Goal: Task Accomplishment & Management: Use online tool/utility

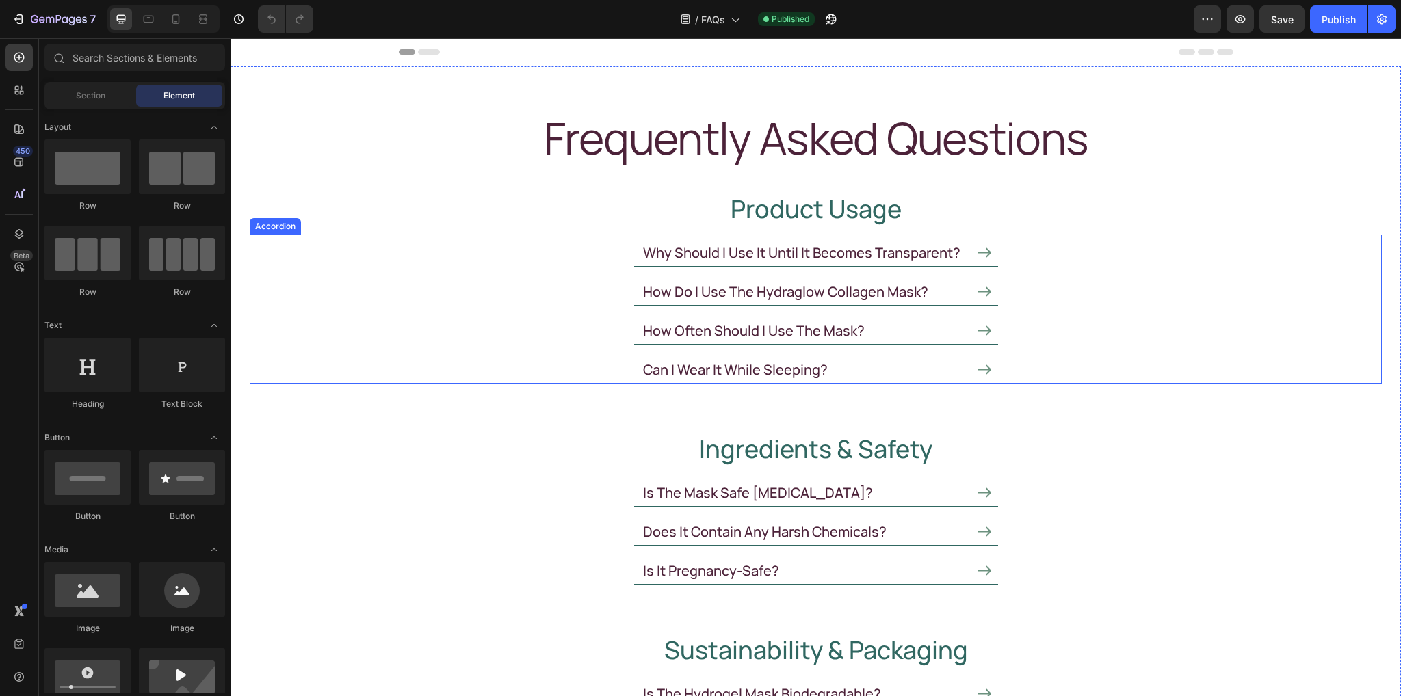
click at [978, 252] on icon at bounding box center [984, 253] width 13 height 10
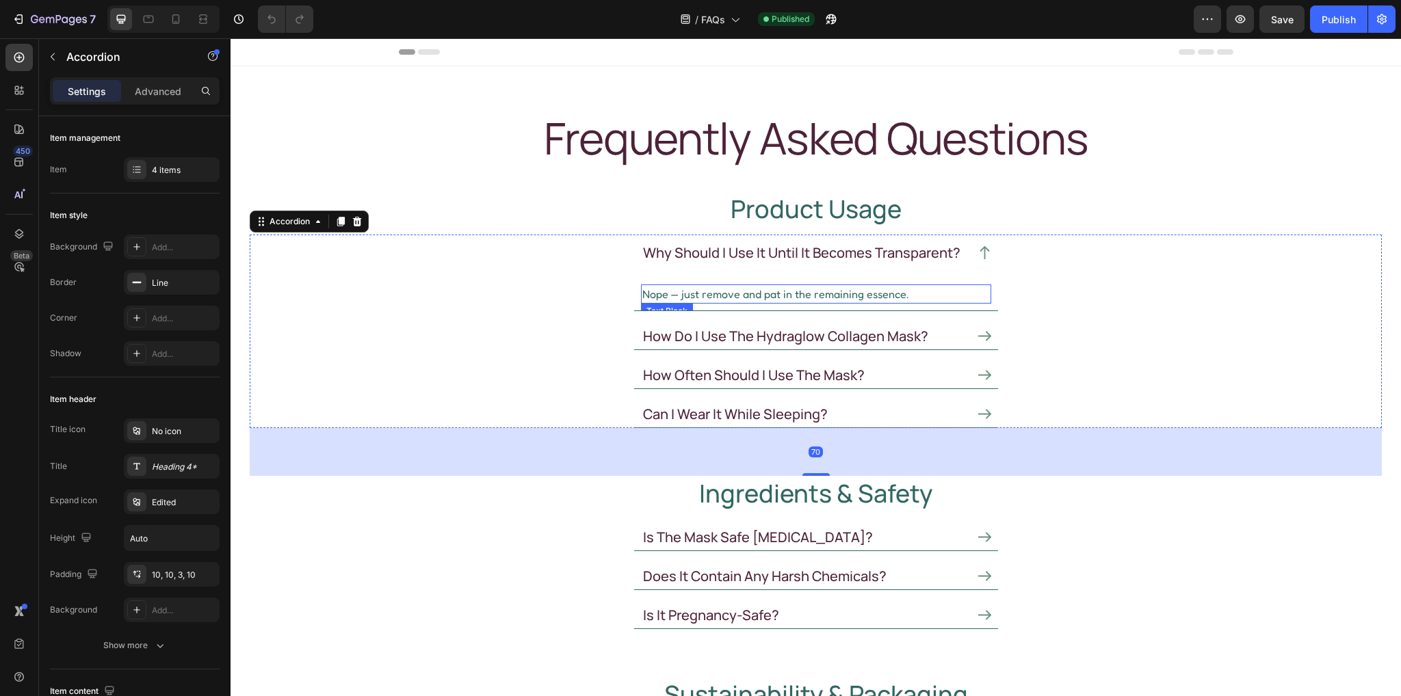
click at [724, 294] on p "Nope — just remove and pat in the remaining essence." at bounding box center [816, 294] width 348 height 16
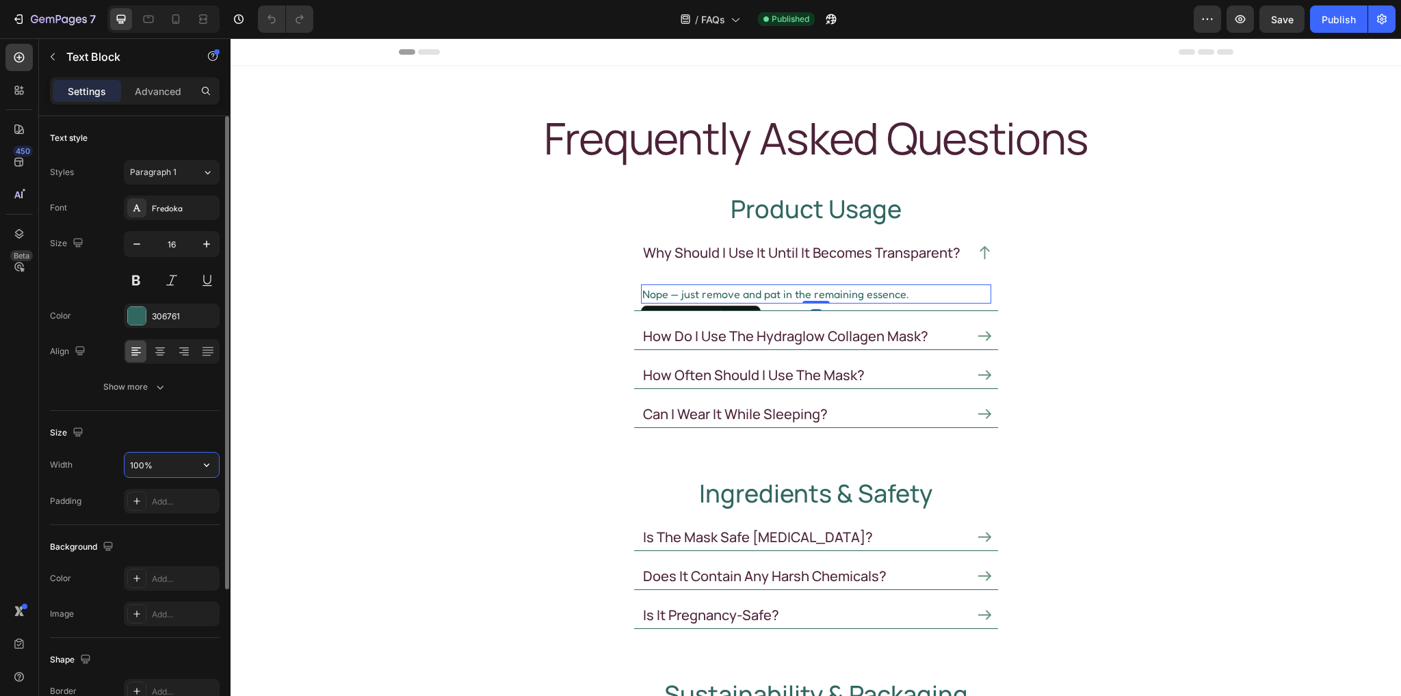
click at [163, 466] on input "100%" at bounding box center [172, 465] width 94 height 25
click at [176, 455] on input "100%" at bounding box center [172, 465] width 94 height 25
drag, startPoint x: 175, startPoint y: 455, endPoint x: 94, endPoint y: 461, distance: 81.0
click at [94, 461] on div "Width 100%" at bounding box center [135, 465] width 170 height 26
drag, startPoint x: 161, startPoint y: 463, endPoint x: 110, endPoint y: 462, distance: 50.6
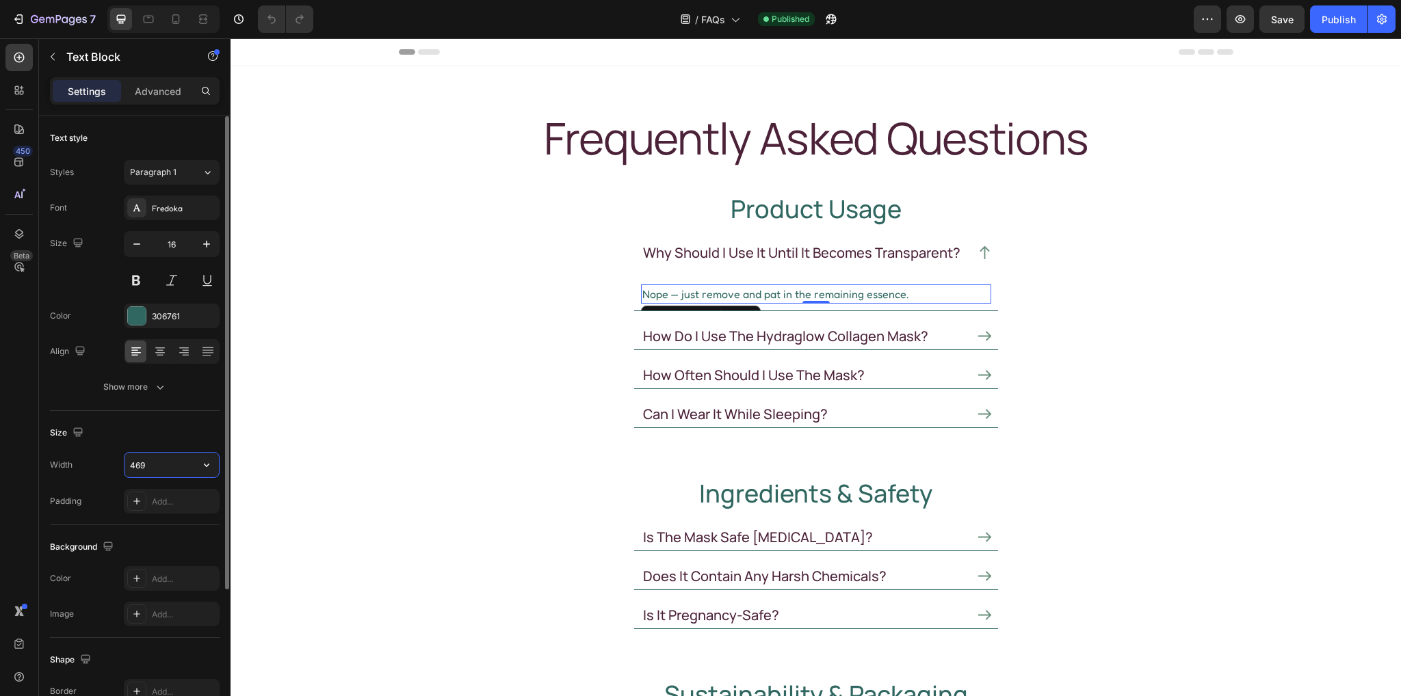
click at [110, 462] on div "Width 469" at bounding box center [135, 465] width 170 height 26
click at [179, 20] on icon at bounding box center [176, 19] width 8 height 10
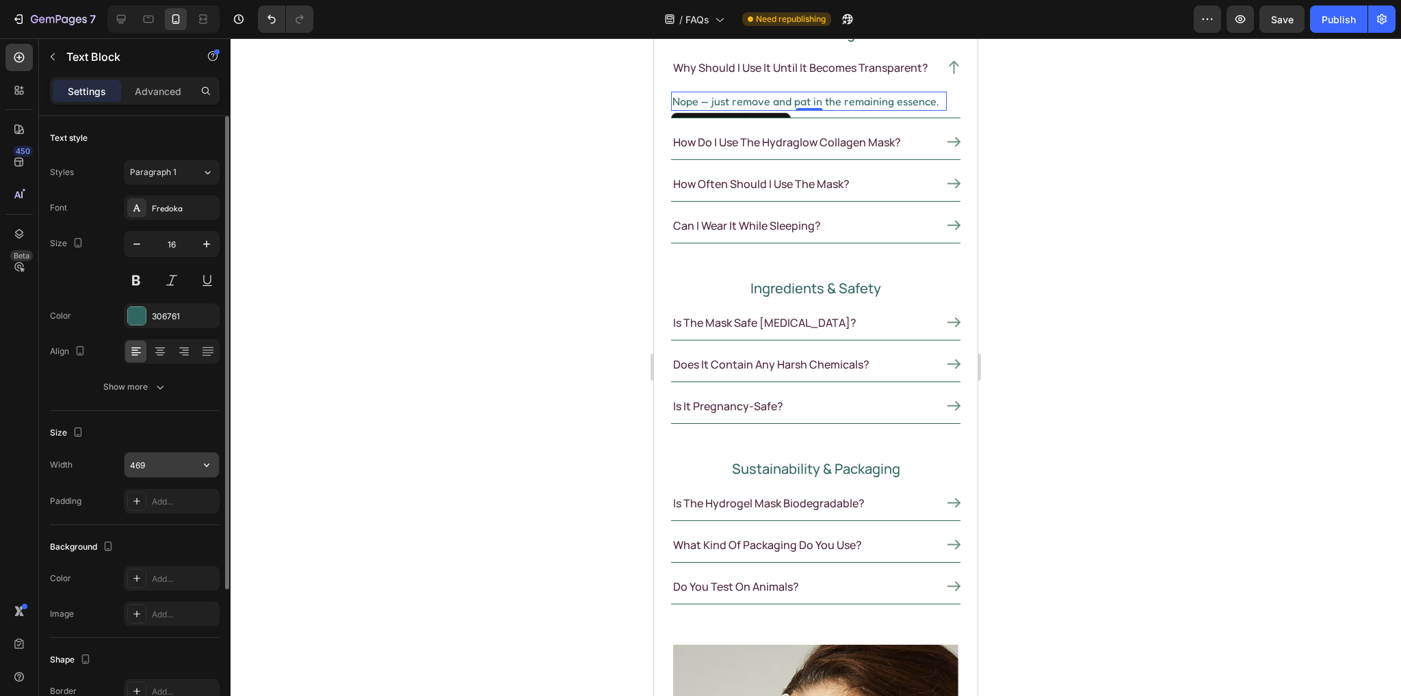
scroll to position [184, 0]
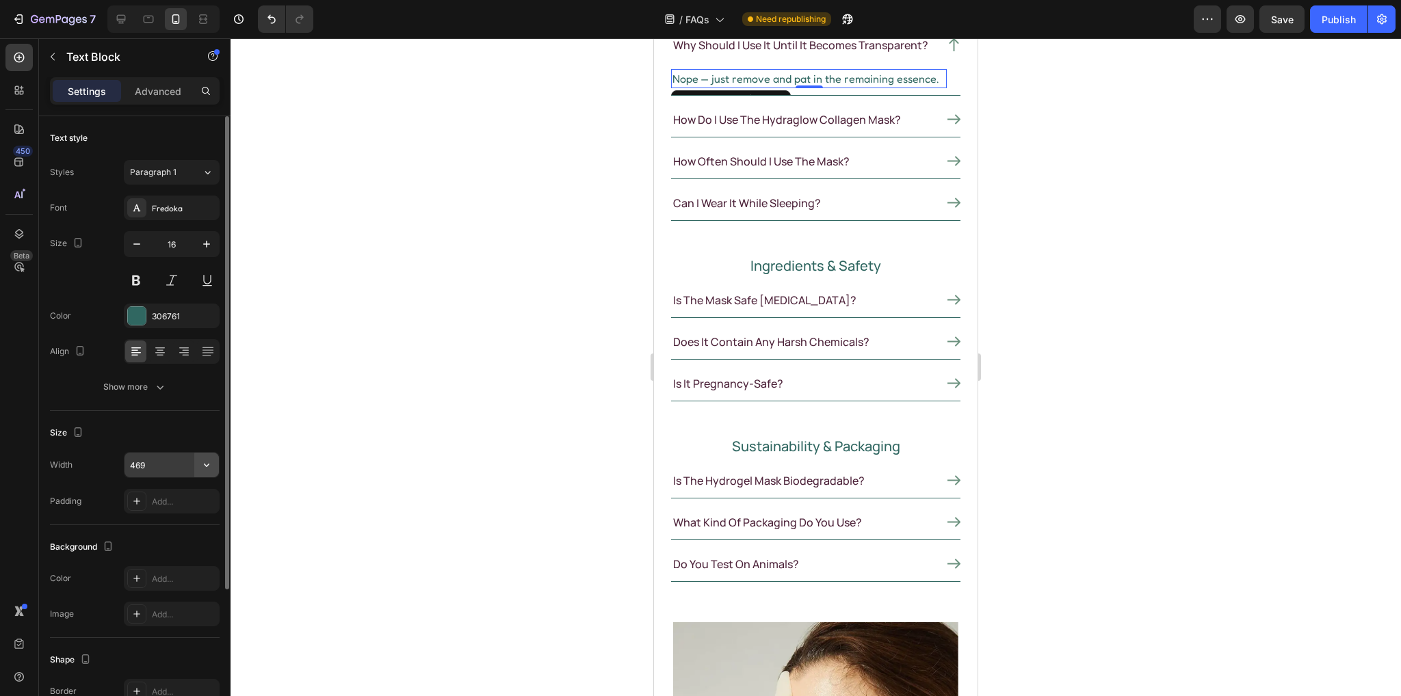
click at [210, 463] on icon "button" at bounding box center [207, 465] width 14 height 14
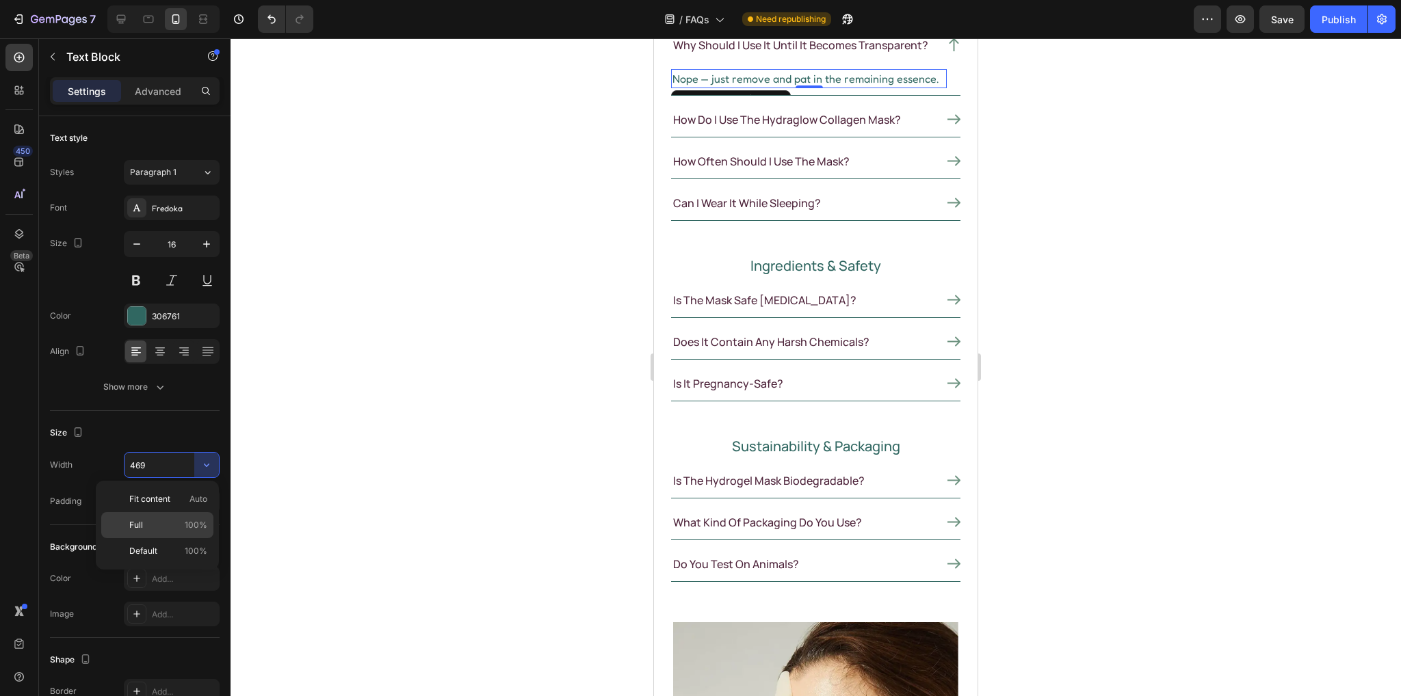
click at [147, 526] on p "Full 100%" at bounding box center [168, 525] width 78 height 12
click at [119, 20] on icon at bounding box center [121, 19] width 9 height 9
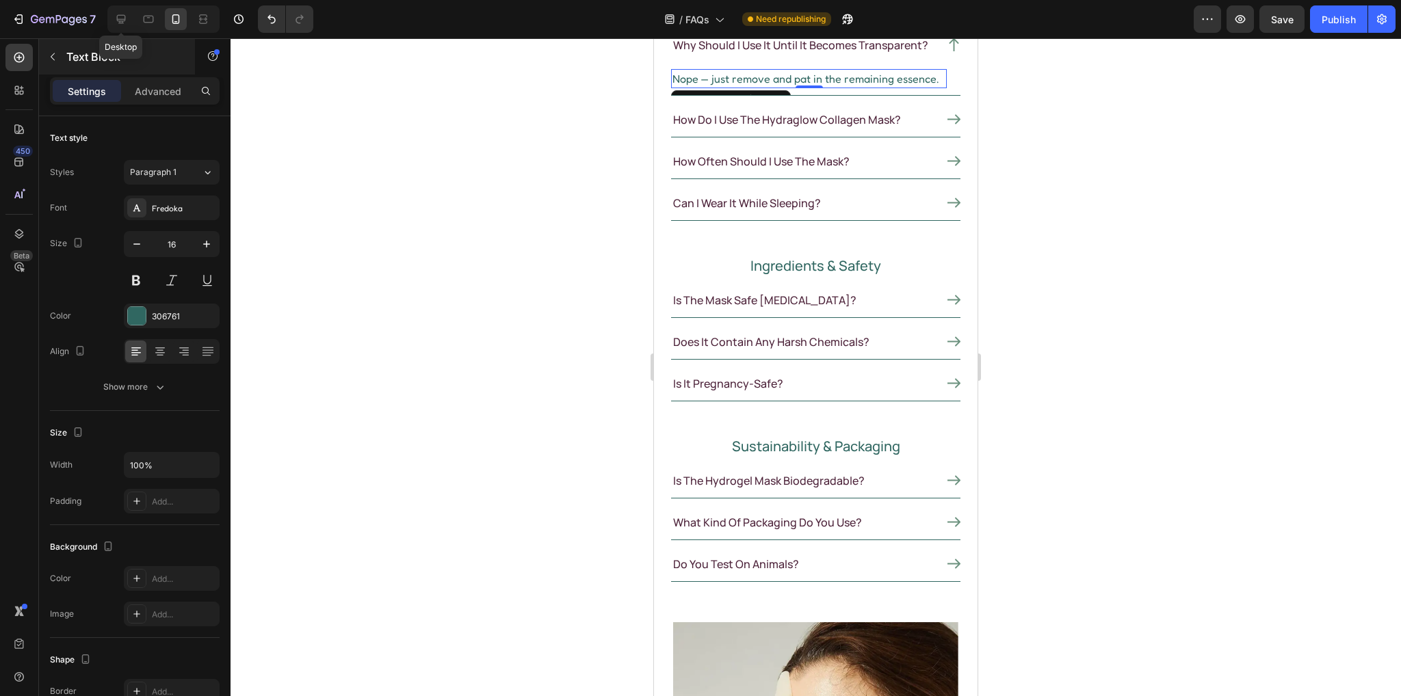
type input "469"
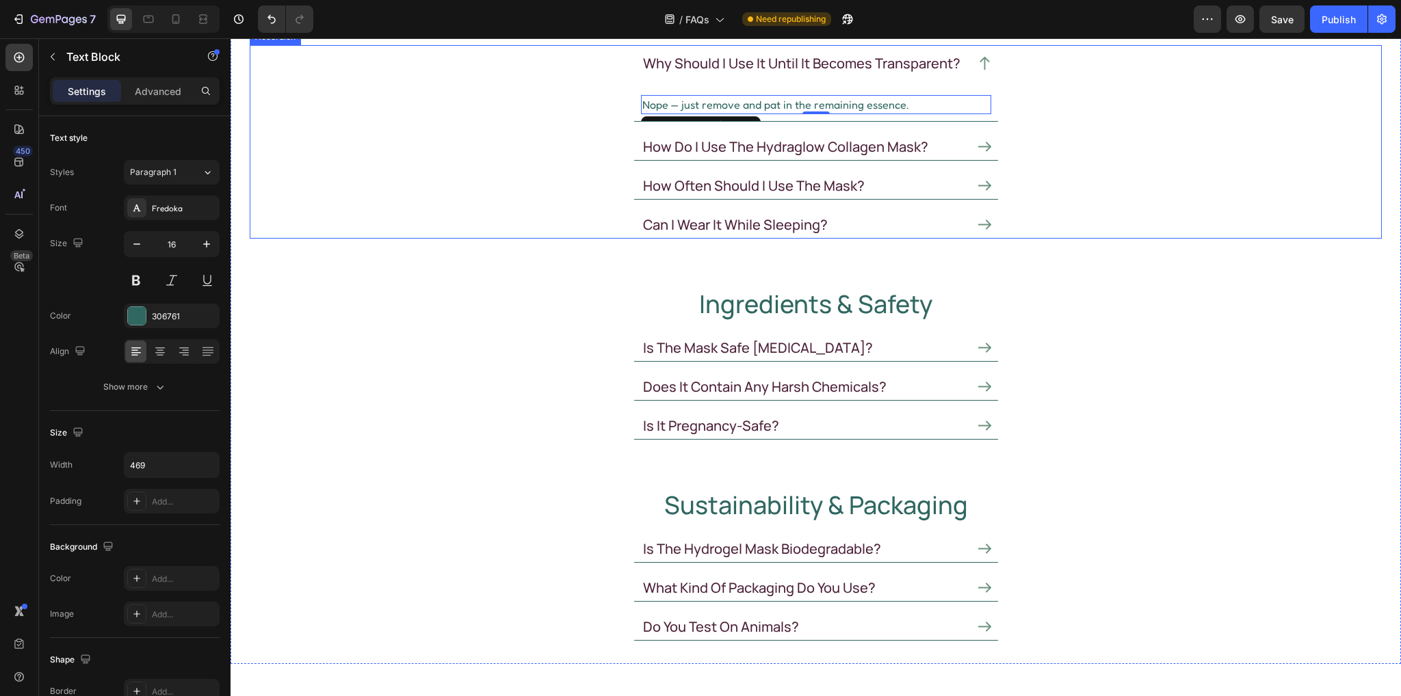
scroll to position [197, 0]
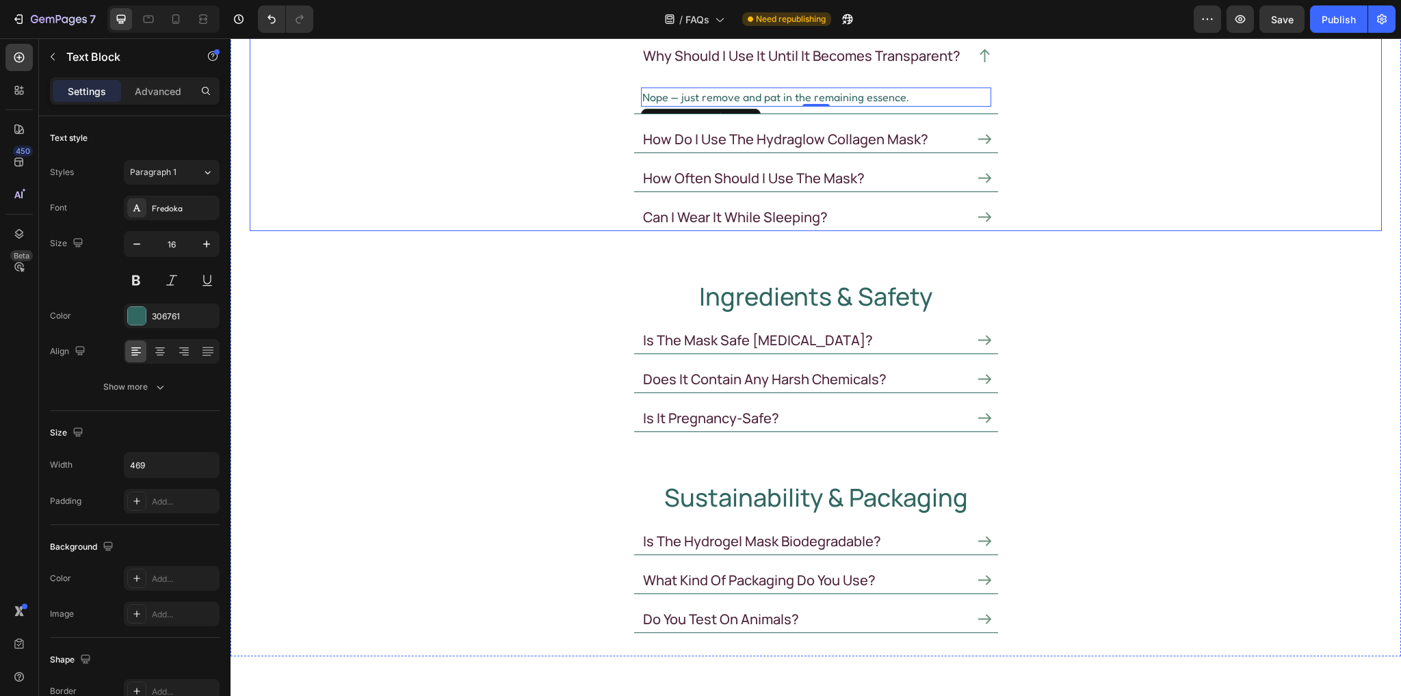
click at [979, 136] on icon at bounding box center [984, 139] width 13 height 13
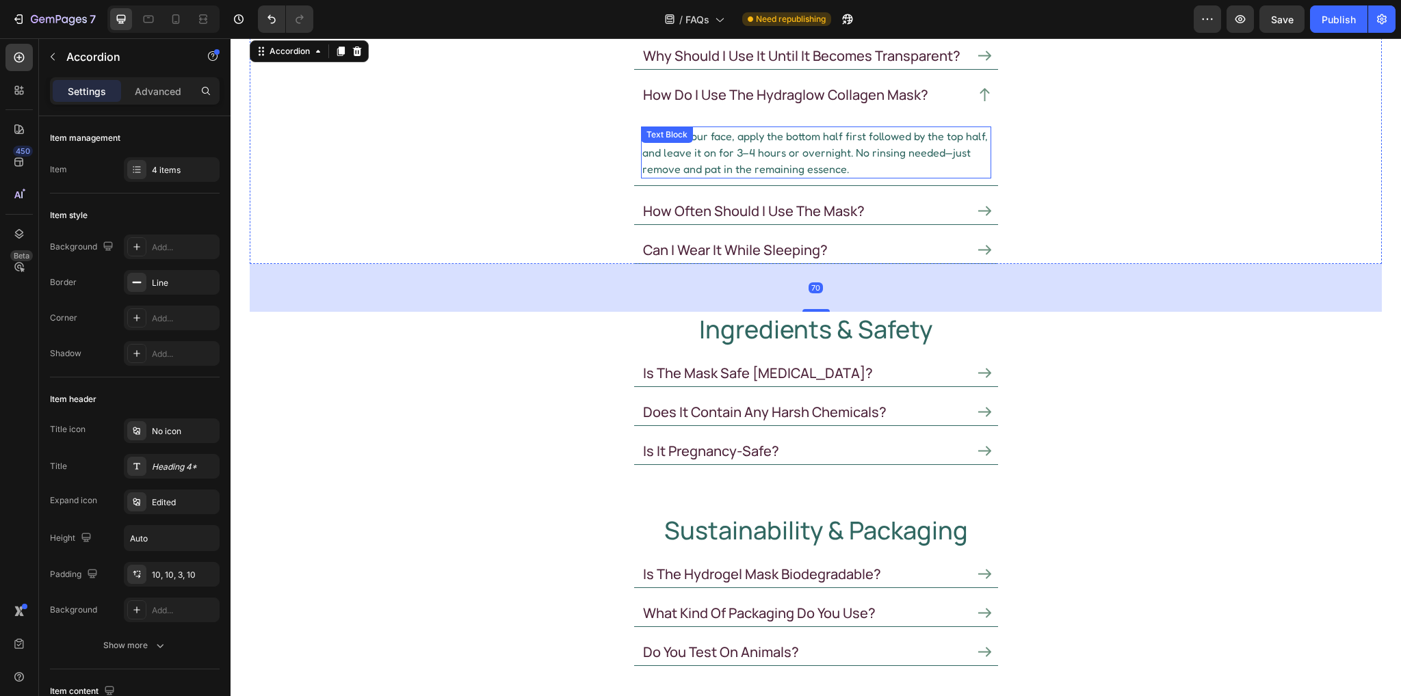
click at [739, 146] on div "Cleanse your face, apply the bottom half first followed by the top half, and le…" at bounding box center [816, 153] width 350 height 52
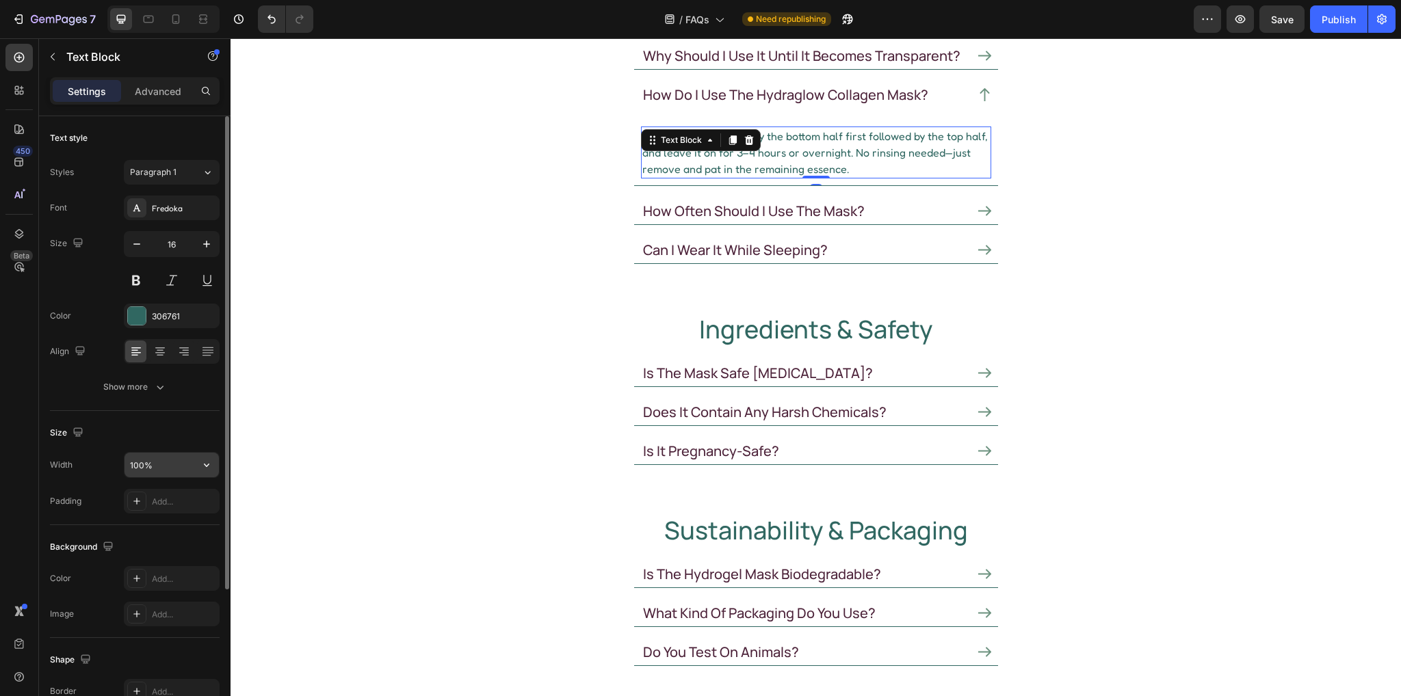
click at [168, 469] on input "100%" at bounding box center [172, 465] width 94 height 25
click at [172, 463] on input "100%" at bounding box center [172, 465] width 94 height 25
drag, startPoint x: 158, startPoint y: 460, endPoint x: 83, endPoint y: 456, distance: 75.3
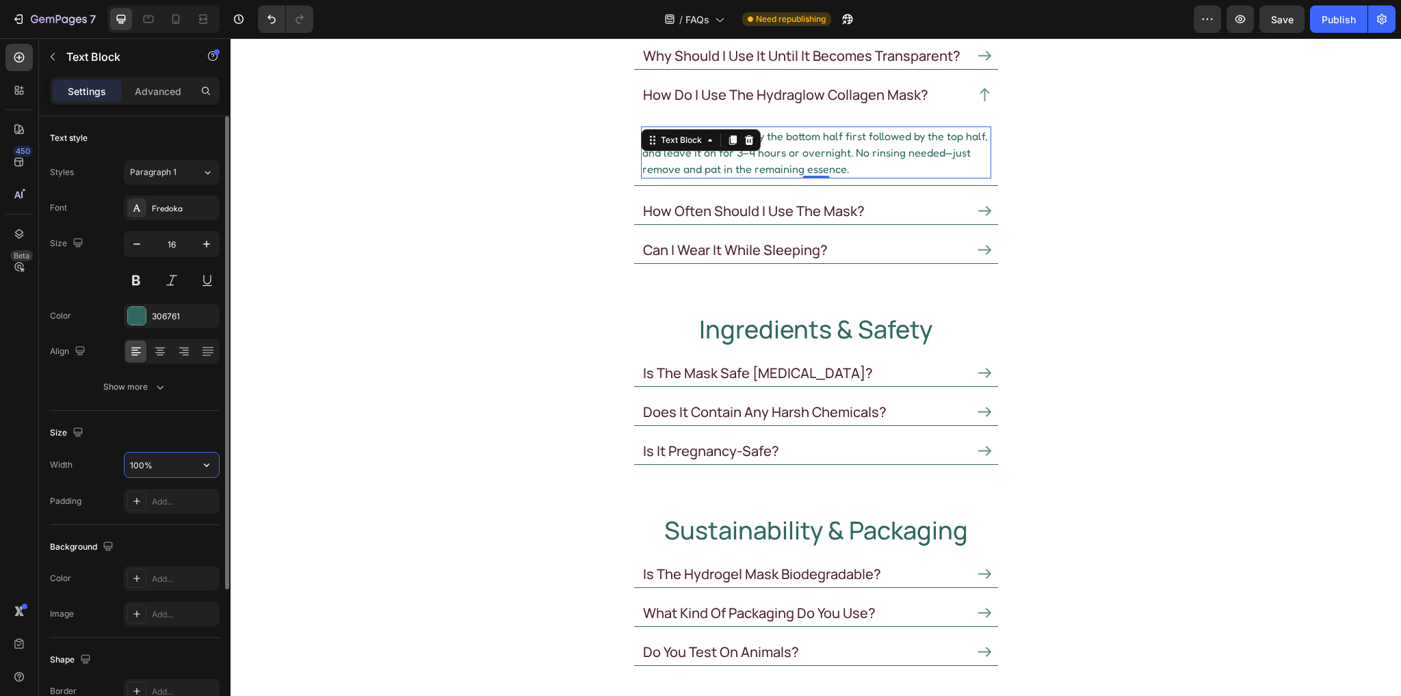
click at [79, 459] on div "Width 100%" at bounding box center [135, 465] width 170 height 26
paste input "469"
click at [187, 423] on div "Size" at bounding box center [135, 433] width 170 height 22
drag, startPoint x: 171, startPoint y: 20, endPoint x: 164, endPoint y: 312, distance: 292.2
click at [170, 20] on icon at bounding box center [176, 19] width 14 height 14
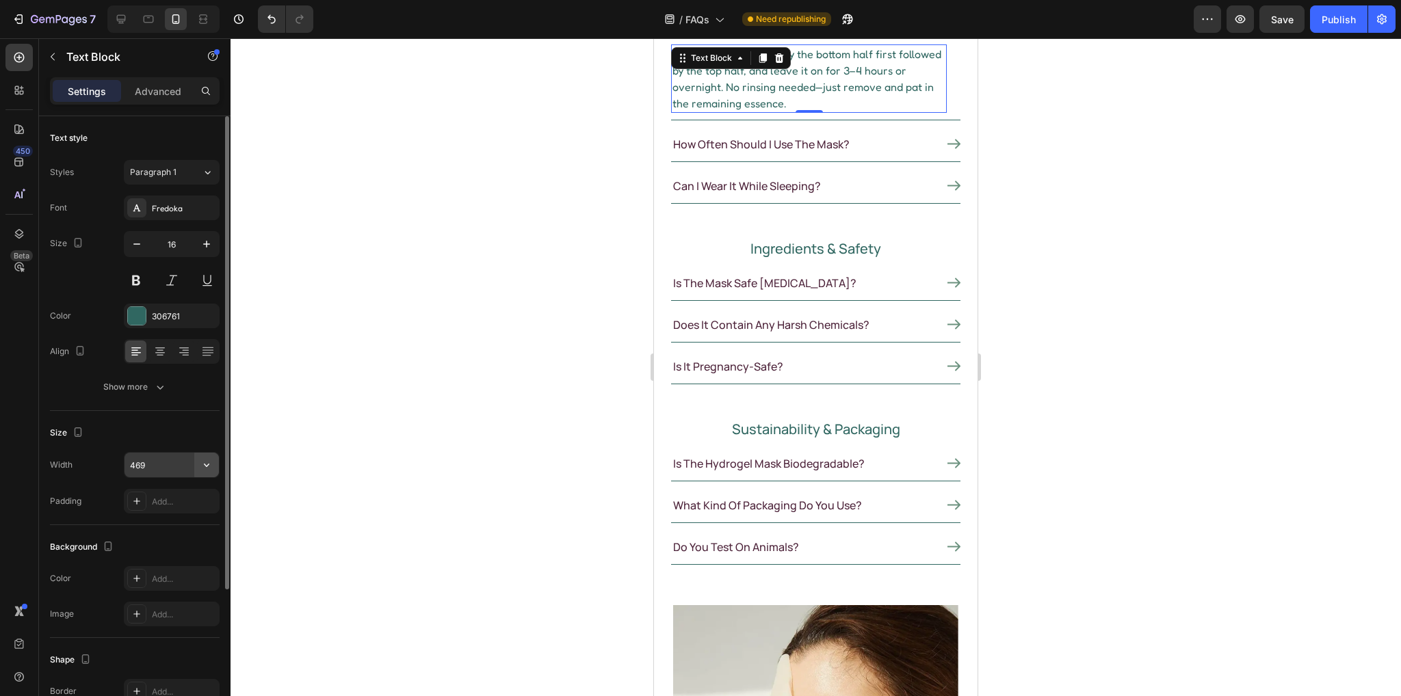
scroll to position [225, 0]
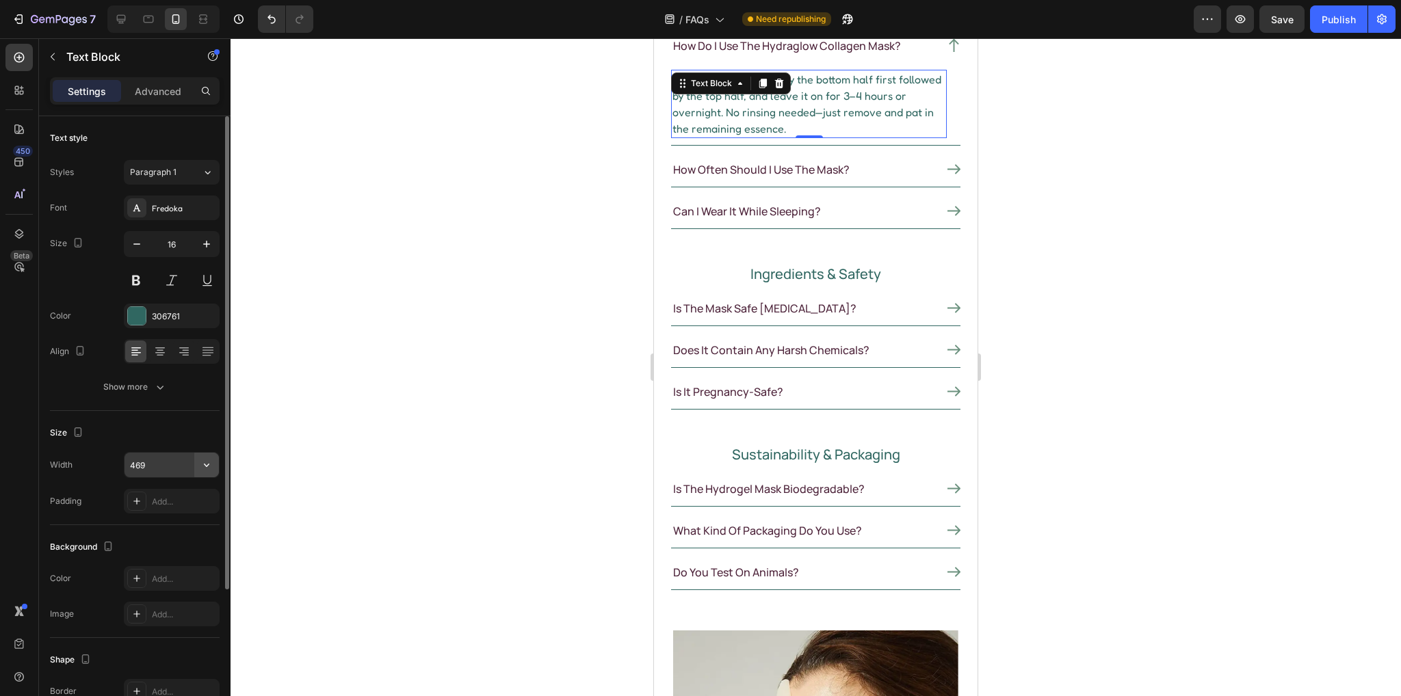
click at [201, 466] on icon "button" at bounding box center [207, 465] width 14 height 14
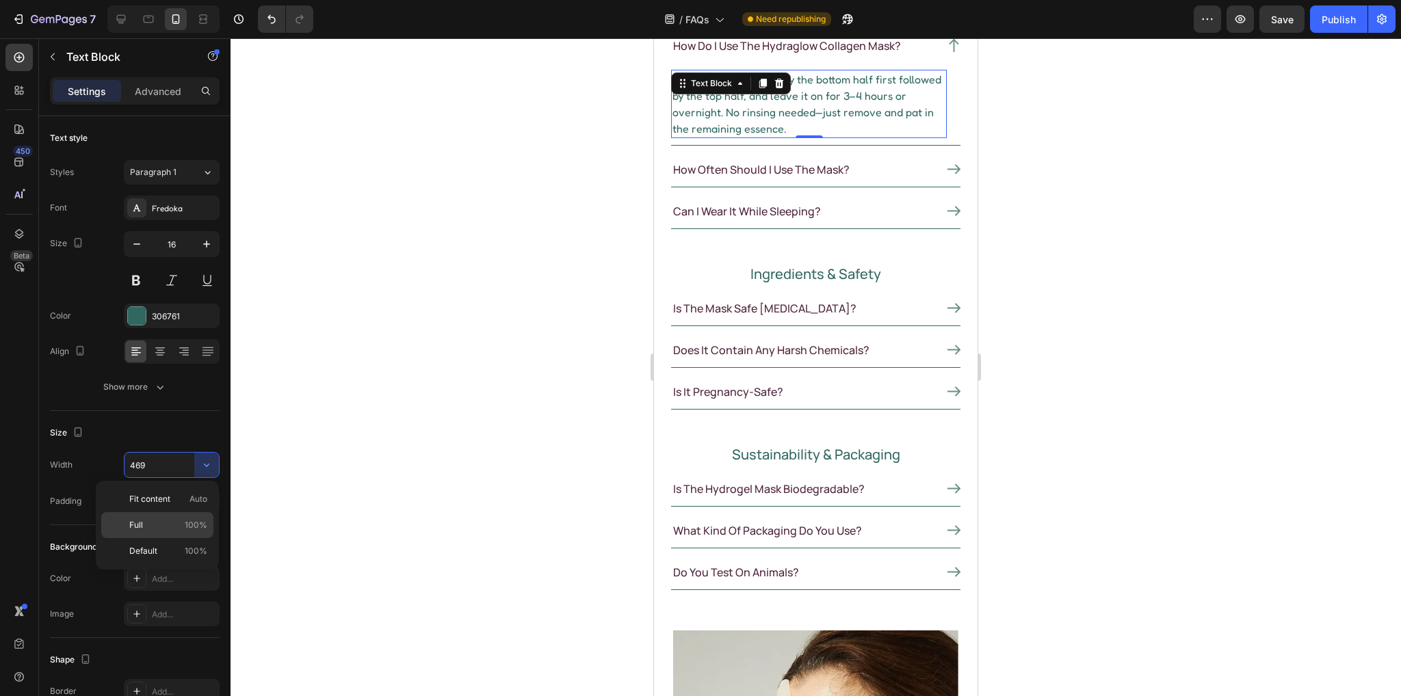
click at [164, 523] on p "Full 100%" at bounding box center [168, 525] width 78 height 12
click at [115, 20] on icon at bounding box center [121, 19] width 14 height 14
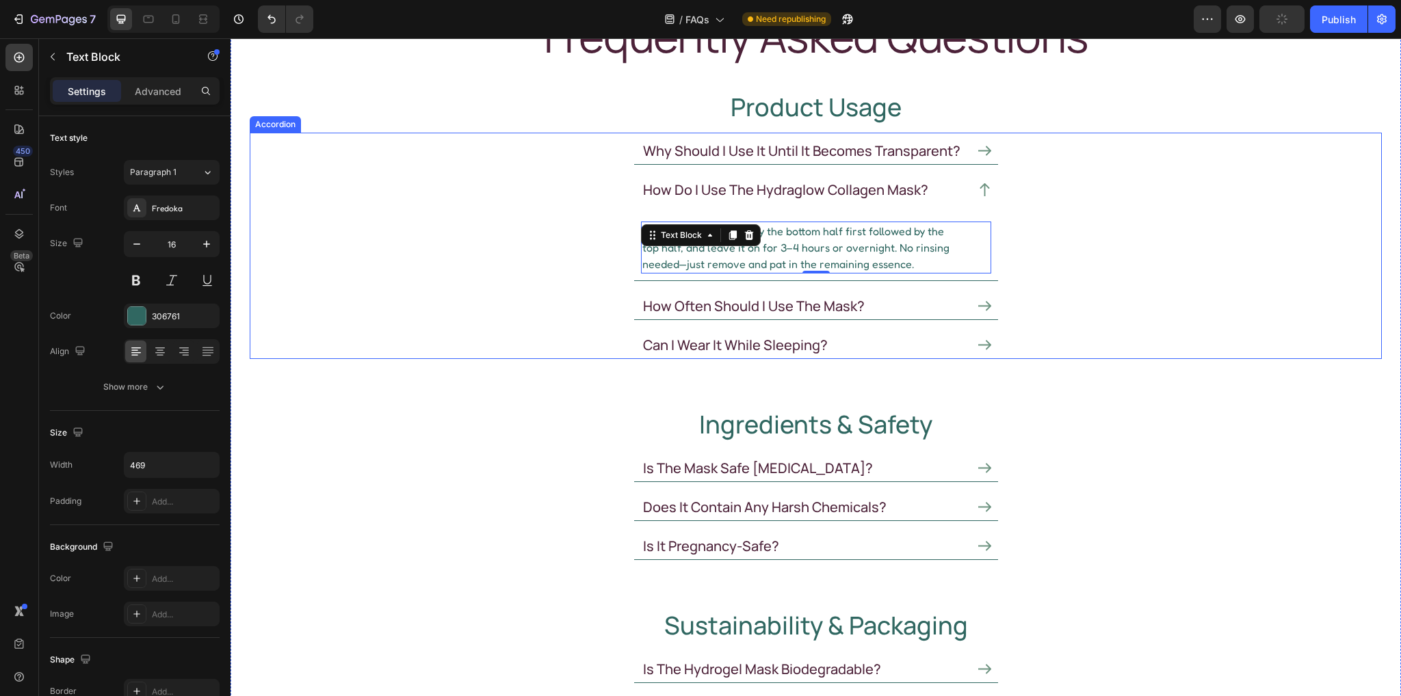
scroll to position [99, 0]
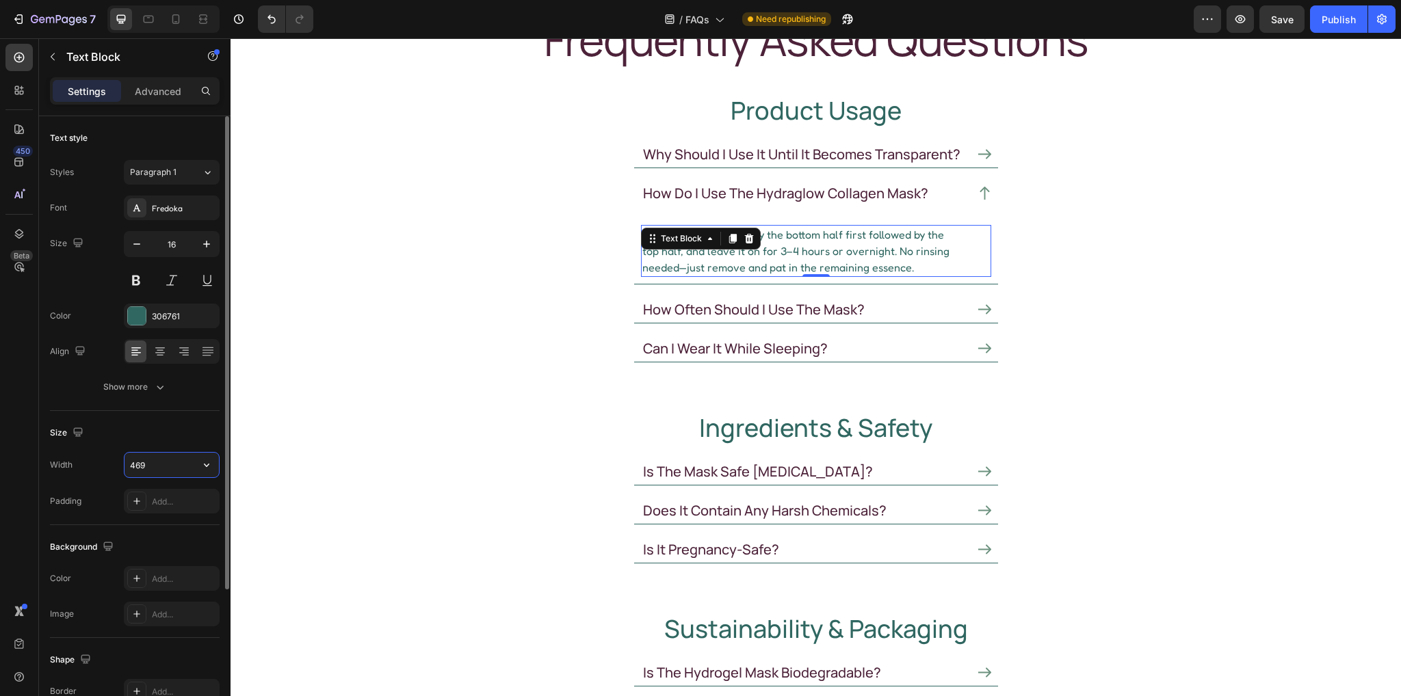
click at [156, 458] on input "469" at bounding box center [172, 465] width 94 height 25
click at [153, 460] on input "466" at bounding box center [172, 465] width 94 height 25
click at [140, 470] on input "466" at bounding box center [172, 465] width 94 height 25
click at [146, 464] on input "466" at bounding box center [172, 465] width 94 height 25
drag, startPoint x: 161, startPoint y: 468, endPoint x: 106, endPoint y: 469, distance: 55.4
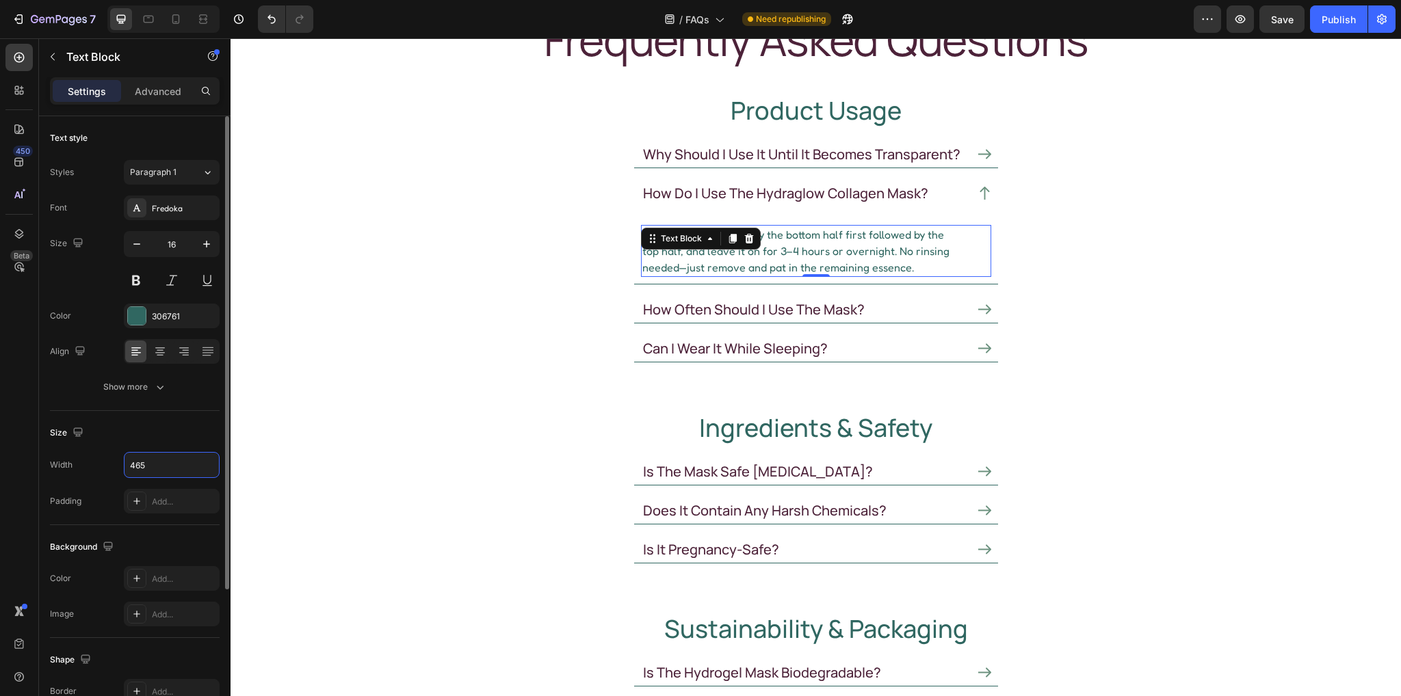
click at [107, 469] on div "Width 465" at bounding box center [135, 465] width 170 height 26
click at [176, 21] on icon at bounding box center [176, 19] width 14 height 14
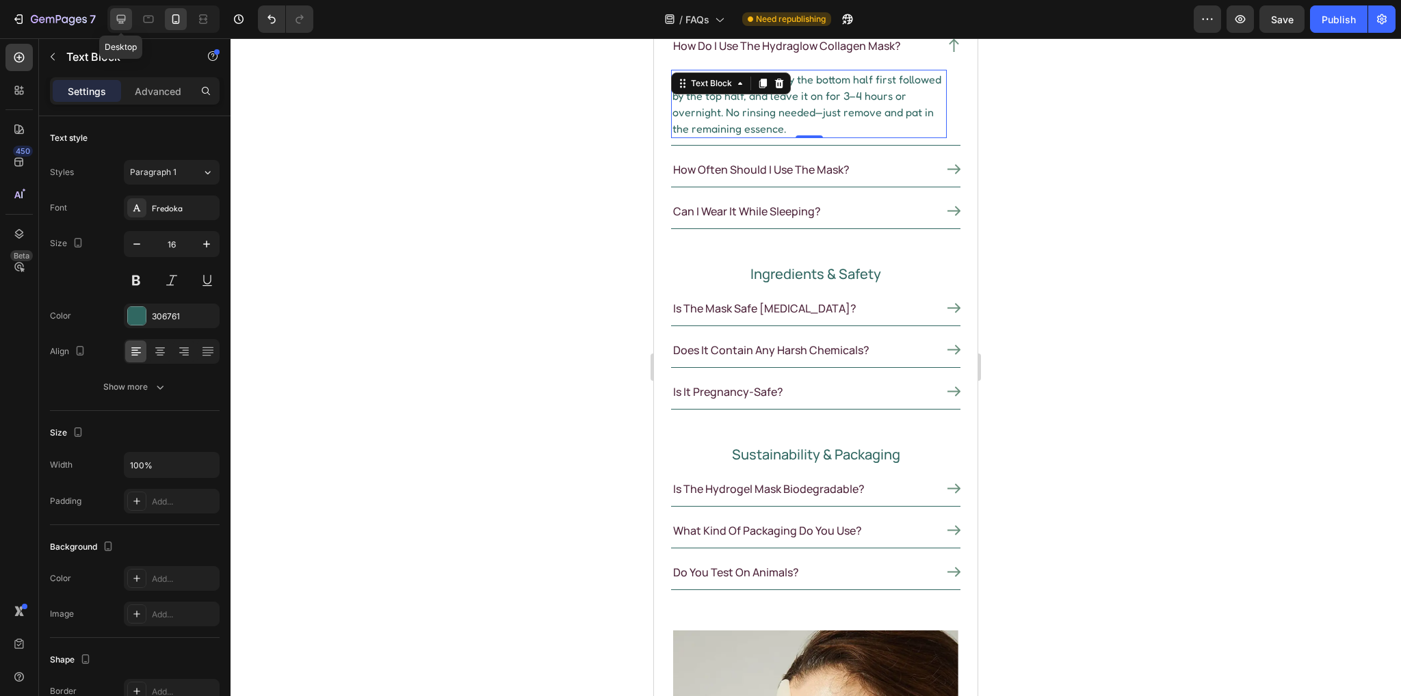
drag, startPoint x: 116, startPoint y: 16, endPoint x: 364, endPoint y: 75, distance: 254.4
click at [117, 16] on icon at bounding box center [121, 19] width 9 height 9
type input "465"
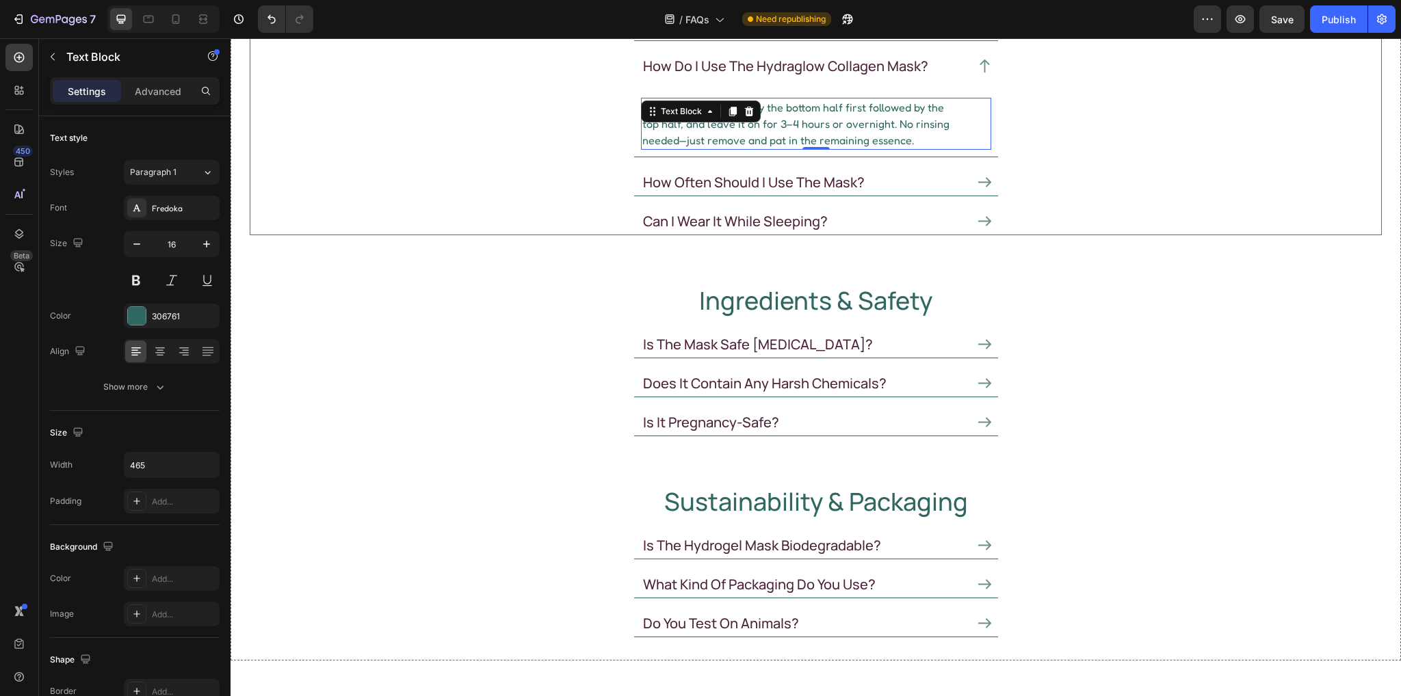
scroll to position [235, 0]
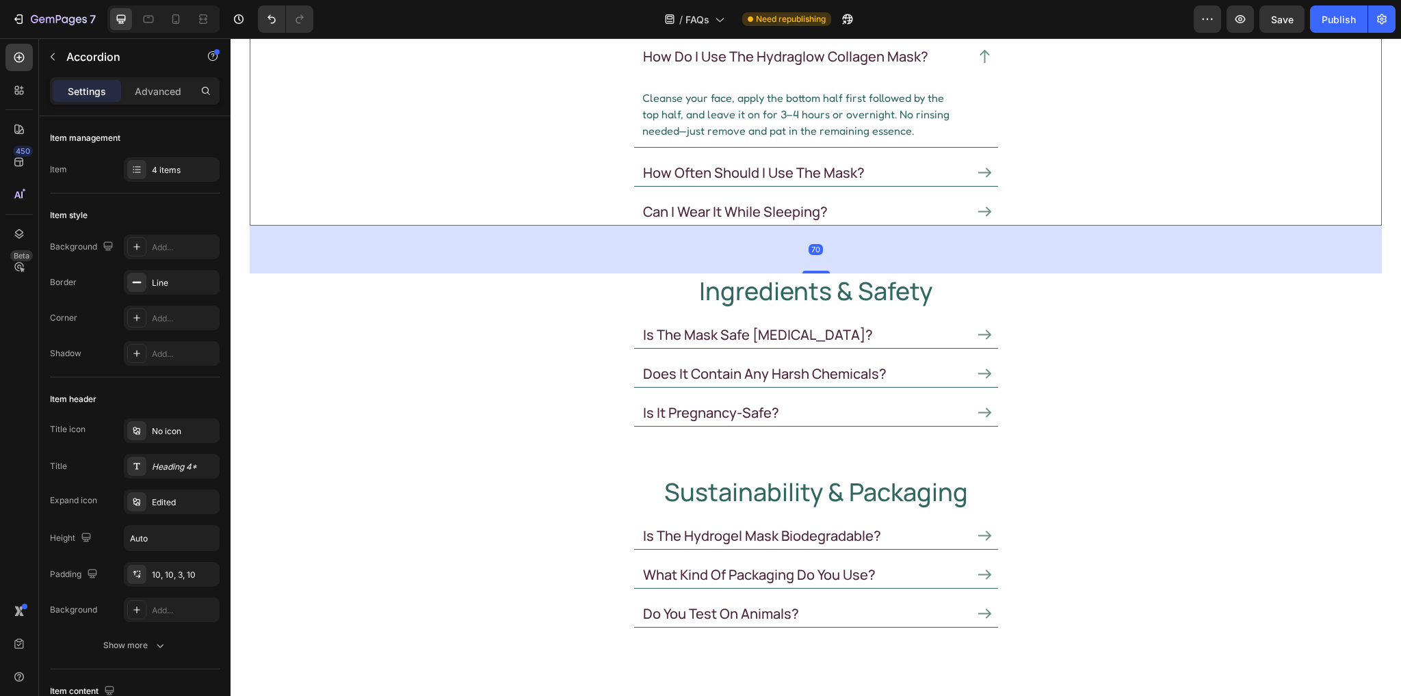
click at [978, 167] on icon at bounding box center [984, 172] width 13 height 13
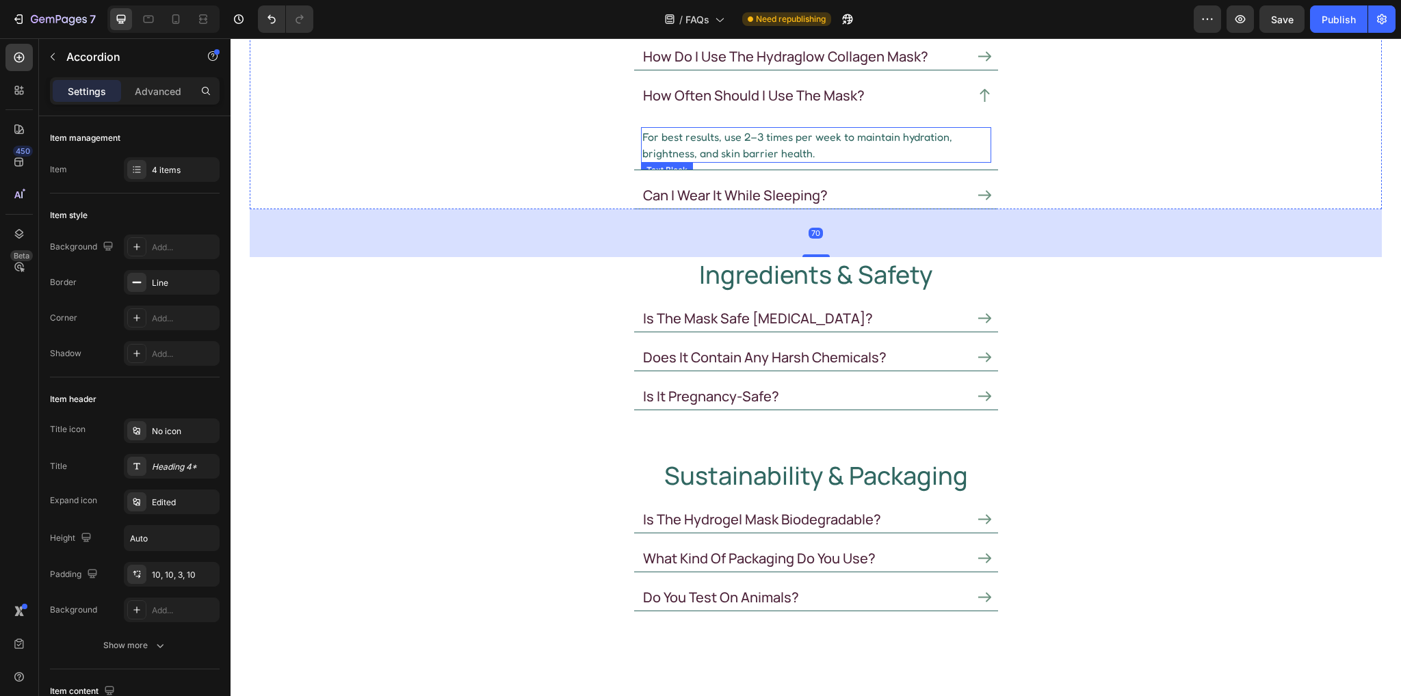
click at [873, 140] on p "For best results, use 2–3 times per week to maintain hydration, brightness, and…" at bounding box center [816, 145] width 348 height 33
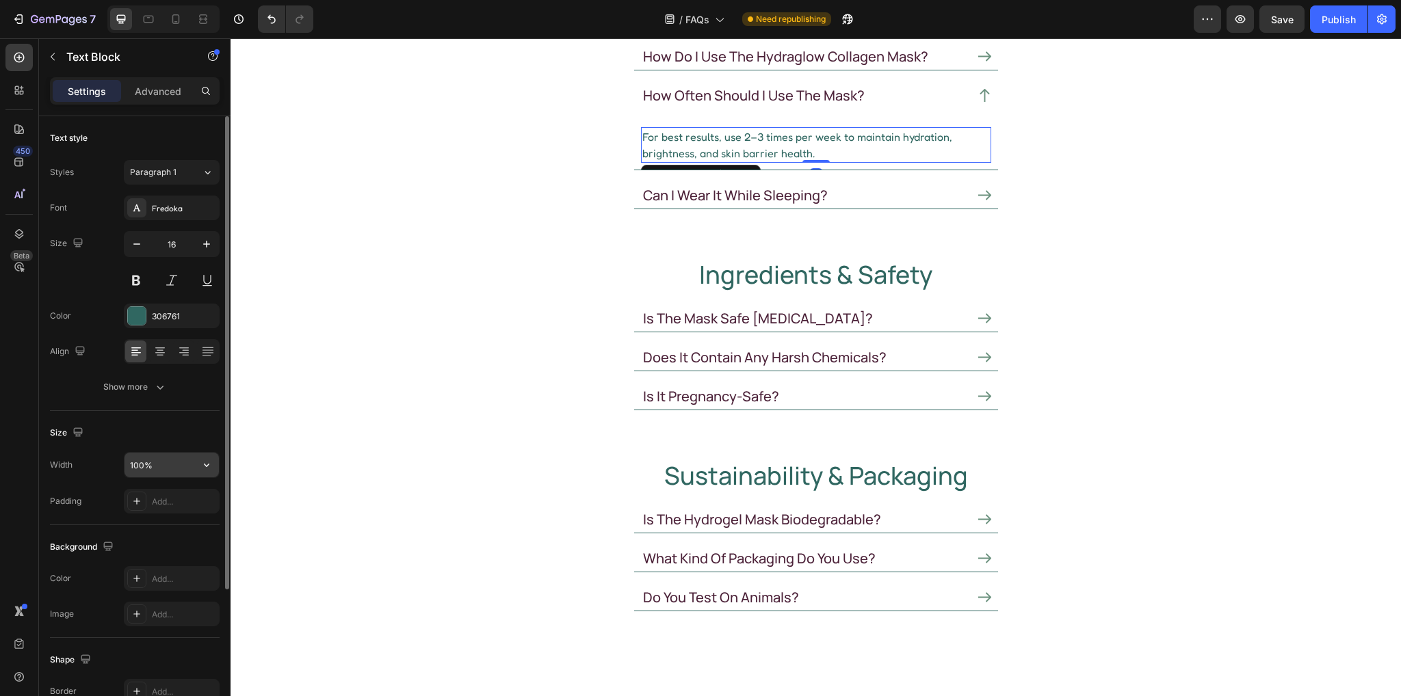
click at [170, 459] on input "100%" at bounding box center [172, 465] width 94 height 25
click at [155, 467] on input "100%" at bounding box center [172, 465] width 94 height 25
drag, startPoint x: 167, startPoint y: 463, endPoint x: 79, endPoint y: 462, distance: 88.3
click at [57, 458] on div "Width 100%" at bounding box center [135, 465] width 170 height 26
paste input "465"
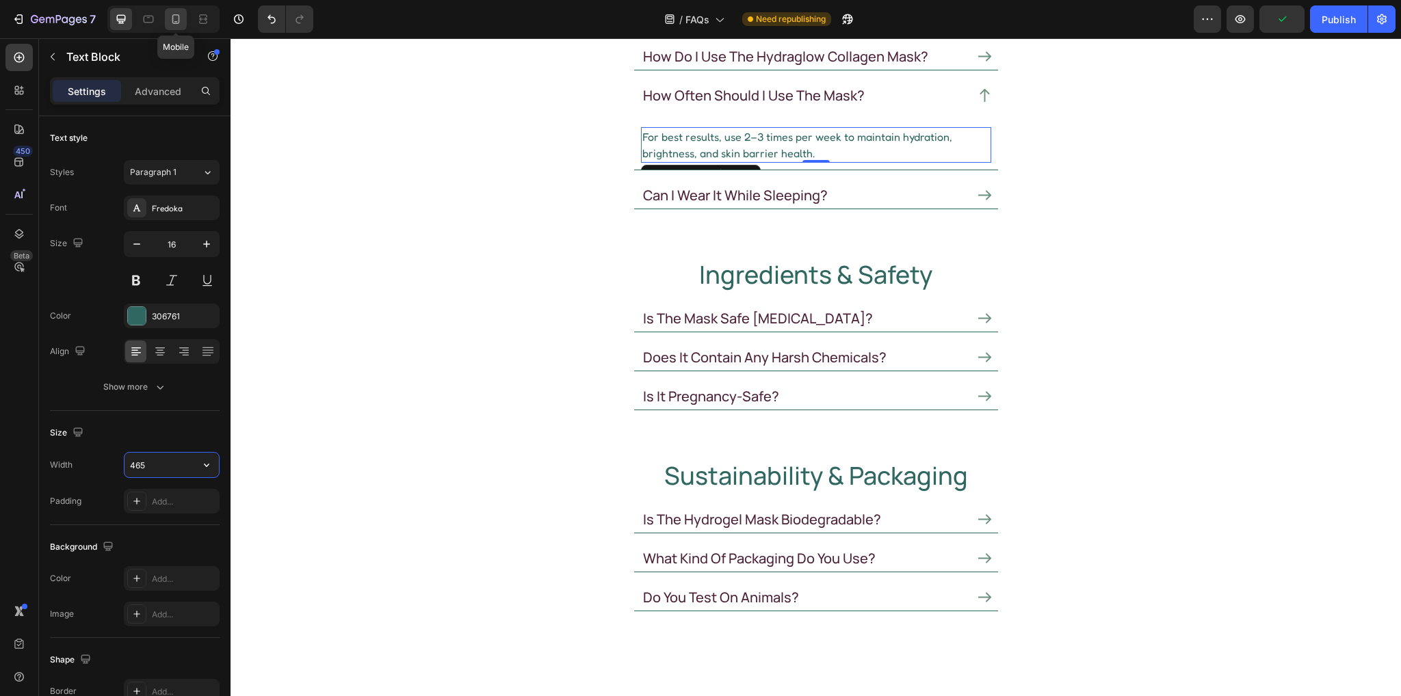
click at [172, 17] on icon at bounding box center [176, 19] width 8 height 10
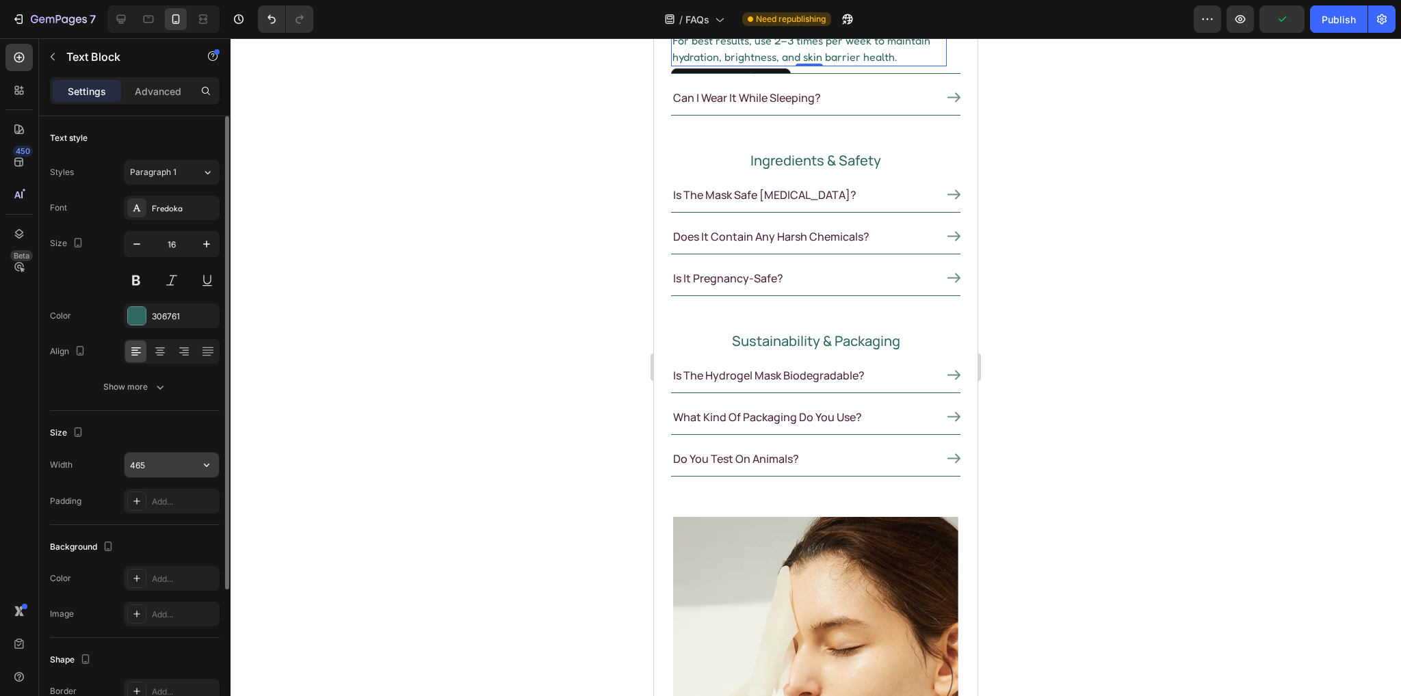
scroll to position [267, 0]
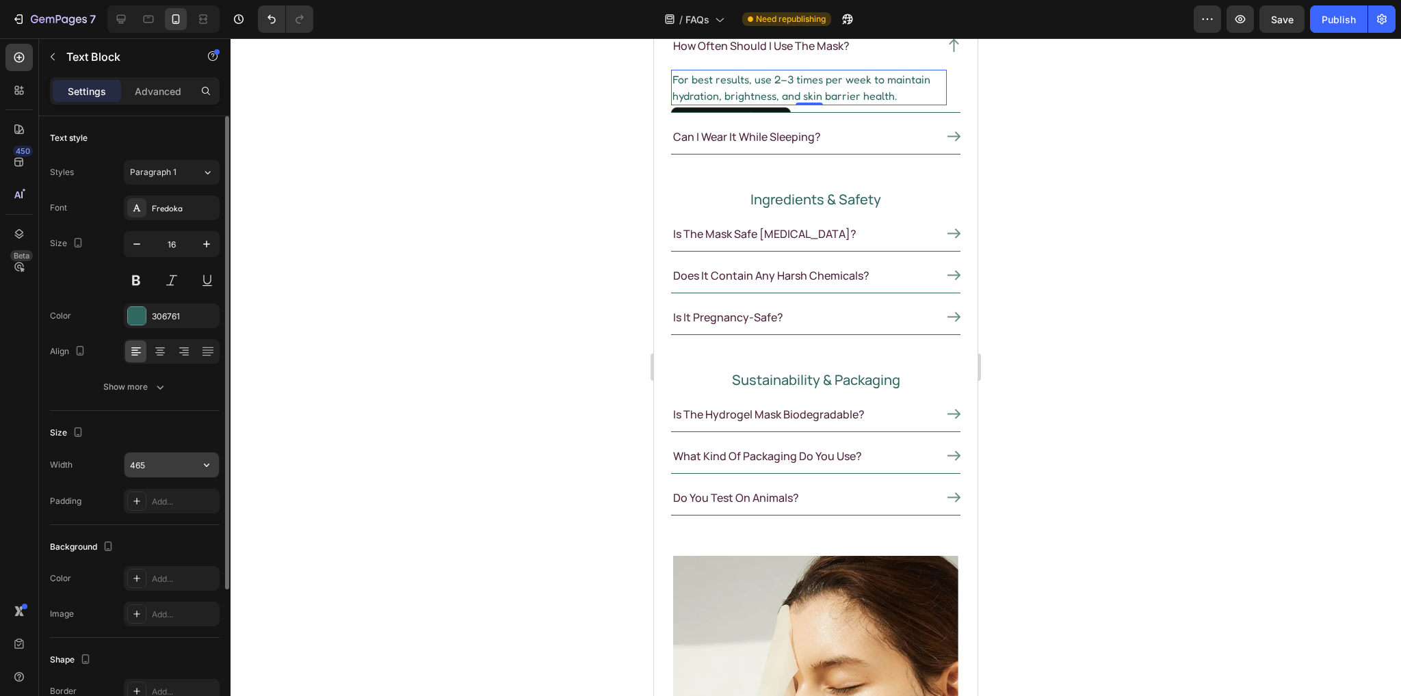
click at [153, 468] on input "465" at bounding box center [172, 465] width 94 height 25
click at [193, 462] on input "465" at bounding box center [172, 465] width 94 height 25
click at [207, 471] on icon "button" at bounding box center [207, 465] width 14 height 14
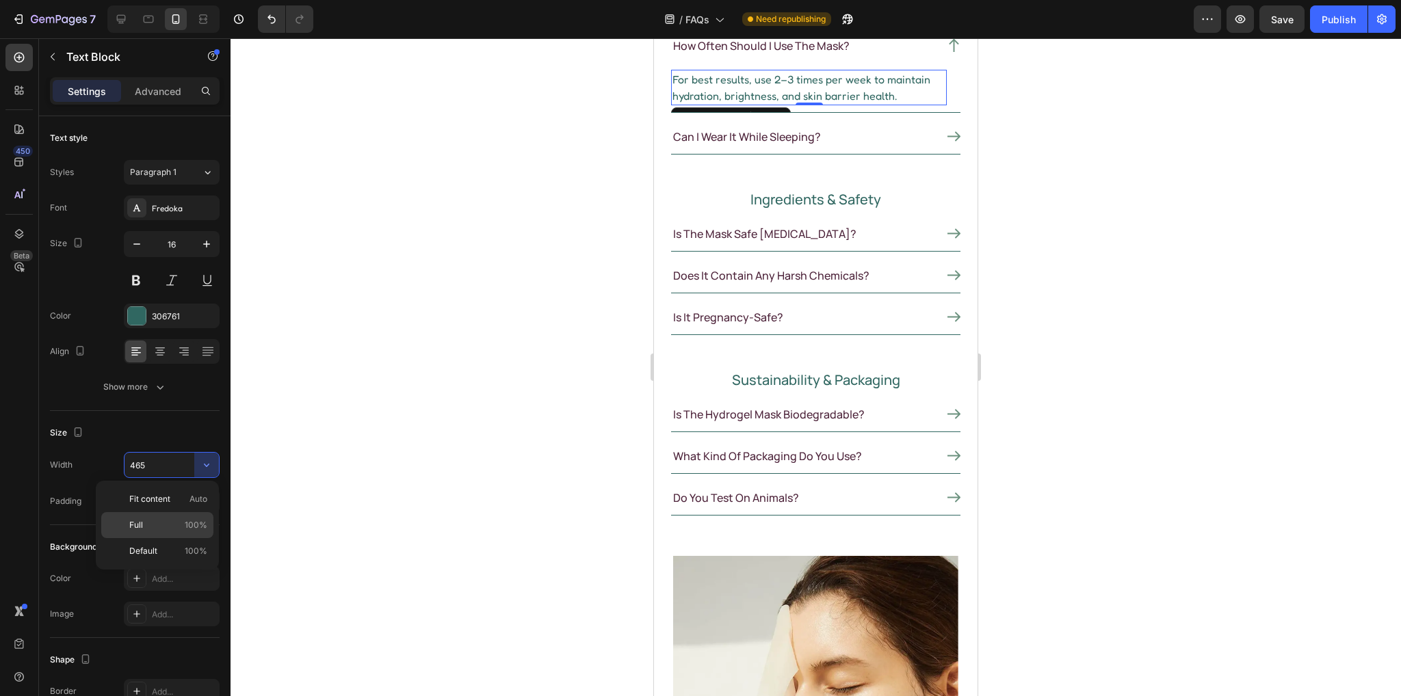
click at [160, 527] on p "Full 100%" at bounding box center [168, 525] width 78 height 12
click at [121, 15] on icon at bounding box center [121, 19] width 14 height 14
type input "465"
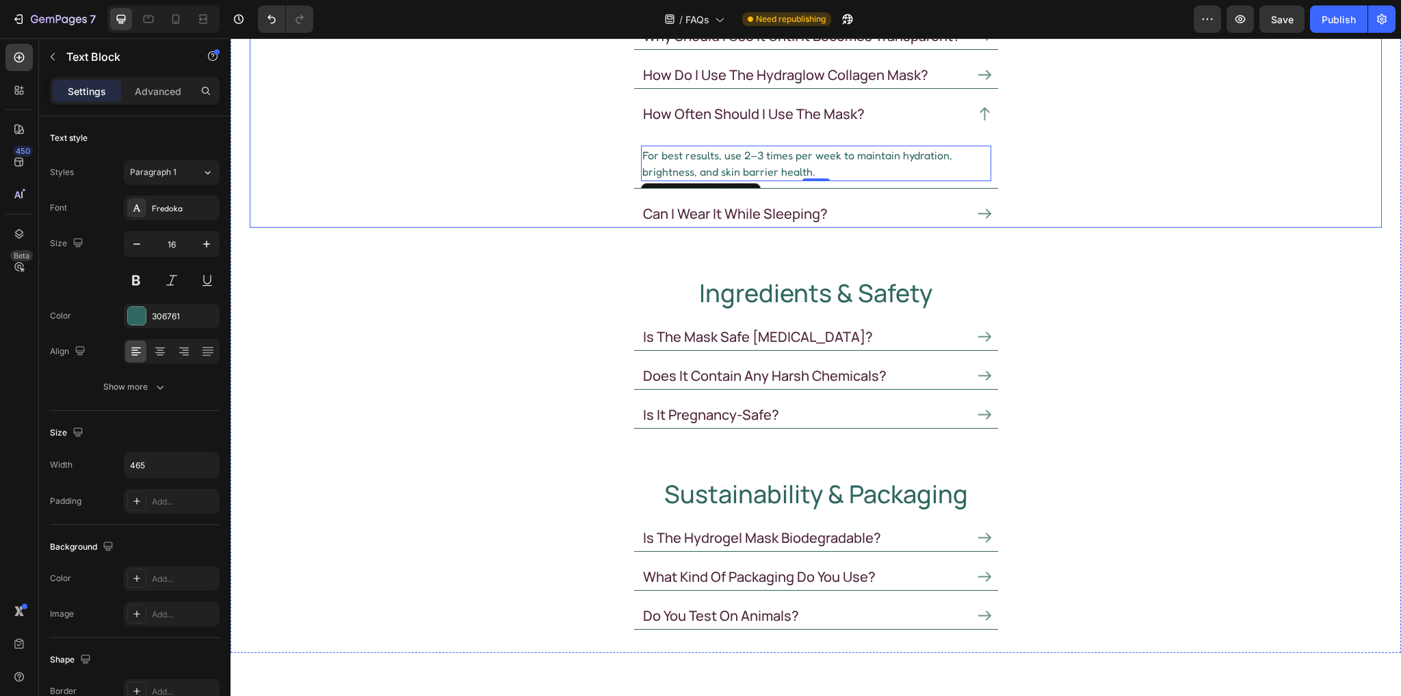
scroll to position [274, 0]
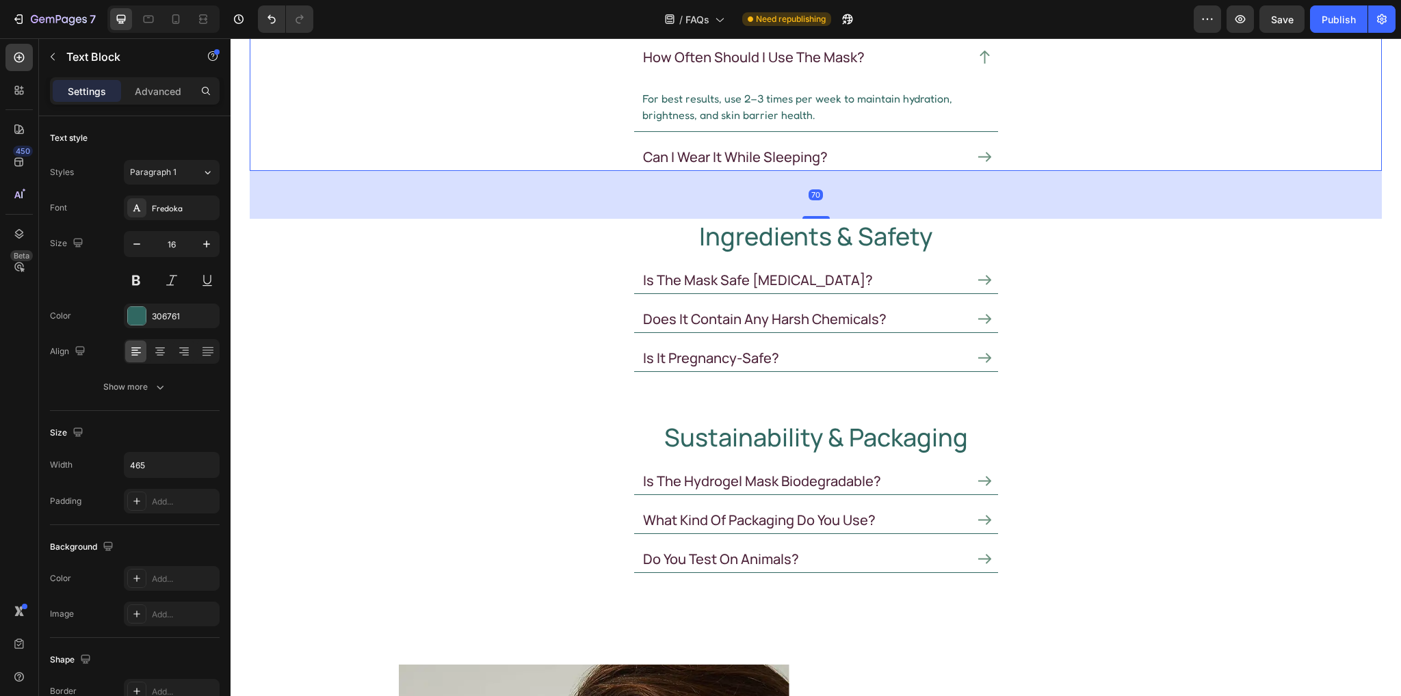
drag, startPoint x: 976, startPoint y: 145, endPoint x: 961, endPoint y: 157, distance: 18.5
click at [976, 145] on div "can i wear it while sleeping?" at bounding box center [816, 154] width 364 height 31
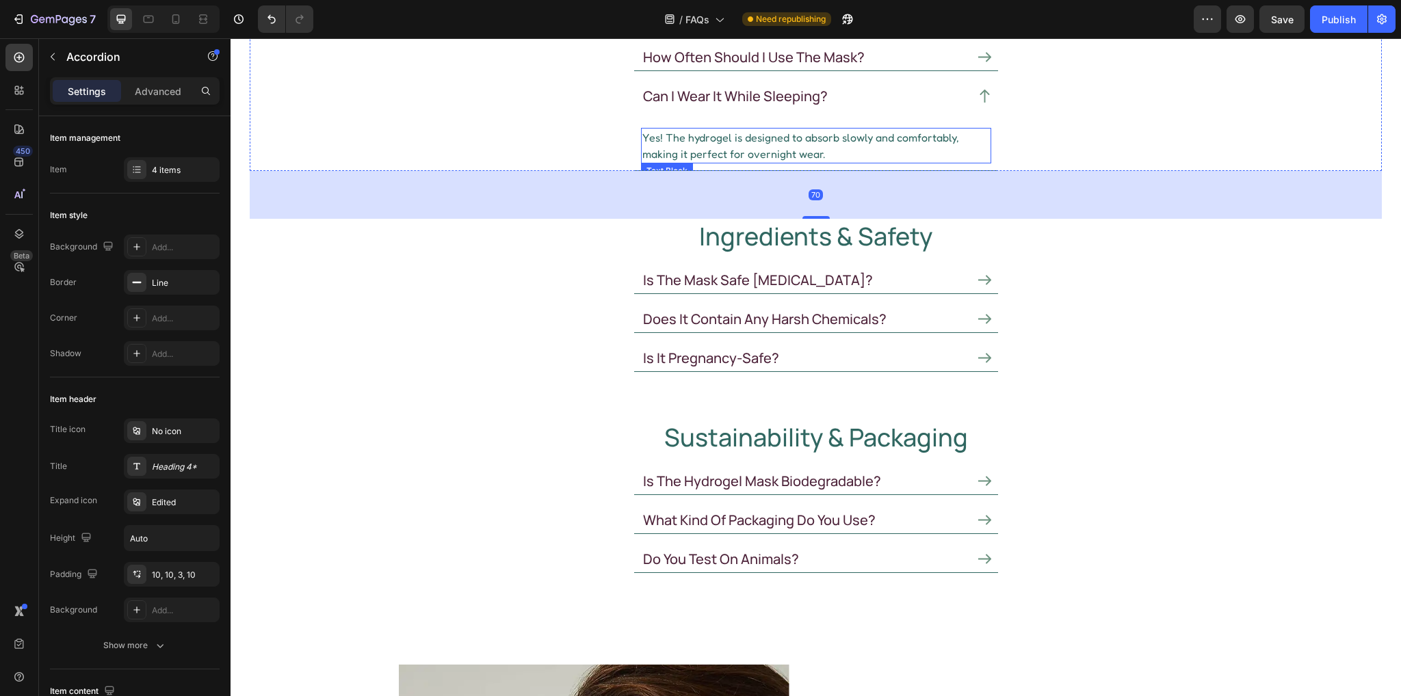
click at [802, 133] on p "Yes! The hydrogel is designed to absorb slowly and comfortably, making it perfe…" at bounding box center [816, 145] width 348 height 33
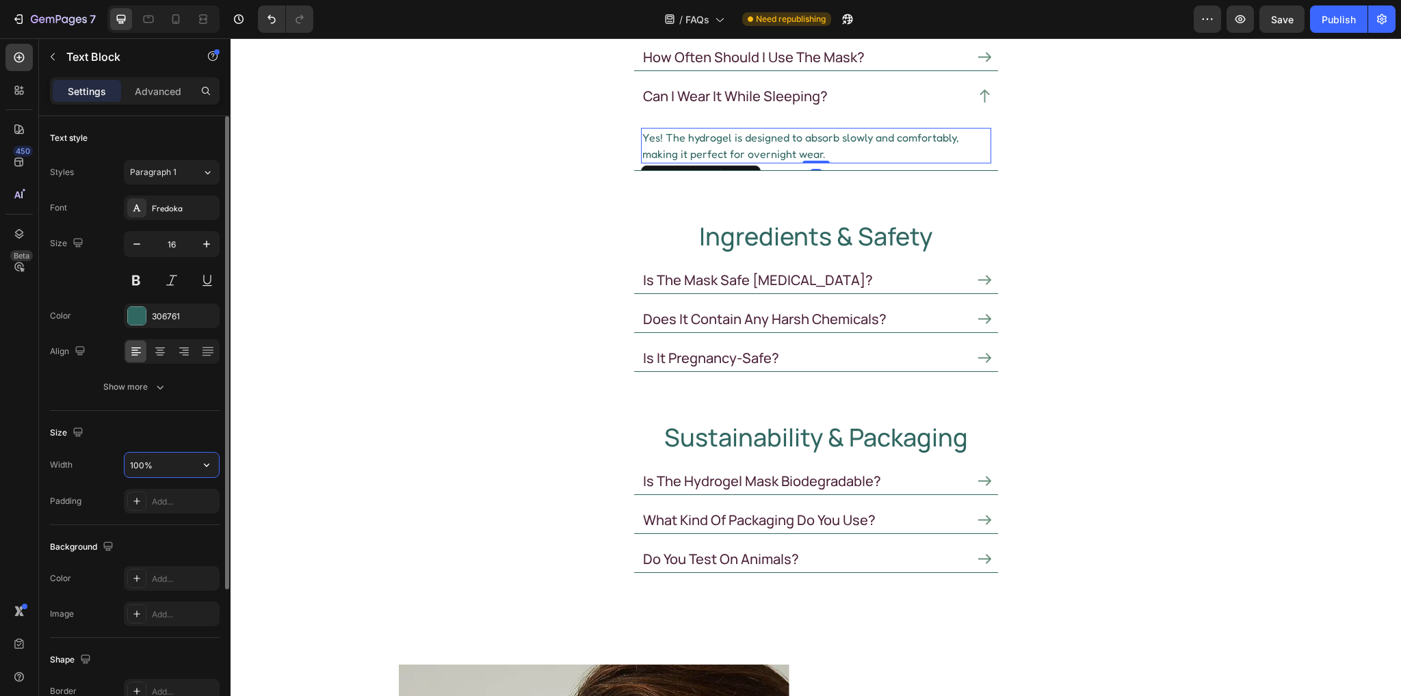
click at [156, 462] on input "100%" at bounding box center [172, 465] width 94 height 25
click at [170, 462] on input "100%" at bounding box center [172, 465] width 94 height 25
drag, startPoint x: 170, startPoint y: 462, endPoint x: 83, endPoint y: 458, distance: 87.7
click at [78, 459] on div "Width 100%" at bounding box center [135, 465] width 170 height 26
paste input "465"
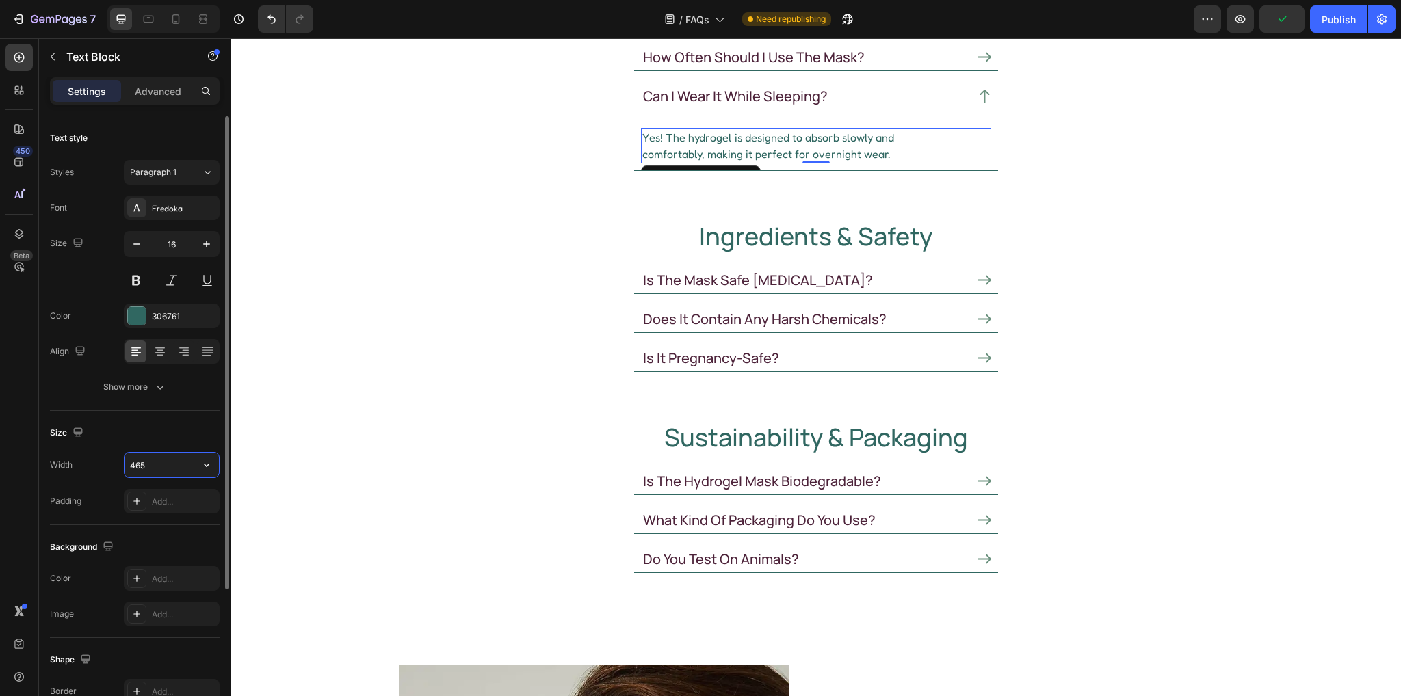
click at [170, 464] on input "465" at bounding box center [172, 465] width 94 height 25
click at [171, 20] on icon at bounding box center [176, 19] width 14 height 14
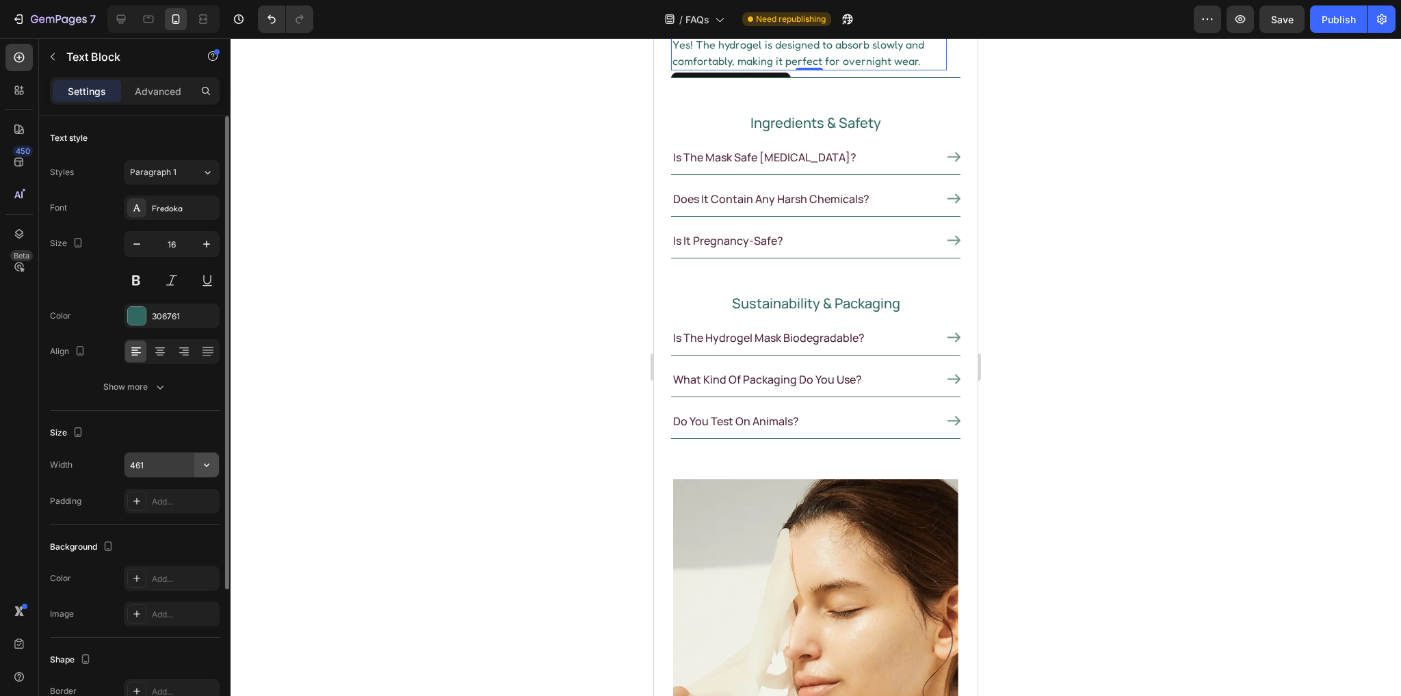
scroll to position [308, 0]
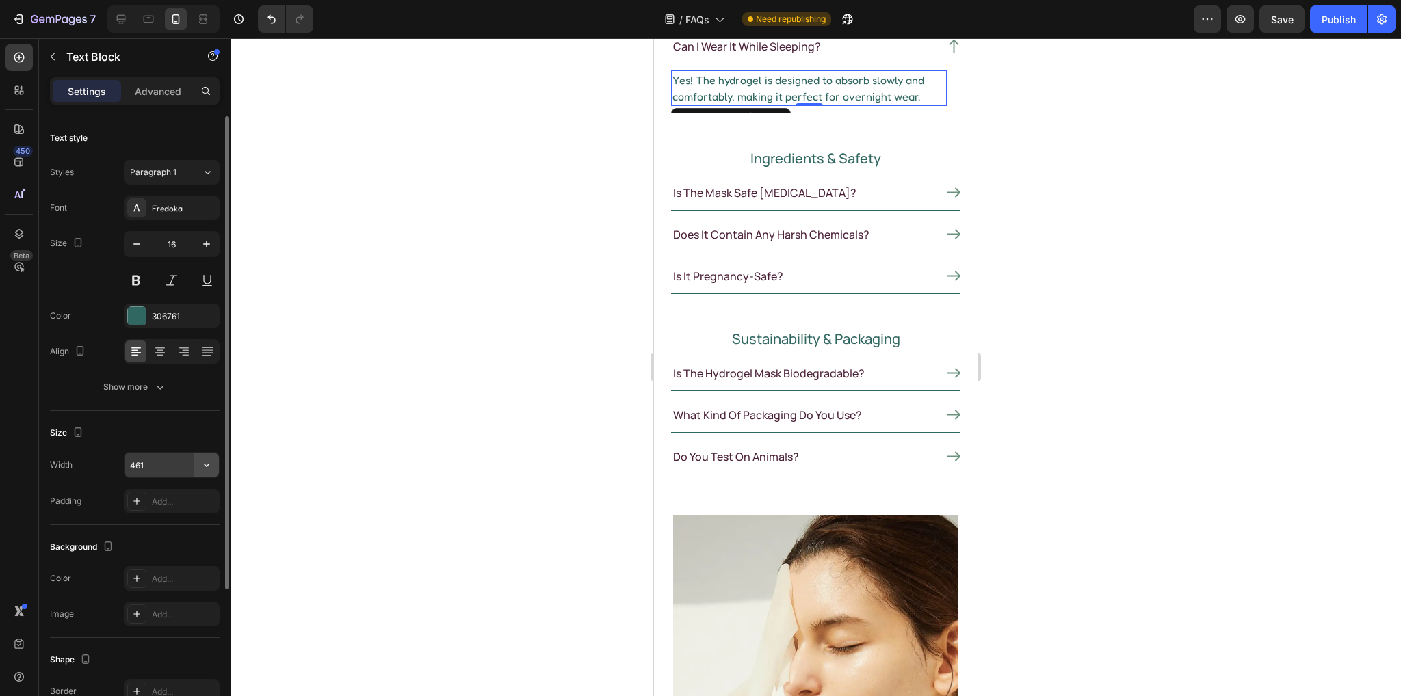
click at [213, 471] on icon "button" at bounding box center [207, 465] width 14 height 14
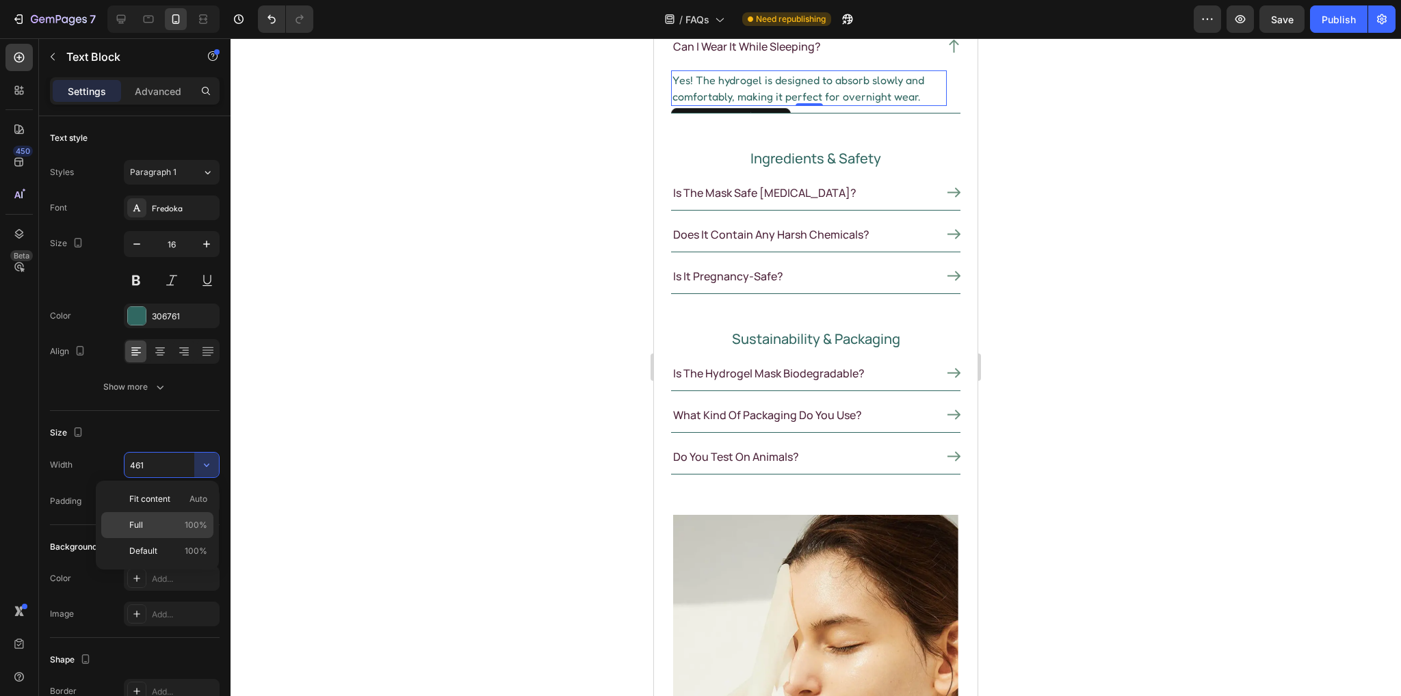
click at [161, 527] on p "Full 100%" at bounding box center [168, 525] width 78 height 12
click at [125, 20] on icon at bounding box center [121, 19] width 9 height 9
type input "461"
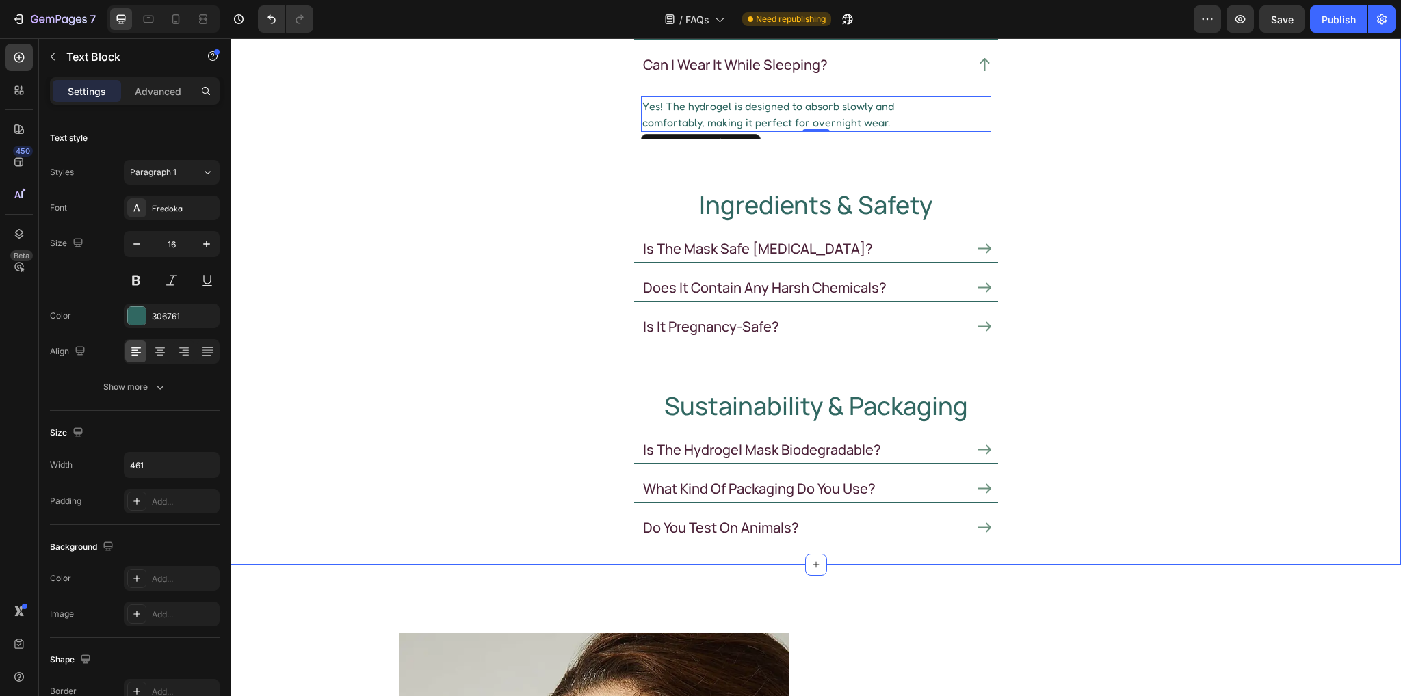
scroll to position [313, 0]
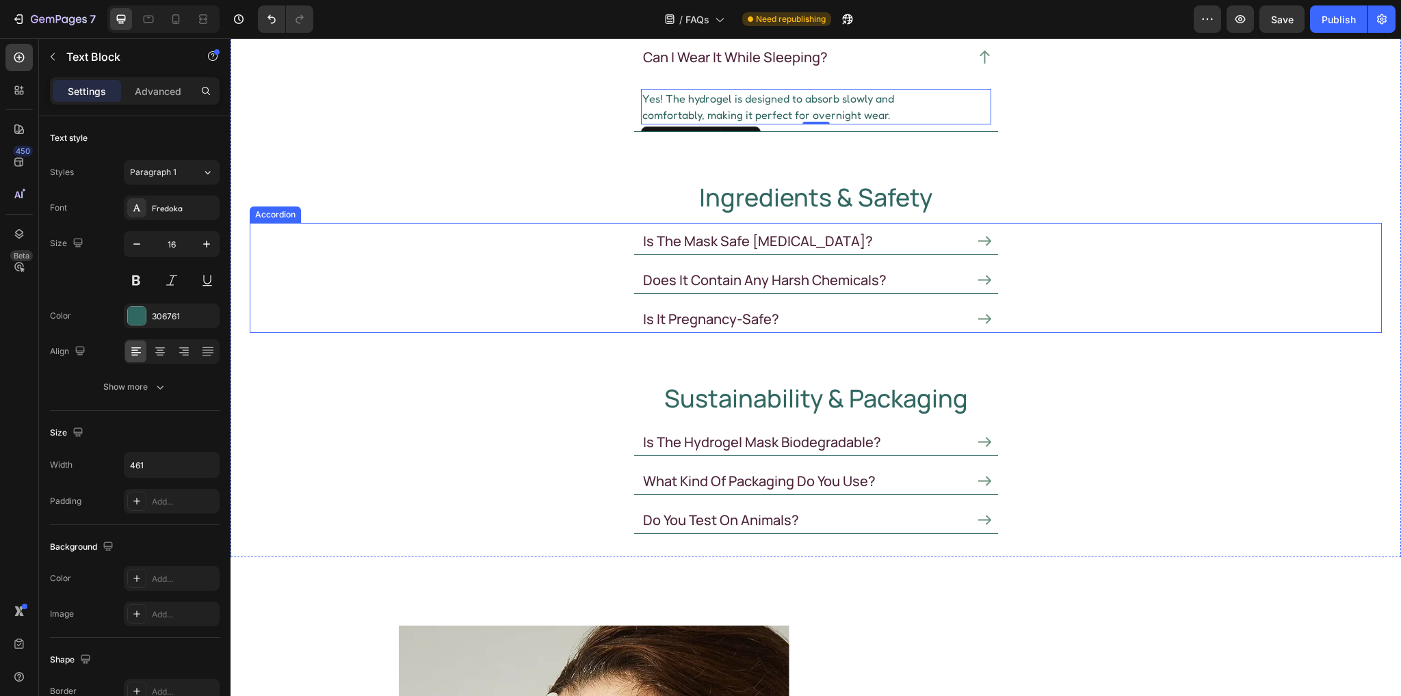
click at [978, 236] on icon at bounding box center [984, 241] width 13 height 13
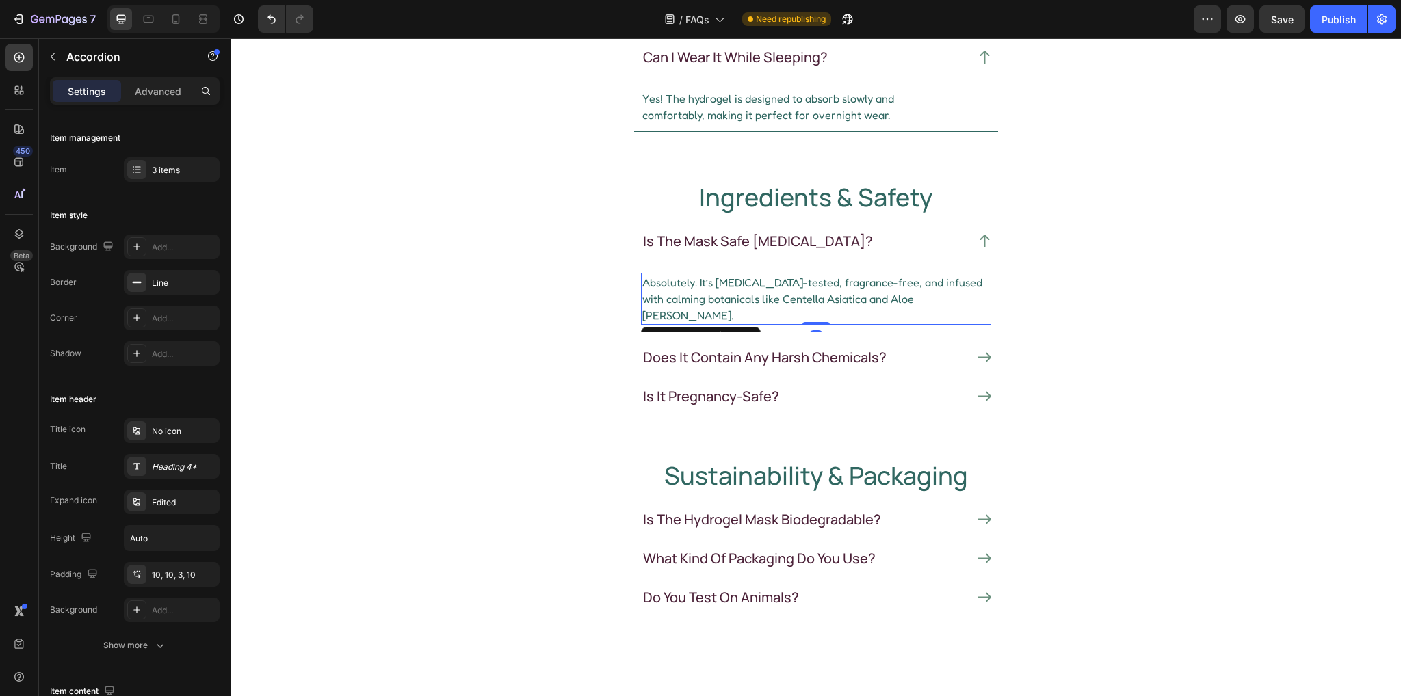
click at [776, 289] on p "Absolutely. It’s dermatologist-tested, fragrance-free, and infused with calming…" at bounding box center [816, 298] width 348 height 49
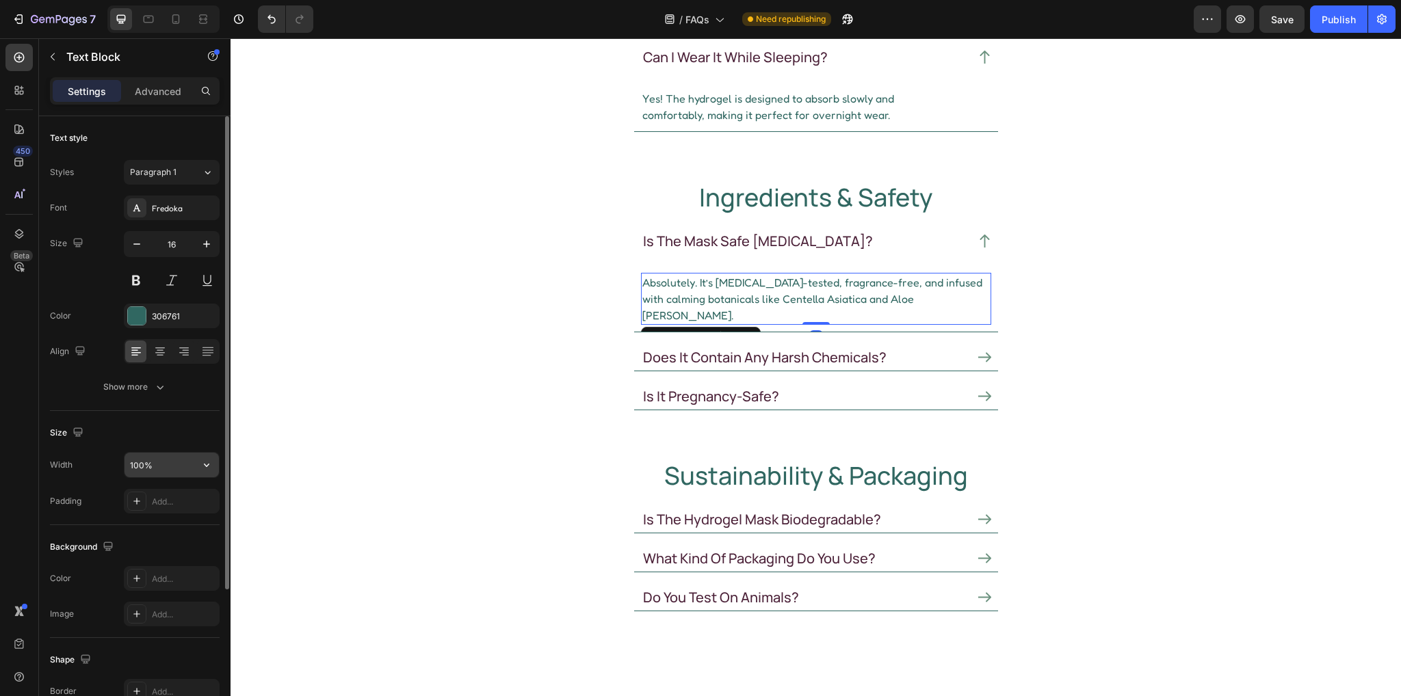
click at [168, 467] on input "100%" at bounding box center [172, 465] width 94 height 25
click at [181, 455] on input "100%" at bounding box center [172, 465] width 94 height 25
drag, startPoint x: 179, startPoint y: 459, endPoint x: 57, endPoint y: 462, distance: 121.8
click at [51, 462] on div "Width 100%" at bounding box center [135, 465] width 170 height 26
paste input "465"
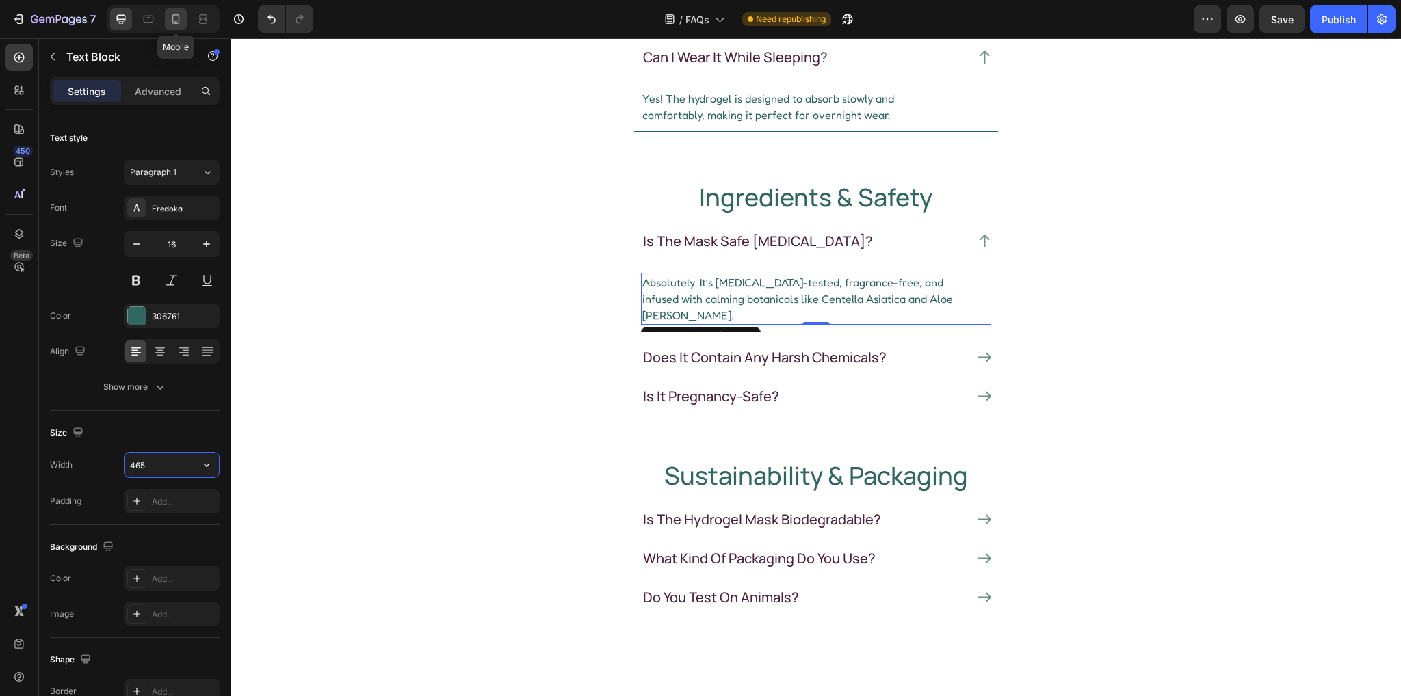
click at [173, 18] on icon at bounding box center [176, 19] width 14 height 14
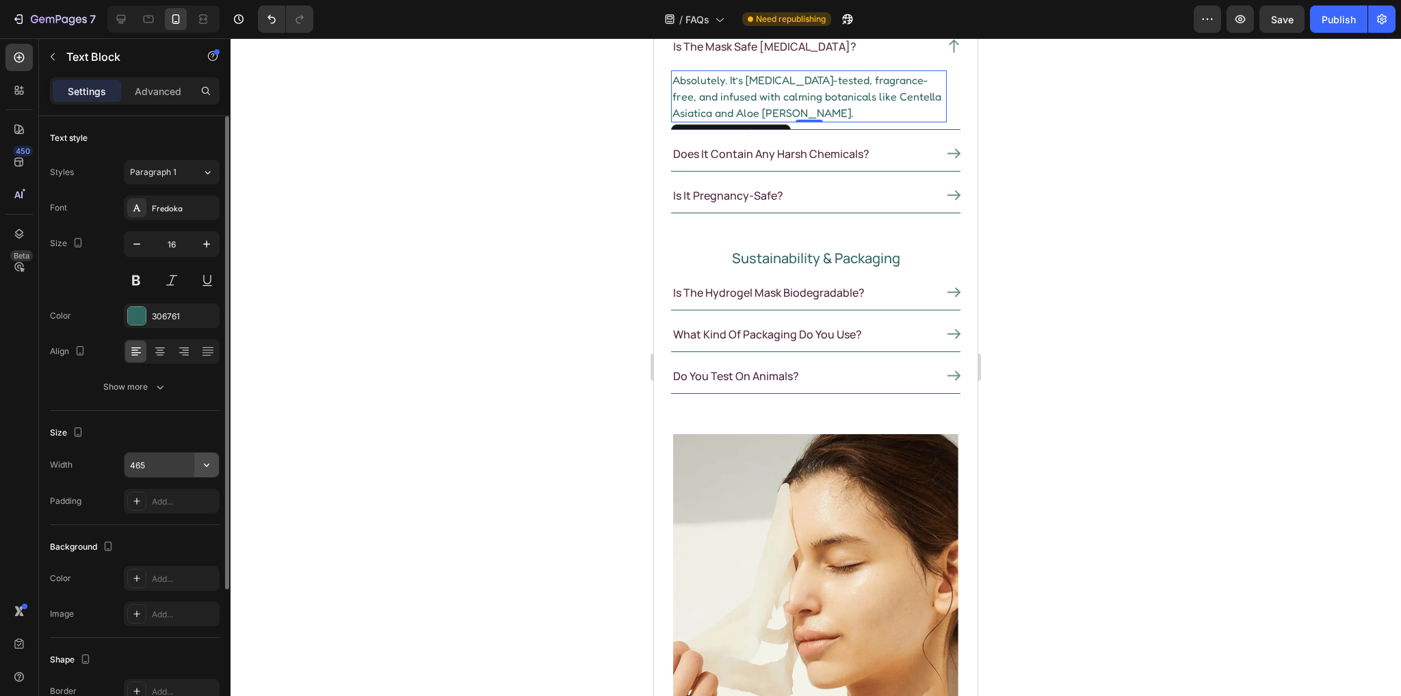
scroll to position [456, 0]
drag, startPoint x: 194, startPoint y: 464, endPoint x: 183, endPoint y: 497, distance: 34.8
click at [192, 465] on div "465" at bounding box center [172, 465] width 94 height 25
click at [179, 465] on input "465" at bounding box center [172, 465] width 94 height 25
click at [205, 466] on icon "button" at bounding box center [207, 465] width 14 height 14
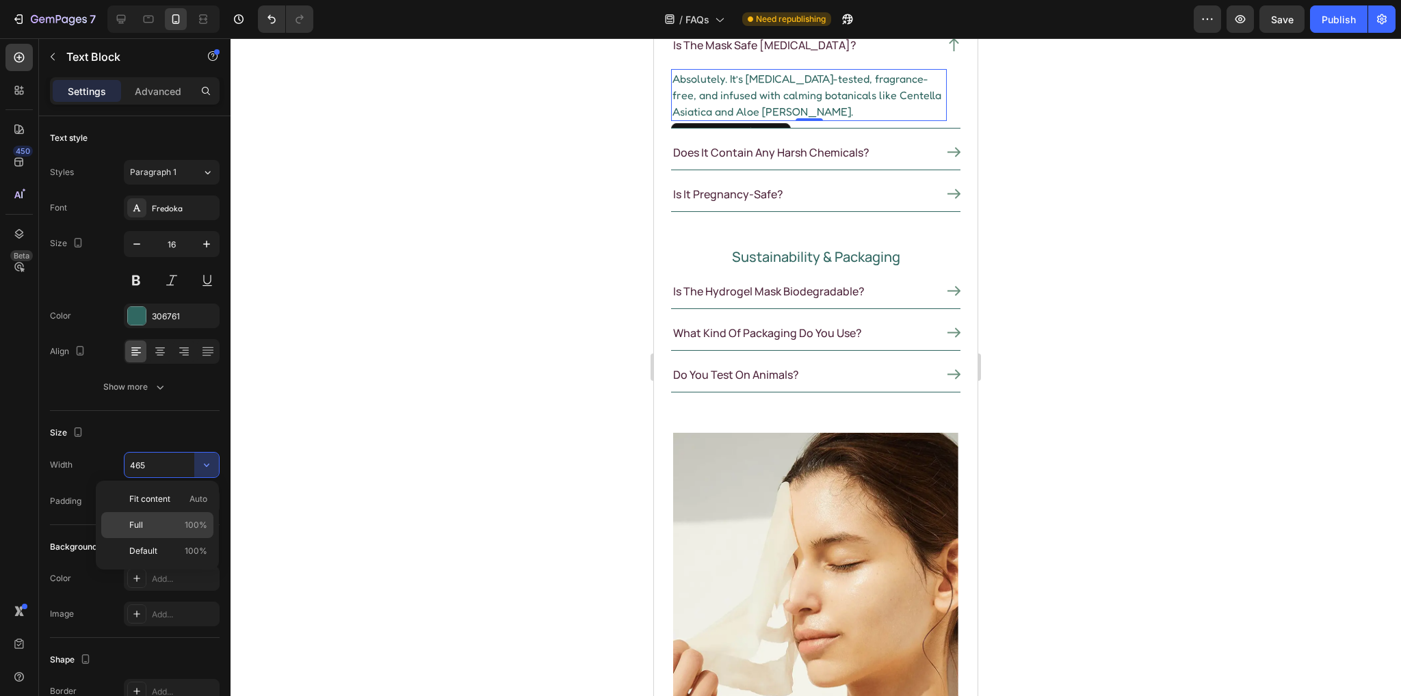
click at [158, 526] on p "Full 100%" at bounding box center [168, 525] width 78 height 12
click at [123, 13] on icon at bounding box center [121, 19] width 14 height 14
type input "465"
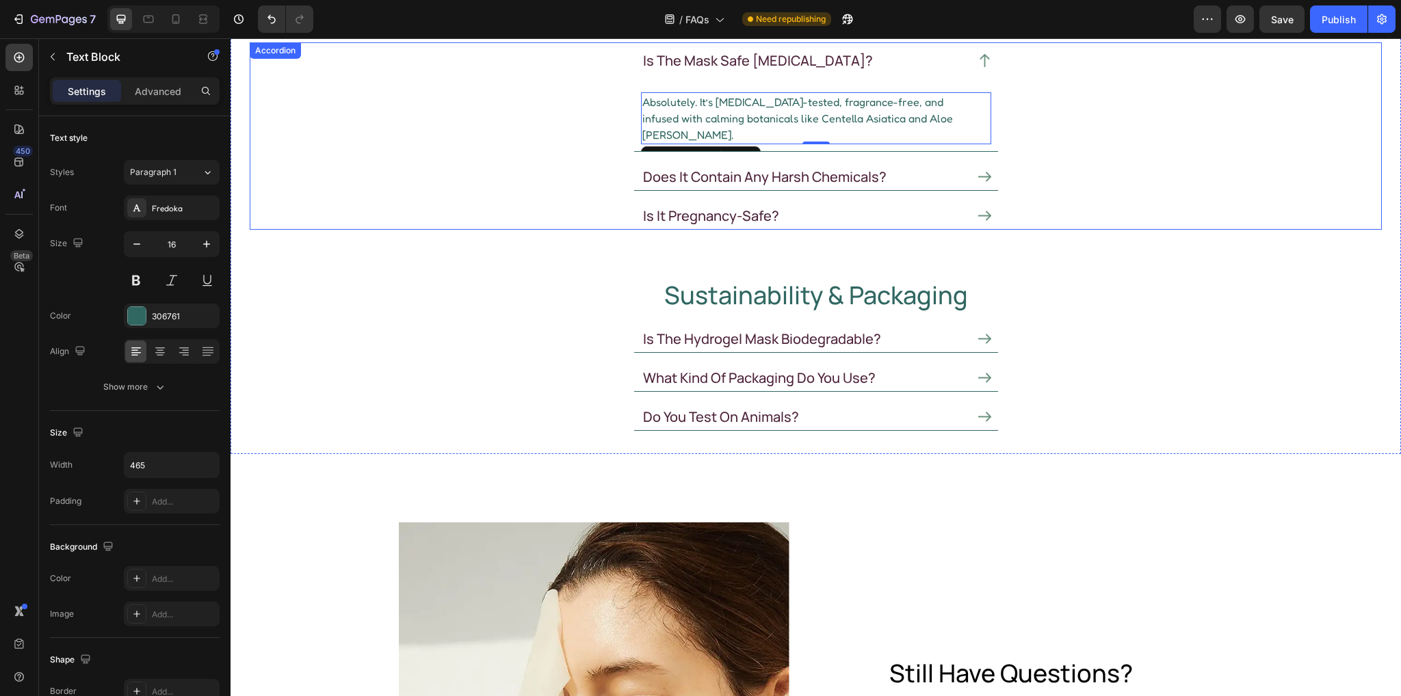
scroll to position [496, 0]
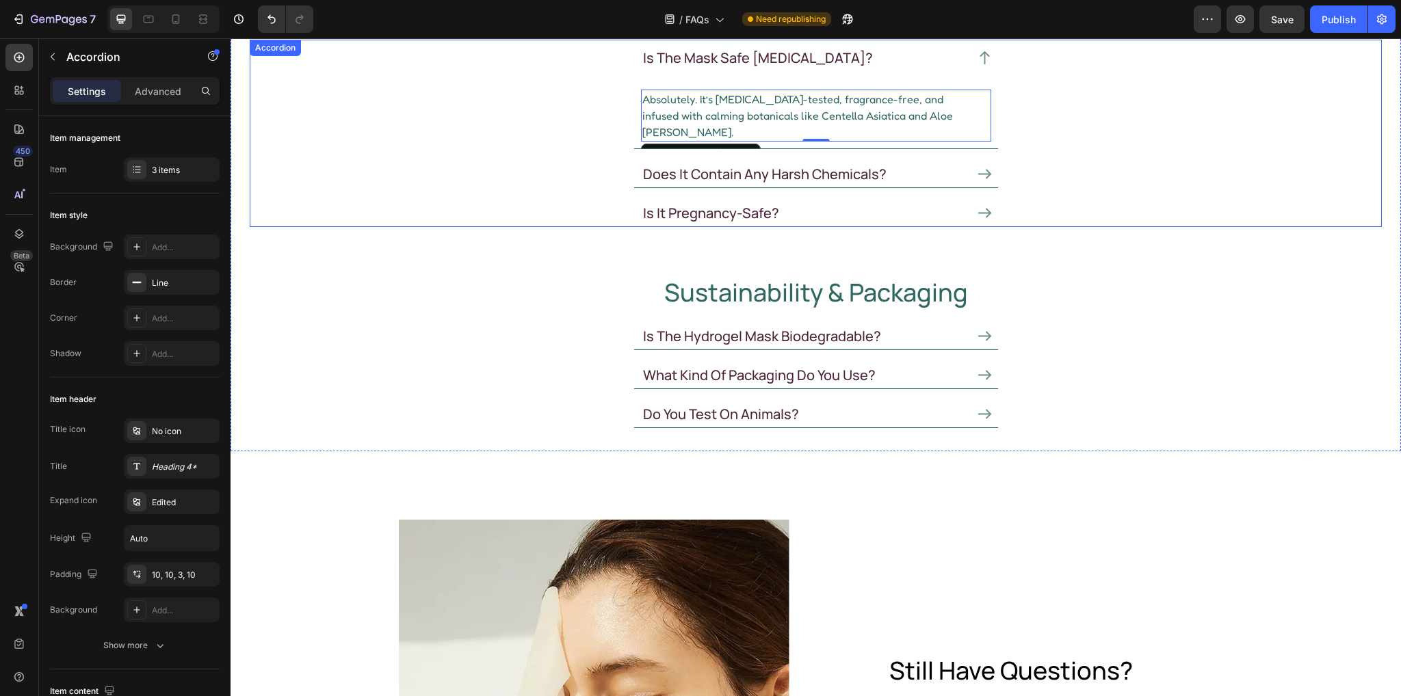
click at [978, 170] on icon at bounding box center [984, 174] width 13 height 13
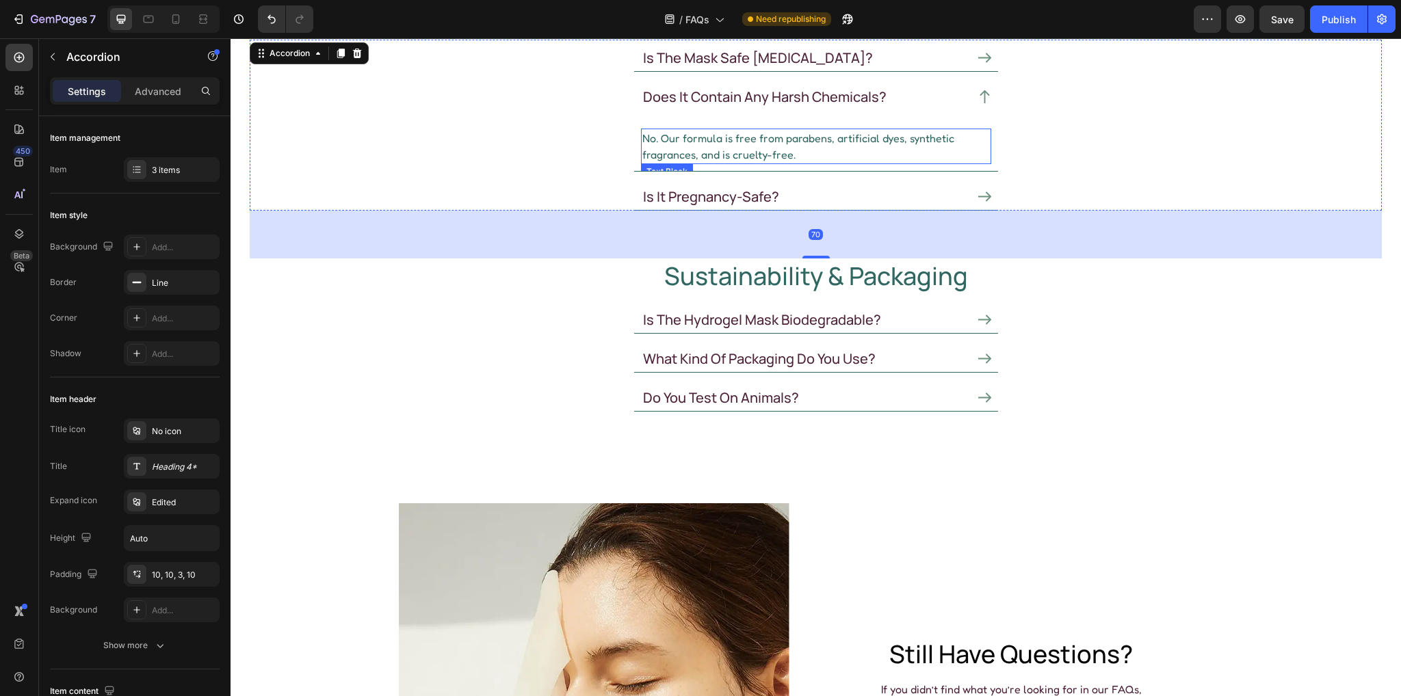
click at [737, 144] on p "No. Our formula is free from parabens, artificial dyes, synthetic fragrances, a…" at bounding box center [816, 146] width 348 height 33
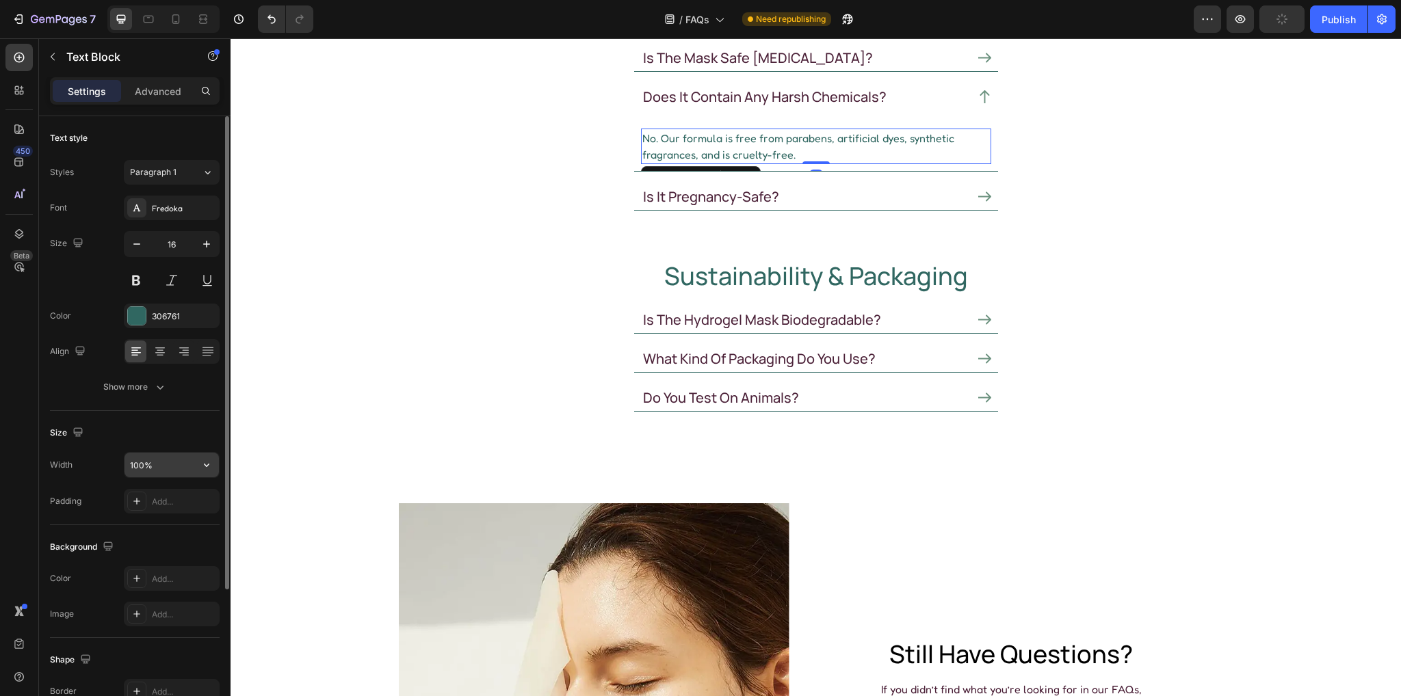
click at [166, 465] on input "100%" at bounding box center [172, 465] width 94 height 25
click at [176, 460] on input "100%" at bounding box center [172, 465] width 94 height 25
drag, startPoint x: 175, startPoint y: 460, endPoint x: 103, endPoint y: 458, distance: 71.9
click at [101, 460] on div "Width 100%" at bounding box center [135, 465] width 170 height 26
paste input "465"
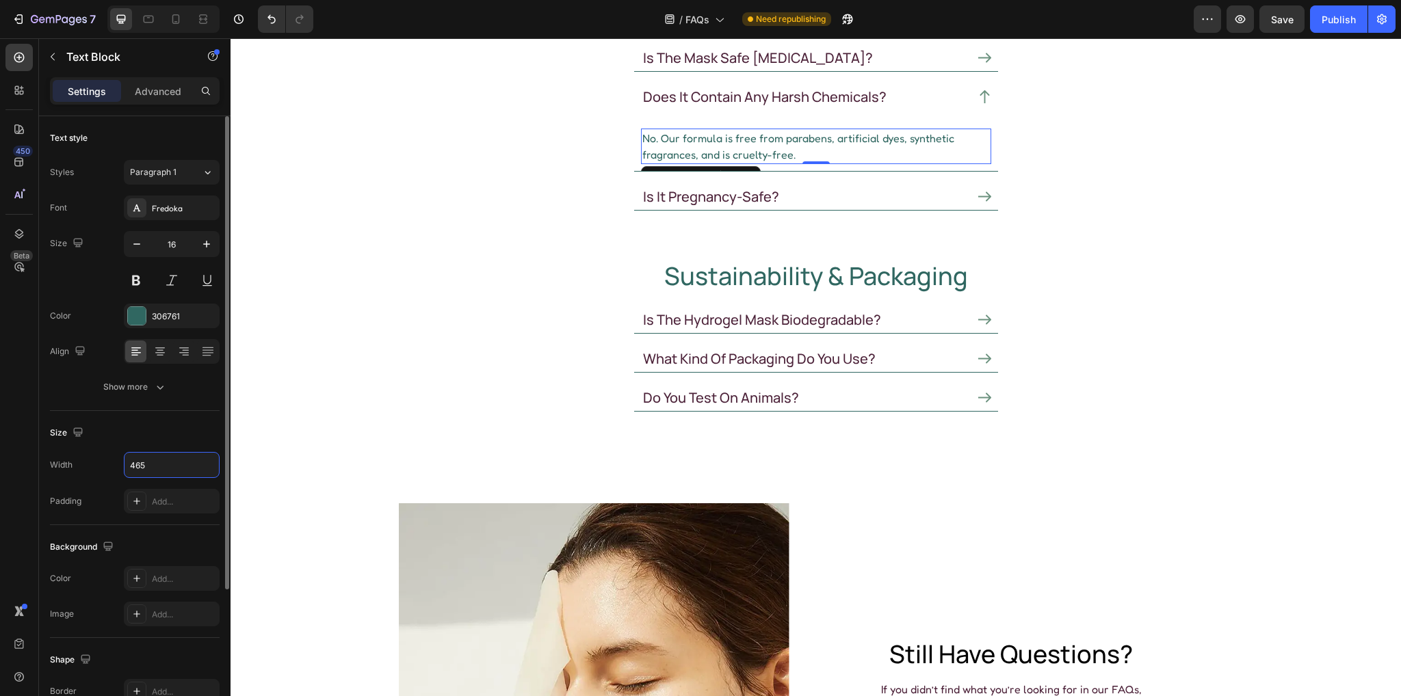
click at [162, 419] on div "Size Width 465 Padding Add..." at bounding box center [135, 468] width 170 height 114
click at [170, 16] on icon at bounding box center [176, 19] width 14 height 14
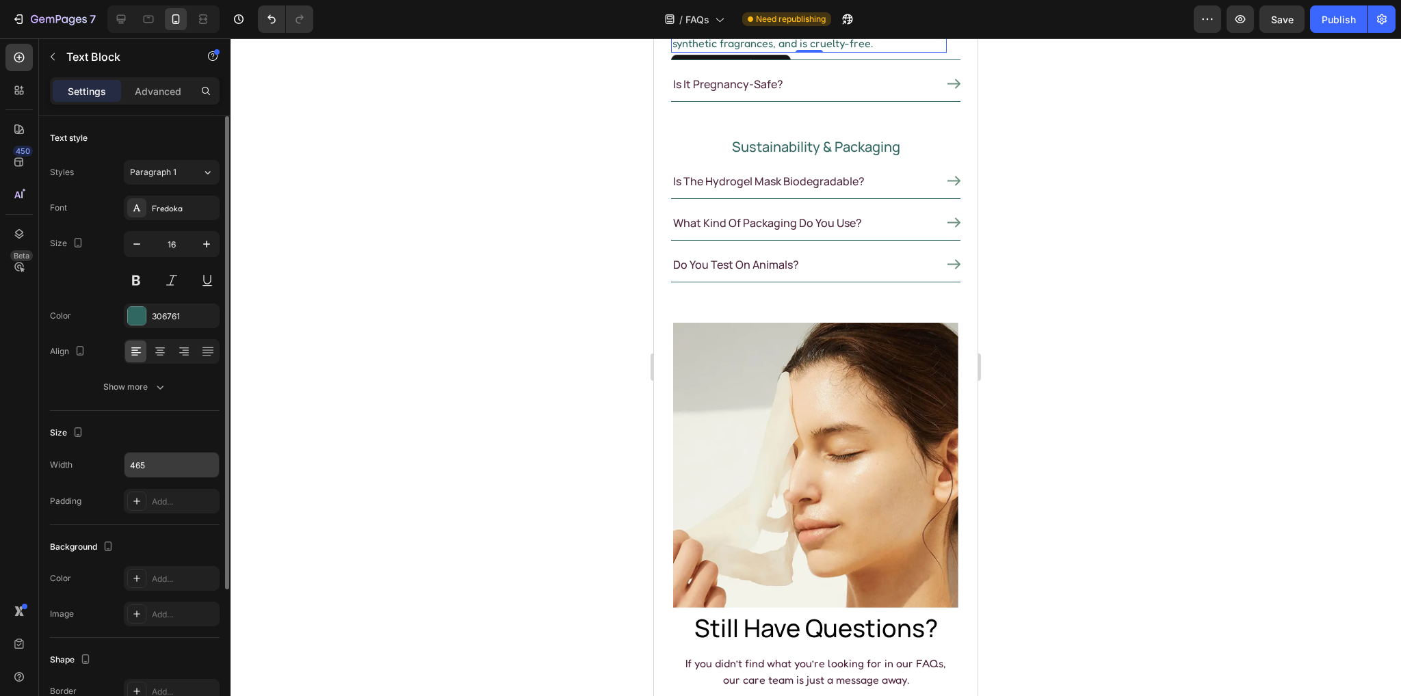
scroll to position [497, 0]
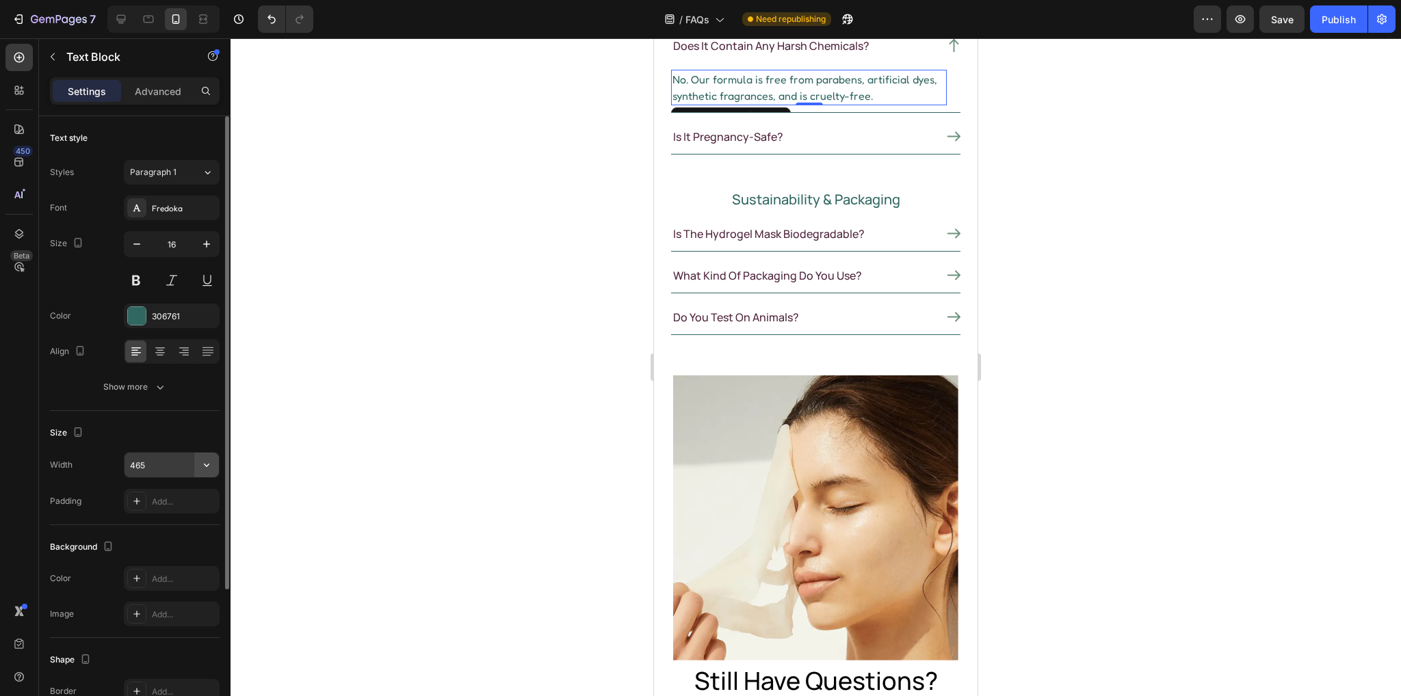
click at [207, 469] on icon "button" at bounding box center [207, 465] width 14 height 14
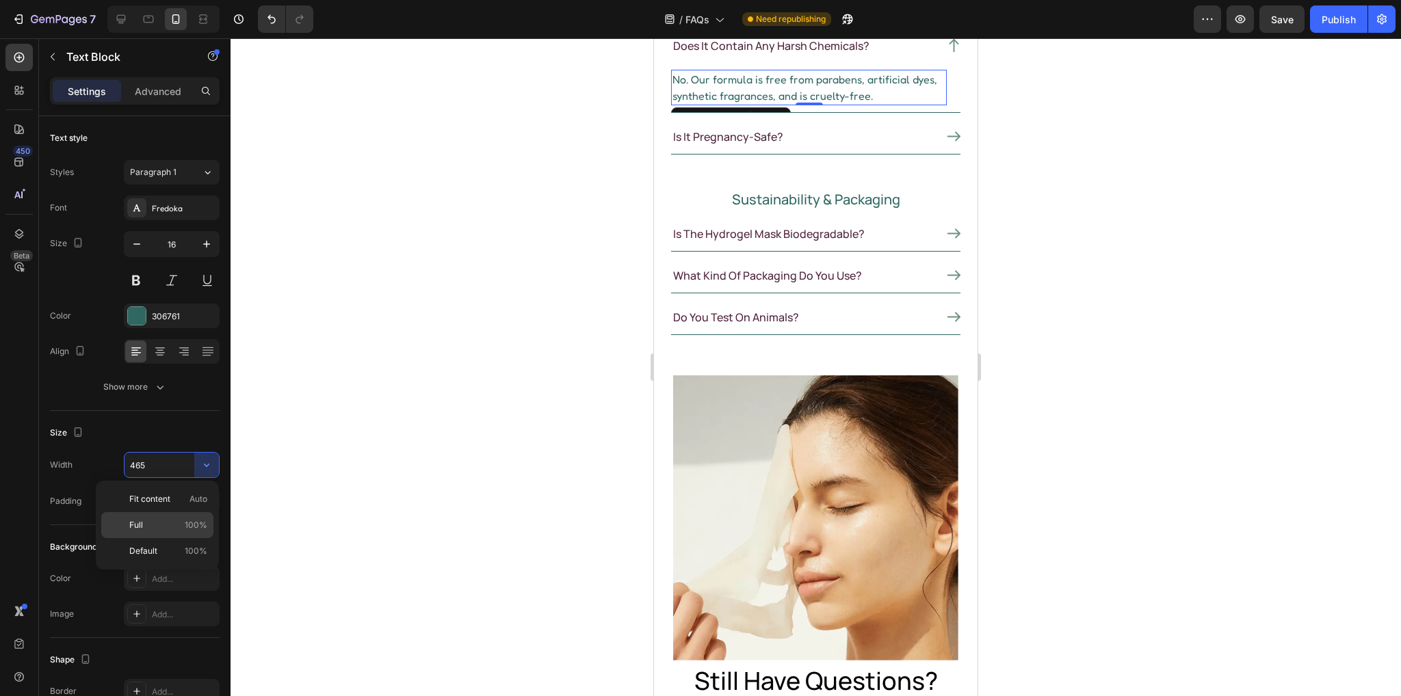
click at [159, 526] on p "Full 100%" at bounding box center [168, 525] width 78 height 12
click at [117, 20] on icon at bounding box center [121, 19] width 9 height 9
type input "465"
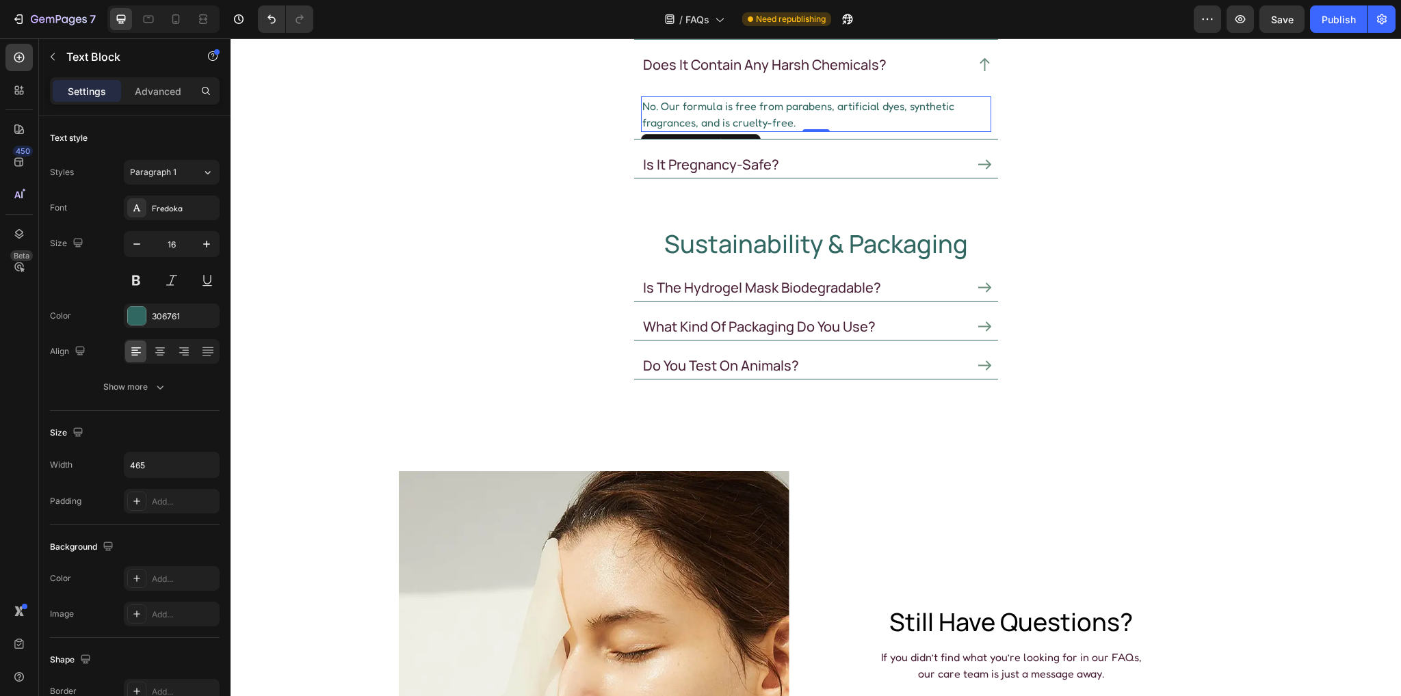
scroll to position [534, 0]
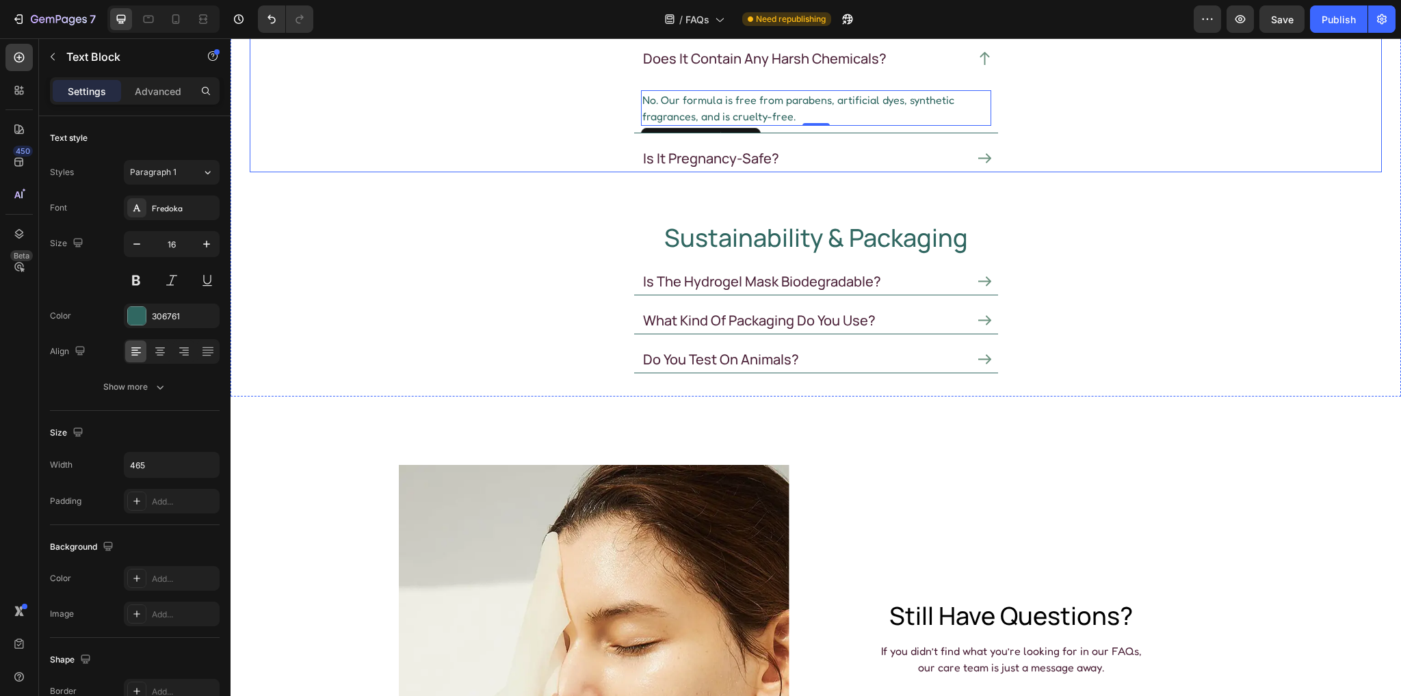
click at [984, 157] on icon at bounding box center [984, 158] width 13 height 13
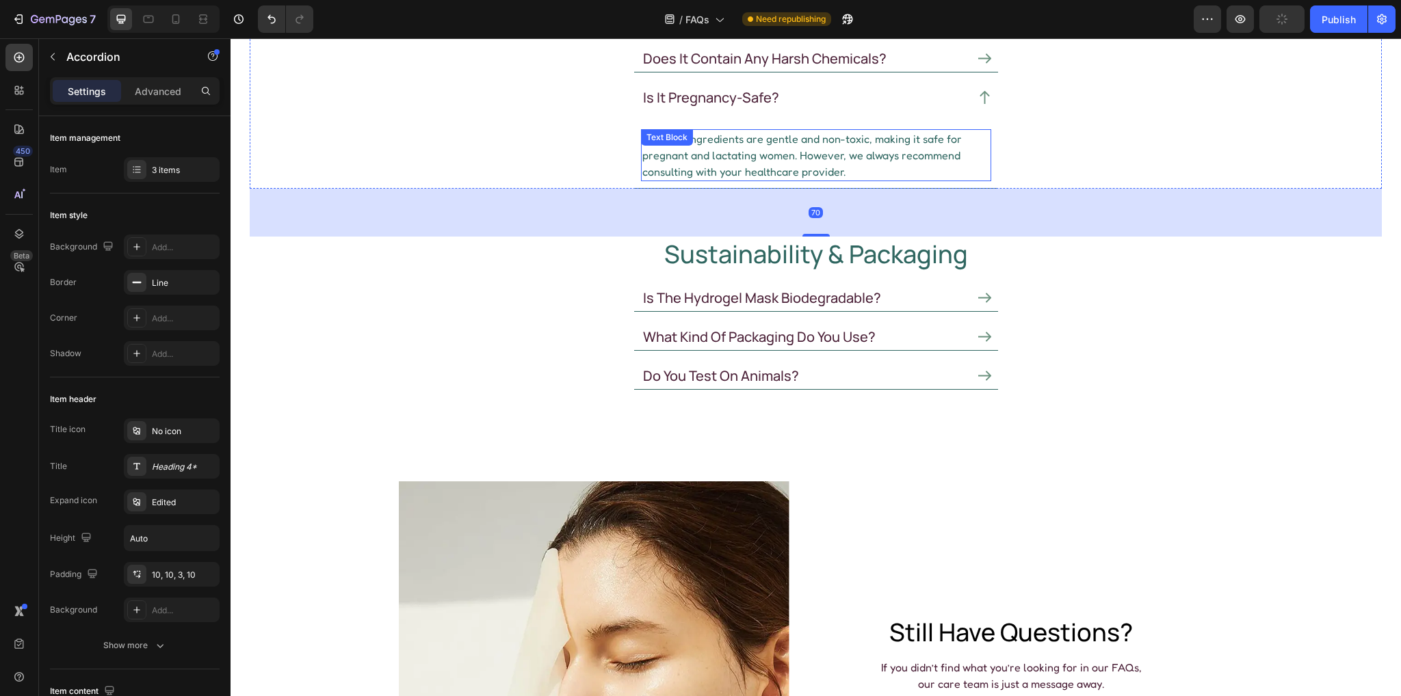
click at [702, 153] on p "Yes. The ingredients are gentle and non-toxic, making it safe for pregnant and …" at bounding box center [816, 155] width 348 height 49
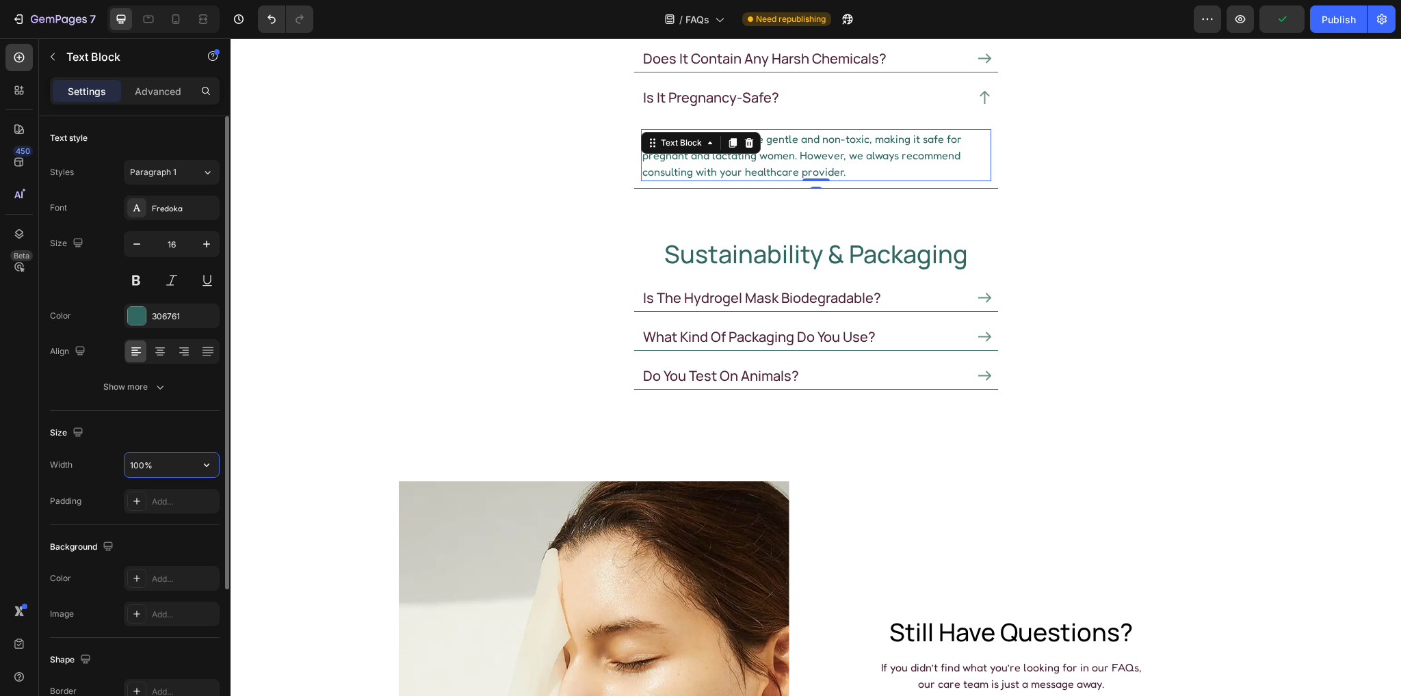
click at [189, 473] on input "100%" at bounding box center [172, 465] width 94 height 25
click at [175, 460] on input "100%" at bounding box center [172, 465] width 94 height 25
drag, startPoint x: 175, startPoint y: 460, endPoint x: 77, endPoint y: 449, distance: 99.0
click at [77, 450] on div "Size Width 100% Padding Add..." at bounding box center [135, 468] width 170 height 114
paste input "465"
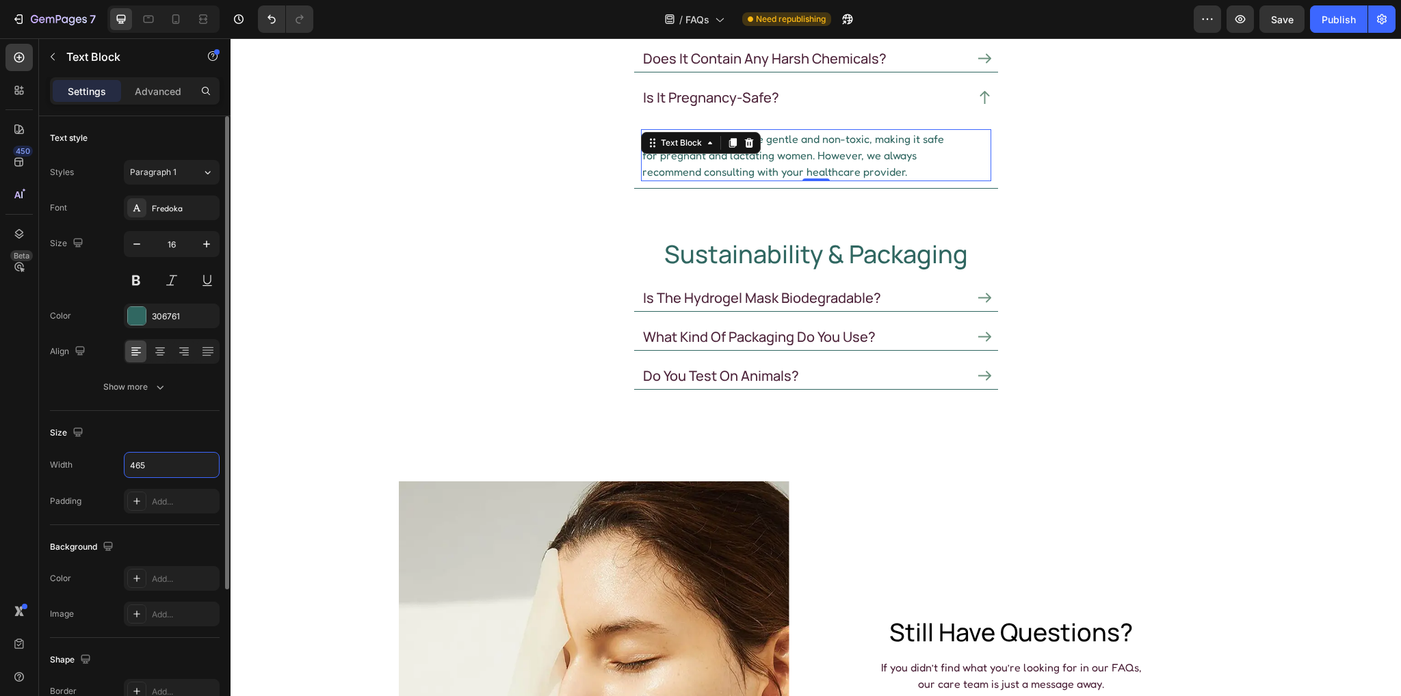
click at [188, 430] on div "Size" at bounding box center [135, 433] width 170 height 22
click at [155, 458] on input "465" at bounding box center [172, 465] width 94 height 25
click at [172, 14] on icon at bounding box center [176, 19] width 14 height 14
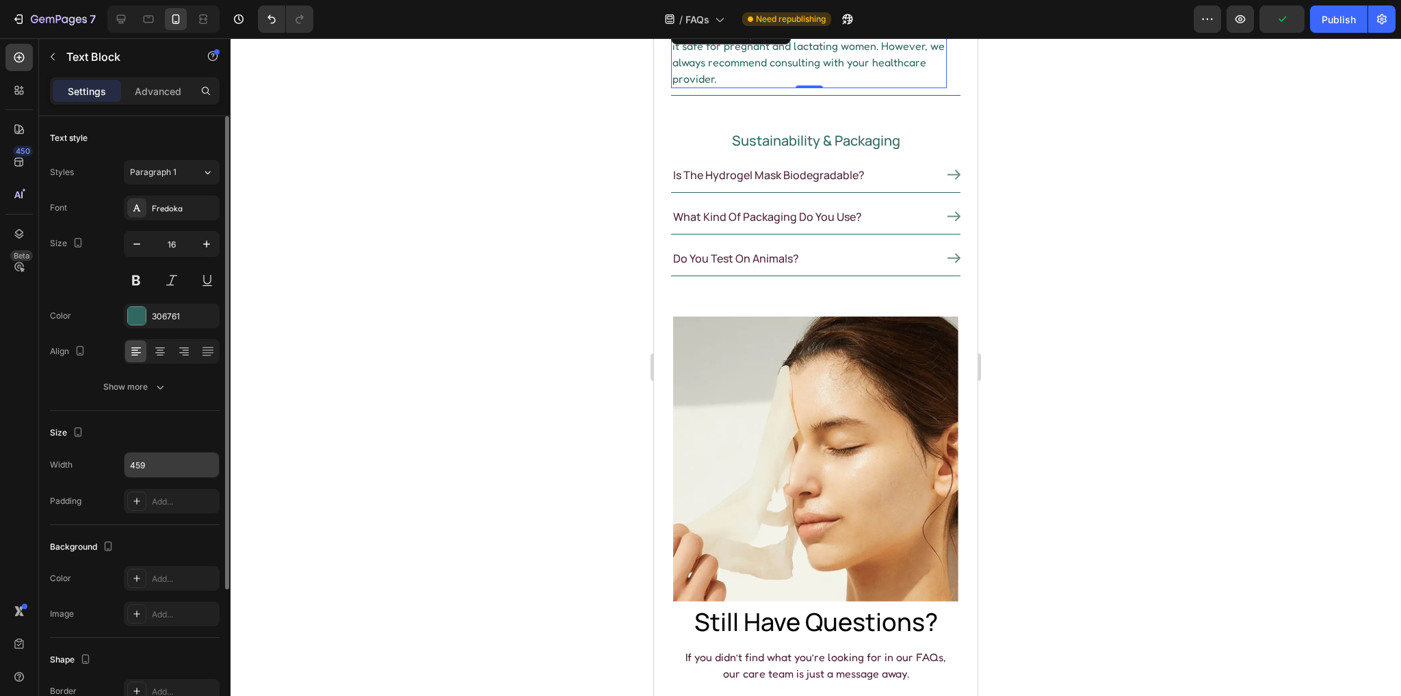
scroll to position [538, 0]
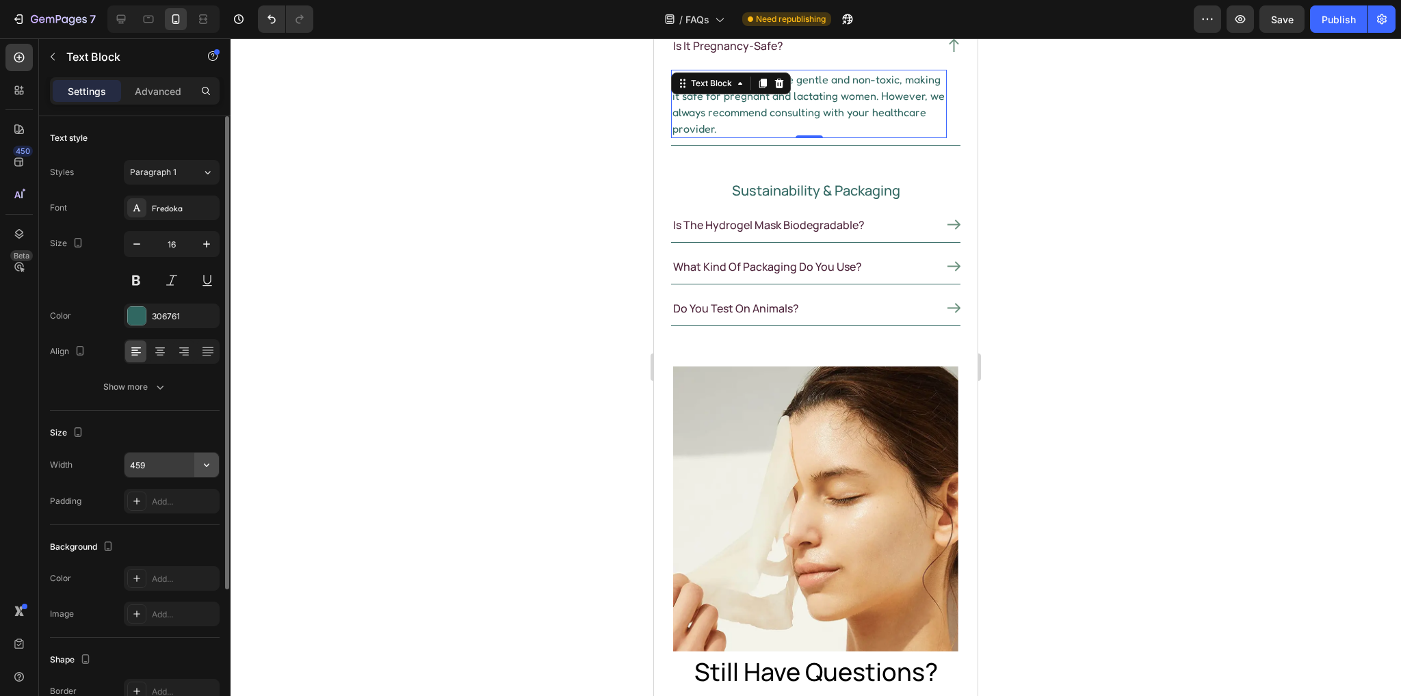
click at [207, 466] on icon "button" at bounding box center [206, 465] width 5 height 3
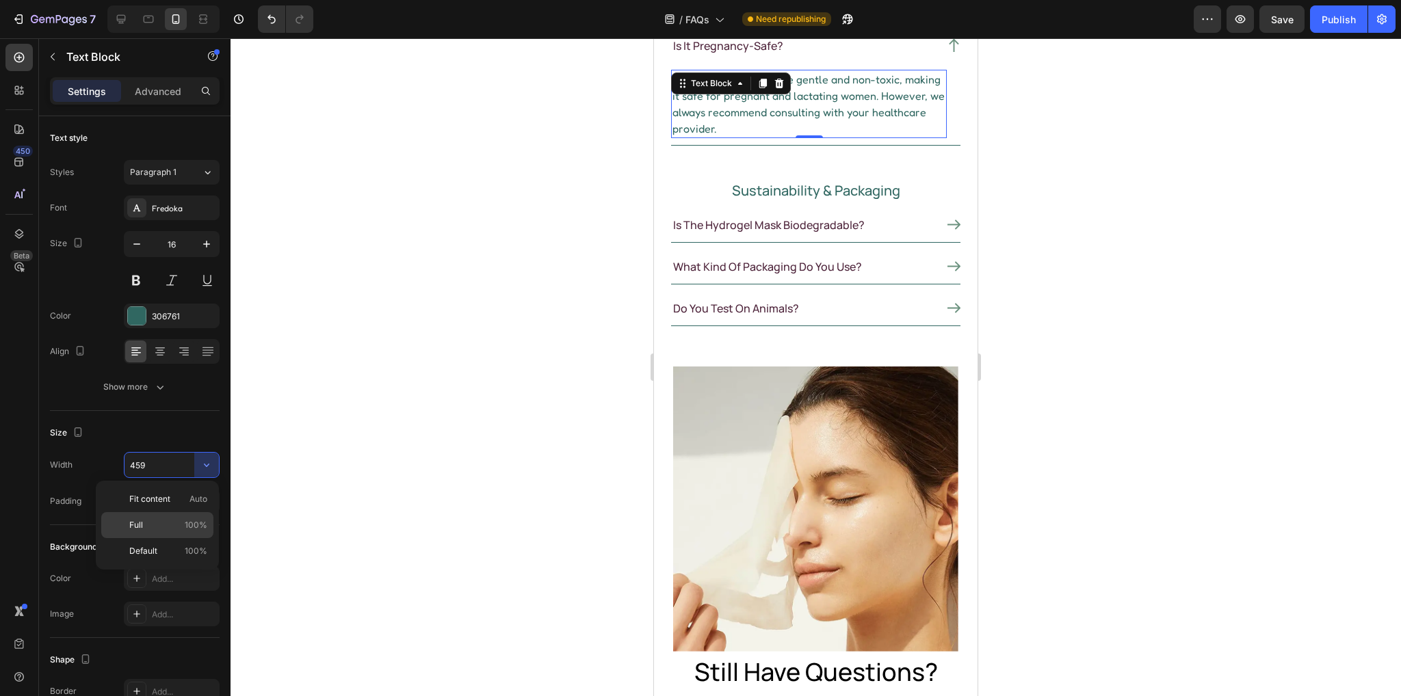
click at [162, 519] on p "Full 100%" at bounding box center [168, 525] width 78 height 12
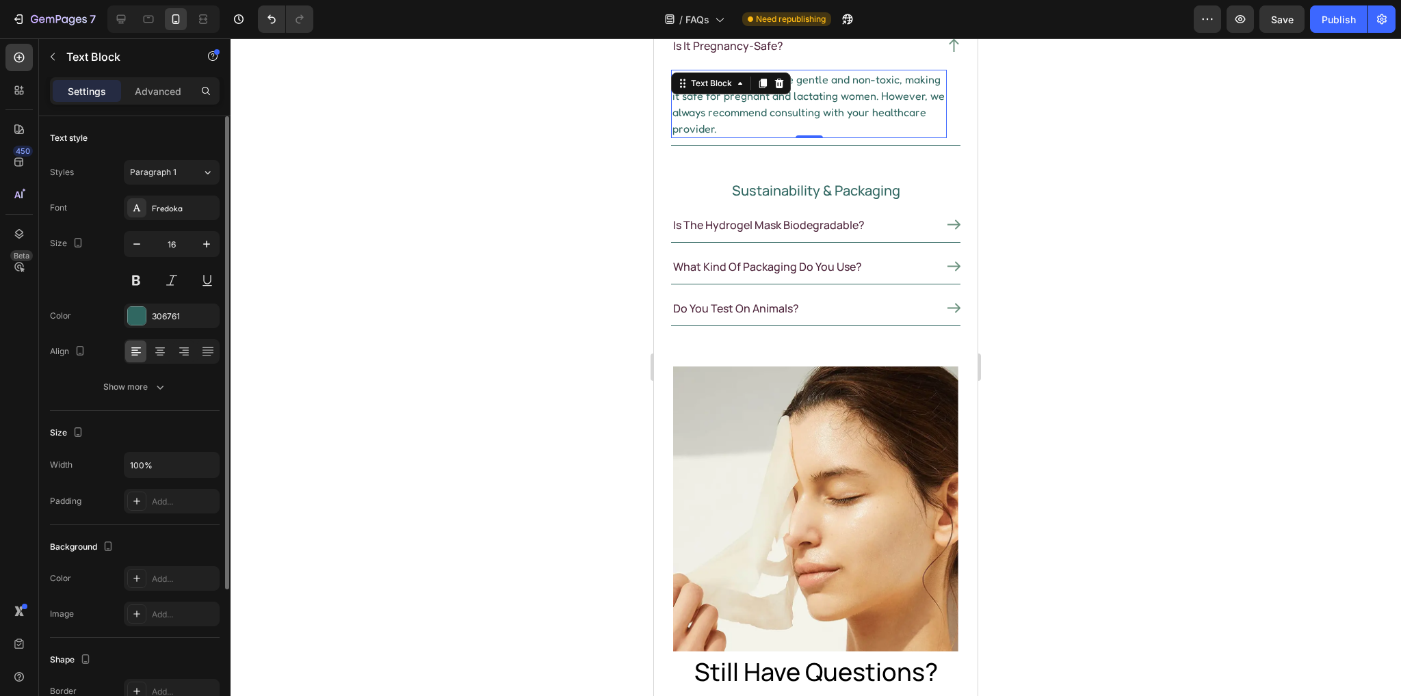
click at [176, 415] on div "Size Width 100% Padding Add..." at bounding box center [135, 468] width 170 height 114
click at [125, 17] on icon at bounding box center [121, 19] width 9 height 9
type input "459"
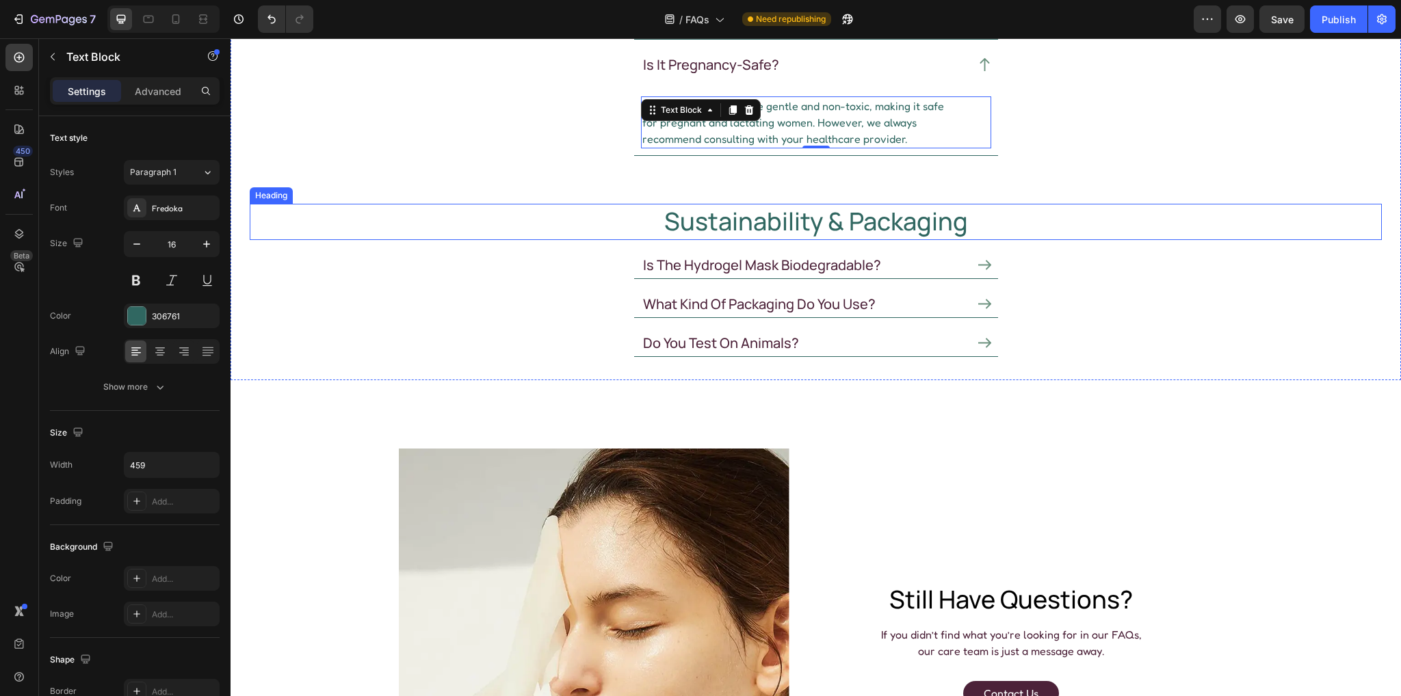
scroll to position [573, 0]
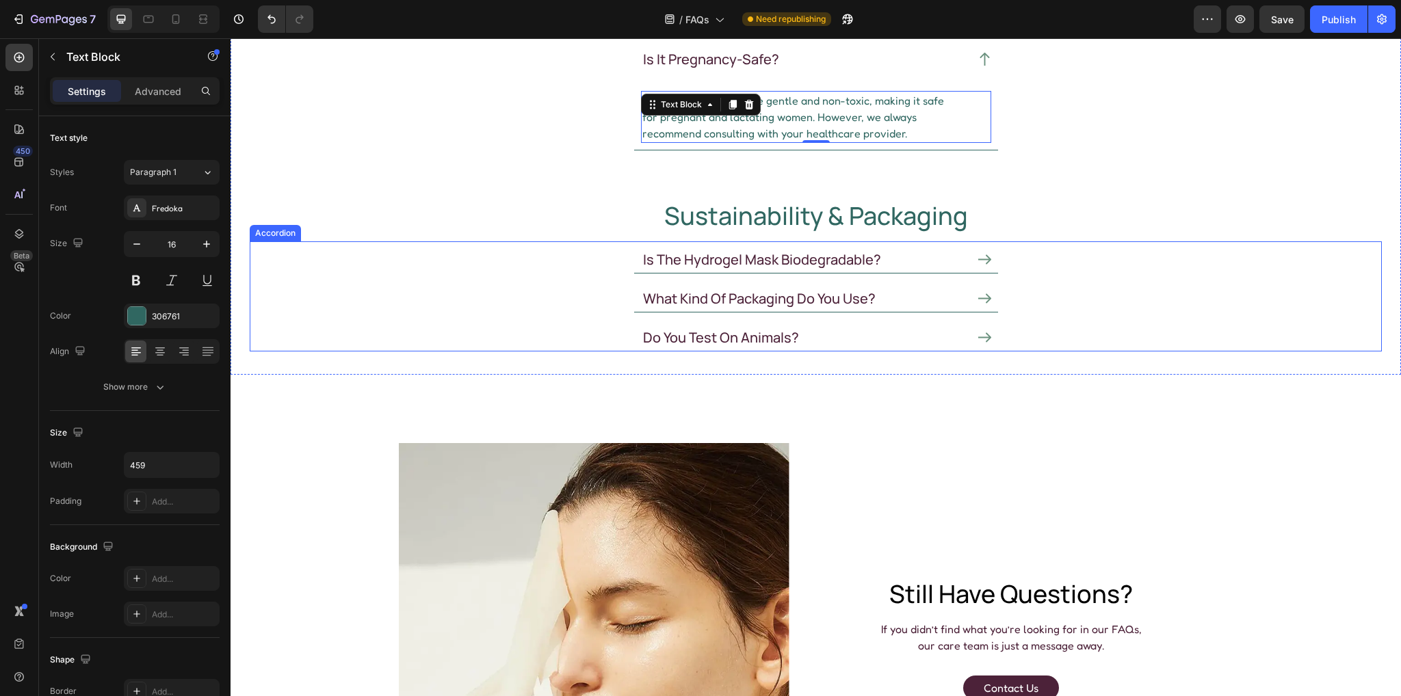
click at [980, 254] on icon at bounding box center [984, 259] width 13 height 13
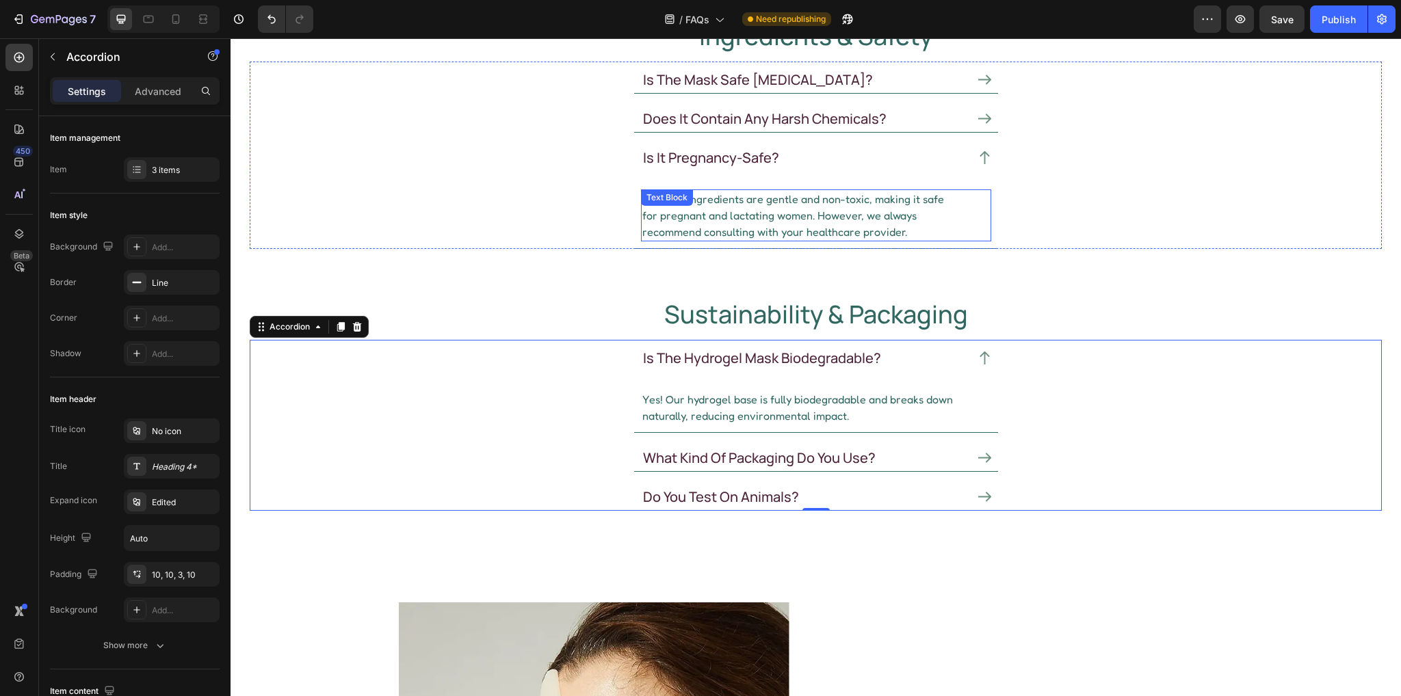
scroll to position [479, 0]
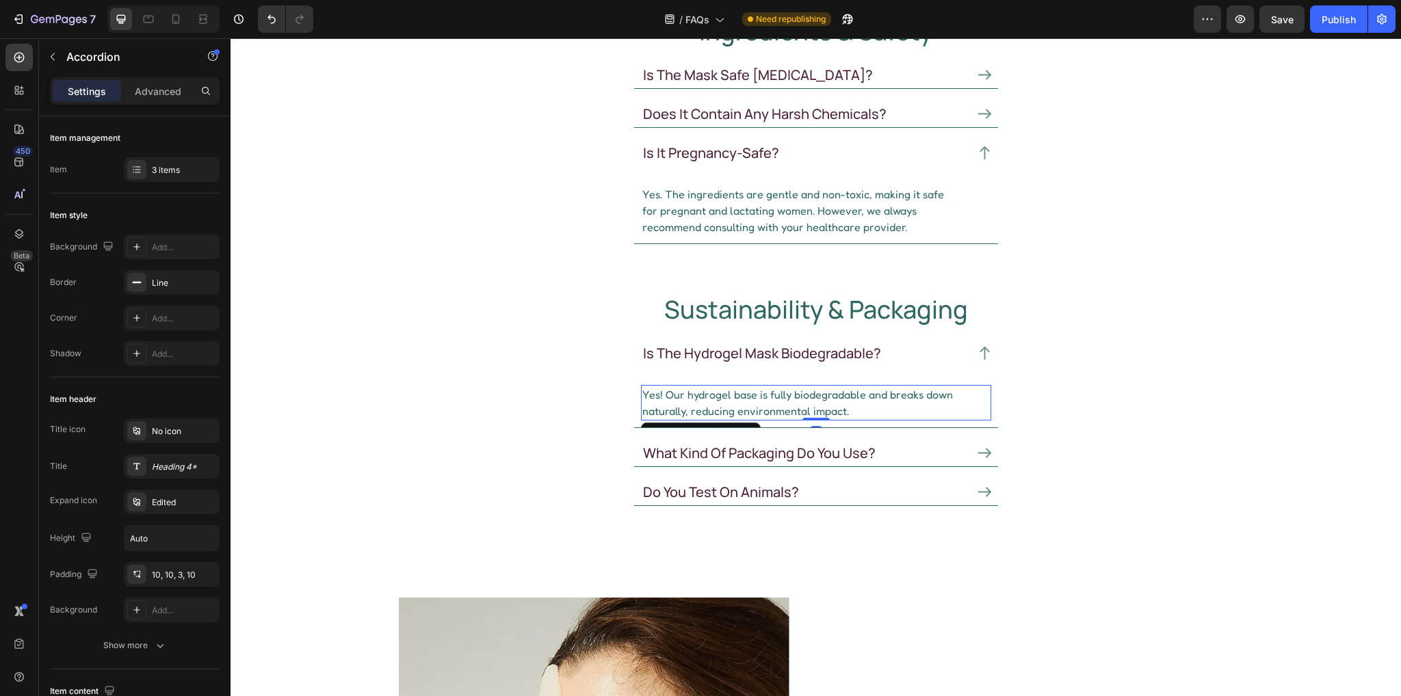
click at [686, 389] on p "Yes! Our hydrogel base is fully biodegradable and breaks down naturally, reduci…" at bounding box center [816, 403] width 348 height 33
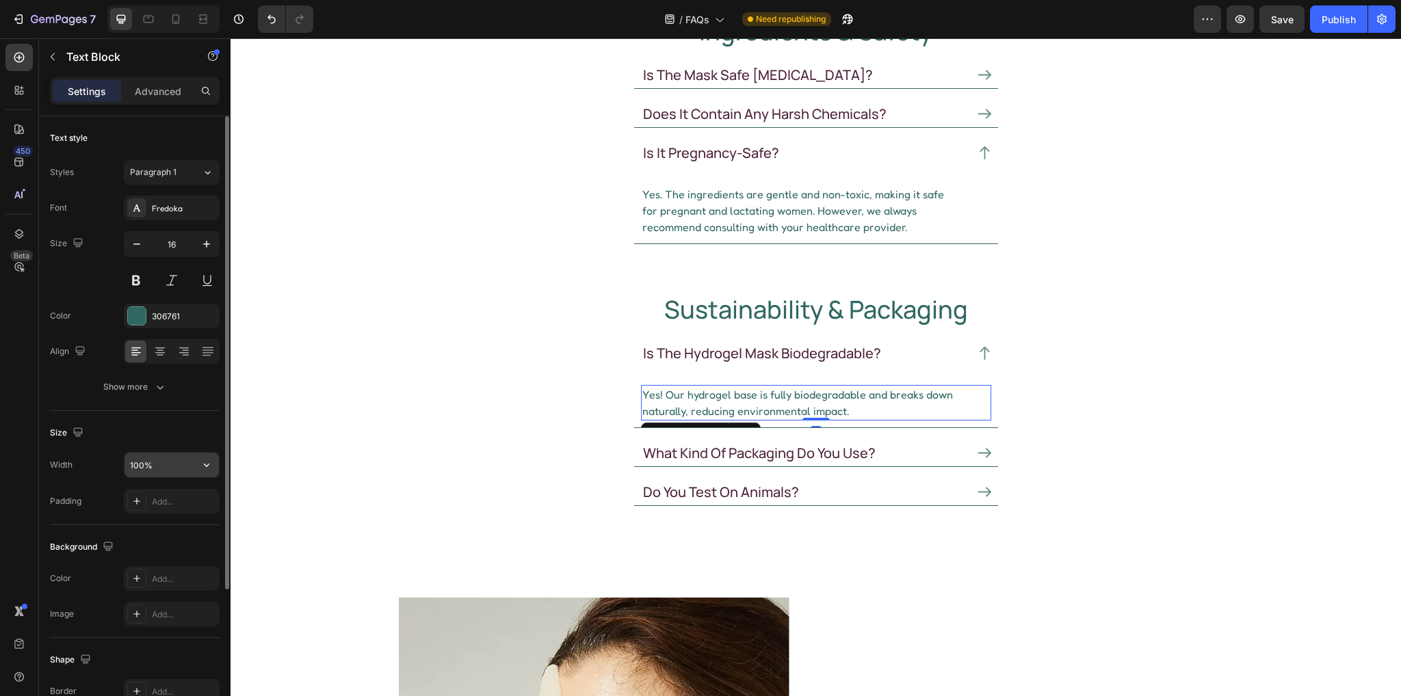
click at [164, 467] on input "100%" at bounding box center [172, 465] width 94 height 25
click at [172, 459] on input "100%" at bounding box center [172, 465] width 94 height 25
drag, startPoint x: 181, startPoint y: 459, endPoint x: 101, endPoint y: 457, distance: 80.1
click at [101, 457] on div "Width 100%" at bounding box center [135, 465] width 170 height 26
drag, startPoint x: 155, startPoint y: 466, endPoint x: 45, endPoint y: 456, distance: 110.6
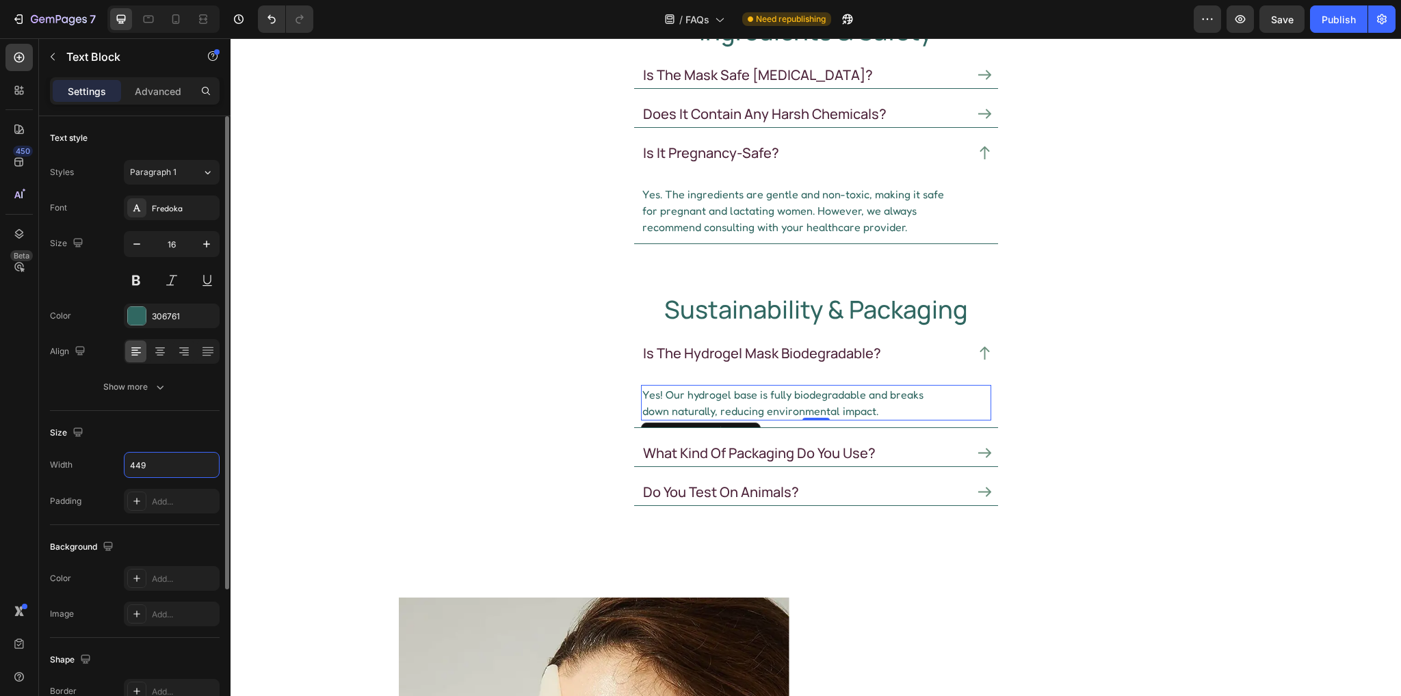
click at [45, 456] on div "Text style Styles Paragraph 1 Font Fredoka Size 16 Color 306761 Align Show more…" at bounding box center [135, 521] width 192 height 811
click at [178, 22] on icon at bounding box center [176, 19] width 8 height 10
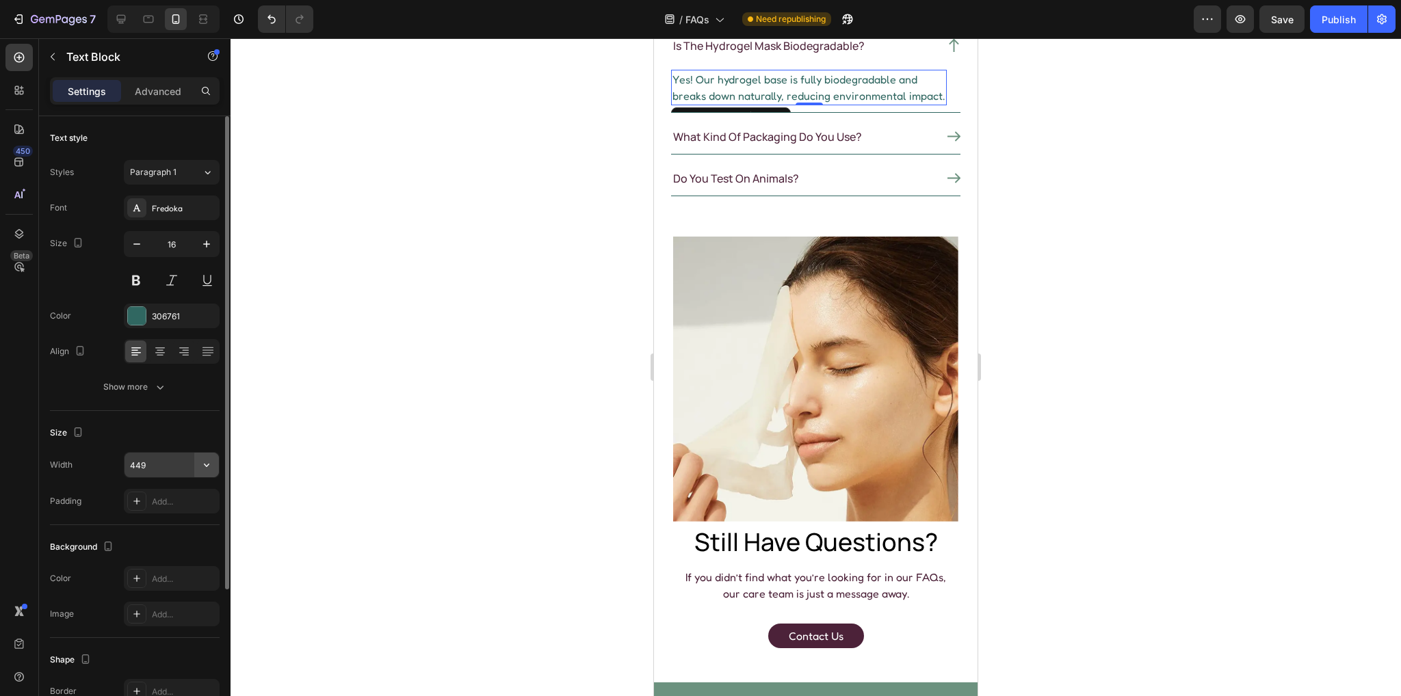
drag, startPoint x: 198, startPoint y: 460, endPoint x: 203, endPoint y: 476, distance: 17.1
click at [198, 459] on button "button" at bounding box center [206, 465] width 25 height 25
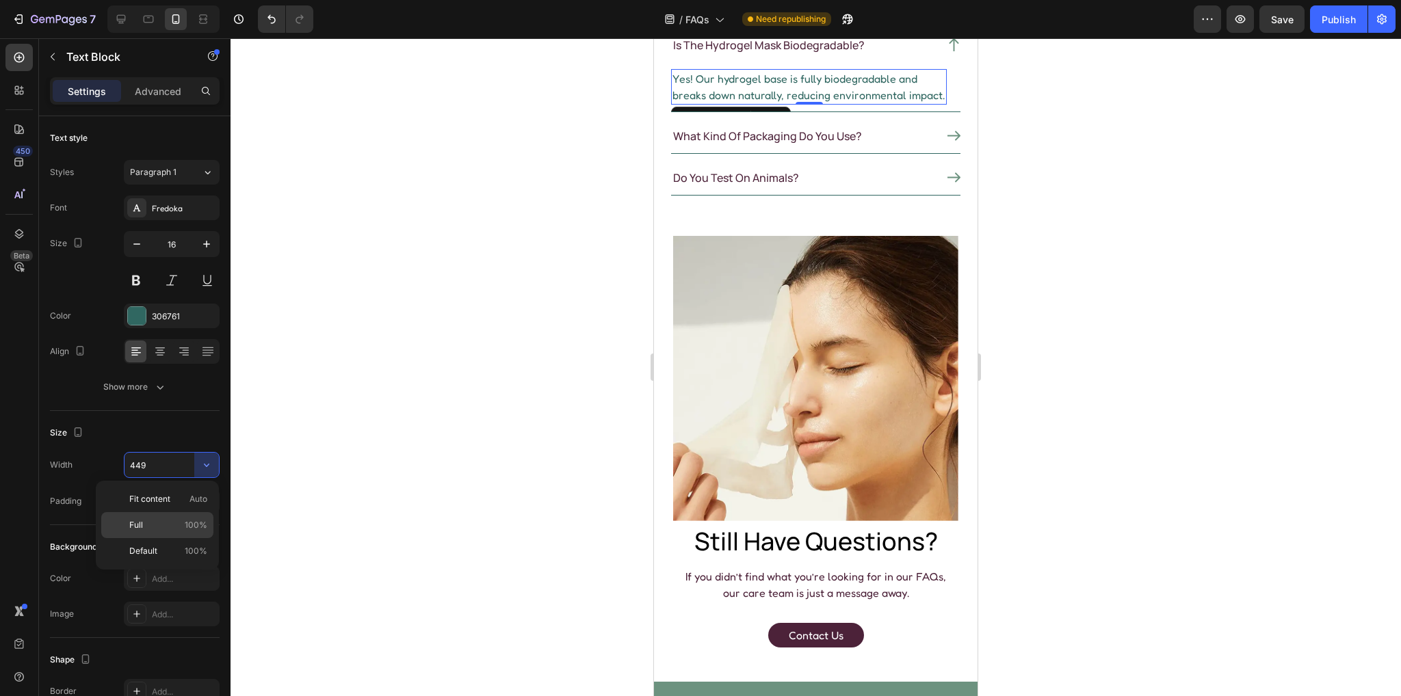
click at [168, 521] on p "Full 100%" at bounding box center [168, 525] width 78 height 12
click at [121, 21] on icon at bounding box center [121, 19] width 9 height 9
type input "449"
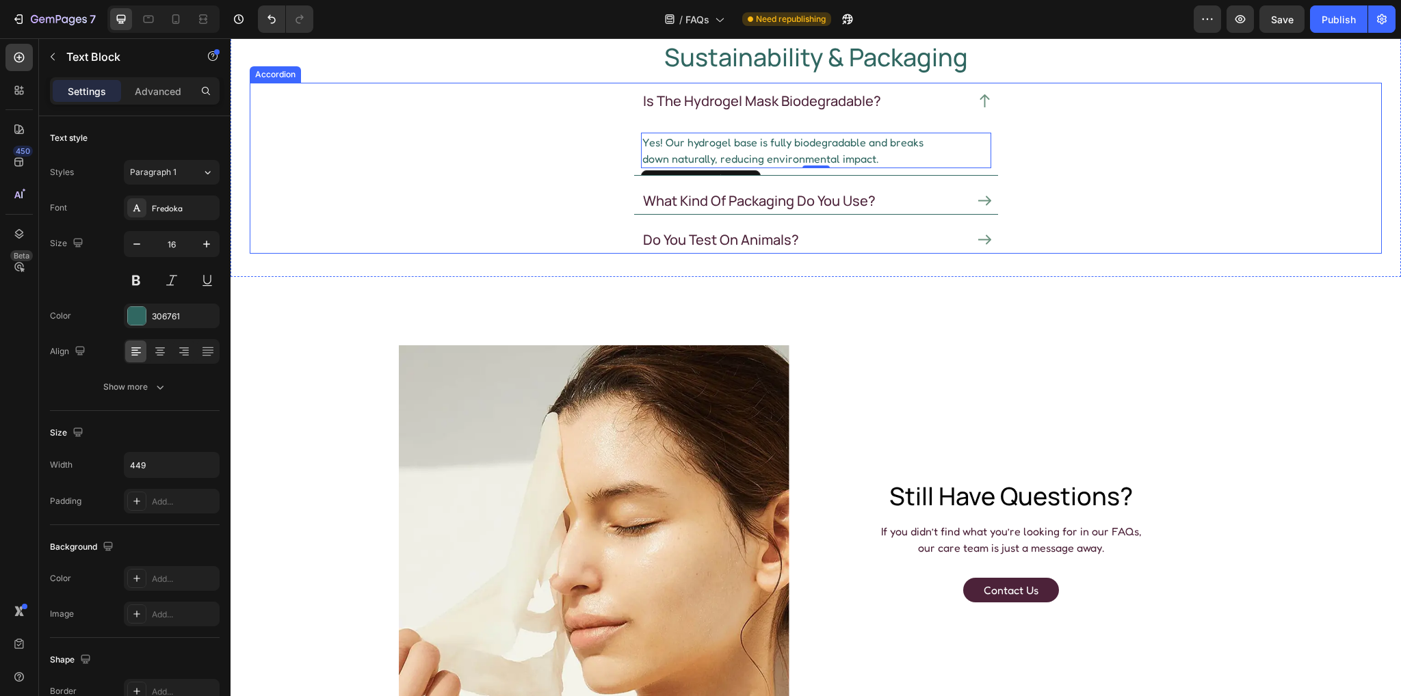
scroll to position [772, 0]
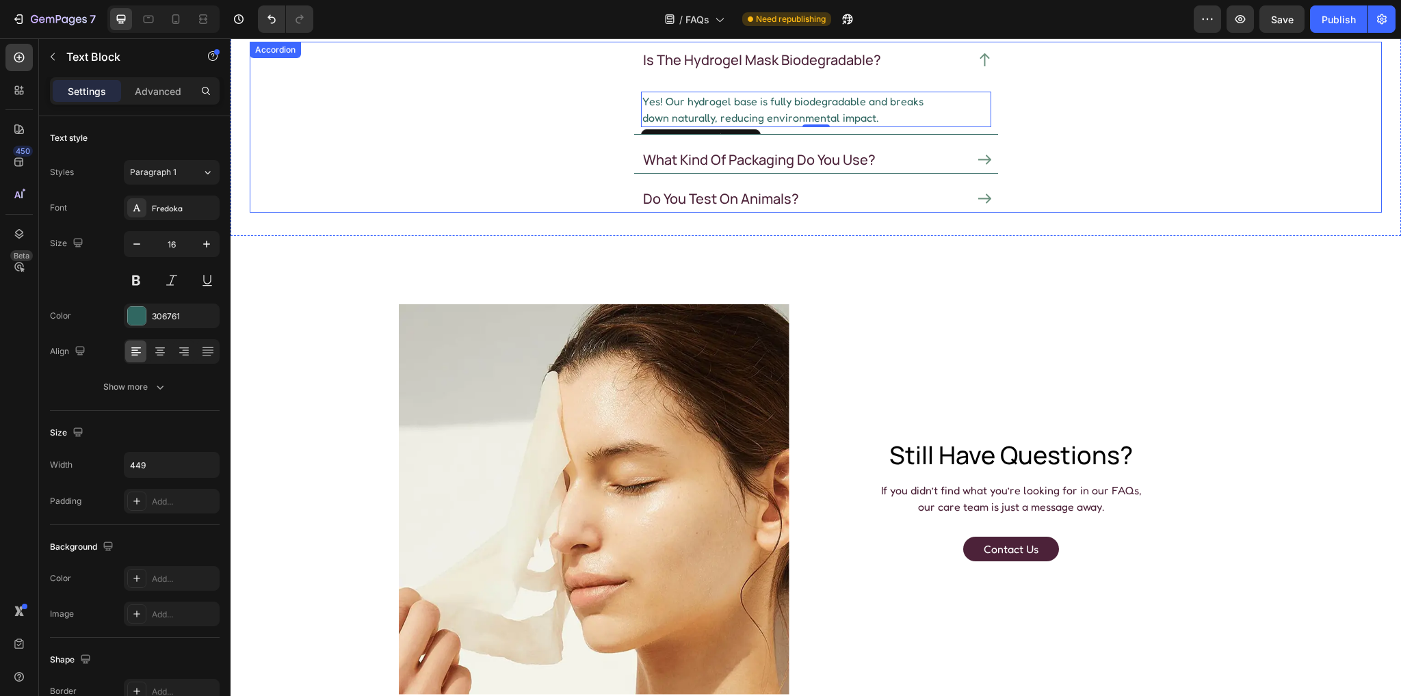
click at [979, 155] on icon at bounding box center [984, 159] width 13 height 13
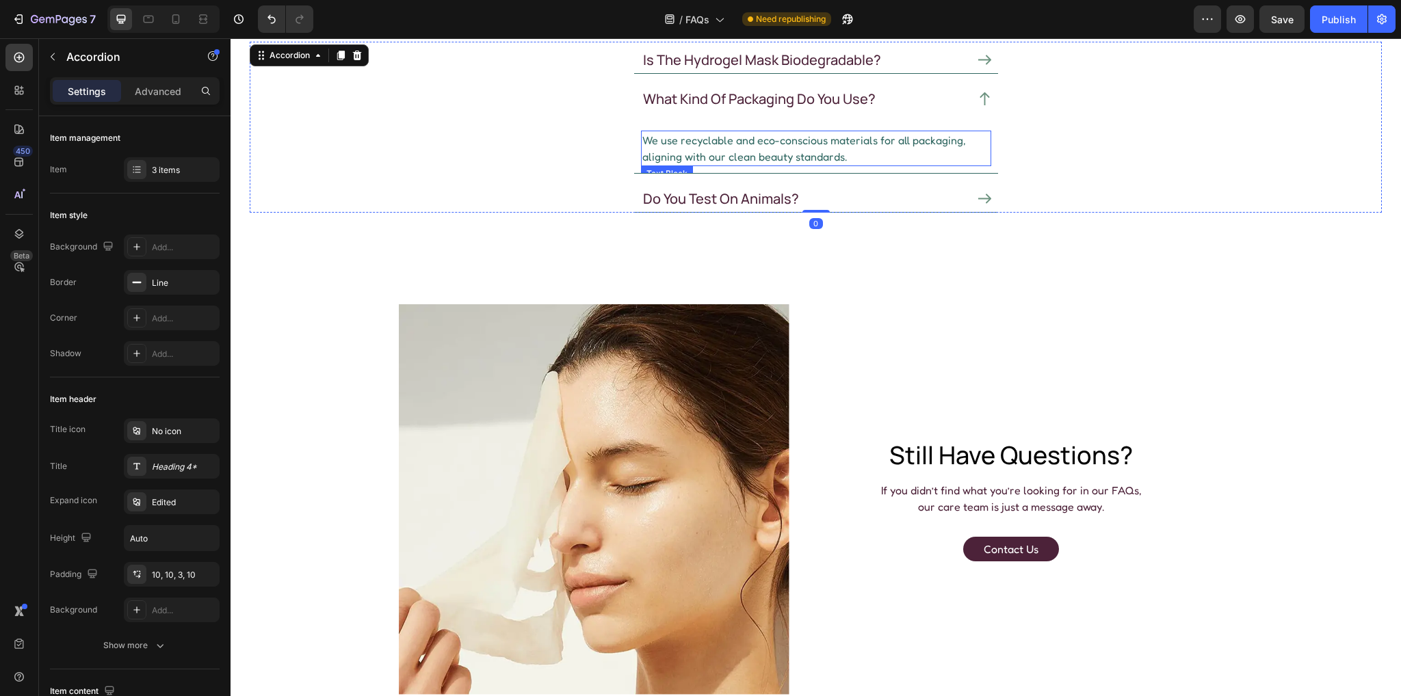
click at [708, 143] on p "We use recyclable and eco-conscious materials for all packaging, aligning with …" at bounding box center [816, 148] width 348 height 33
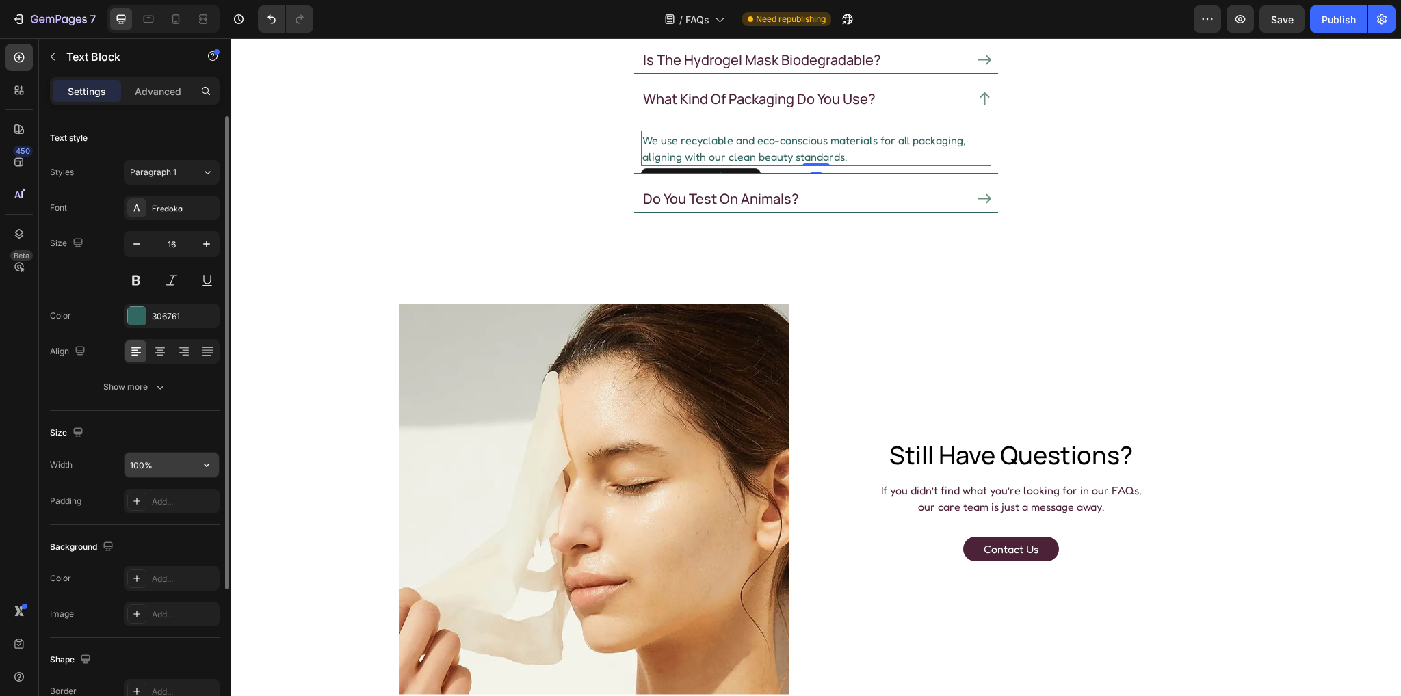
click at [174, 462] on input "100%" at bounding box center [172, 465] width 94 height 25
click at [171, 466] on input "100%" at bounding box center [172, 465] width 94 height 25
drag, startPoint x: 176, startPoint y: 467, endPoint x: 82, endPoint y: 452, distance: 94.9
click at [75, 455] on div "Width 100%" at bounding box center [135, 465] width 170 height 26
paste input "449"
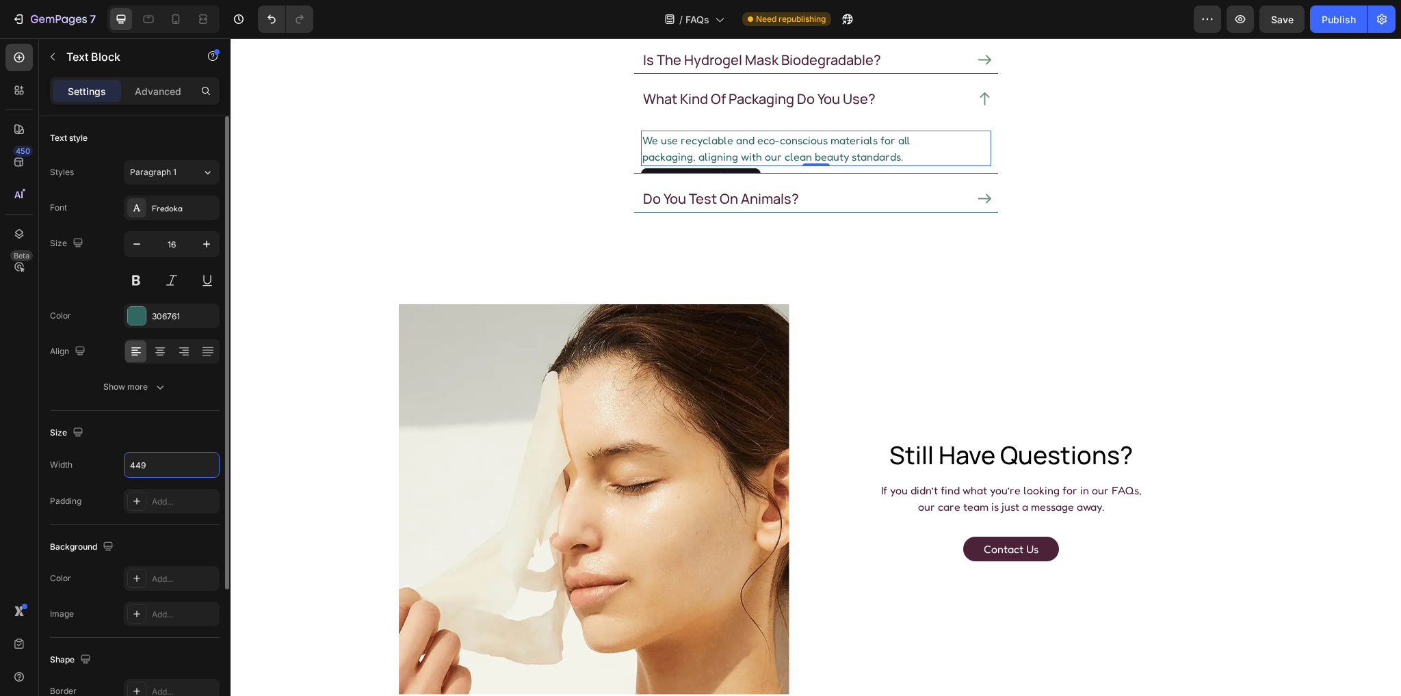
click at [164, 414] on div "Size Width 449 Padding Add..." at bounding box center [135, 468] width 170 height 114
click at [179, 17] on icon at bounding box center [176, 19] width 8 height 10
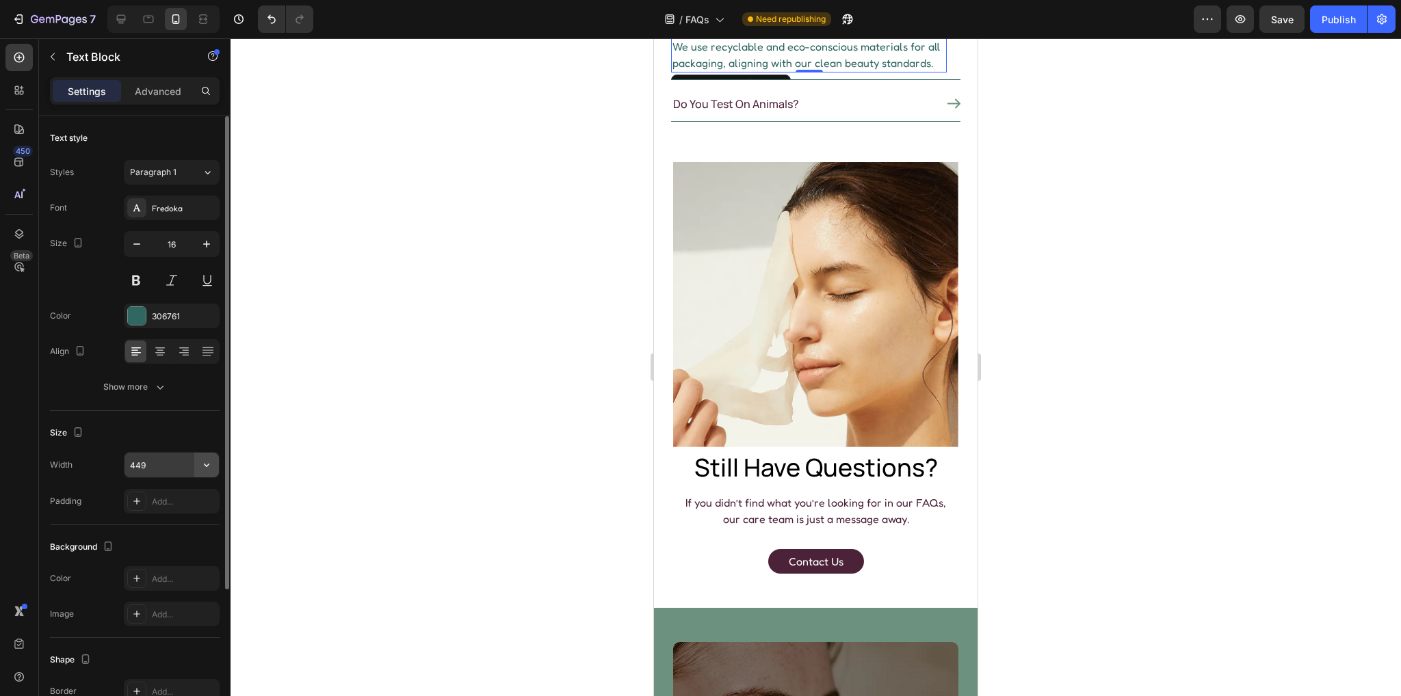
scroll to position [760, 0]
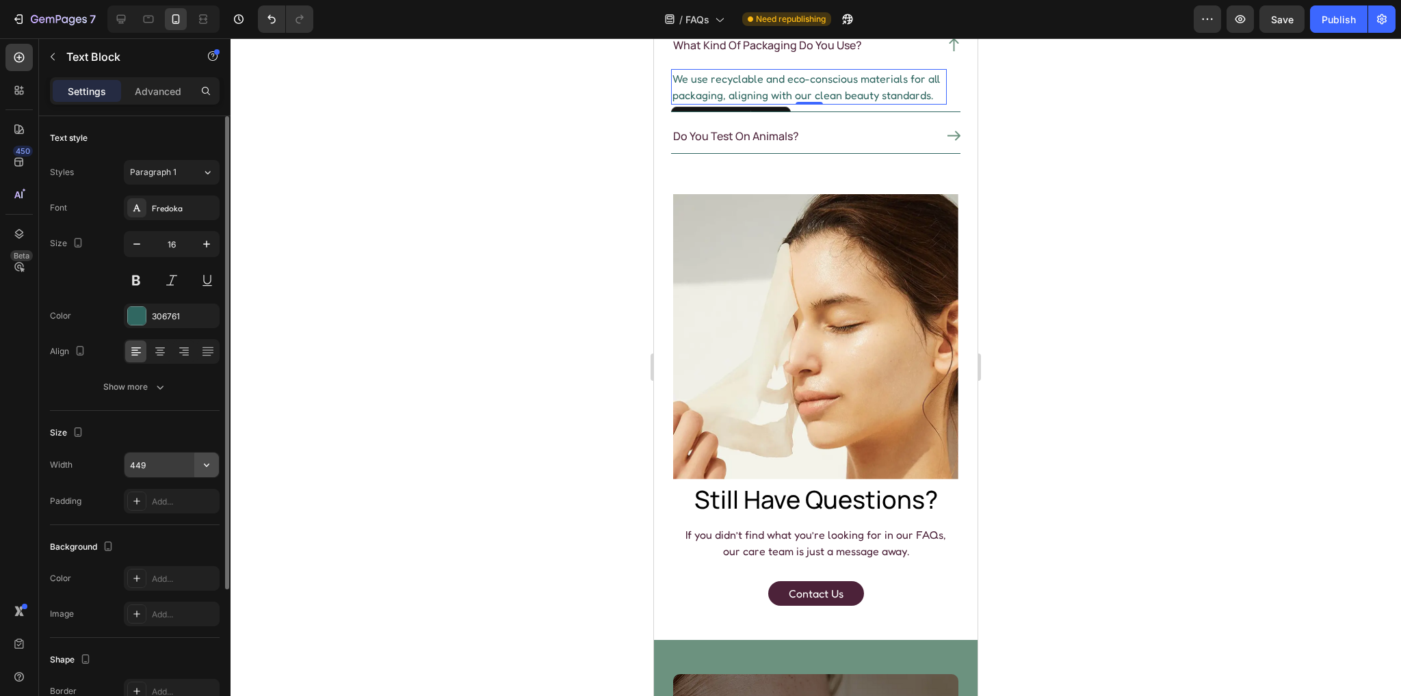
click at [213, 461] on icon "button" at bounding box center [207, 465] width 14 height 14
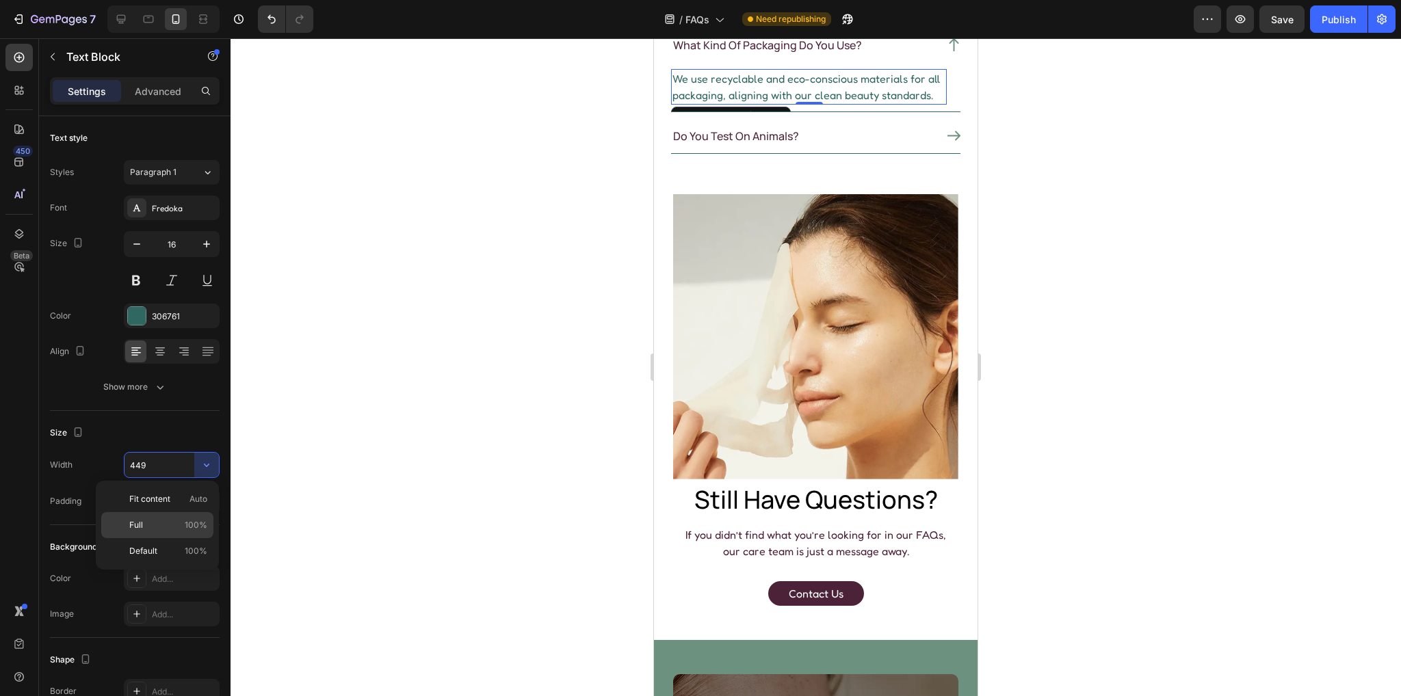
click at [167, 527] on p "Full 100%" at bounding box center [168, 525] width 78 height 12
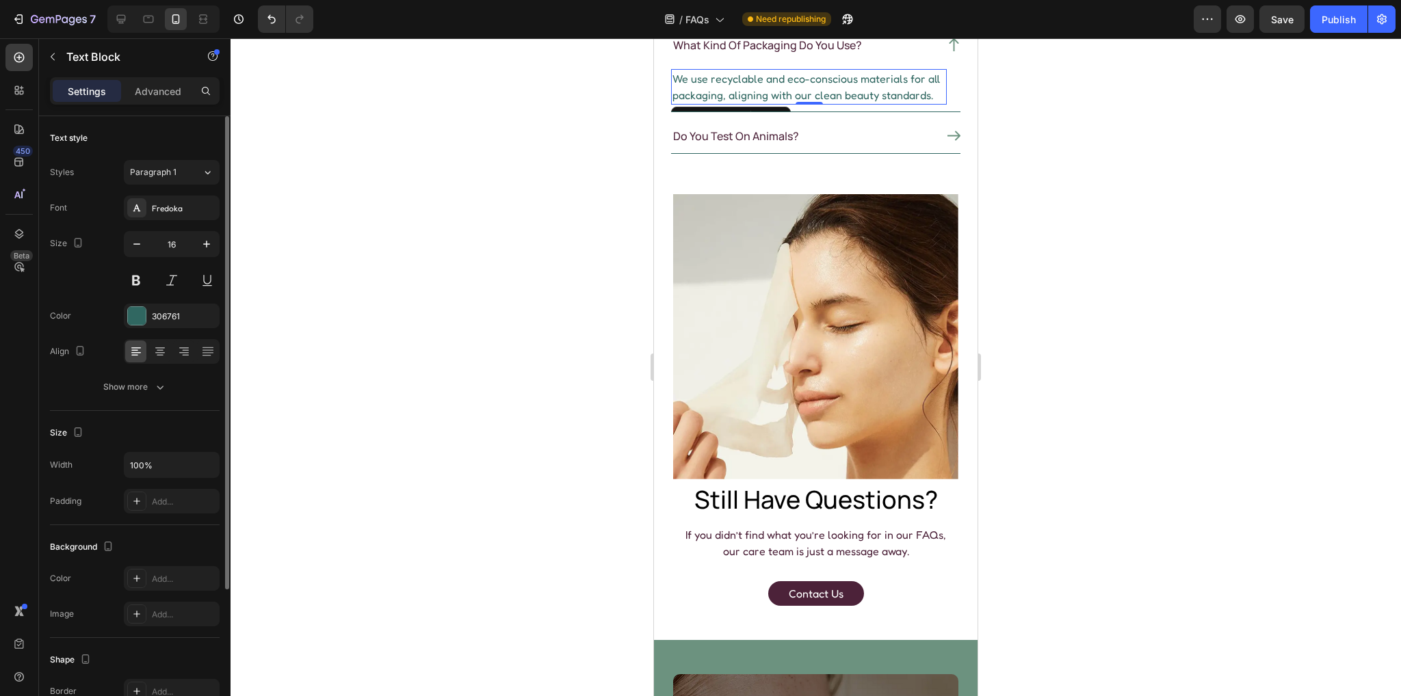
click at [137, 411] on div "Size Width 100% Padding Add..." at bounding box center [135, 468] width 170 height 114
click at [125, 20] on icon at bounding box center [121, 19] width 14 height 14
type input "449"
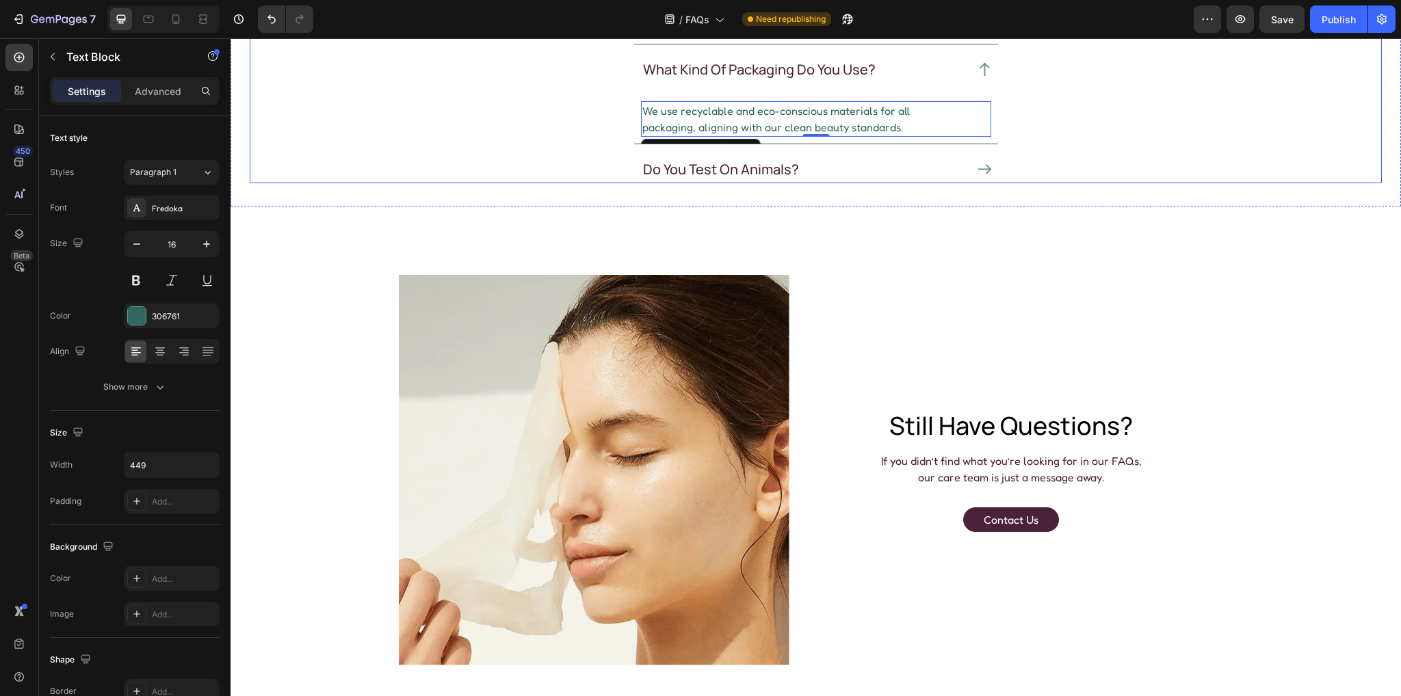
scroll to position [811, 0]
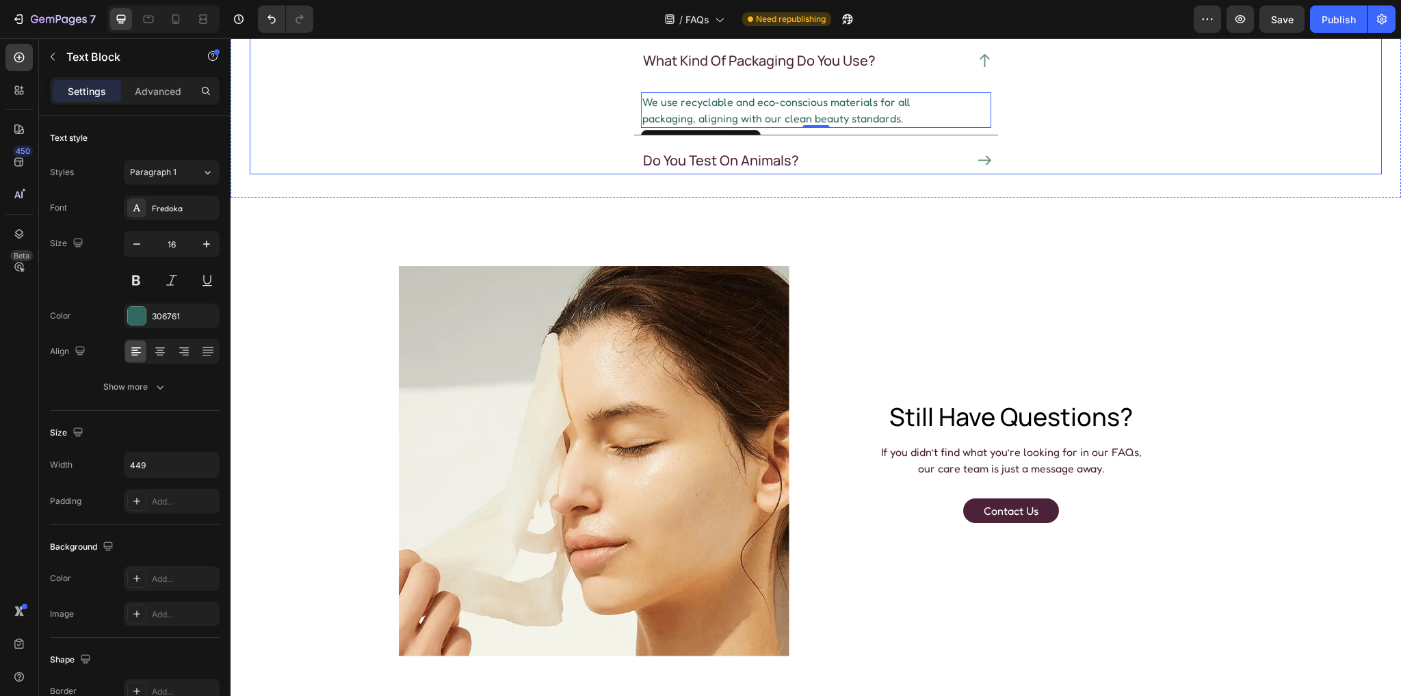
click at [985, 154] on icon at bounding box center [984, 160] width 13 height 13
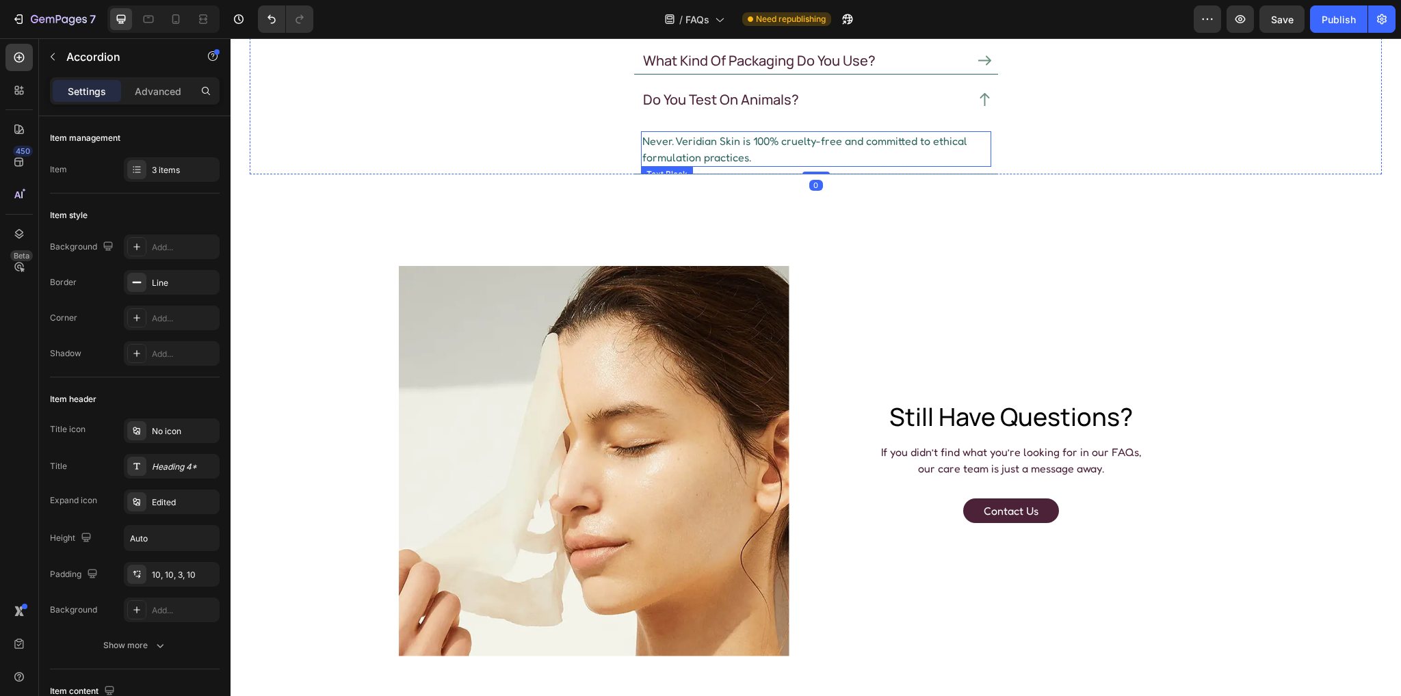
click at [701, 136] on p "Never. Veridian Skin is 100% cruelty-free and committed to ethical formulation …" at bounding box center [816, 149] width 348 height 33
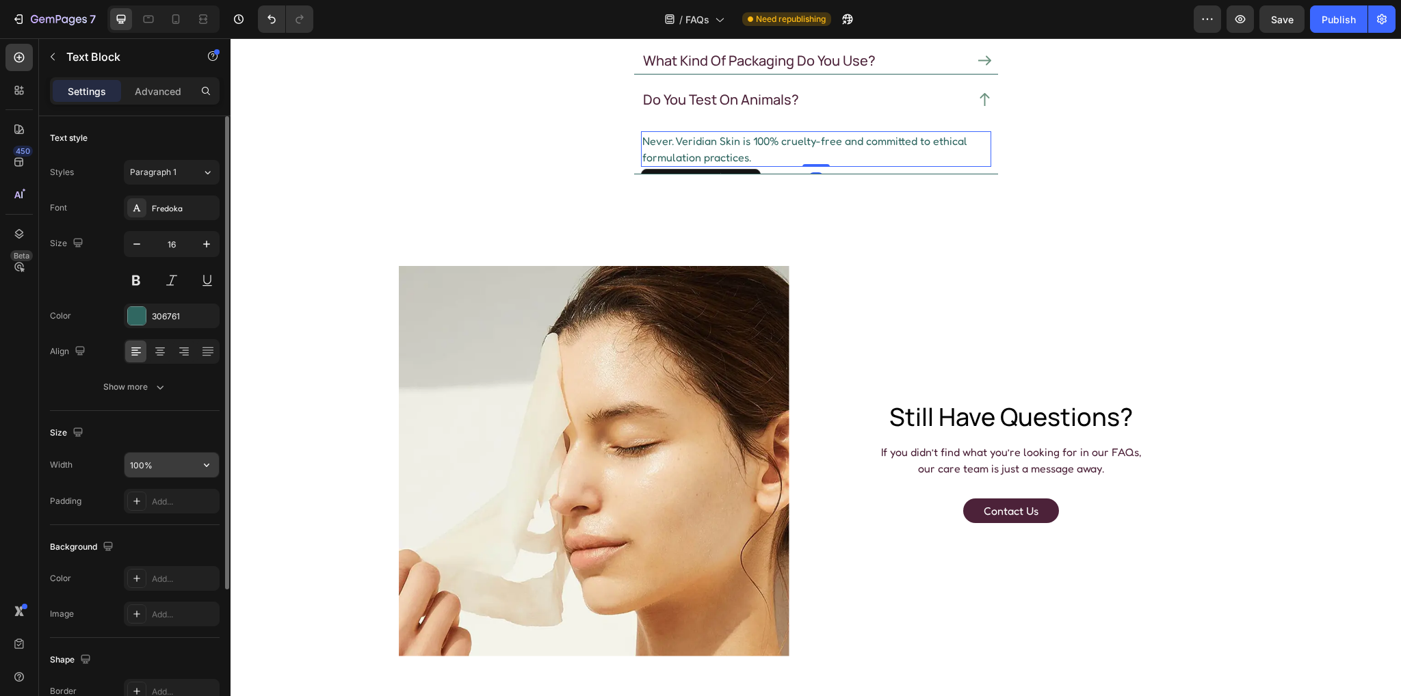
click at [175, 463] on input "100%" at bounding box center [172, 465] width 94 height 25
click at [186, 461] on input "100%" at bounding box center [172, 465] width 94 height 25
drag, startPoint x: 186, startPoint y: 461, endPoint x: 26, endPoint y: 429, distance: 163.3
click at [0, 432] on div "450 Beta Sections(18) Elements(83) Section Element Hero Section Product Detail …" at bounding box center [115, 367] width 231 height 658
paste input "449"
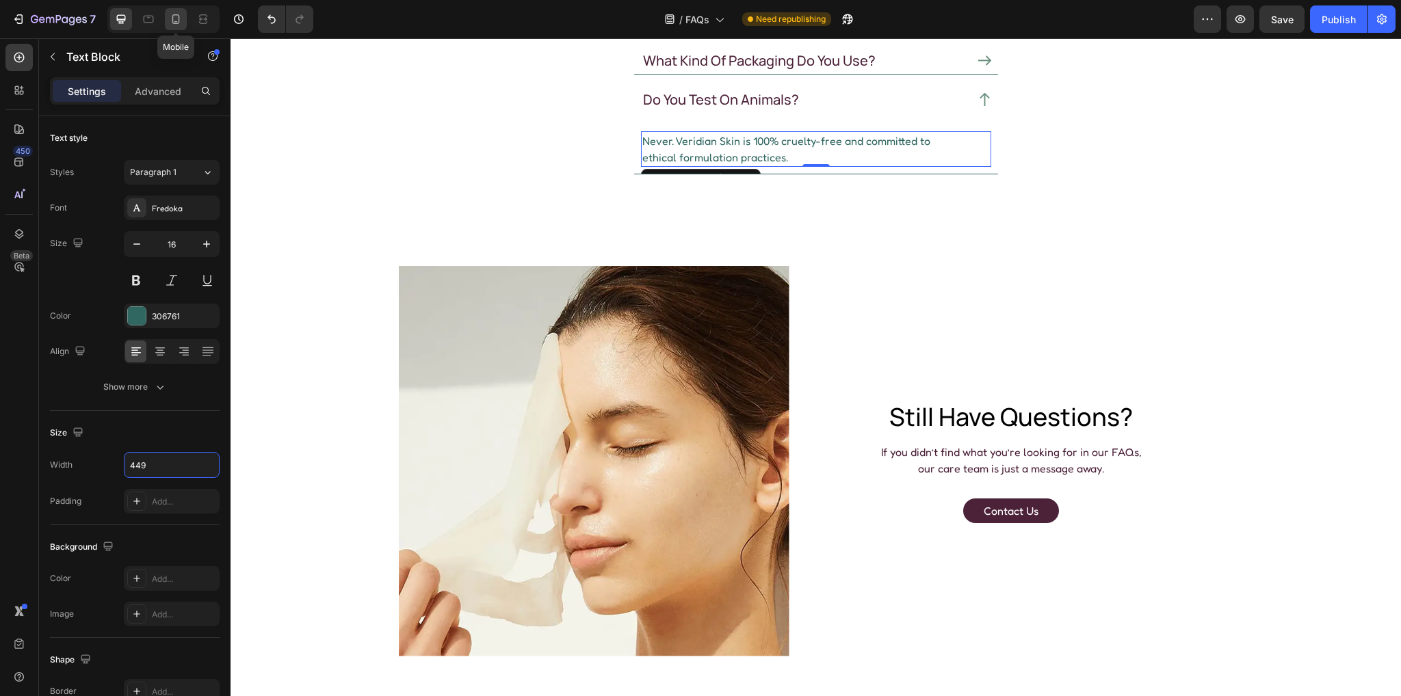
click at [172, 14] on icon at bounding box center [176, 19] width 14 height 14
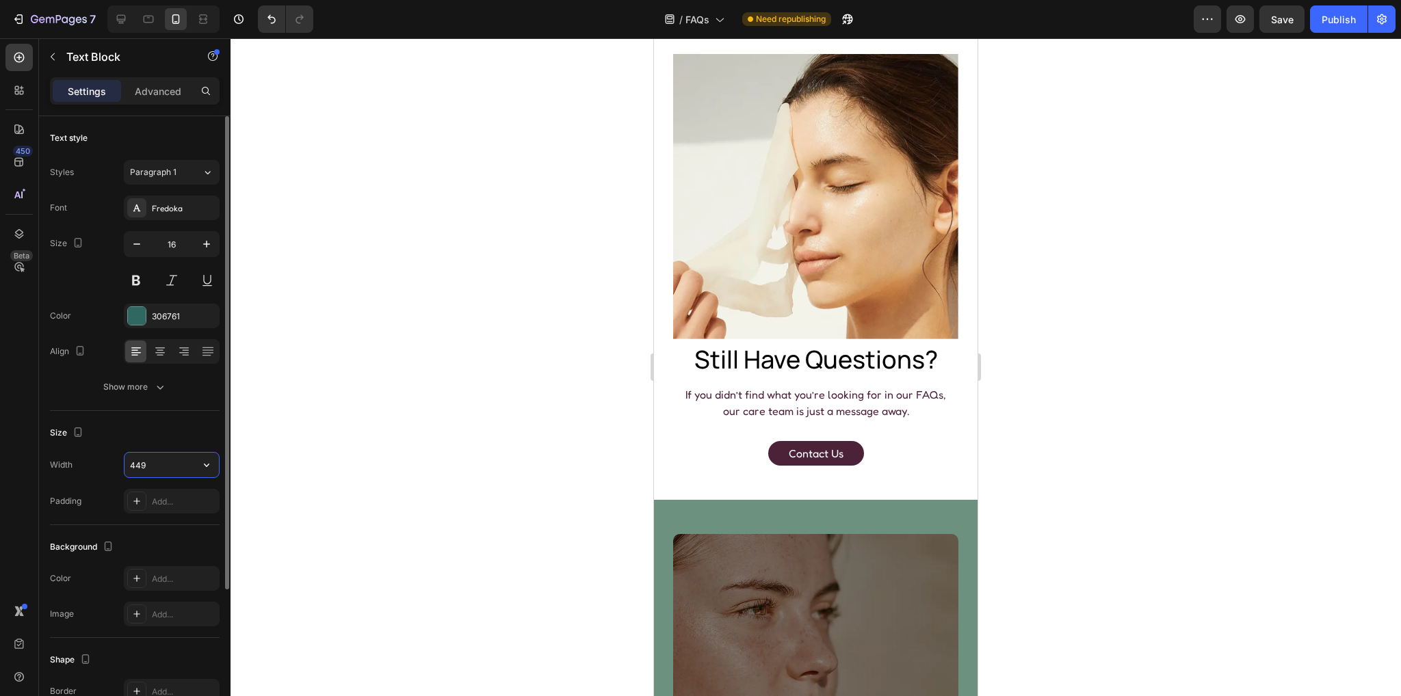
click at [168, 469] on input "449" at bounding box center [172, 465] width 94 height 25
click at [207, 464] on icon "button" at bounding box center [207, 465] width 14 height 14
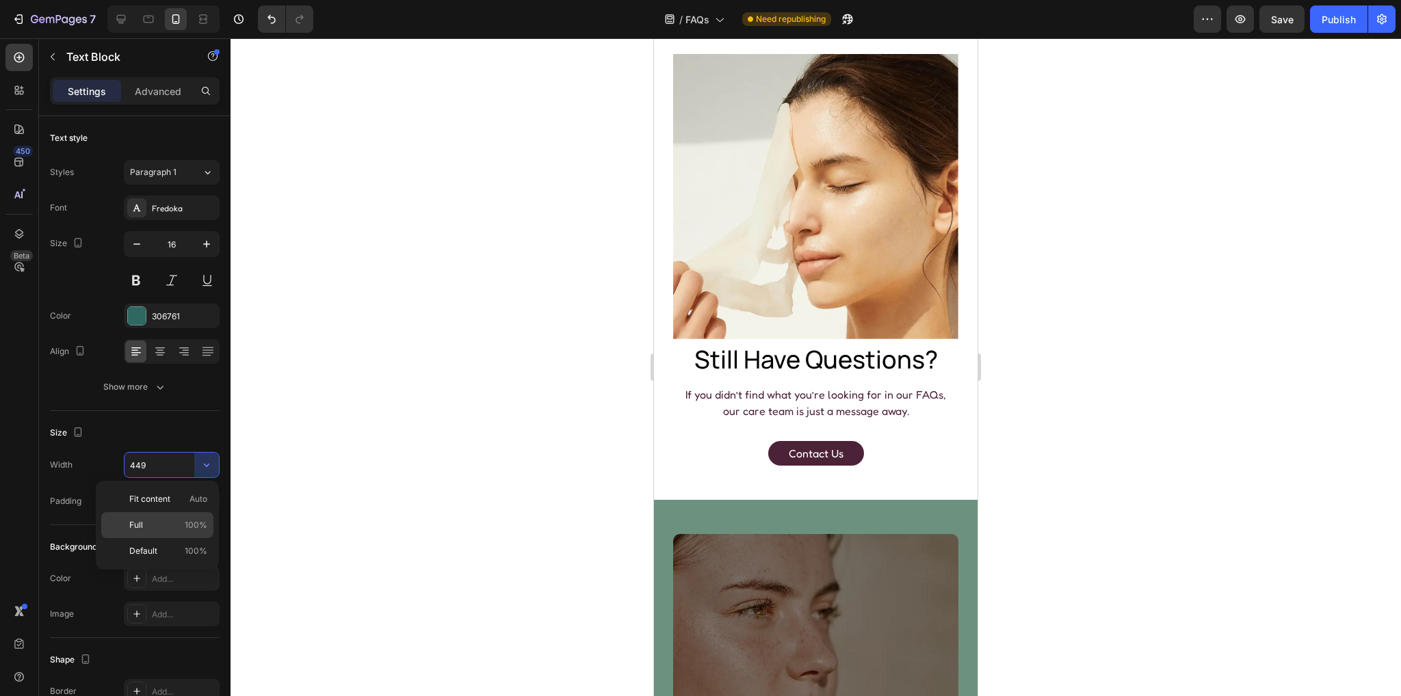
click at [162, 527] on p "Full 100%" at bounding box center [168, 525] width 78 height 12
click at [122, 23] on icon at bounding box center [121, 19] width 9 height 9
type input "449"
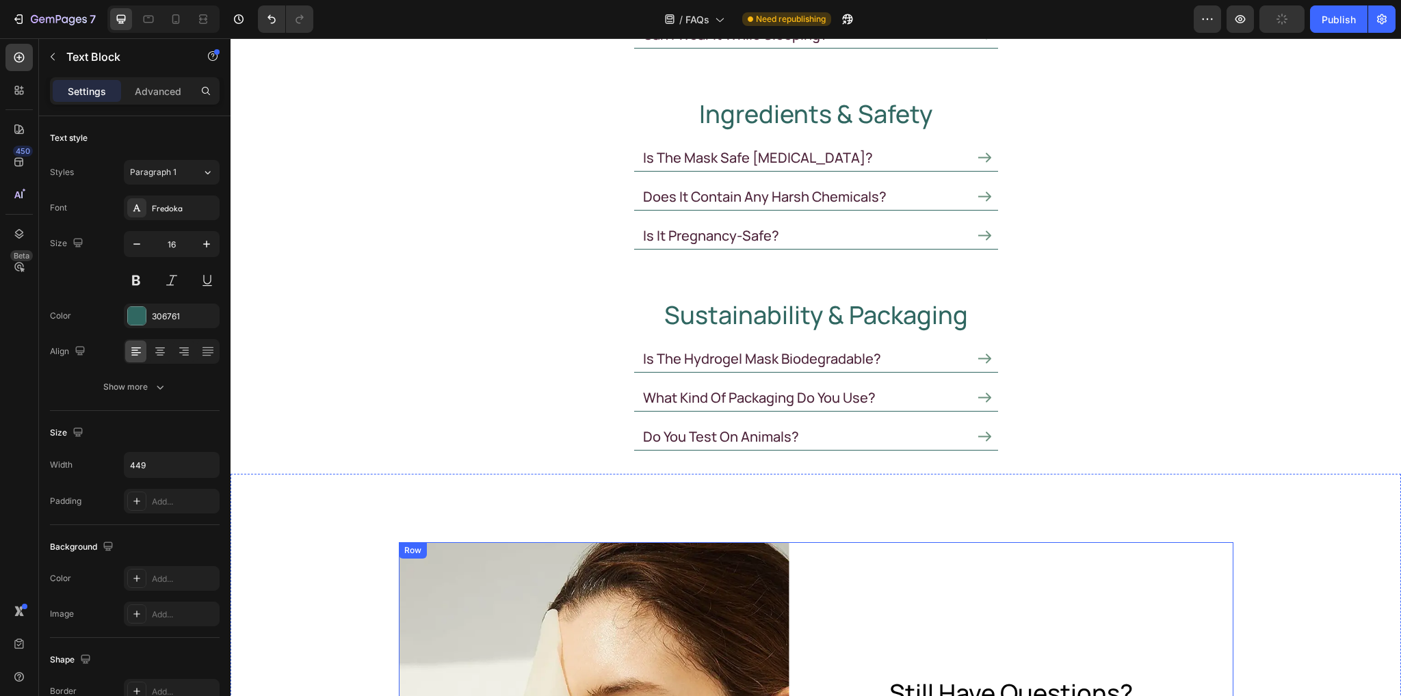
scroll to position [334, 0]
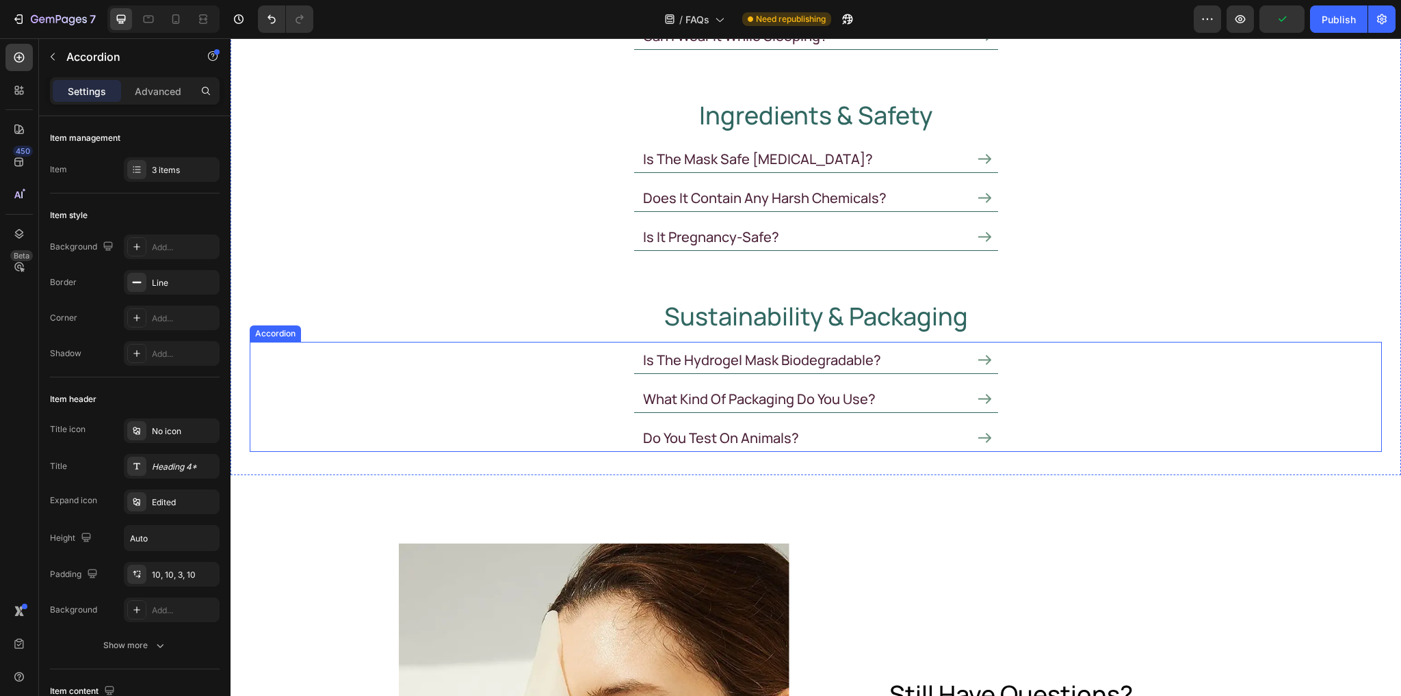
click at [969, 442] on div "do you test on animals?" at bounding box center [816, 435] width 364 height 31
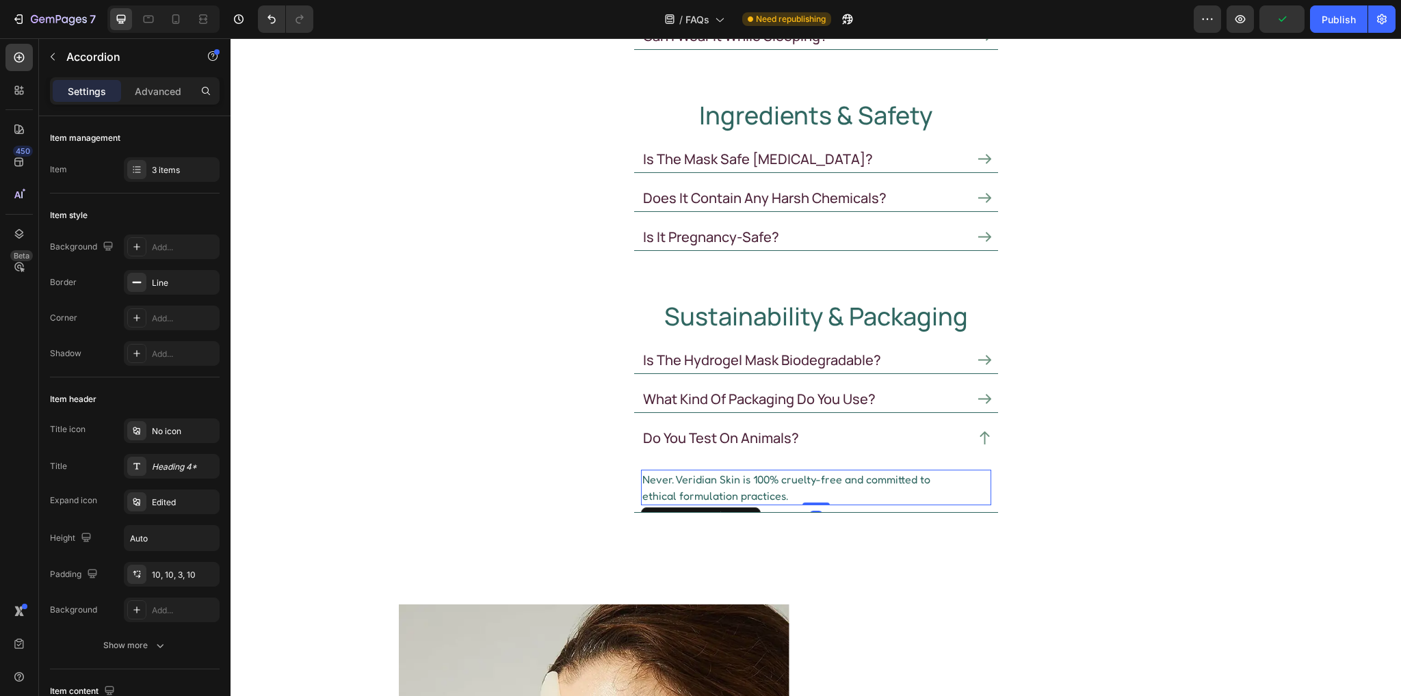
click at [674, 484] on p "Never. Veridian Skin is 100% cruelty-free and committed to ethical formulation …" at bounding box center [794, 487] width 304 height 33
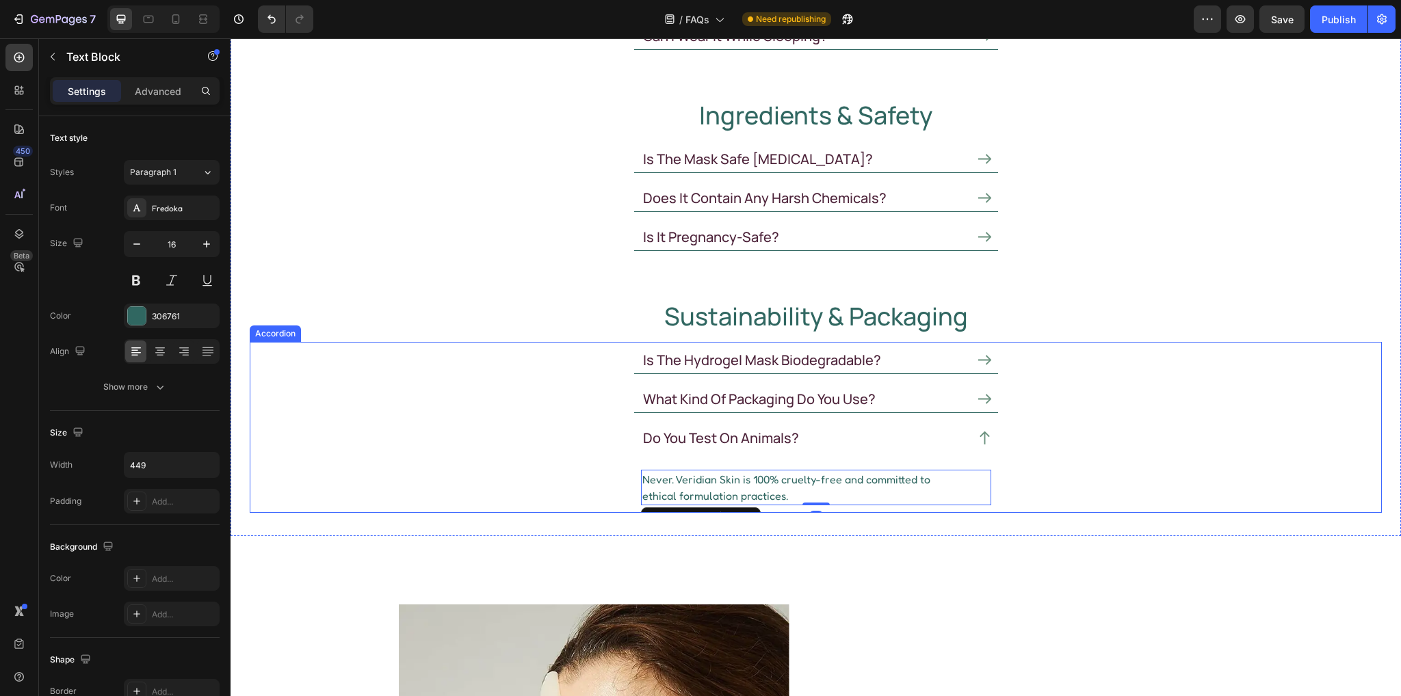
click at [978, 393] on icon at bounding box center [984, 399] width 13 height 13
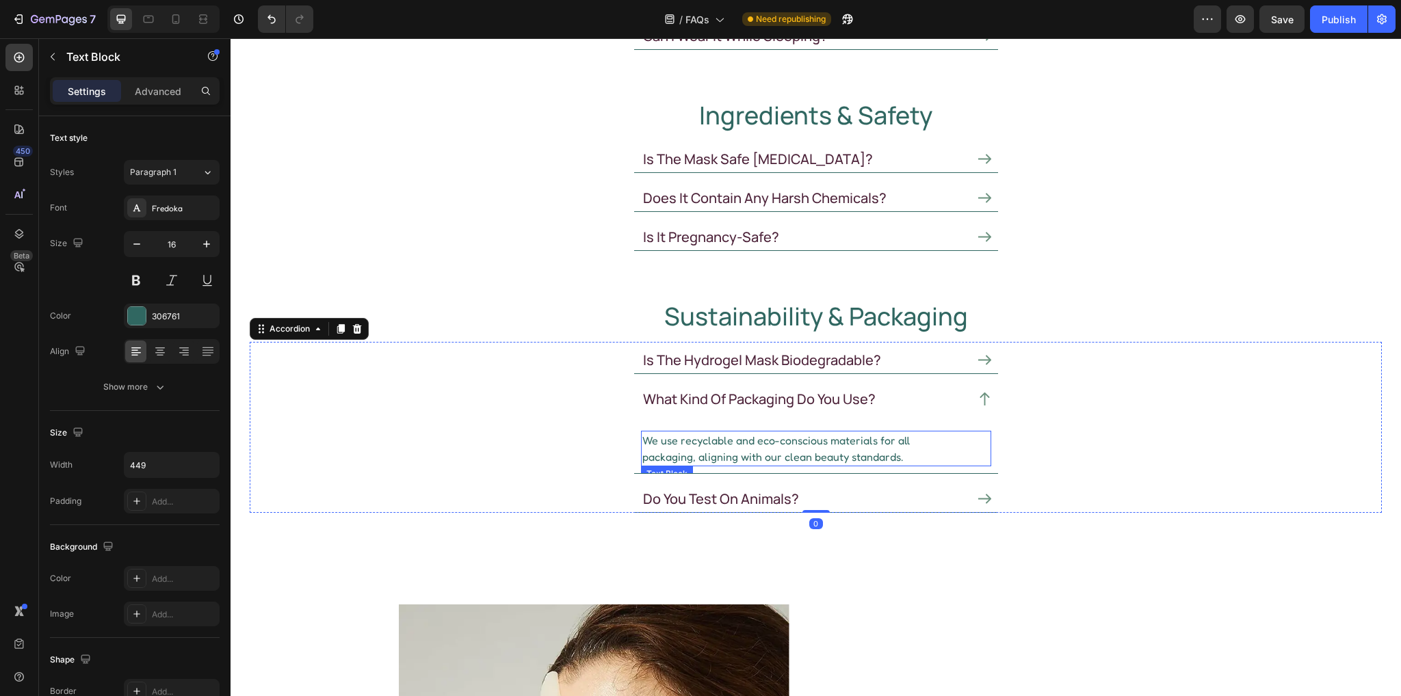
click at [699, 441] on p "We use recyclable and eco-conscious materials for all packaging, aligning with …" at bounding box center [794, 448] width 304 height 33
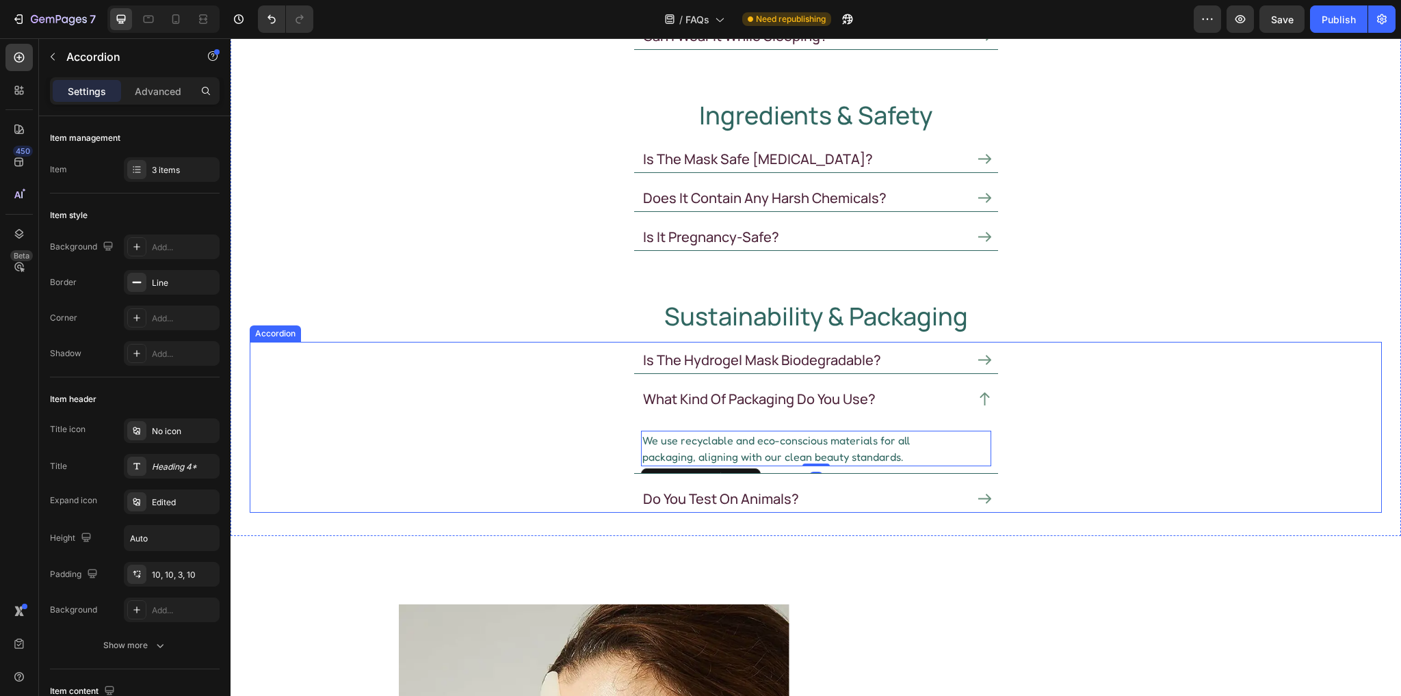
drag, startPoint x: 977, startPoint y: 357, endPoint x: 761, endPoint y: 360, distance: 215.5
click at [978, 357] on icon at bounding box center [984, 360] width 13 height 10
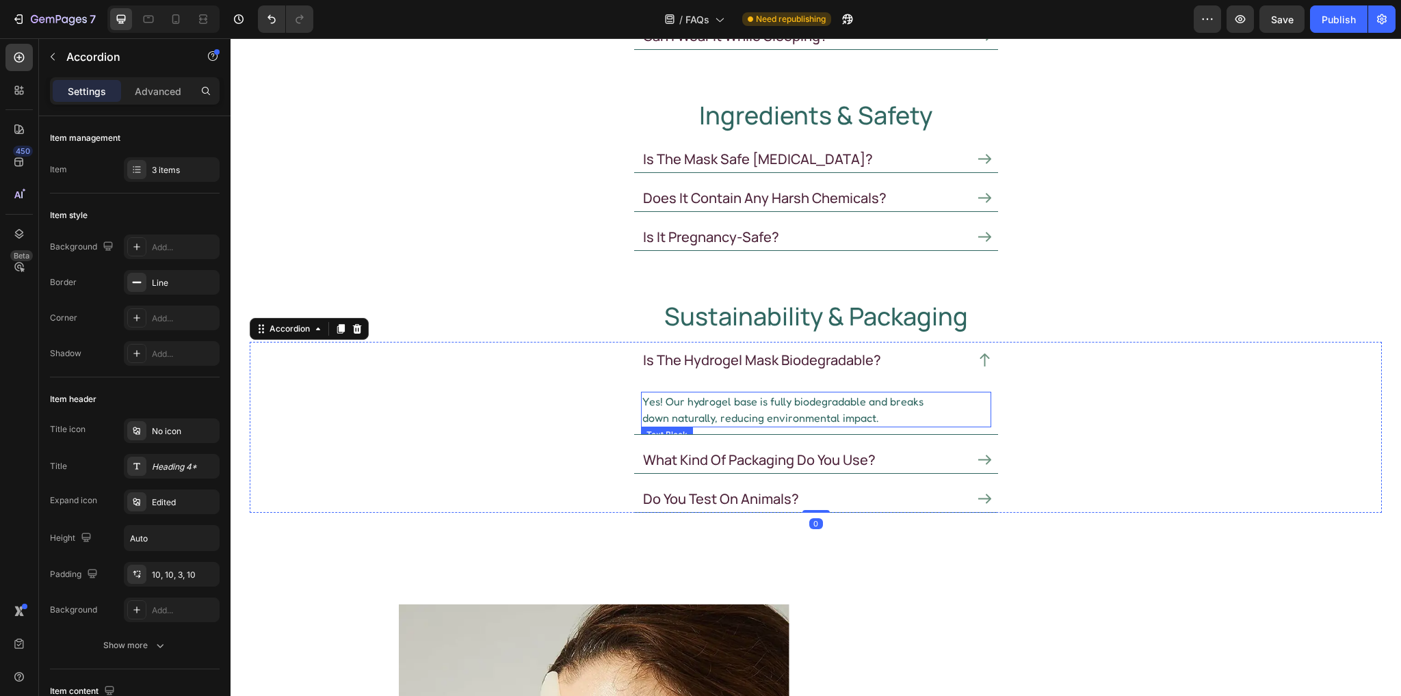
click at [707, 400] on p "Yes! Our hydrogel base is fully biodegradable and breaks down naturally, reduci…" at bounding box center [794, 409] width 304 height 33
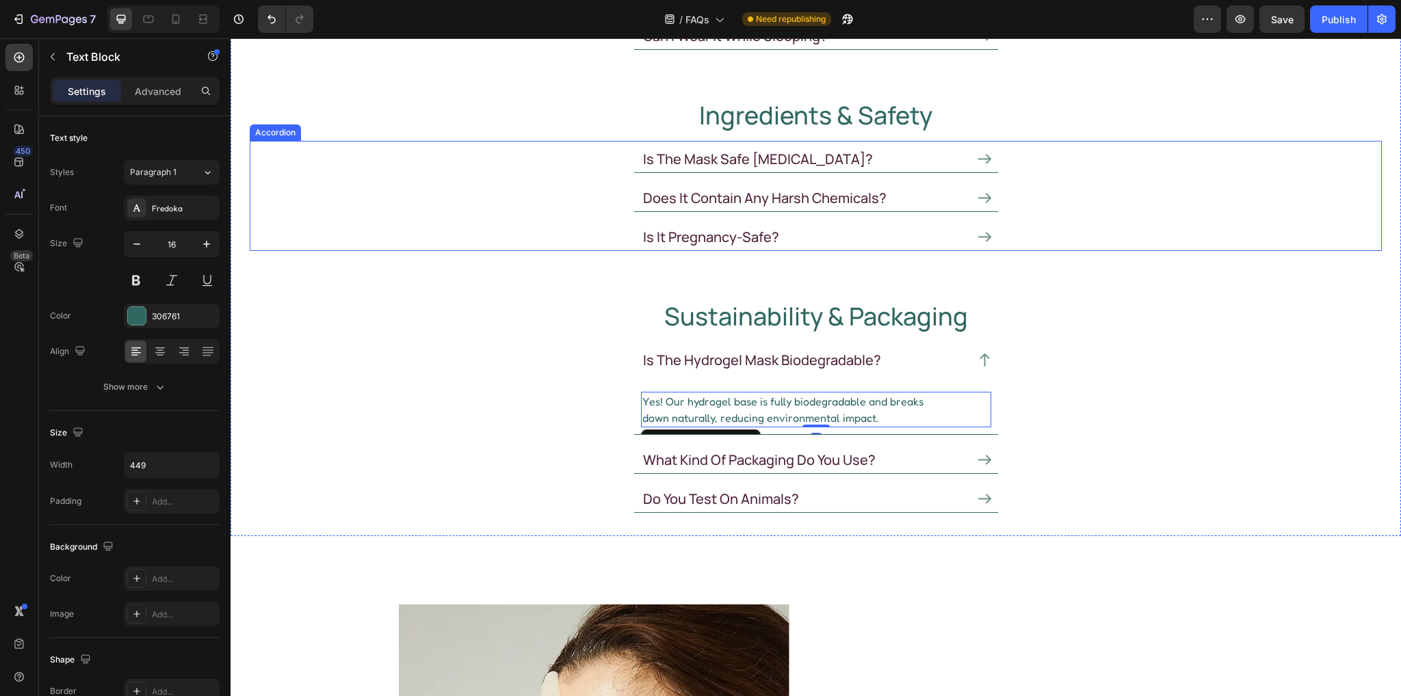
click at [978, 231] on icon at bounding box center [984, 237] width 13 height 13
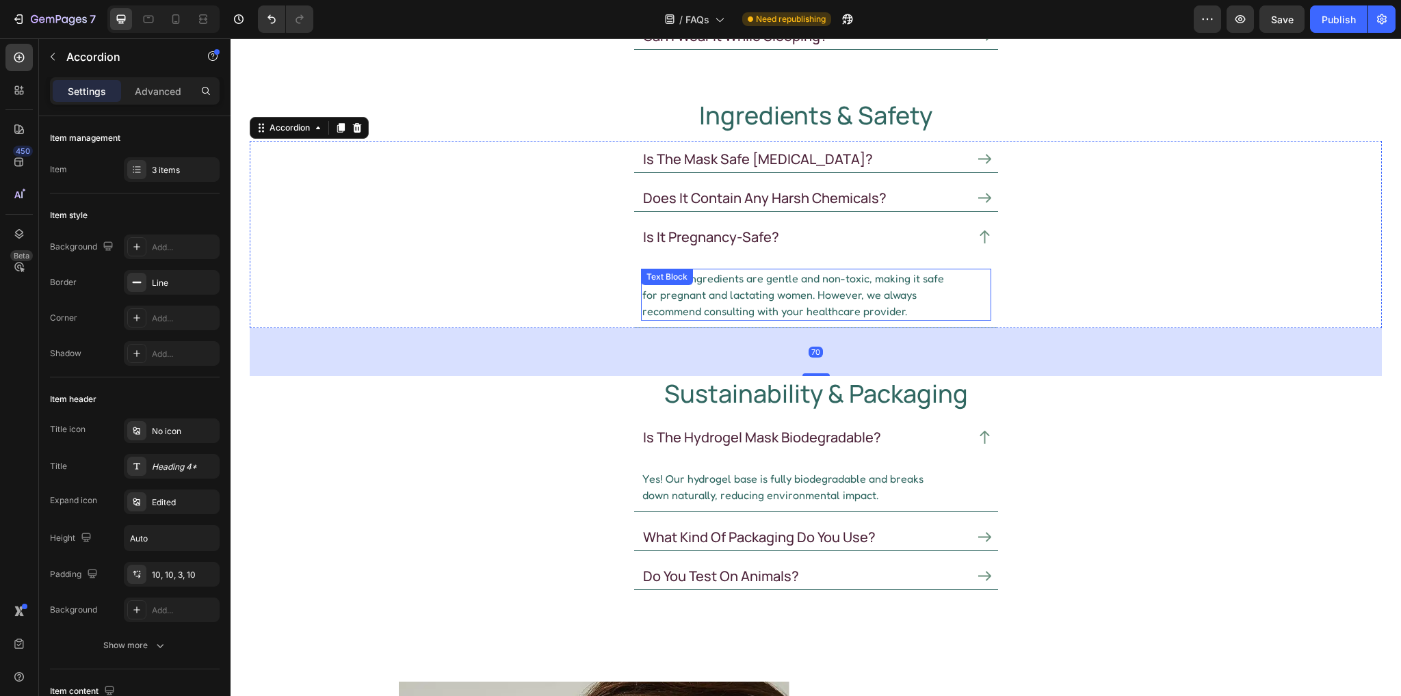
click at [695, 286] on div "Yes. The ingredients are gentle and non-toxic, making it safe for pregnant and …" at bounding box center [816, 295] width 350 height 52
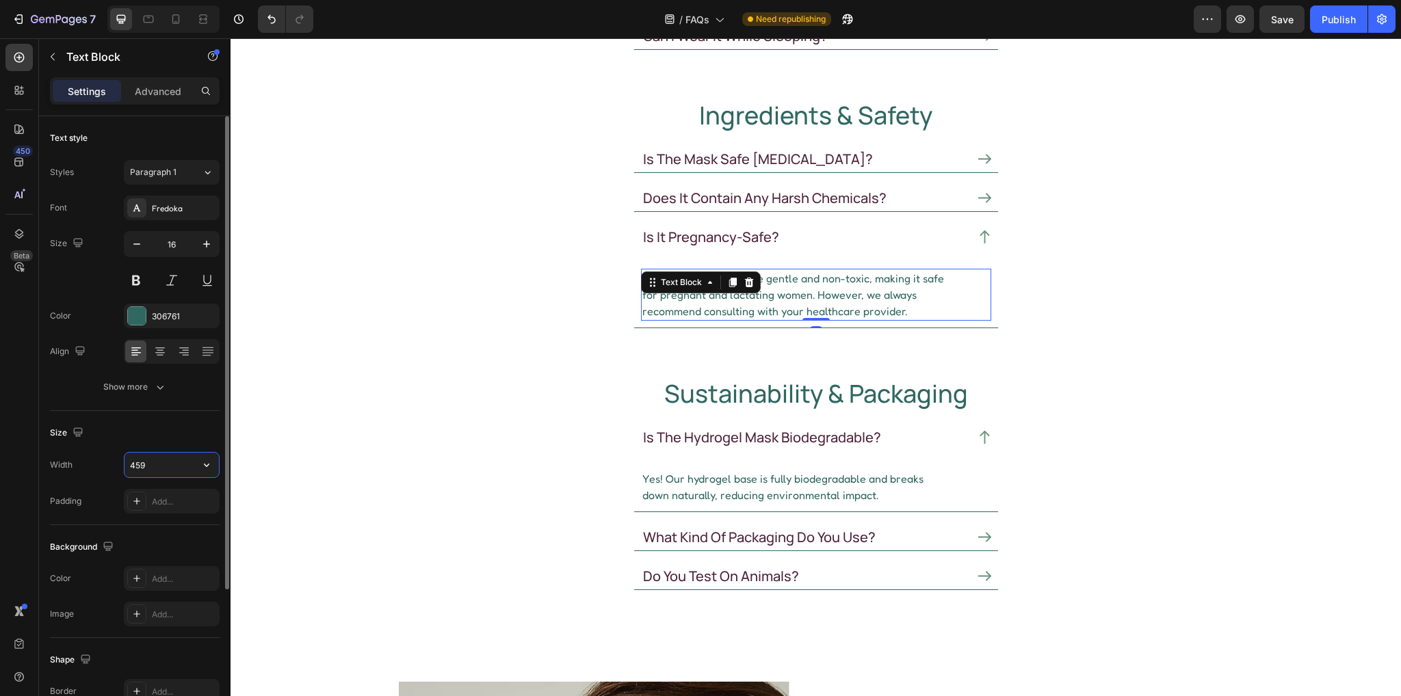
click at [164, 467] on input "459" at bounding box center [172, 465] width 94 height 25
paste input "4"
type input "449"
click at [178, 418] on div "Size Width 449 Padding Add..." at bounding box center [135, 468] width 170 height 114
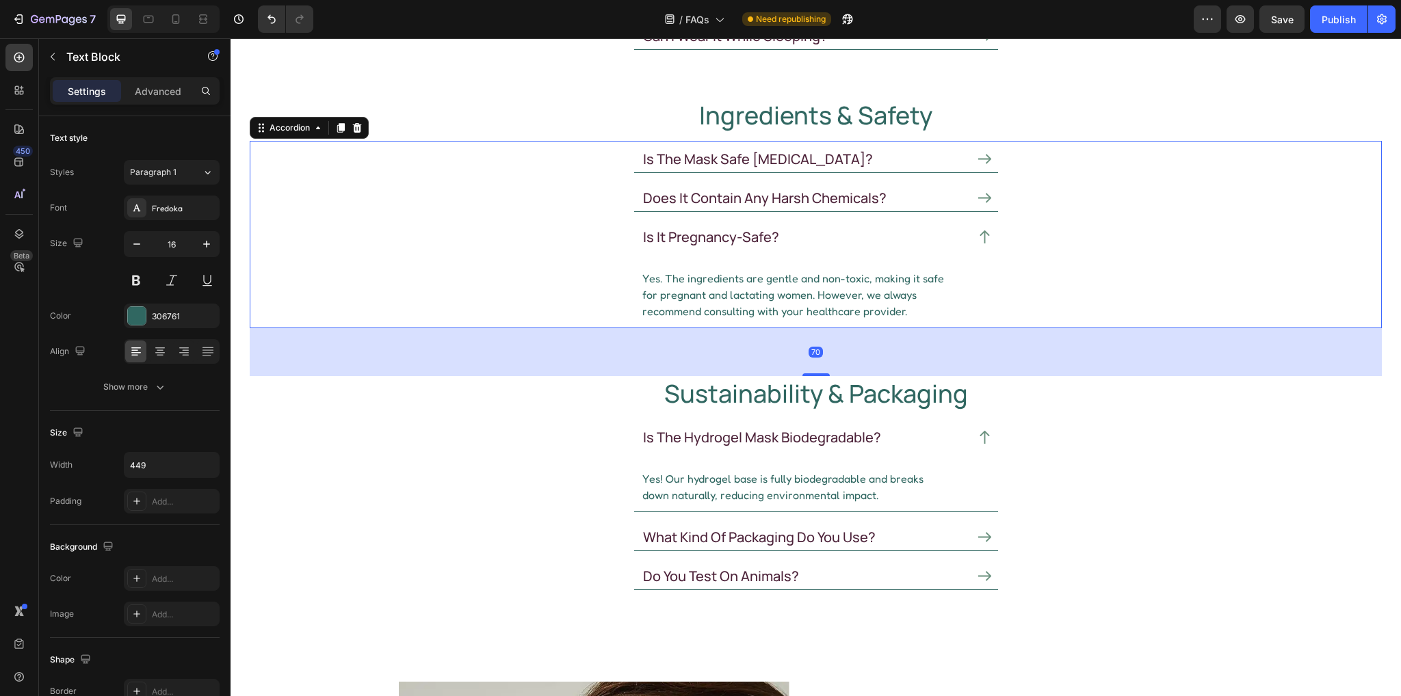
click at [982, 187] on div "does it contain any harsh chemicals?" at bounding box center [816, 195] width 364 height 31
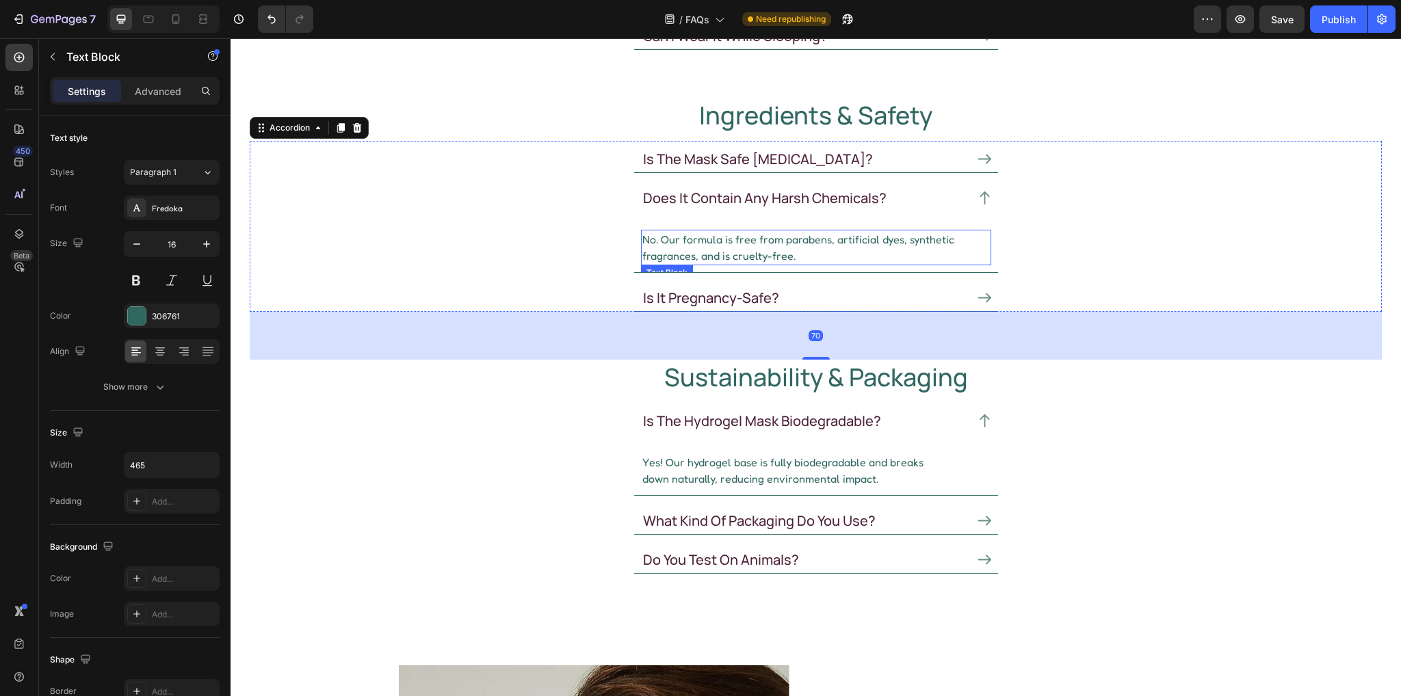
click at [739, 254] on p "No. Our formula is free from parabens, artificial dyes, synthetic fragrances, a…" at bounding box center [799, 247] width 315 height 33
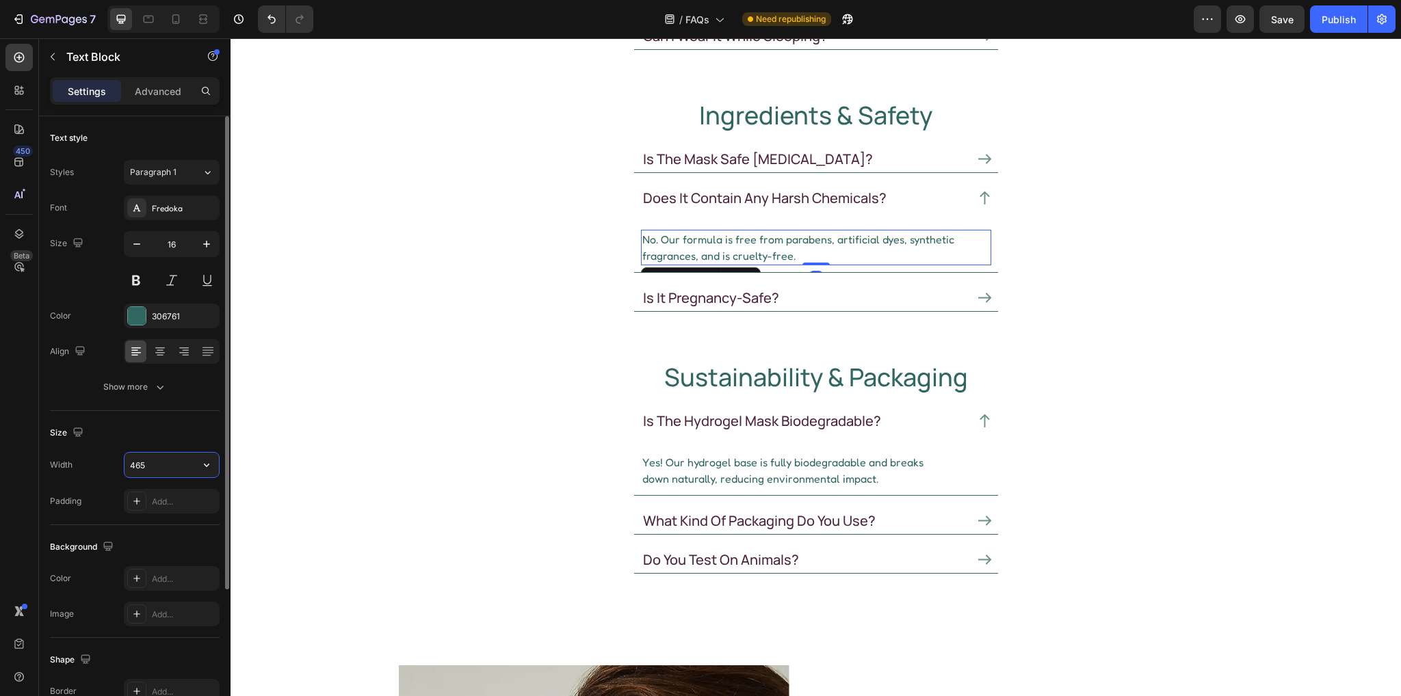
click at [150, 462] on input "465" at bounding box center [172, 465] width 94 height 25
paste input "49"
type input "450"
click at [191, 419] on div "Size Width 450 Padding Add..." at bounding box center [135, 468] width 170 height 114
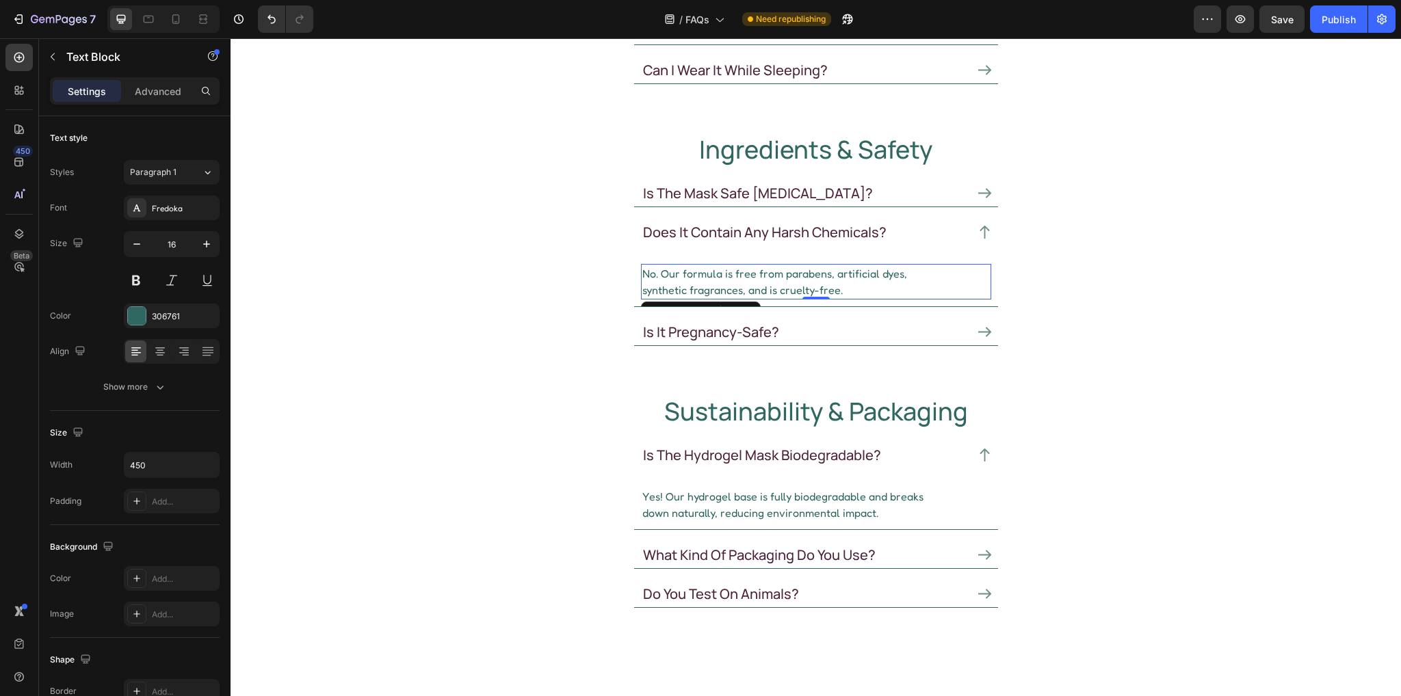
scroll to position [197, 0]
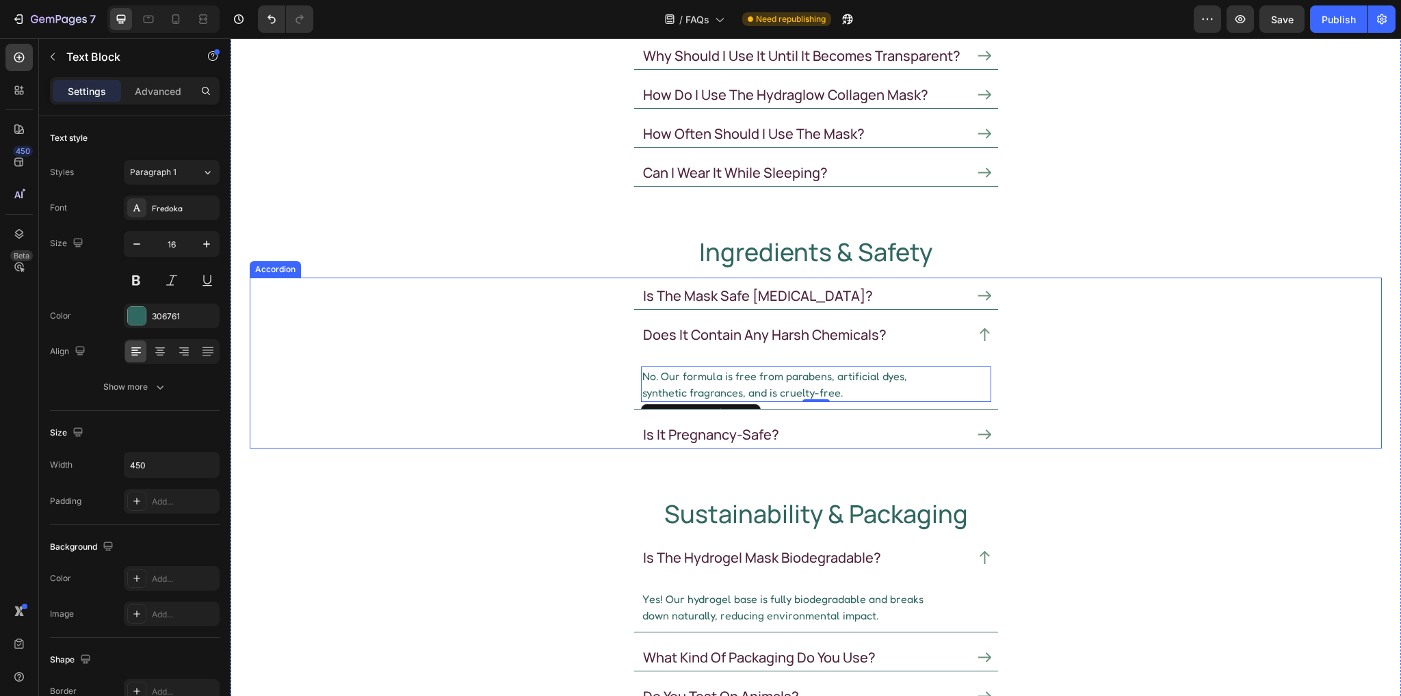
click at [978, 292] on icon at bounding box center [984, 295] width 13 height 13
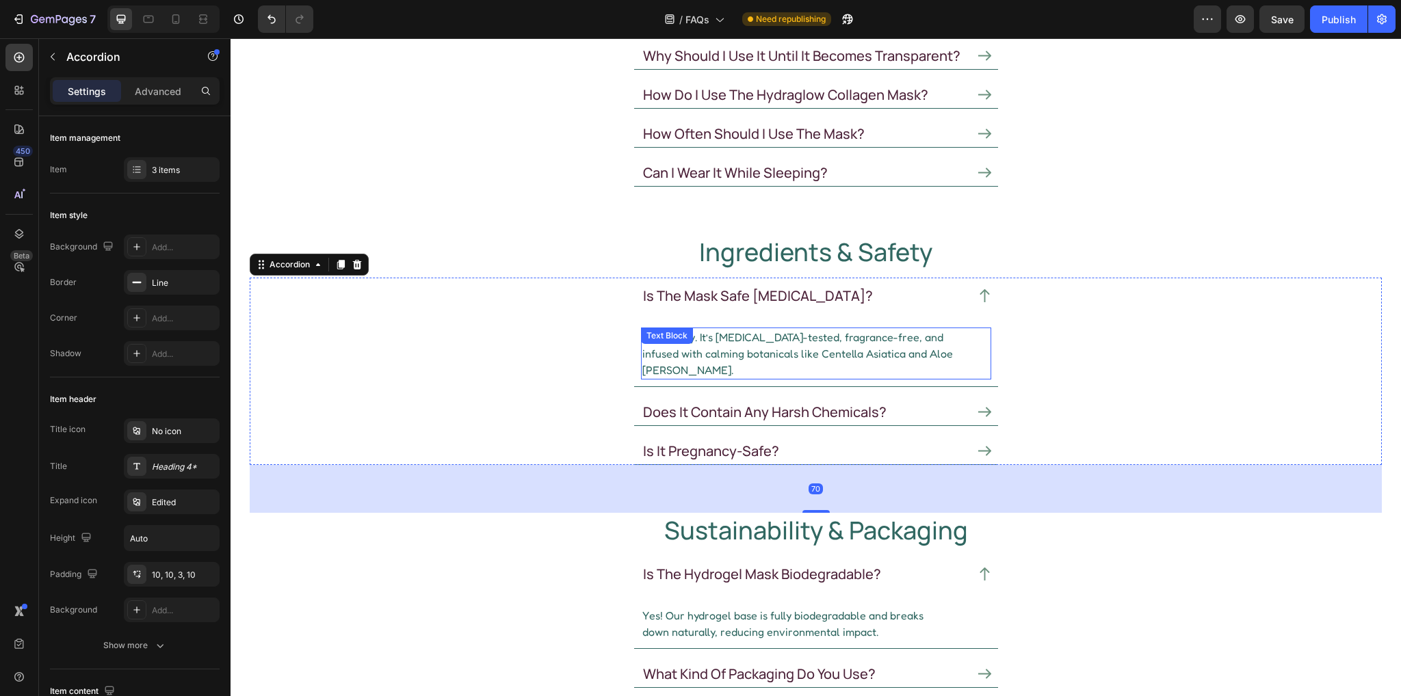
click at [734, 347] on div "Absolutely. It’s dermatologist-tested, fragrance-free, and infused with calming…" at bounding box center [816, 354] width 350 height 52
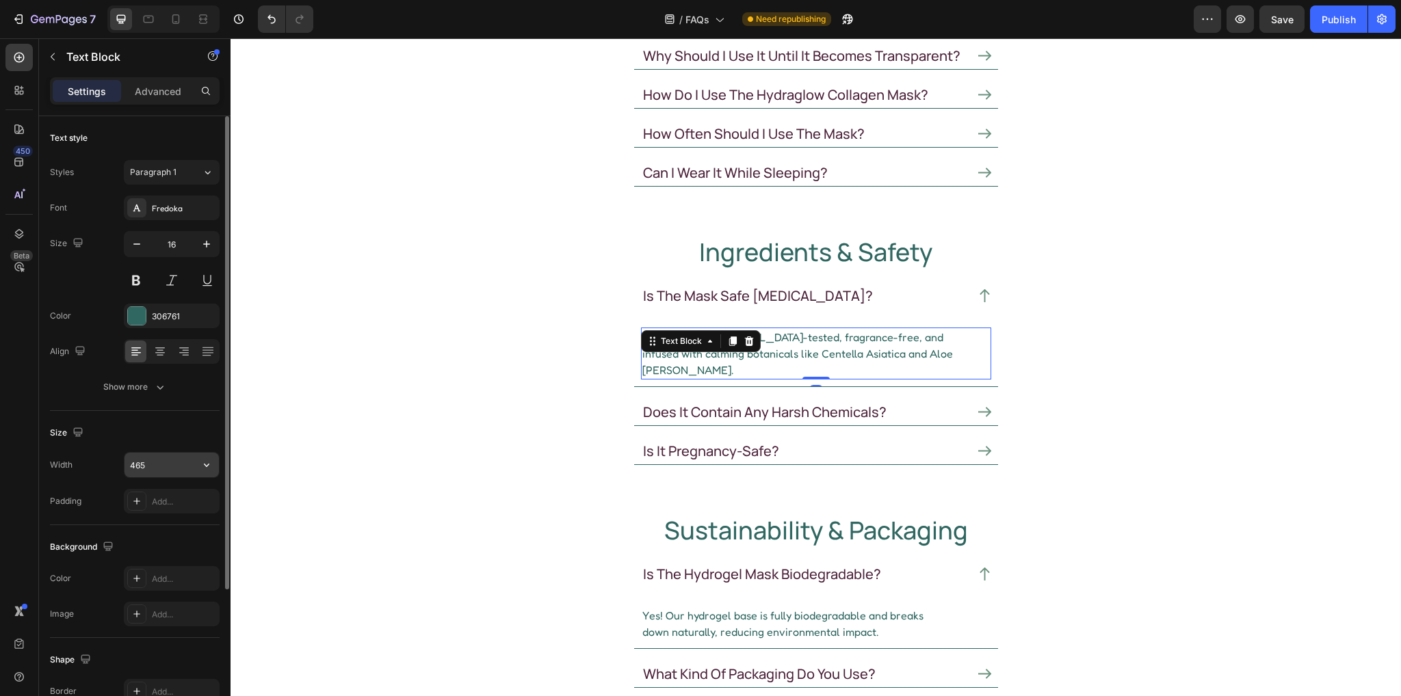
click at [163, 463] on input "465" at bounding box center [172, 465] width 94 height 25
paste input "49"
drag, startPoint x: 176, startPoint y: 421, endPoint x: 327, endPoint y: 310, distance: 186.9
click at [176, 422] on div "Size" at bounding box center [135, 433] width 170 height 22
click at [175, 12] on icon at bounding box center [176, 19] width 14 height 14
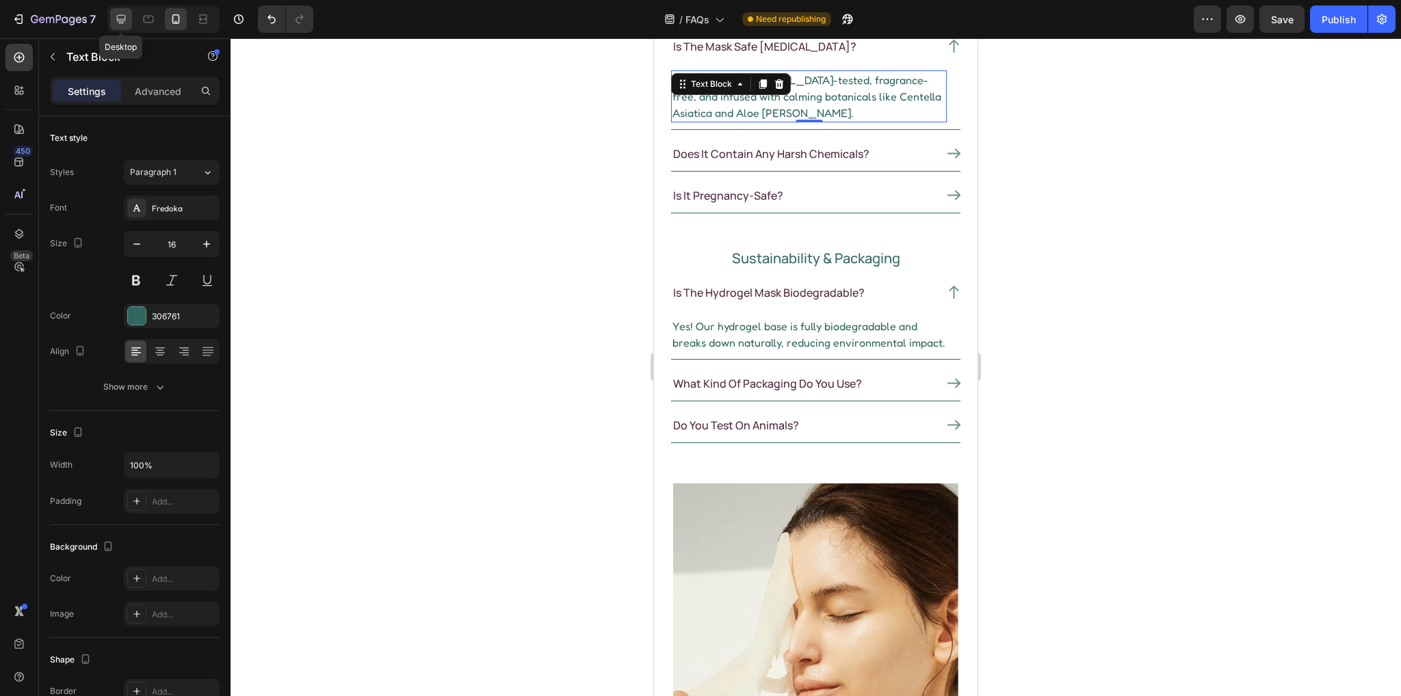
click at [127, 20] on icon at bounding box center [121, 19] width 14 height 14
type input "449"
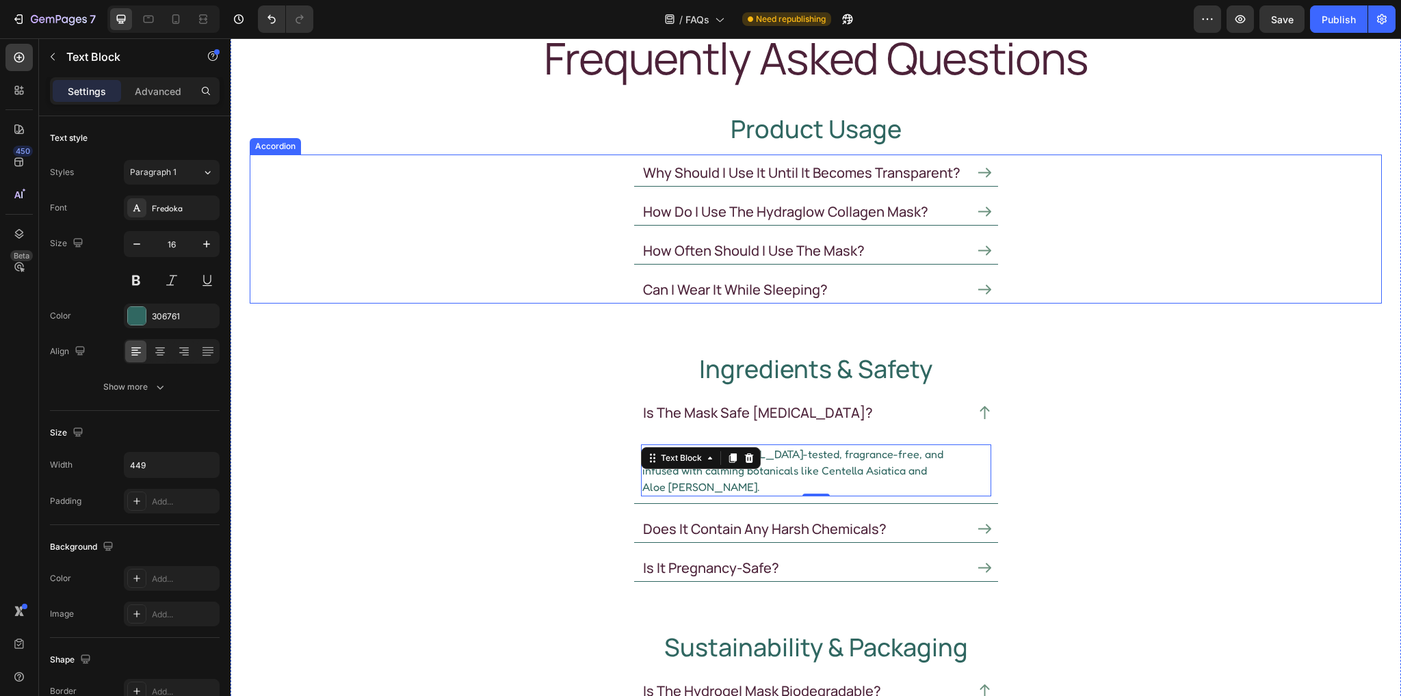
scroll to position [79, 0]
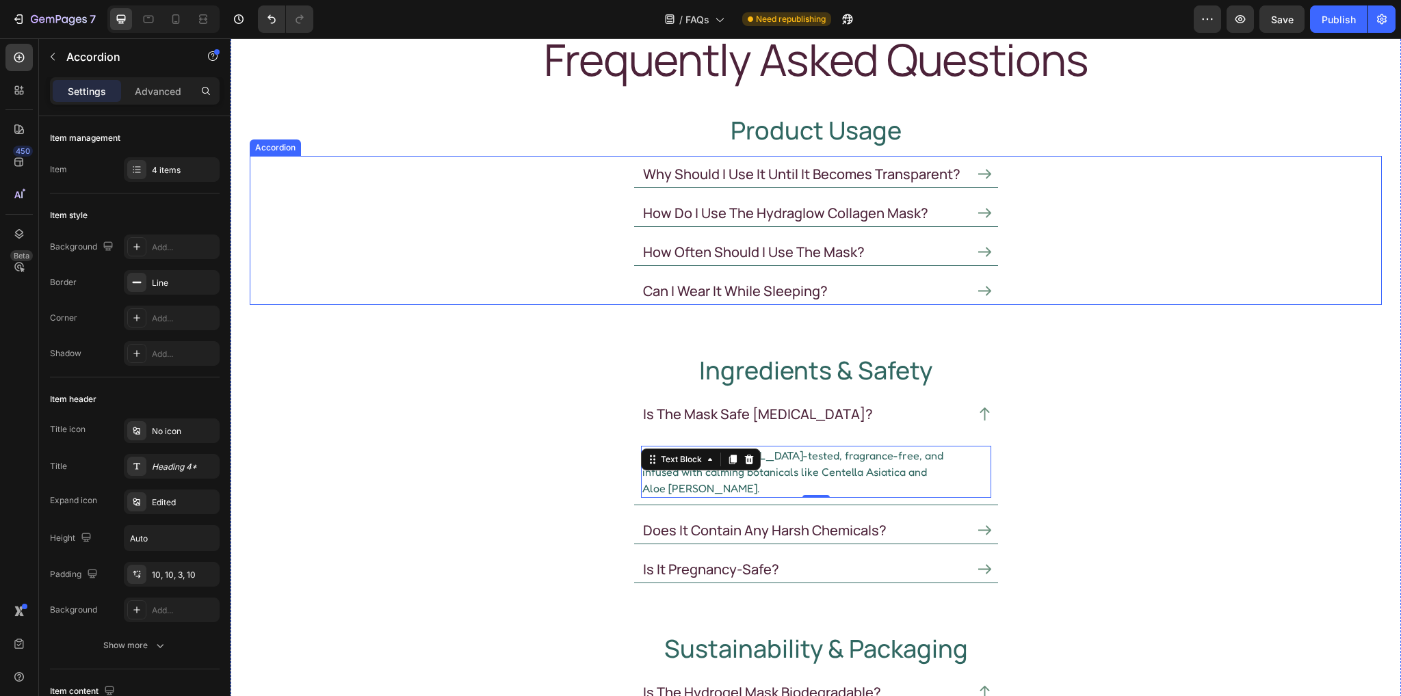
click at [983, 289] on icon at bounding box center [984, 292] width 13 height 10
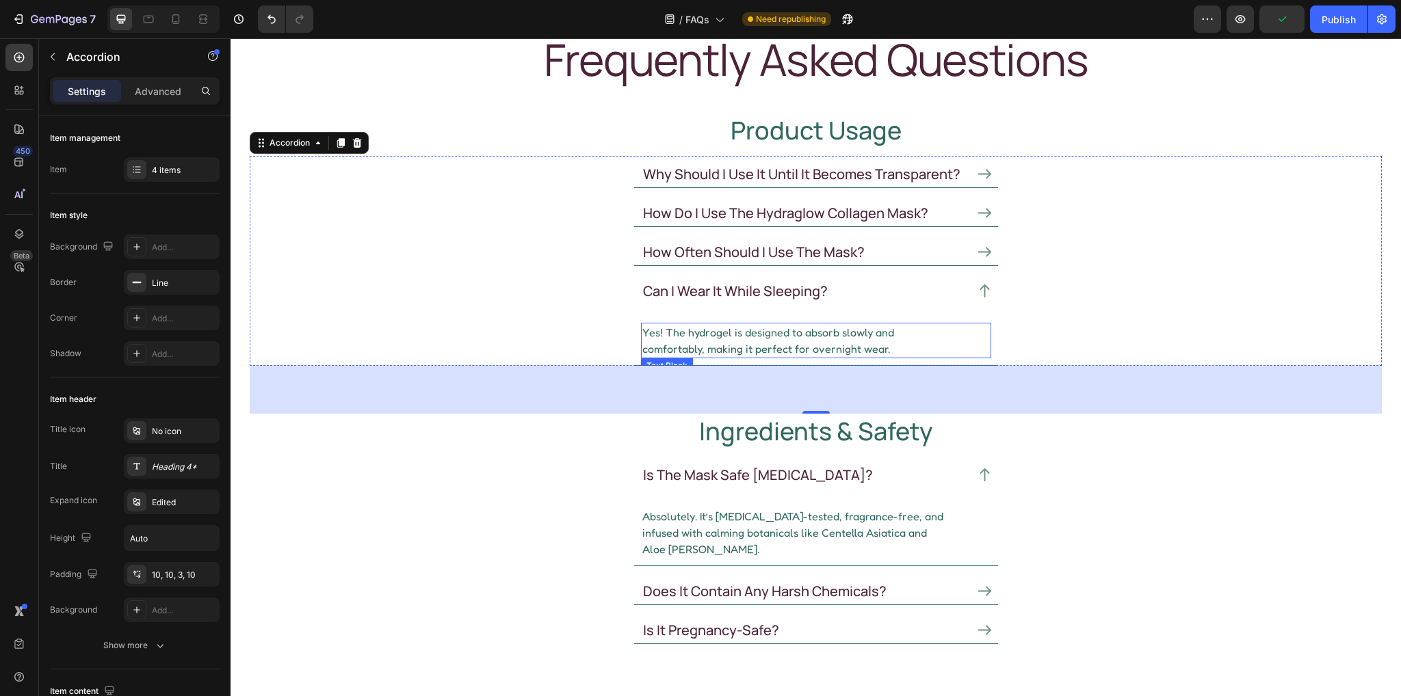
click at [781, 341] on p "Yes! The hydrogel is designed to absorb slowly and comfortably, making it perfe…" at bounding box center [798, 340] width 313 height 33
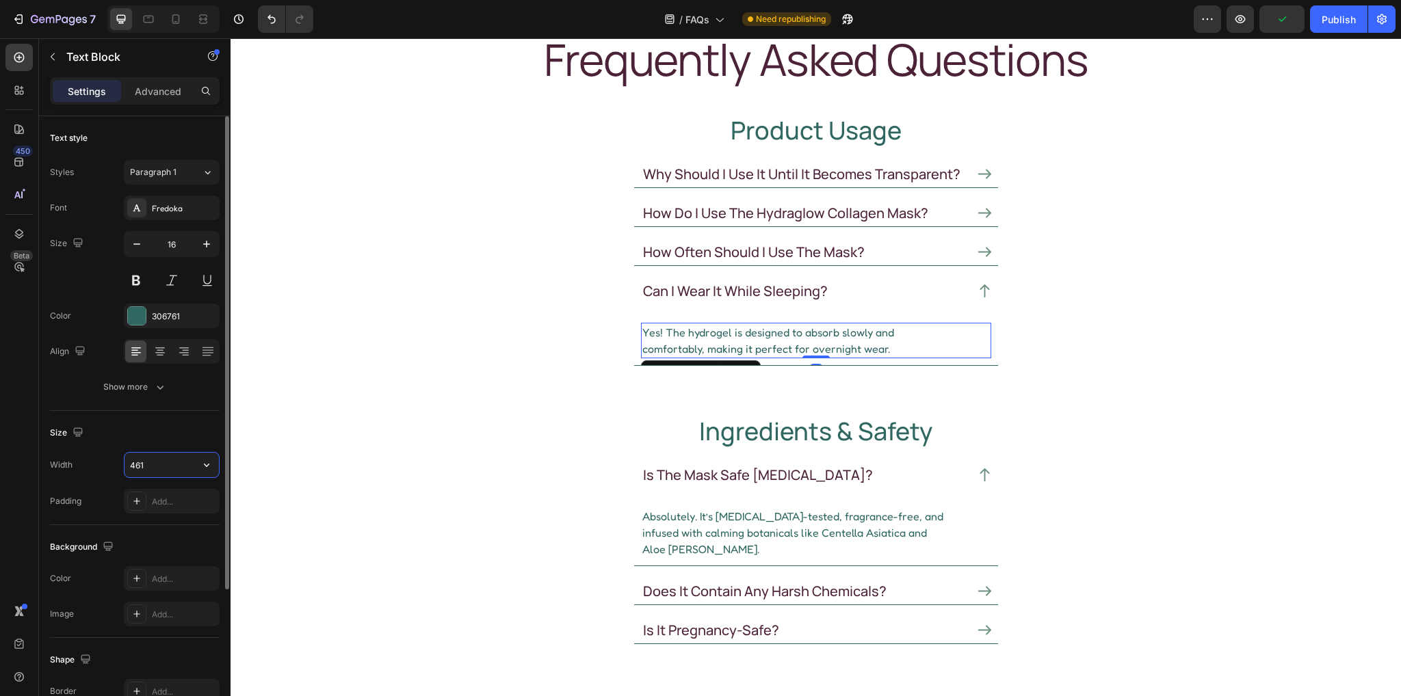
click at [163, 463] on input "461" at bounding box center [172, 465] width 94 height 25
paste input "49"
type input "449"
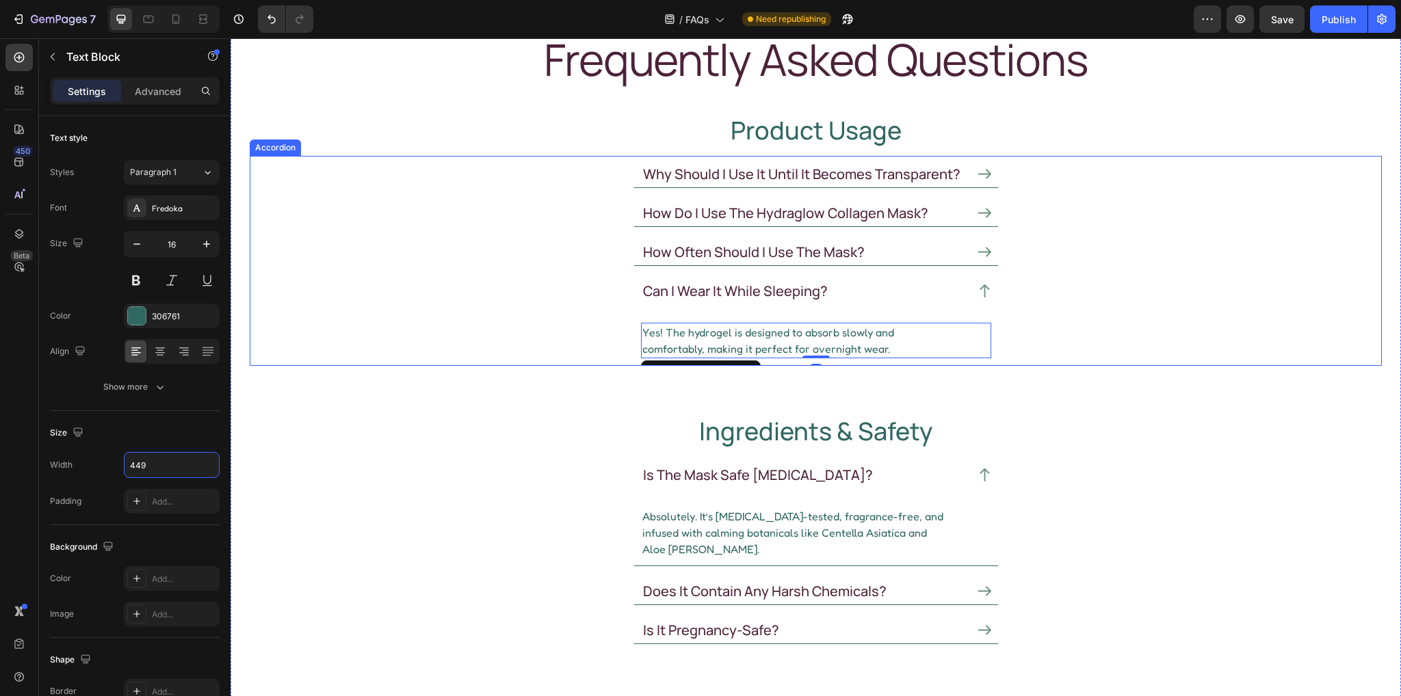
click at [980, 250] on icon at bounding box center [984, 253] width 13 height 10
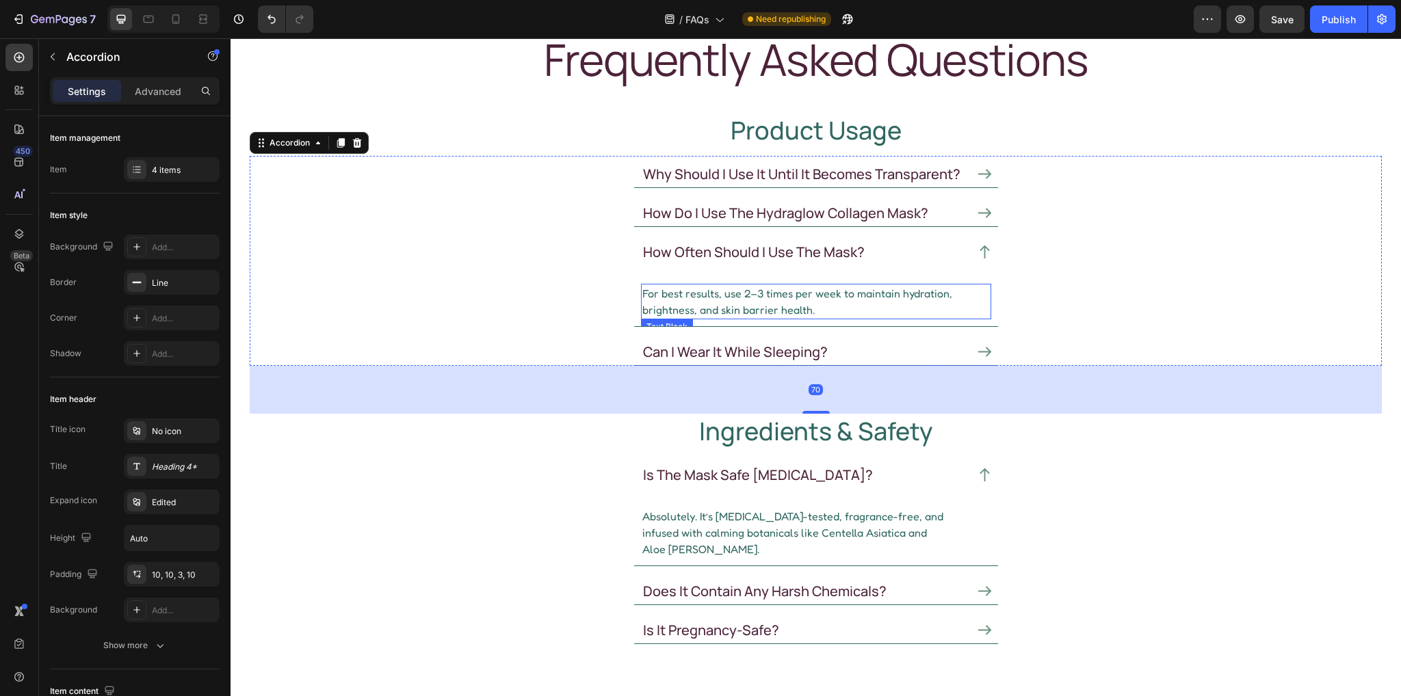
click at [744, 298] on p "For best results, use 2–3 times per week to maintain hydration, brightness, and…" at bounding box center [799, 301] width 315 height 33
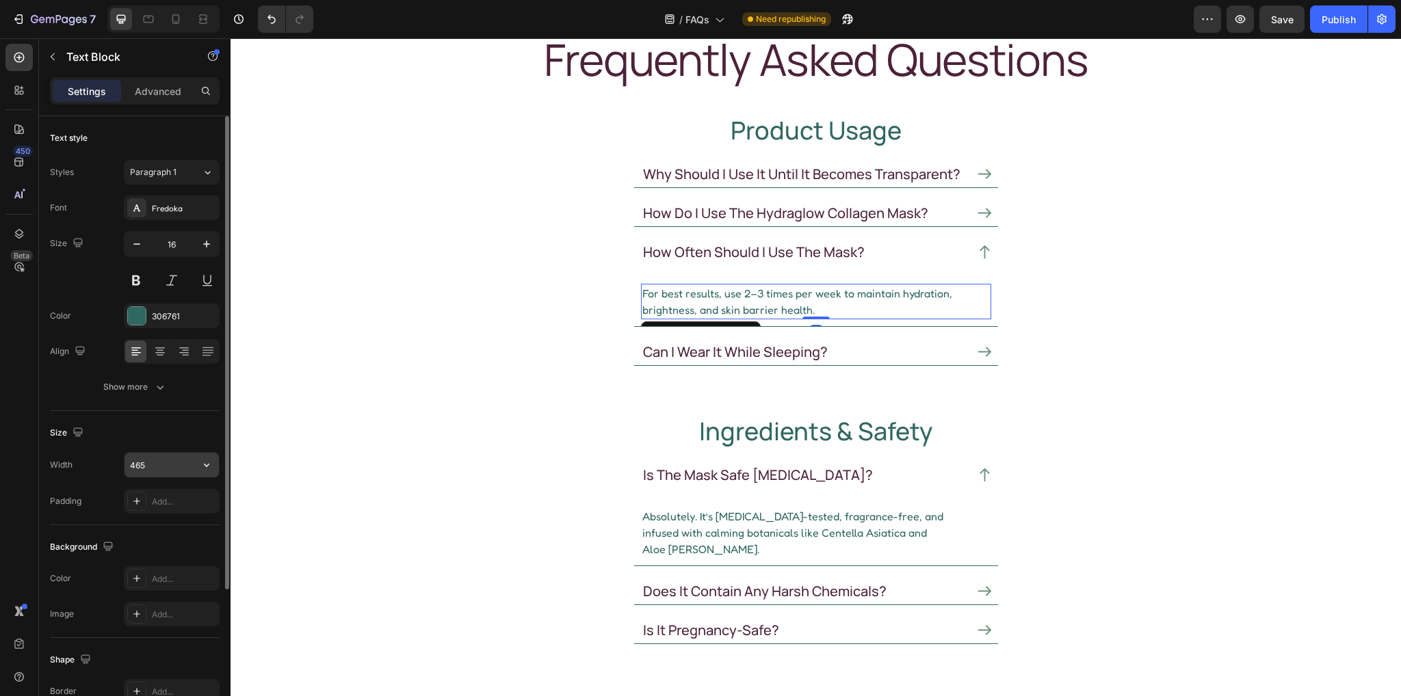
click at [161, 469] on input "465" at bounding box center [172, 465] width 94 height 25
paste input "49"
type input "449"
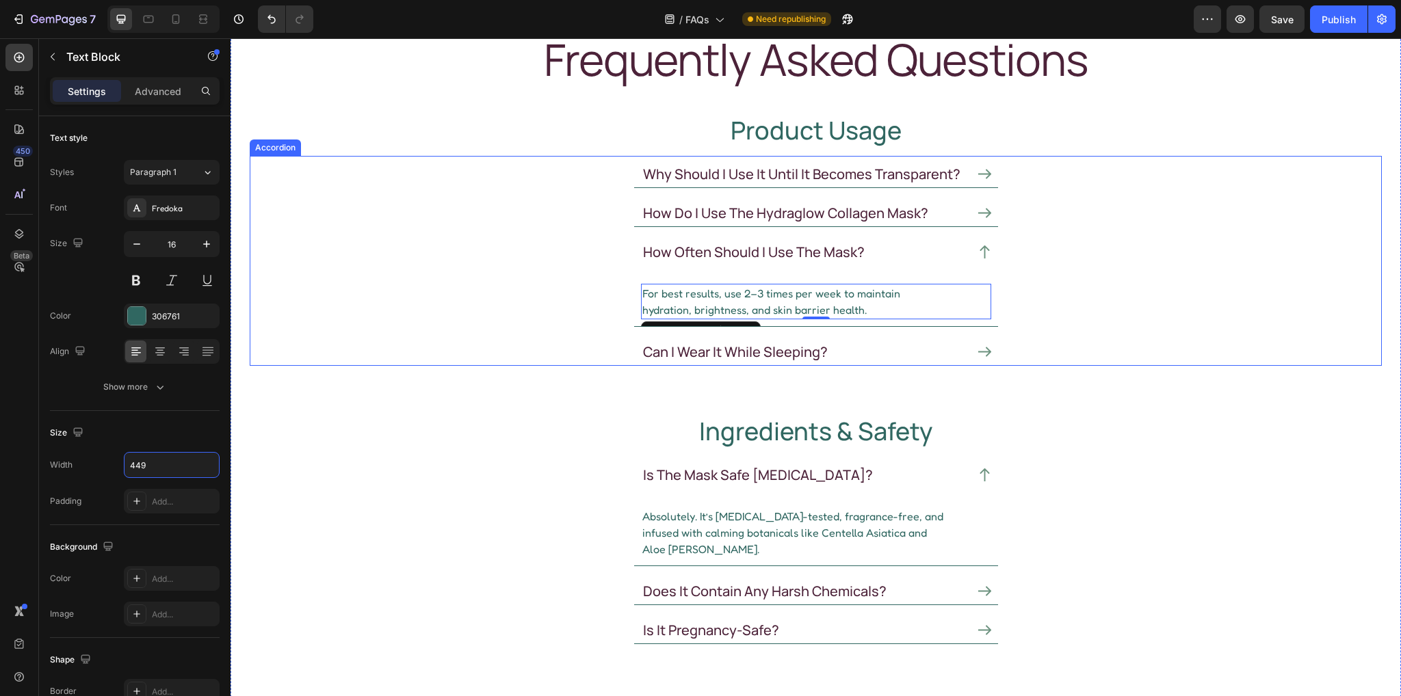
click at [978, 214] on icon at bounding box center [984, 213] width 13 height 13
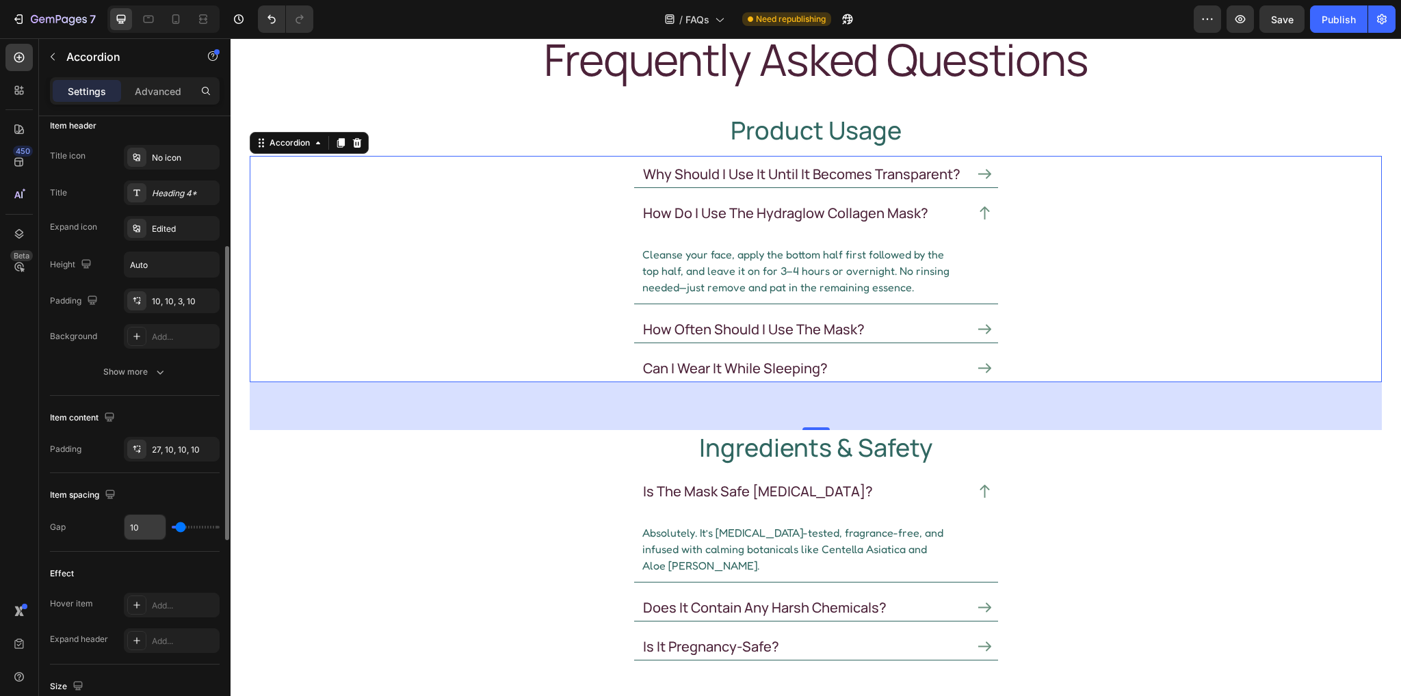
scroll to position [479, 0]
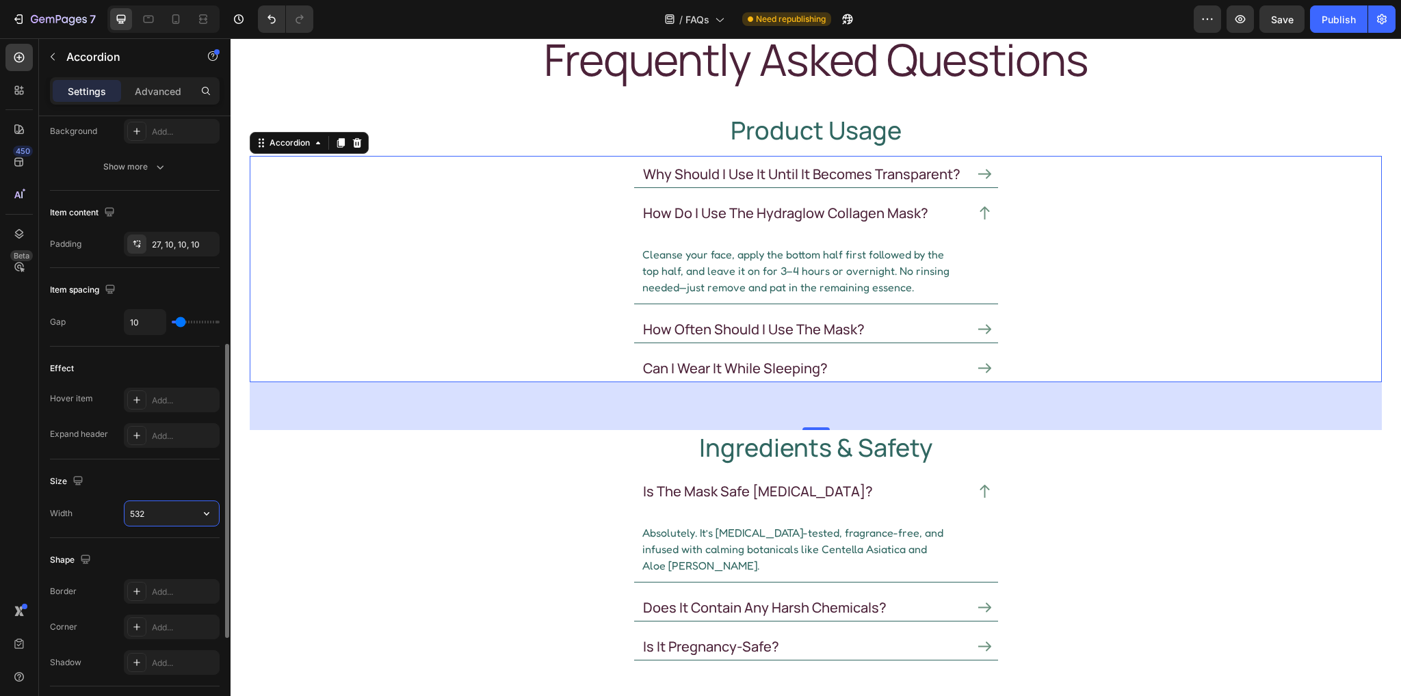
click at [166, 522] on input "532" at bounding box center [172, 513] width 94 height 25
paste input "449"
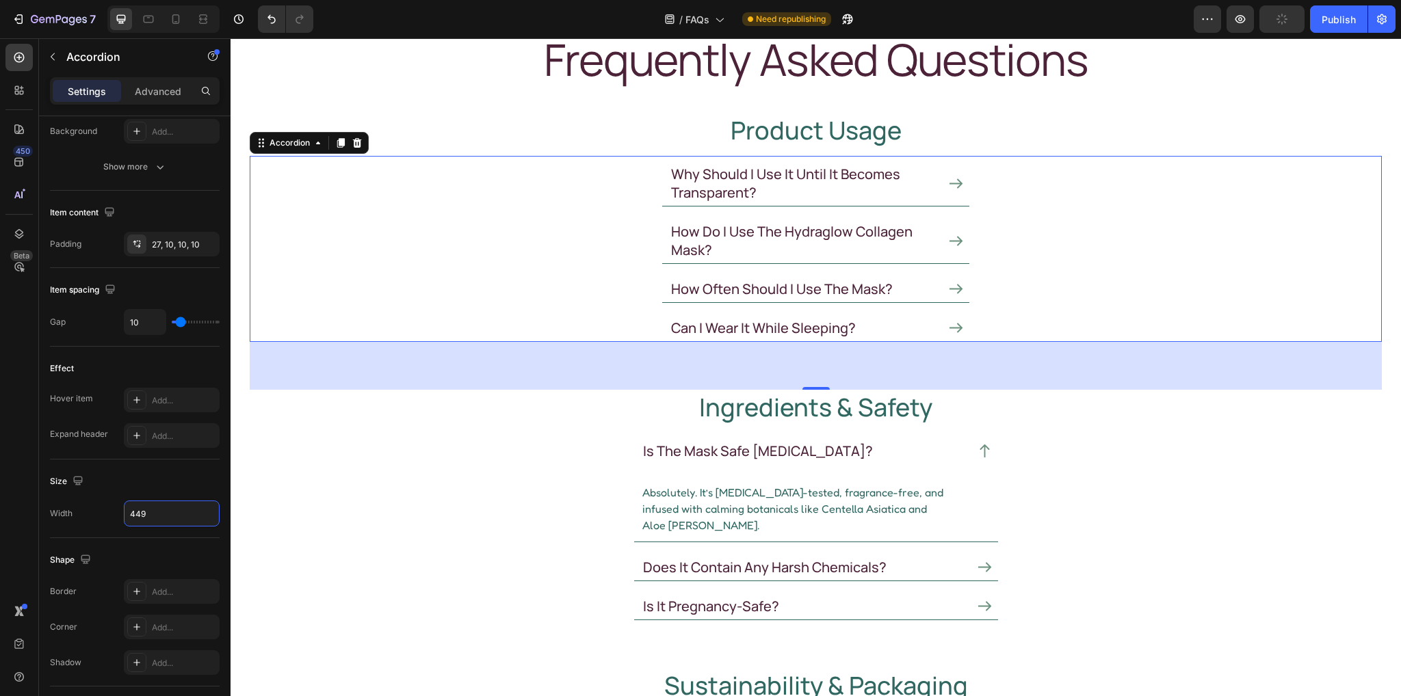
type input "449"
click at [950, 239] on icon at bounding box center [956, 241] width 13 height 13
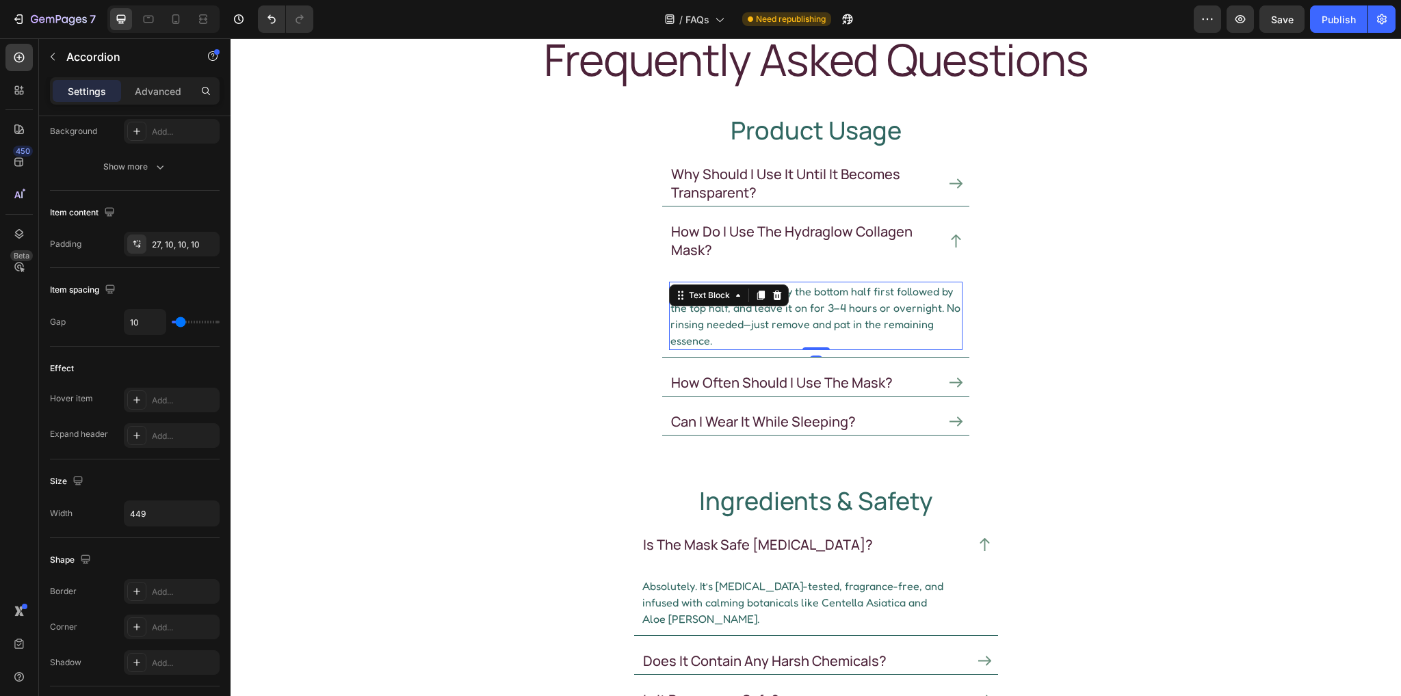
click at [758, 312] on p "Cleanse your face, apply the bottom half first followed by the top half, and le…" at bounding box center [815, 316] width 291 height 66
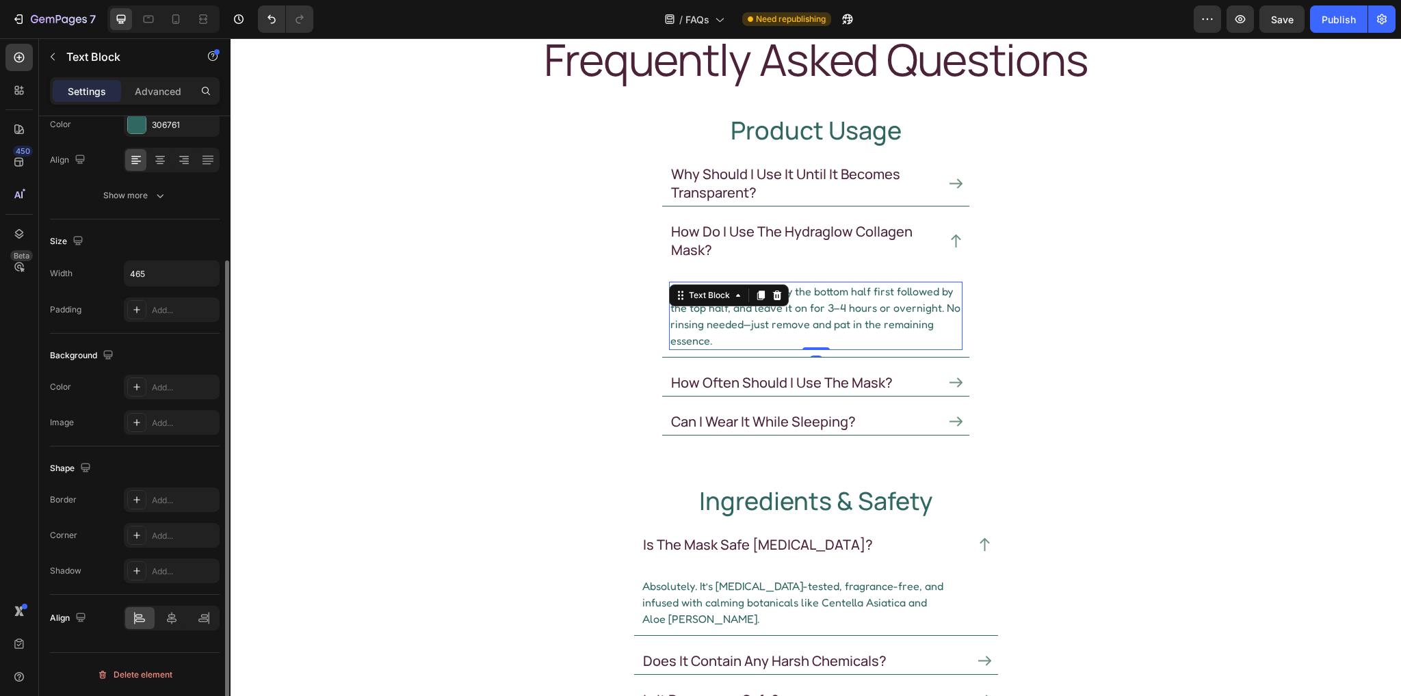
scroll to position [0, 0]
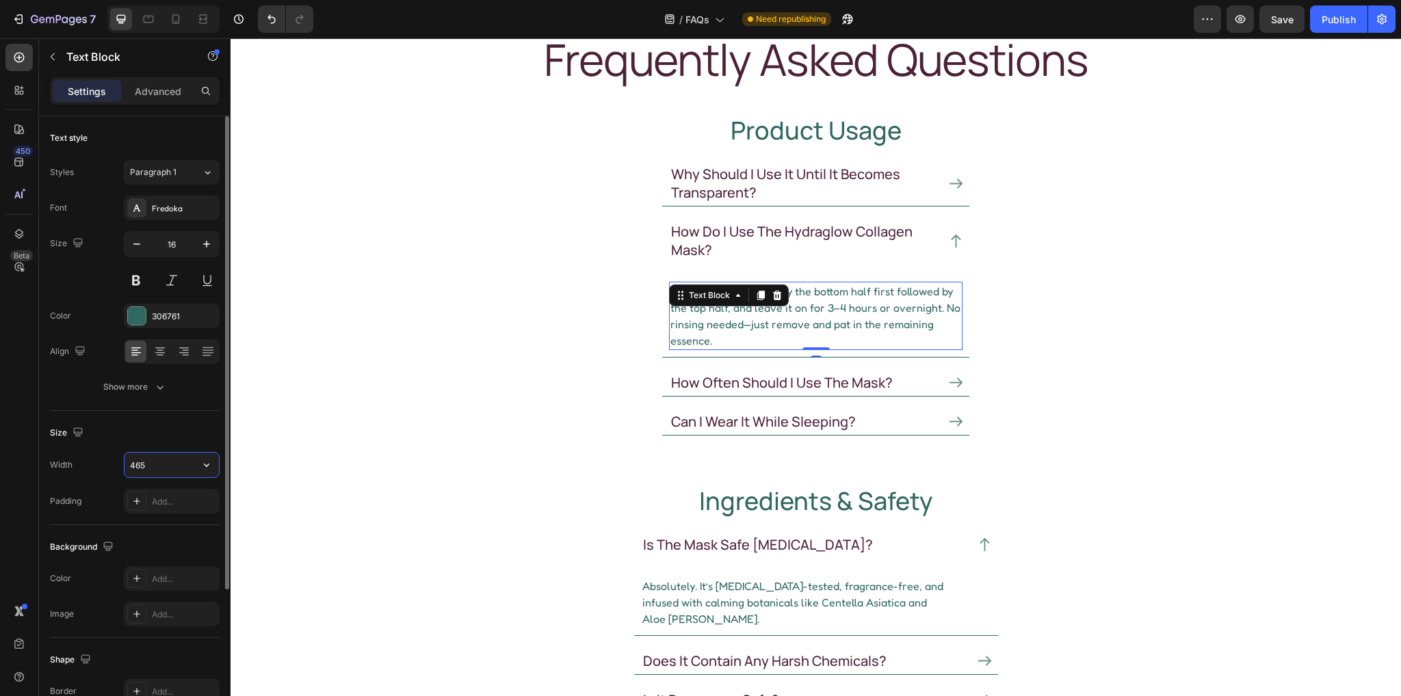
click at [150, 460] on input "465" at bounding box center [172, 465] width 94 height 25
paste input "49"
type input "449"
click at [173, 428] on div "Size" at bounding box center [135, 433] width 170 height 22
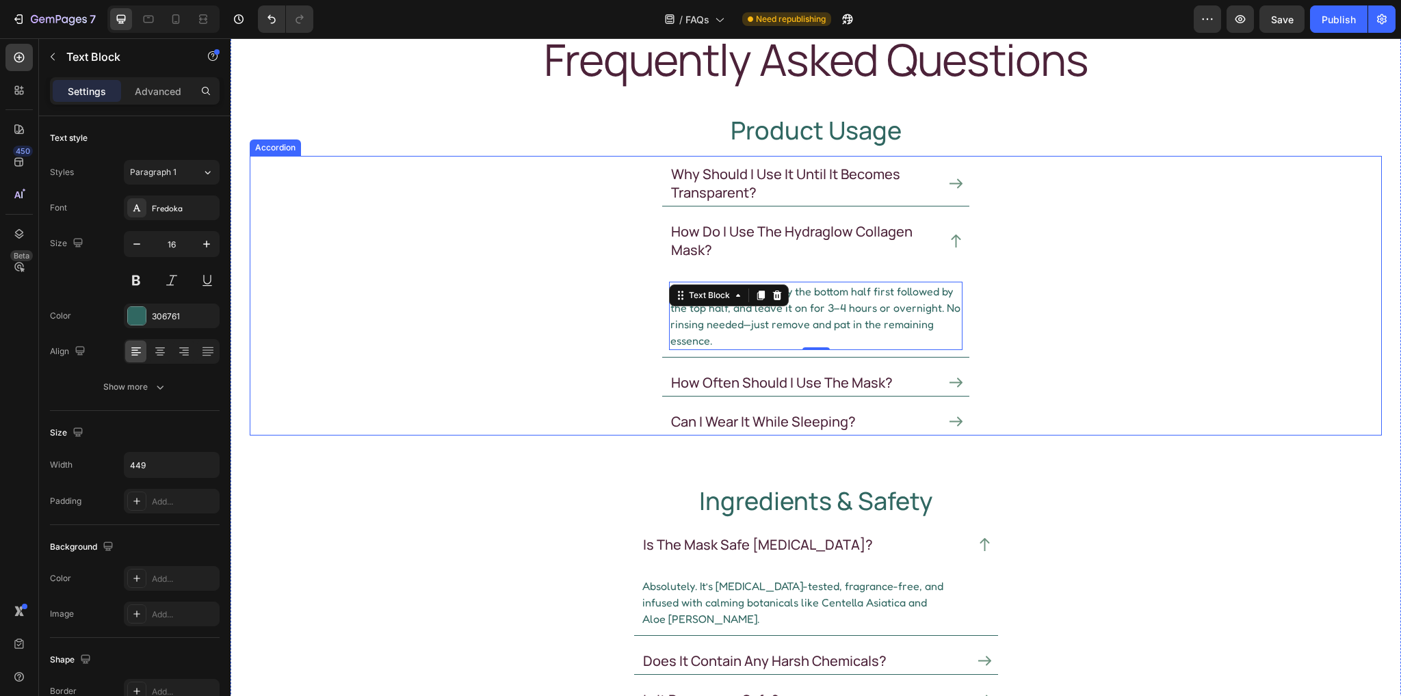
click at [956, 382] on icon at bounding box center [956, 383] width 13 height 10
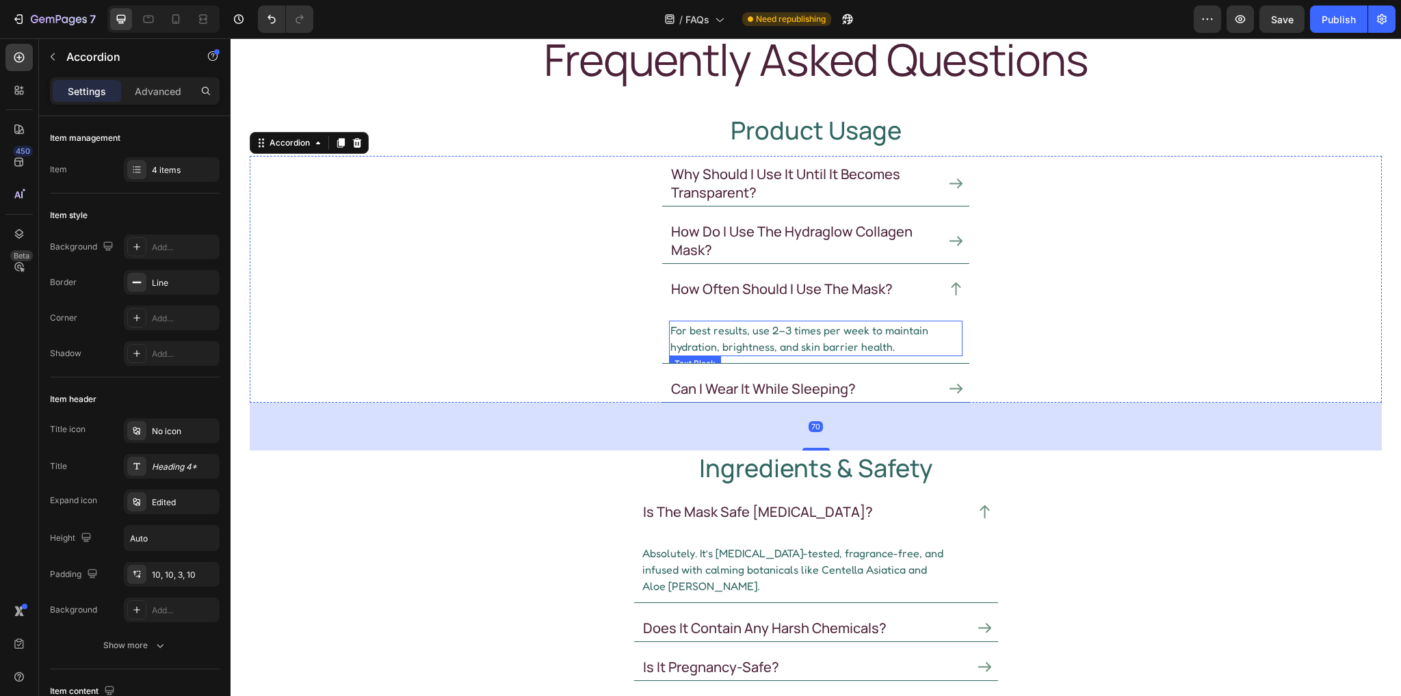
click at [729, 335] on p "For best results, use 2–3 times per week to maintain hydration, brightness, and…" at bounding box center [815, 338] width 291 height 33
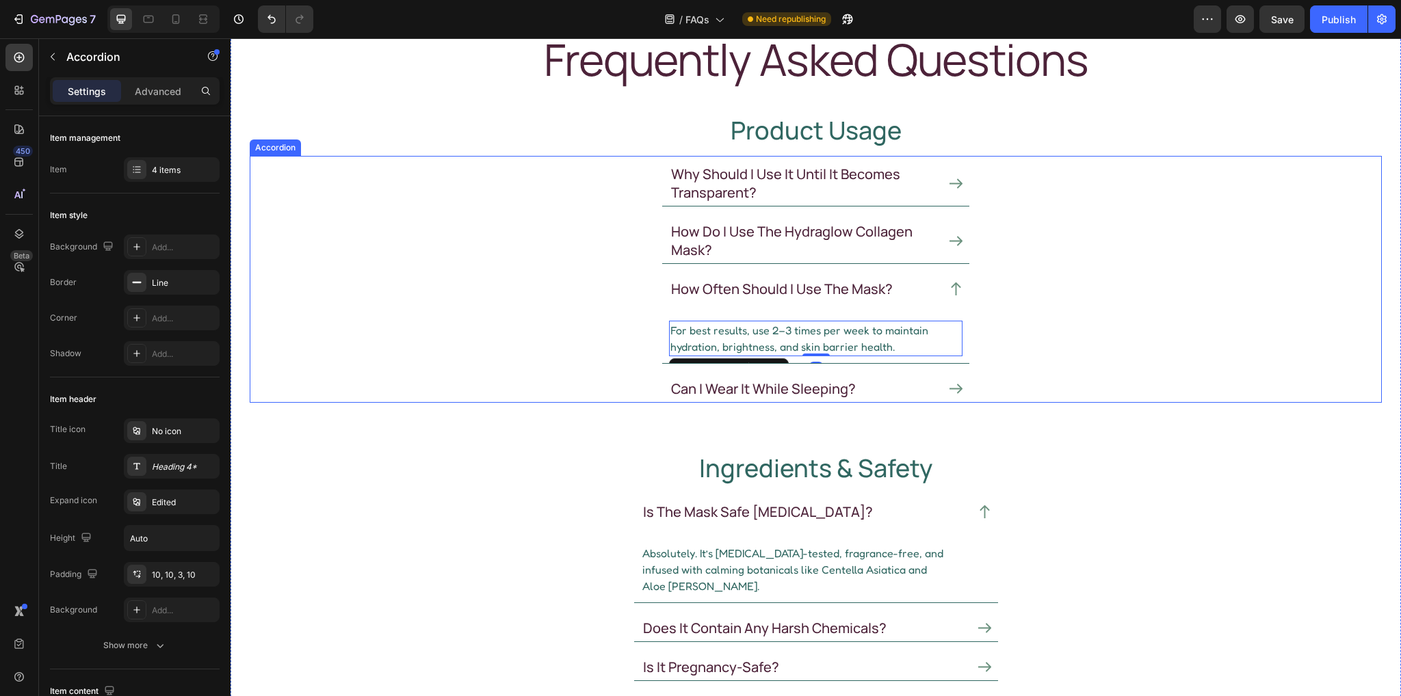
click at [950, 185] on icon at bounding box center [956, 183] width 13 height 13
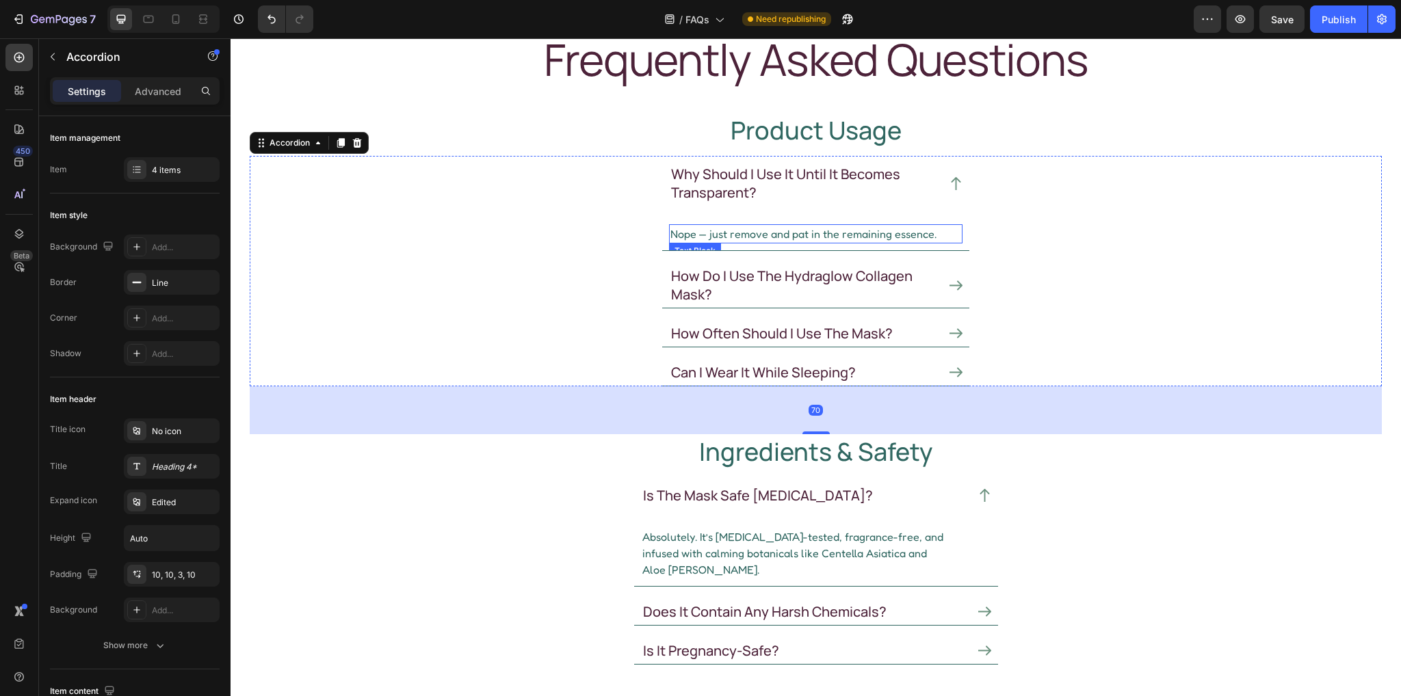
click at [725, 237] on p "Nope — just remove and pat in the remaining essence." at bounding box center [815, 234] width 291 height 16
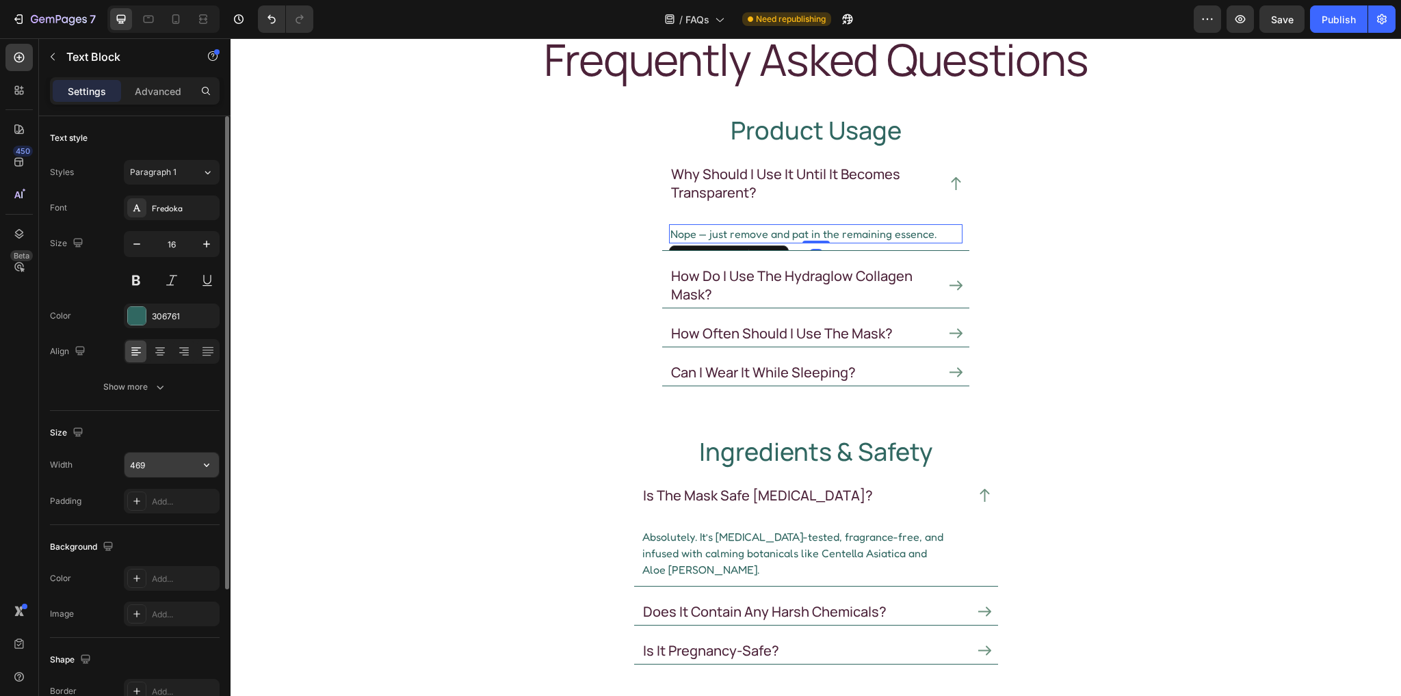
click at [165, 463] on input "469" at bounding box center [172, 465] width 94 height 25
paste input "4"
type input "449"
drag, startPoint x: 183, startPoint y: 401, endPoint x: 163, endPoint y: 263, distance: 139.6
click at [183, 525] on div "Text style Styles Paragraph 1 Font Fredoka Size 16 Color 306761 Align Show more" at bounding box center [135, 581] width 170 height 113
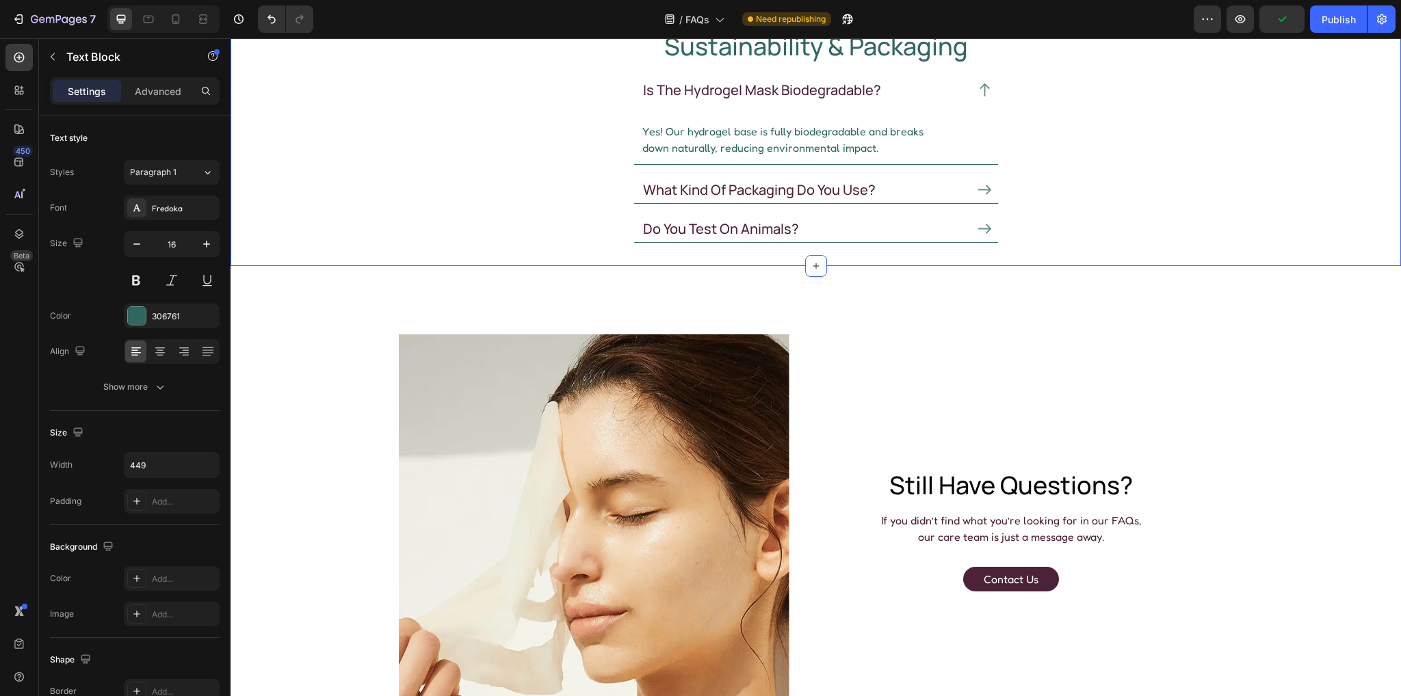
scroll to position [968, 0]
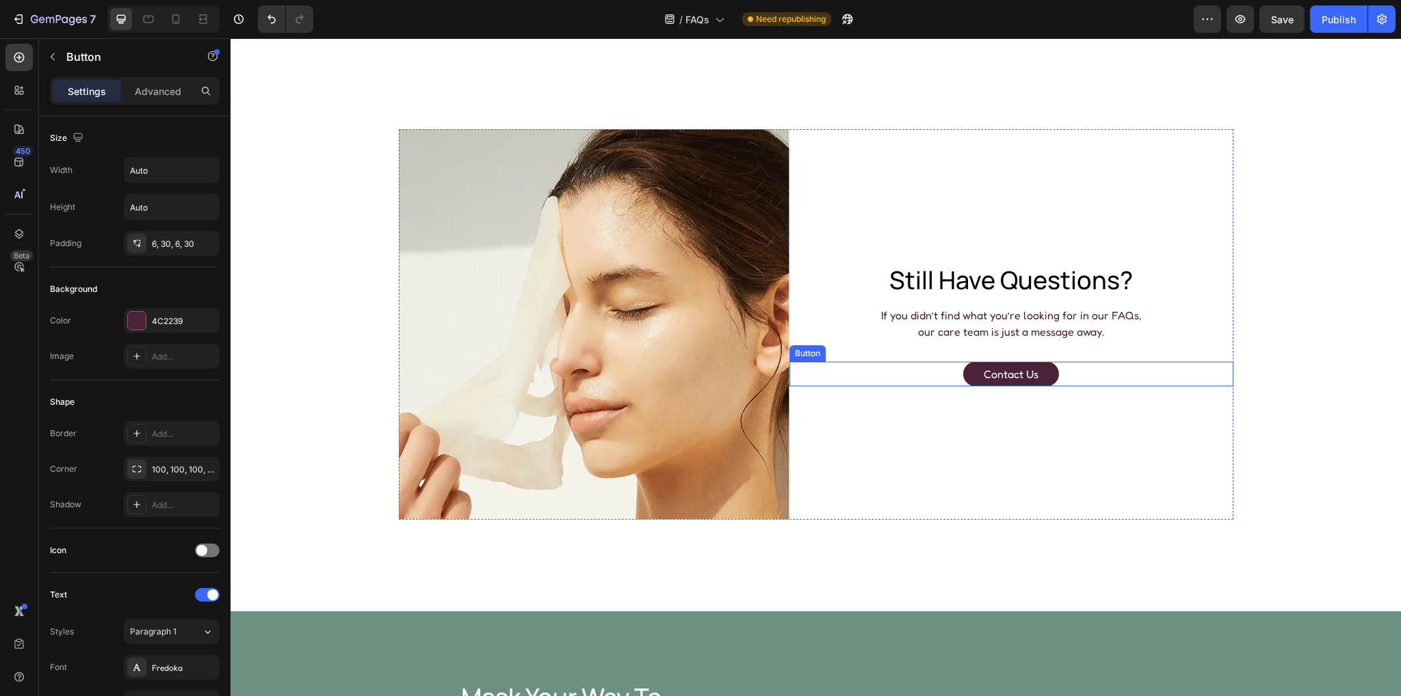
click at [963, 369] on button "contact us" at bounding box center [1011, 374] width 96 height 25
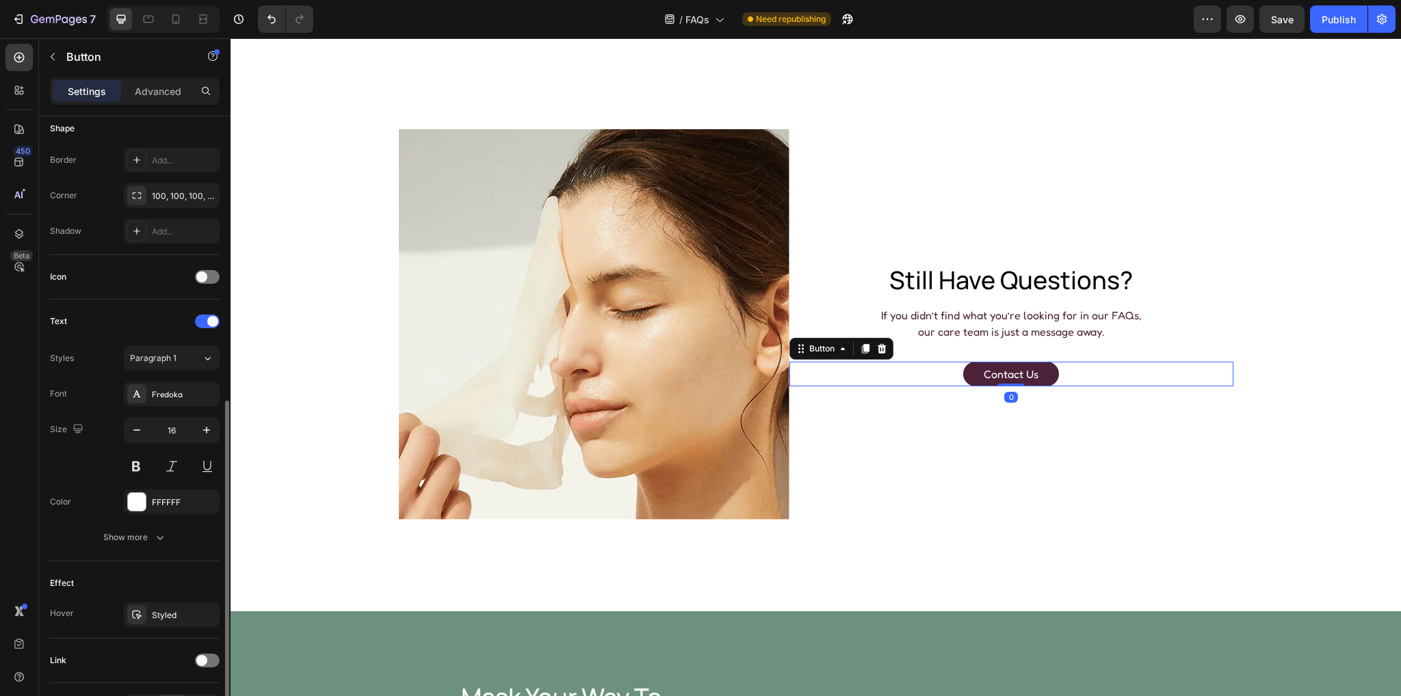
scroll to position [342, 0]
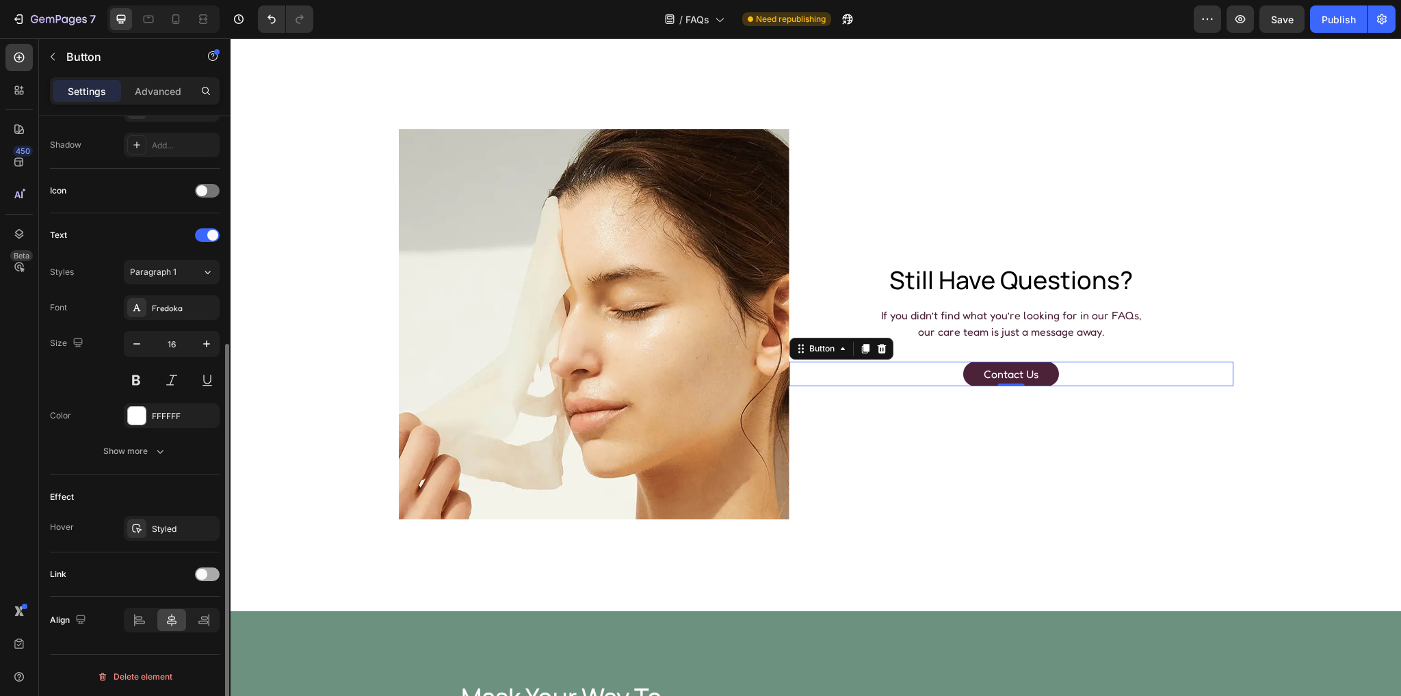
click at [209, 578] on div at bounding box center [207, 575] width 25 height 14
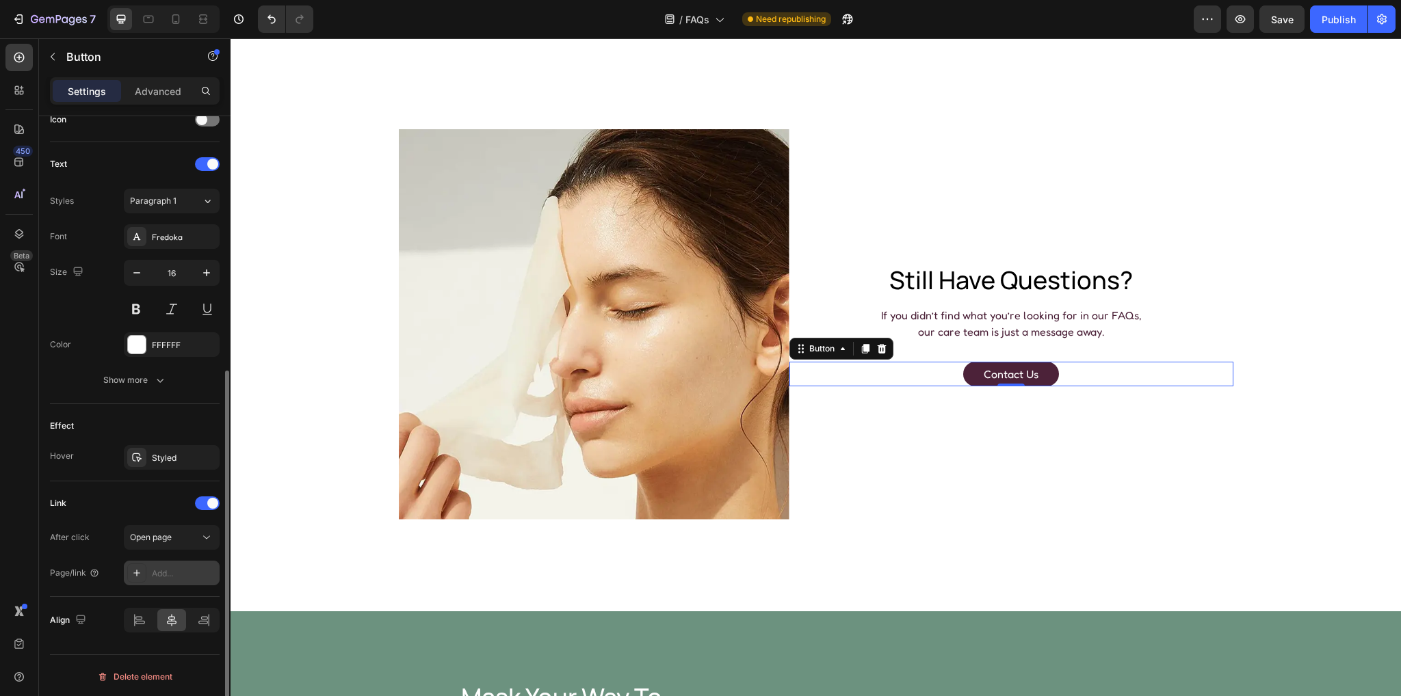
click at [167, 568] on div "Add..." at bounding box center [184, 574] width 64 height 12
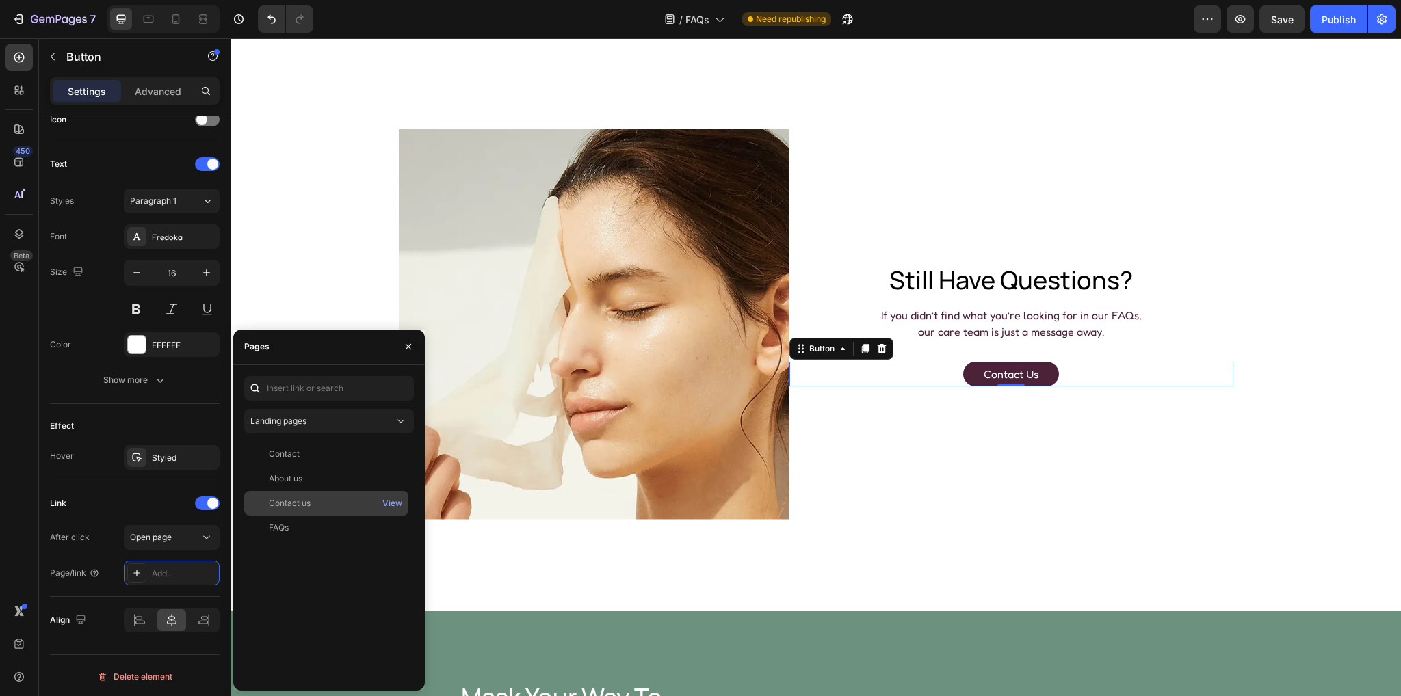
click at [299, 507] on div "Contact us" at bounding box center [290, 503] width 42 height 12
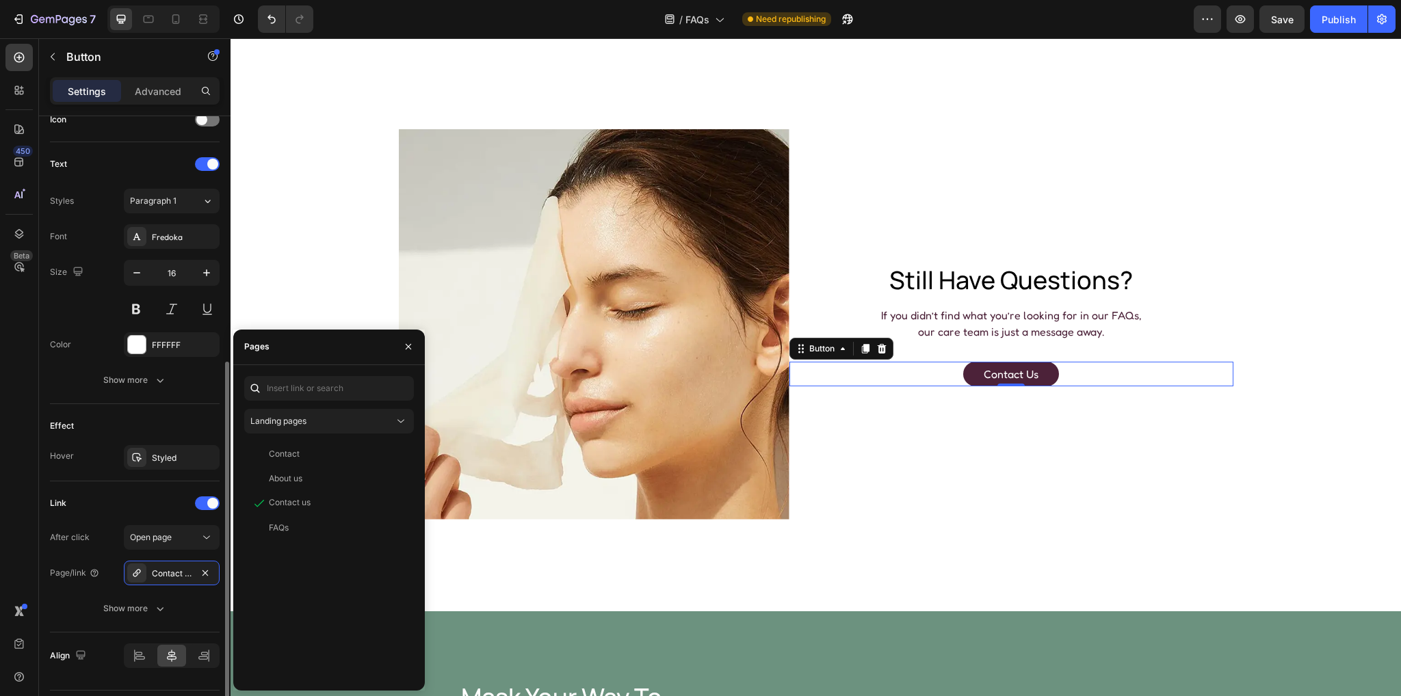
click at [126, 495] on div "Link" at bounding box center [135, 504] width 170 height 22
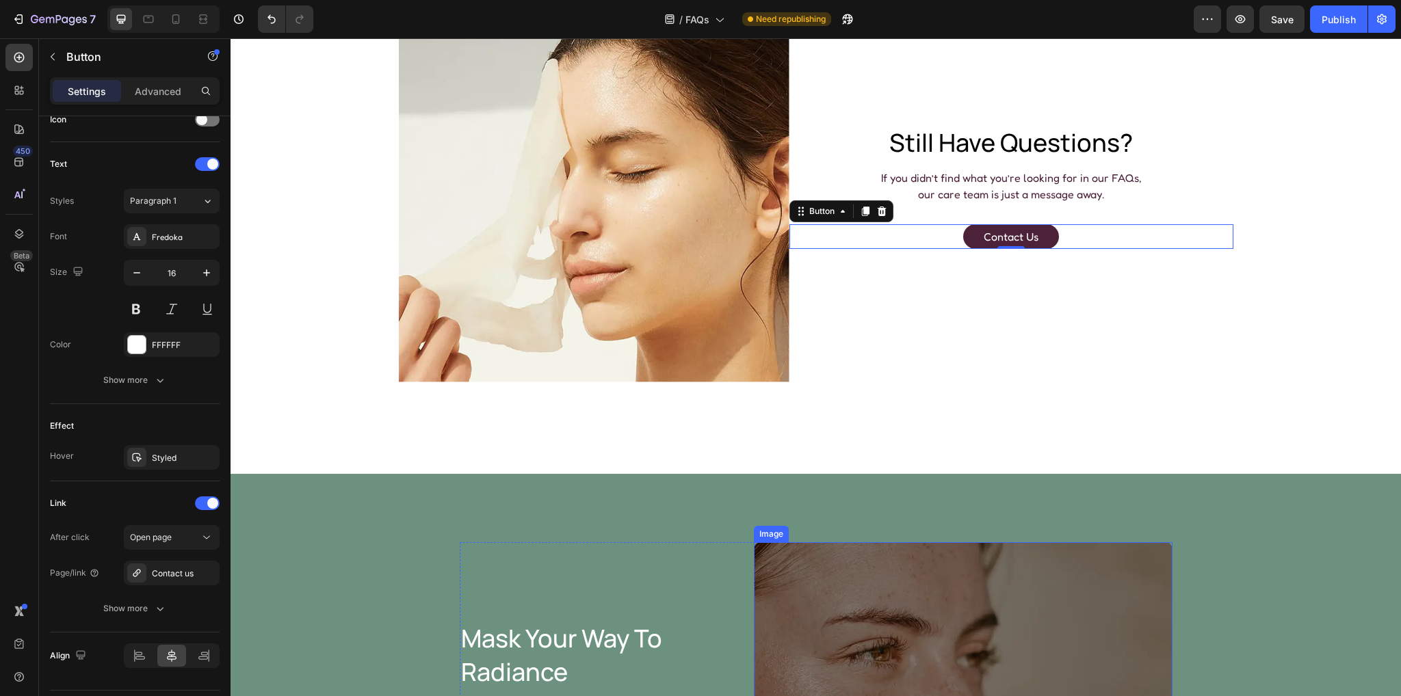
scroll to position [1310, 0]
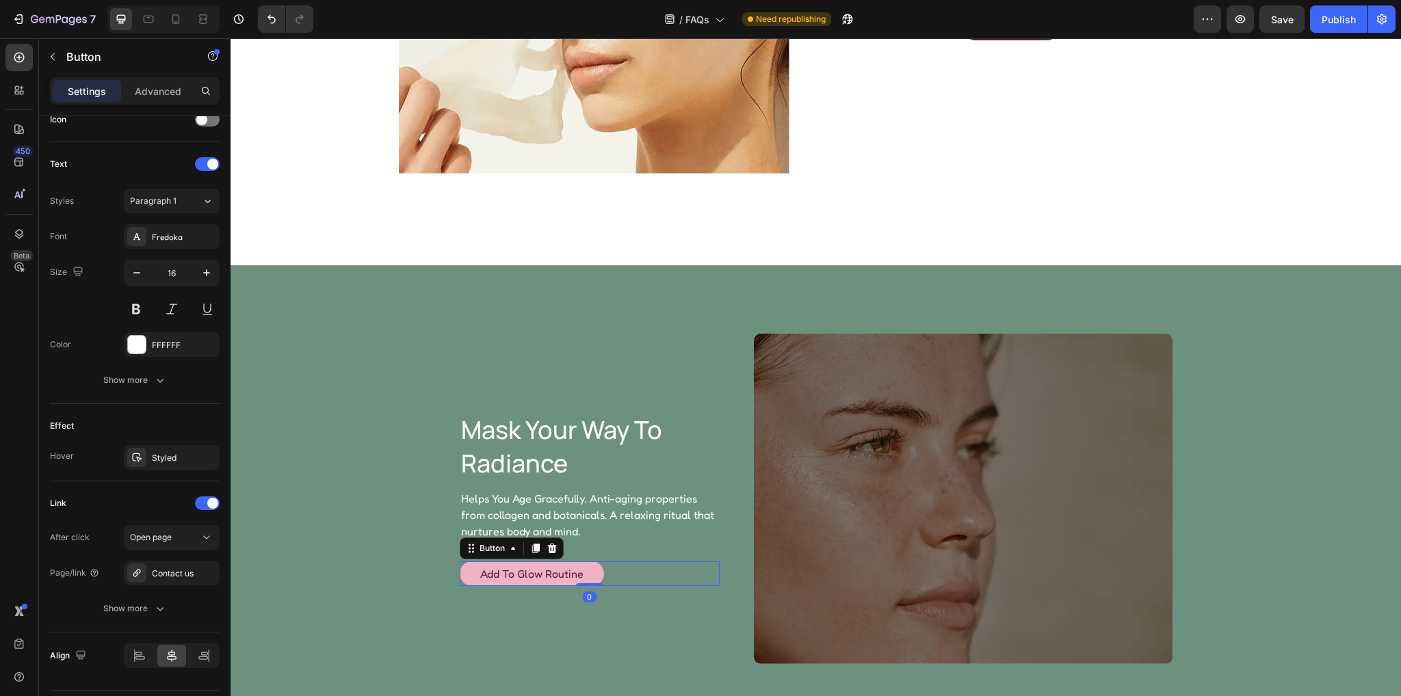
click at [584, 564] on button "Add to Glow Routine" at bounding box center [532, 574] width 144 height 25
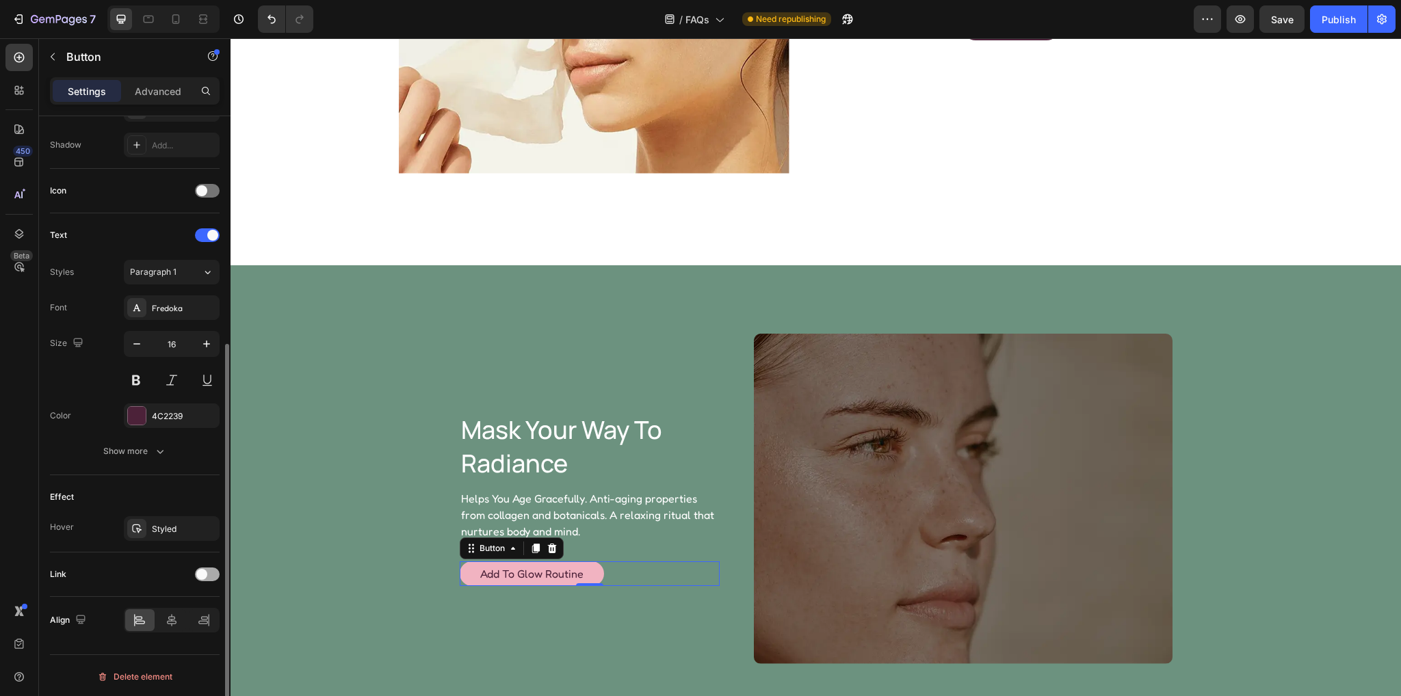
click at [209, 571] on div at bounding box center [207, 575] width 25 height 14
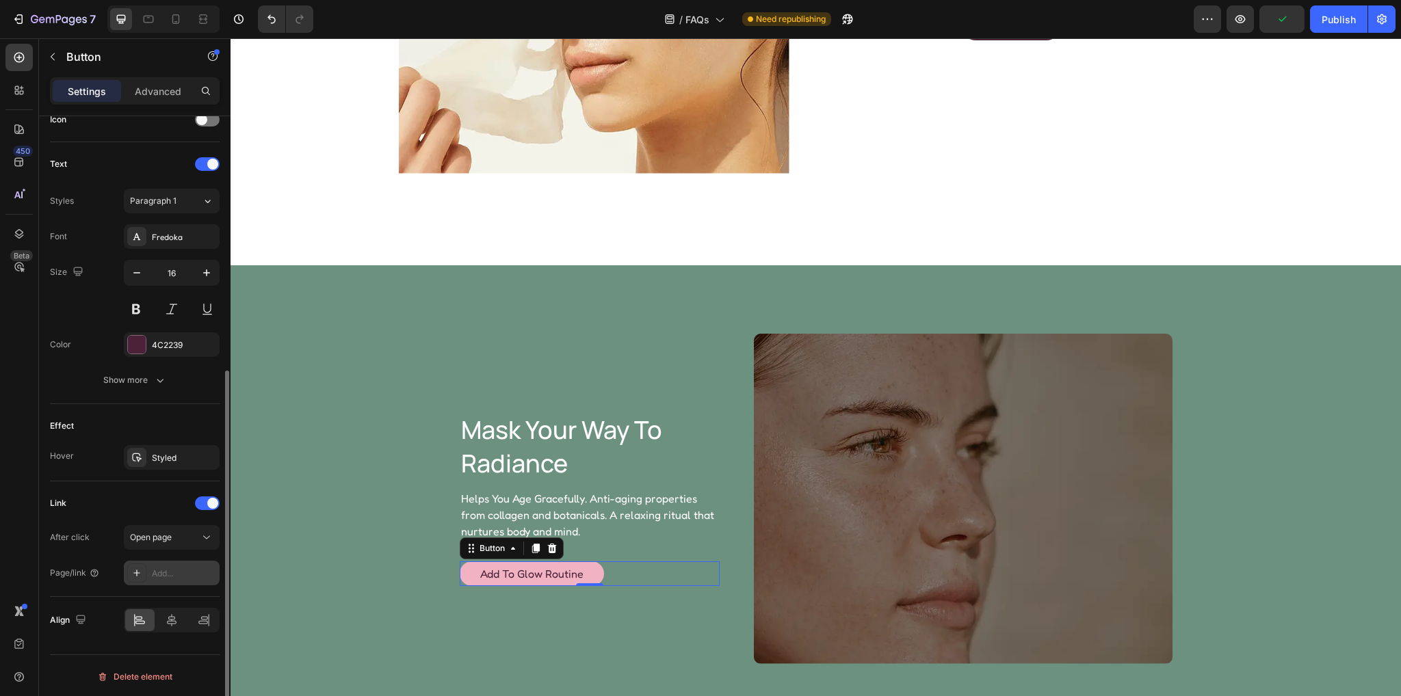
click at [173, 568] on div "Add..." at bounding box center [184, 574] width 64 height 12
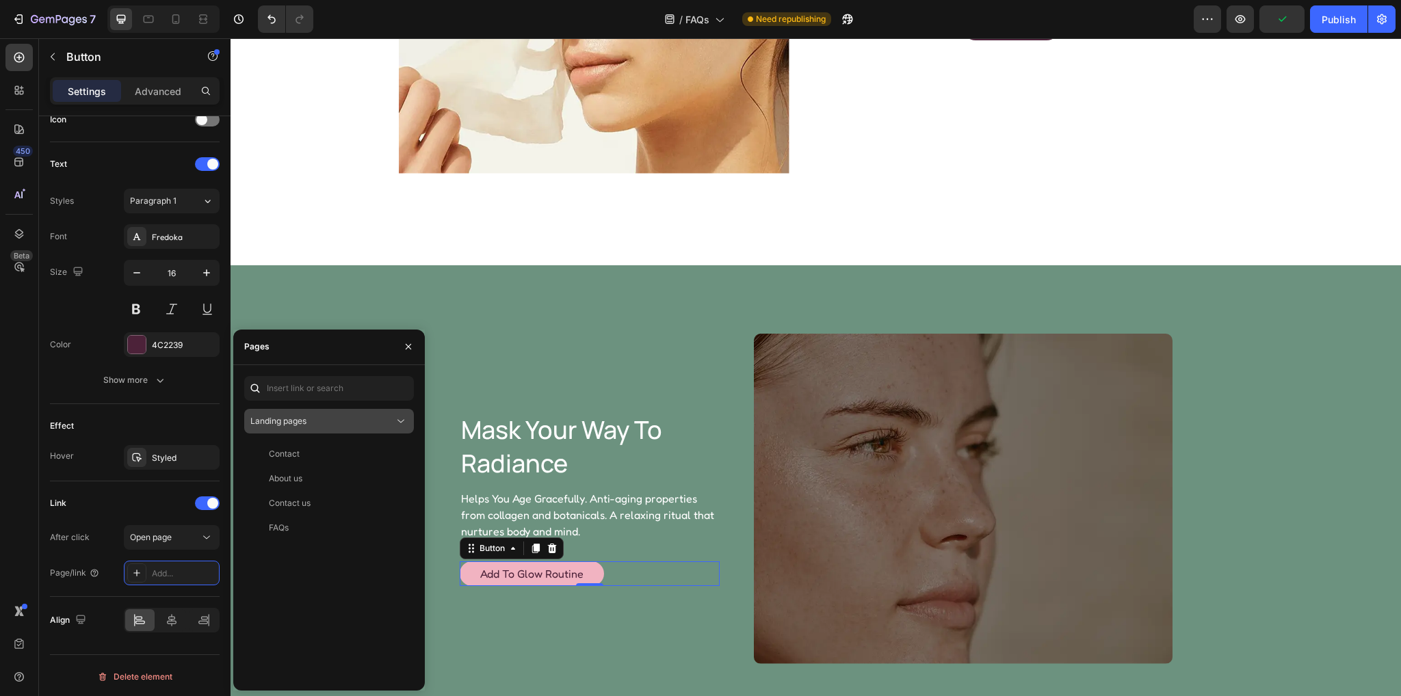
click at [323, 419] on div "Landing pages" at bounding box center [322, 421] width 144 height 12
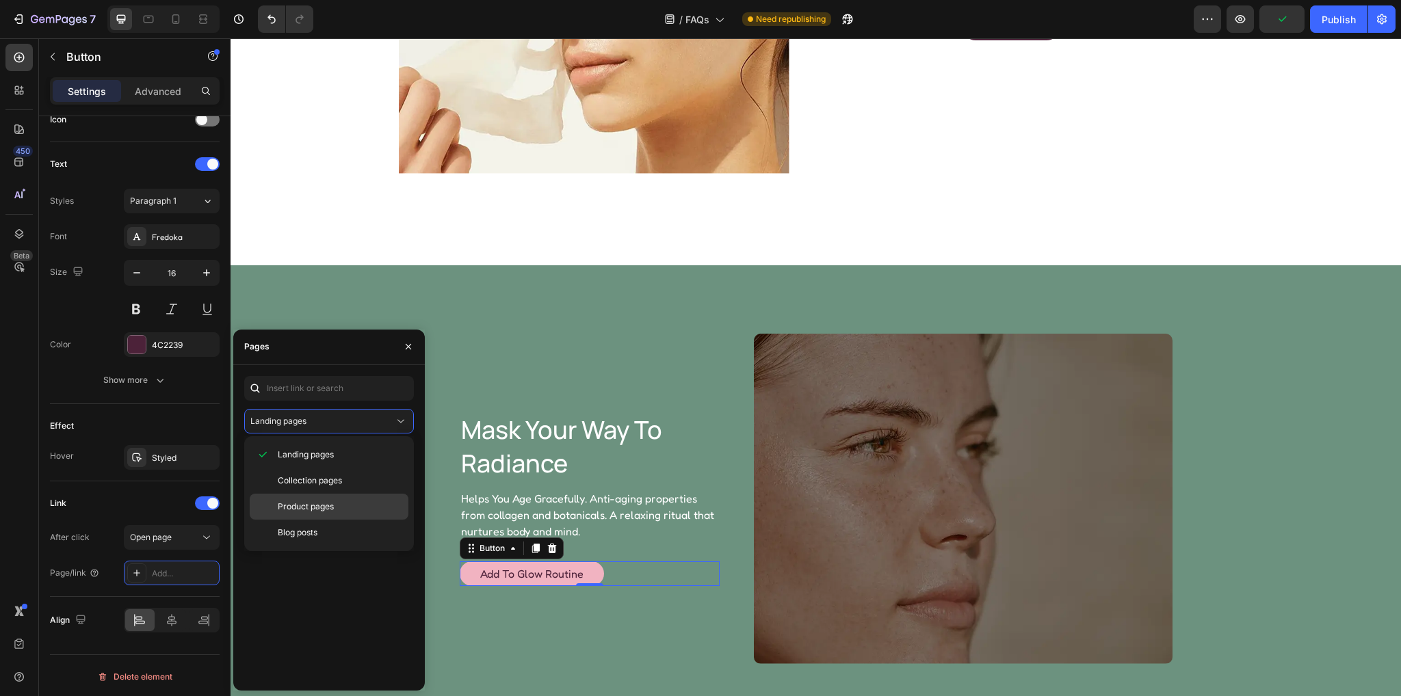
click at [300, 504] on span "Product pages" at bounding box center [306, 507] width 56 height 12
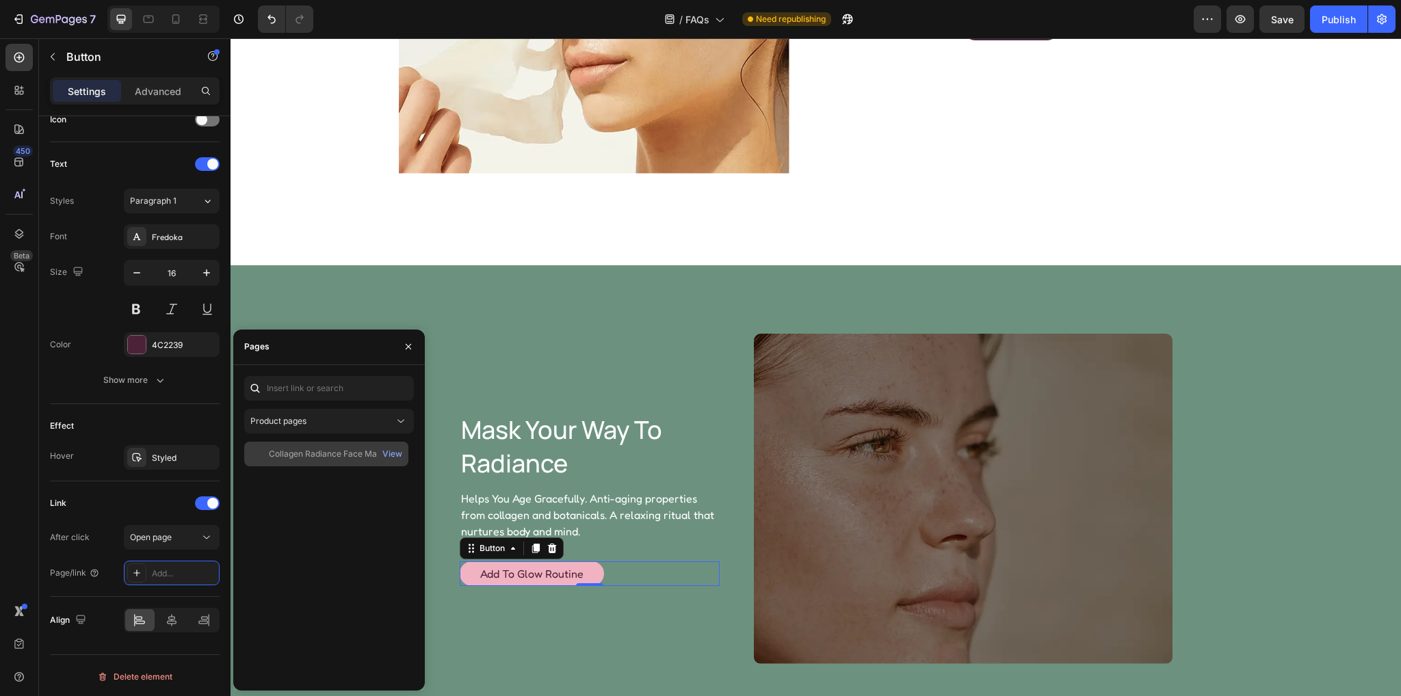
click at [317, 449] on div "Collagen Radiance Face Mask" at bounding box center [327, 454] width 117 height 12
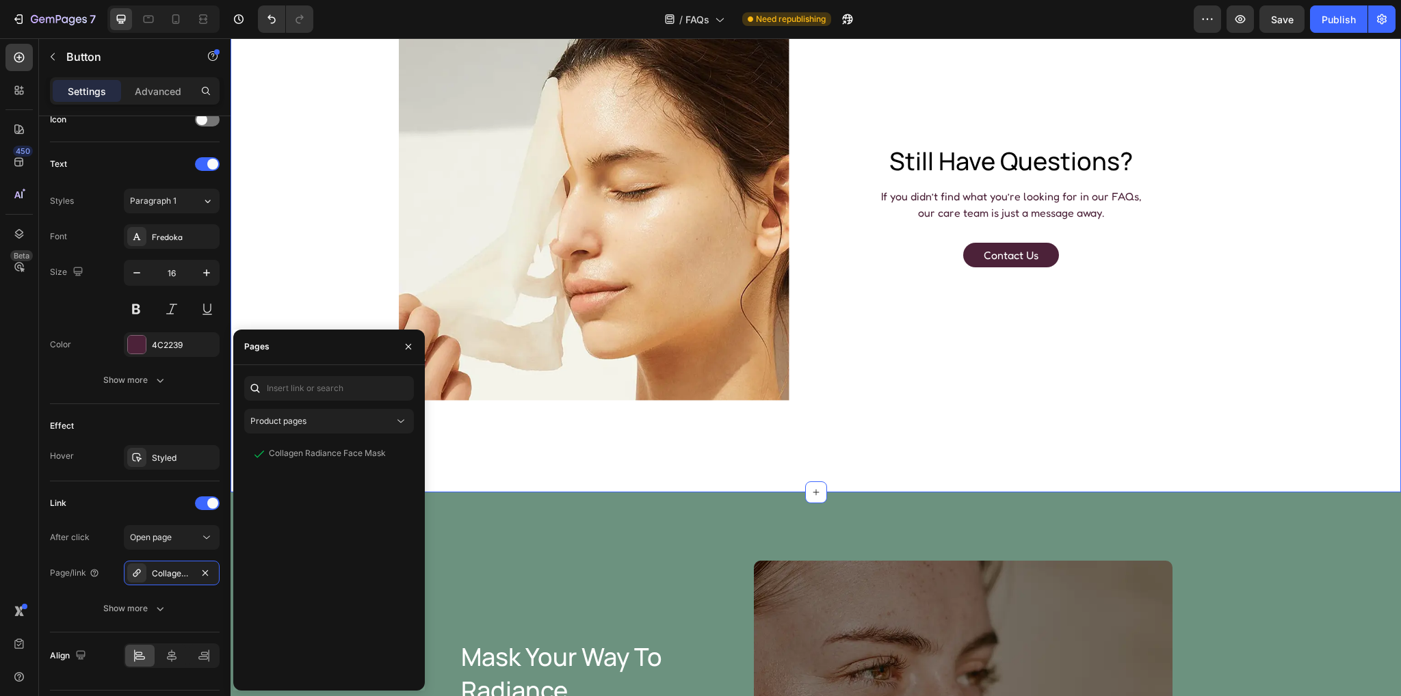
scroll to position [763, 0]
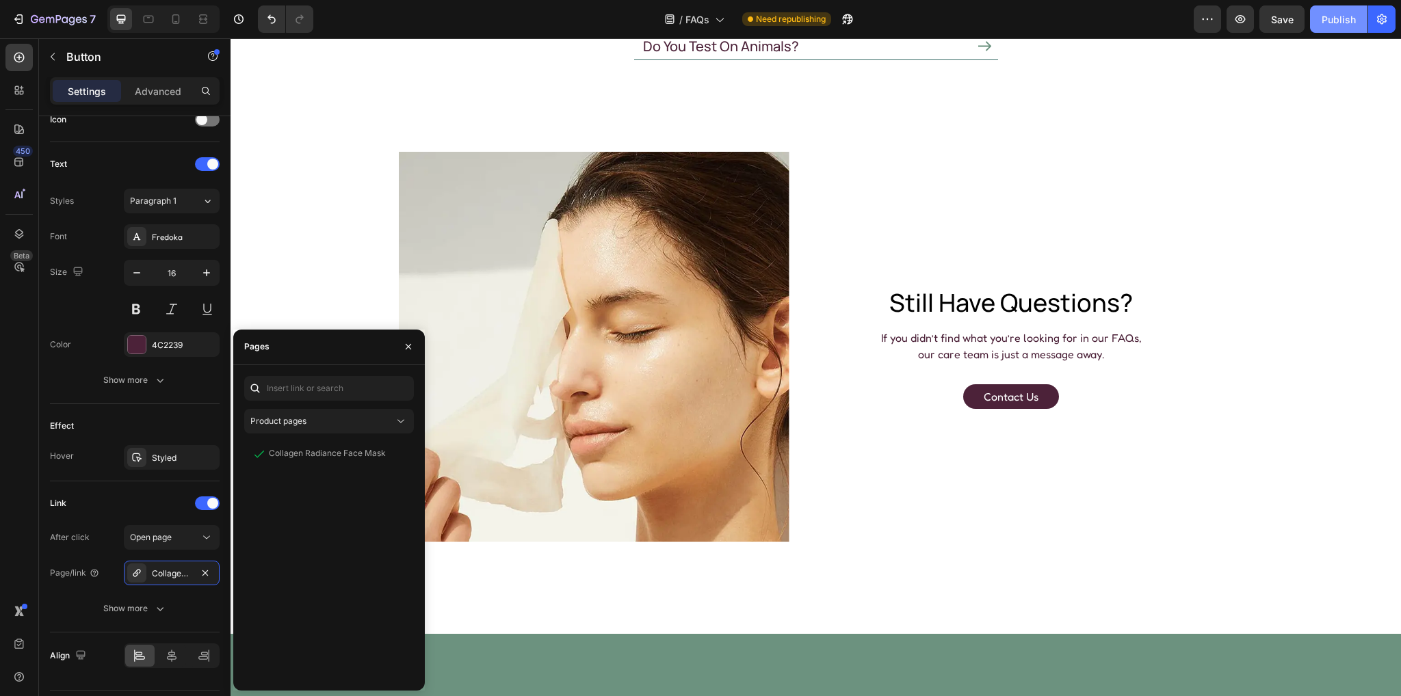
click at [1335, 25] on div "Publish" at bounding box center [1339, 19] width 34 height 14
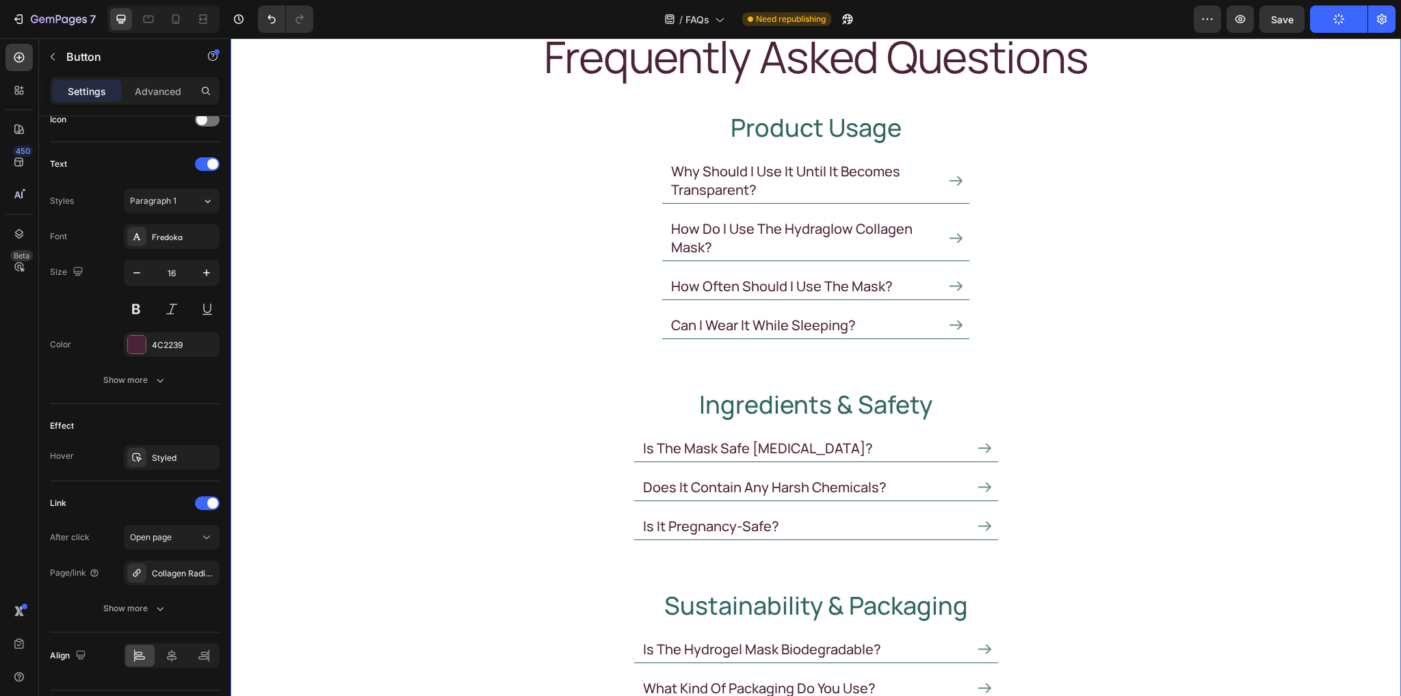
scroll to position [68, 0]
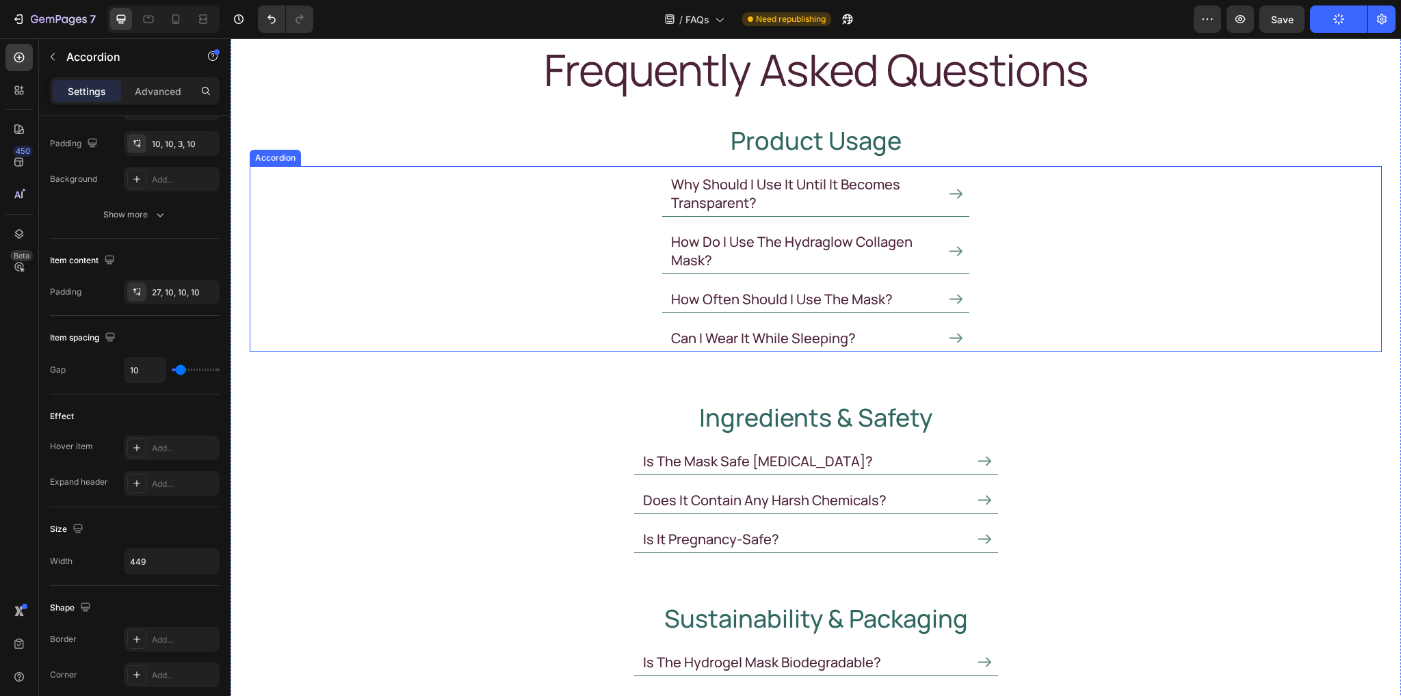
click at [623, 206] on div "why should i use it until it becomes transparent?" at bounding box center [815, 191] width 1131 height 51
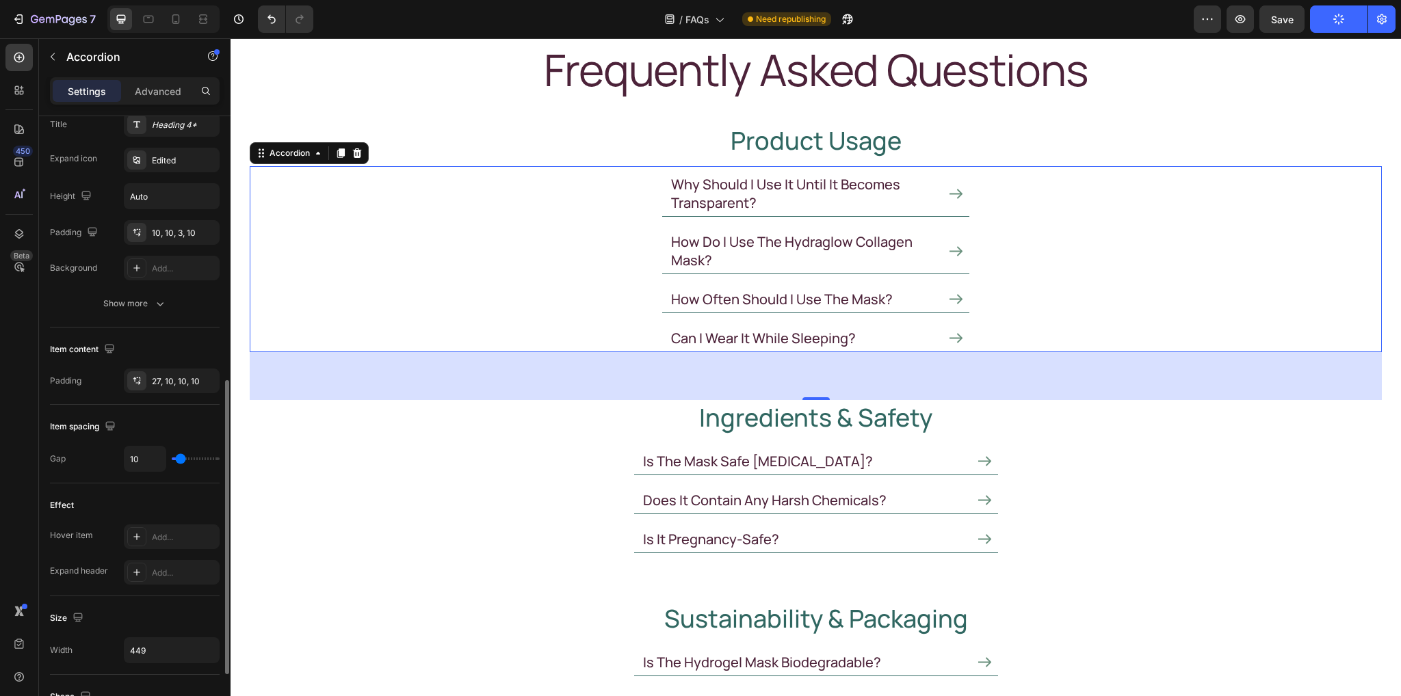
scroll to position [410, 0]
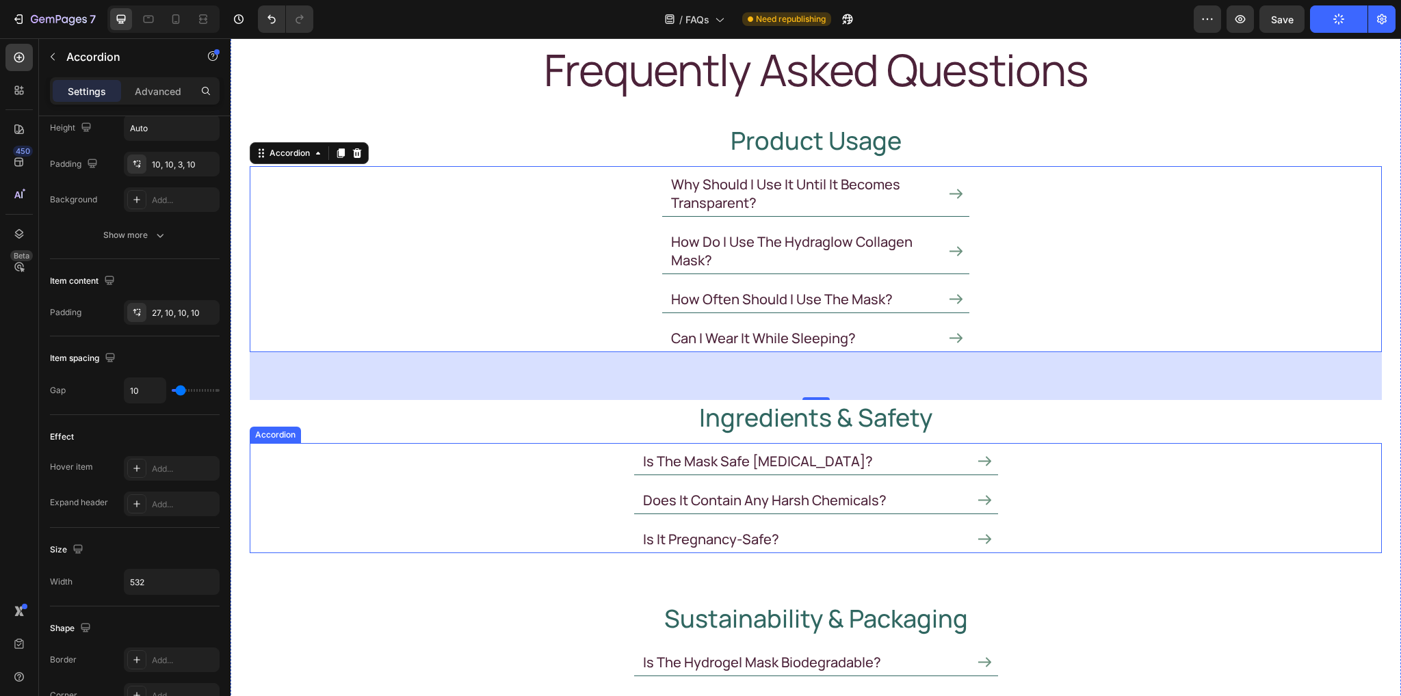
click at [594, 469] on div "is the mask safe for sensitive skin?" at bounding box center [815, 459] width 1131 height 32
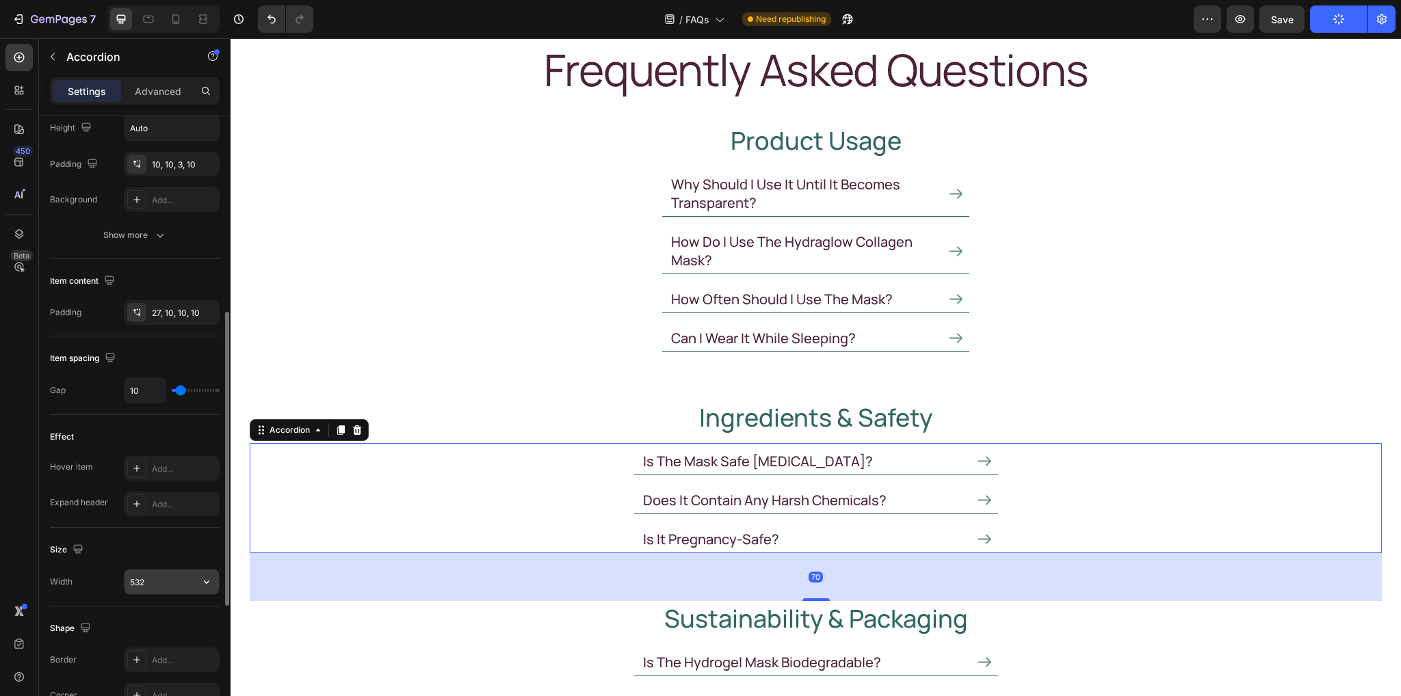
click at [176, 579] on input "532" at bounding box center [172, 582] width 94 height 25
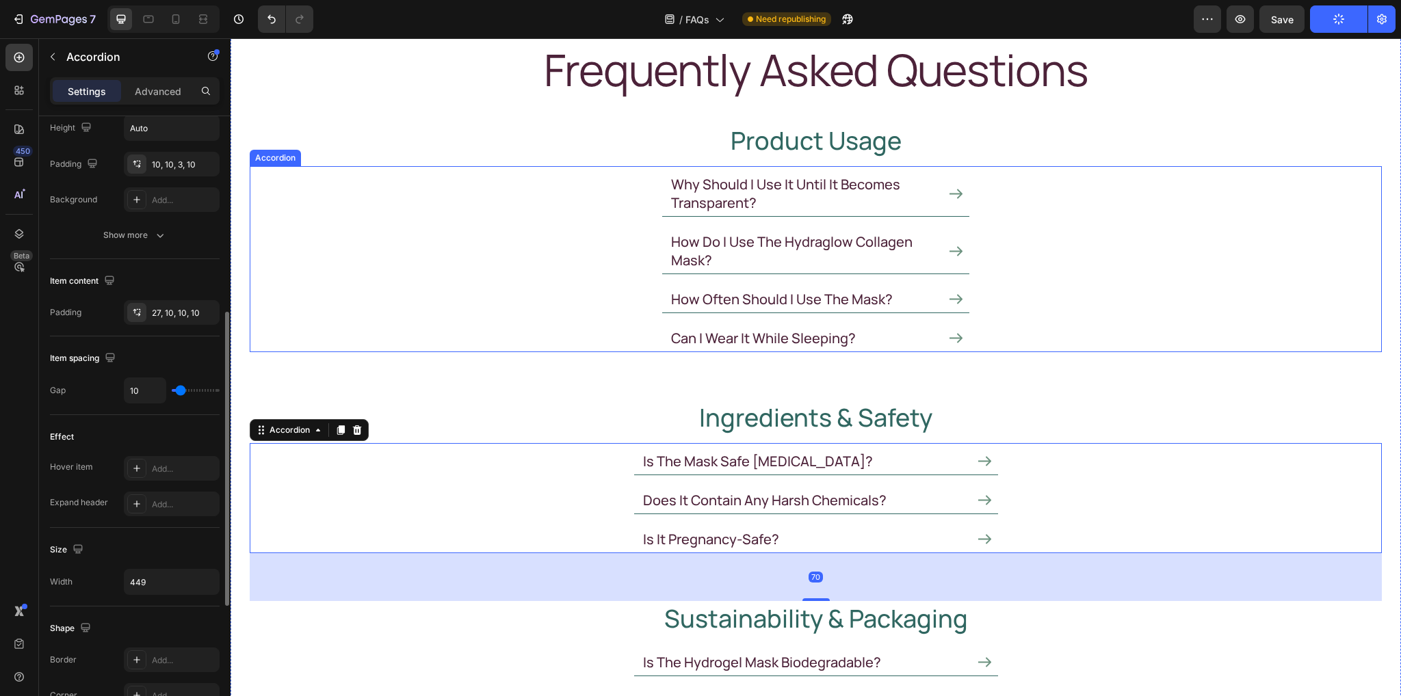
click at [644, 246] on div "how do i use the hydraglow collagen mask?" at bounding box center [815, 249] width 1131 height 51
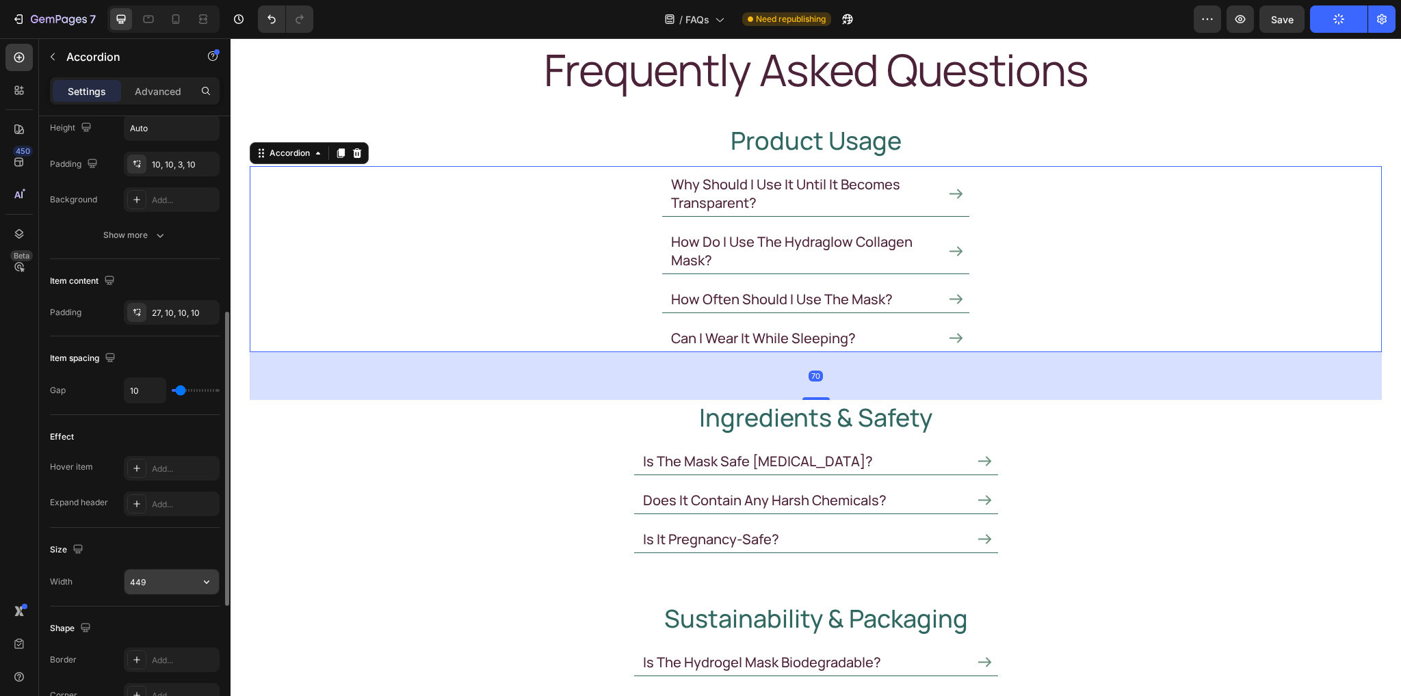
click at [168, 575] on input "449" at bounding box center [172, 582] width 94 height 25
paste input "532"
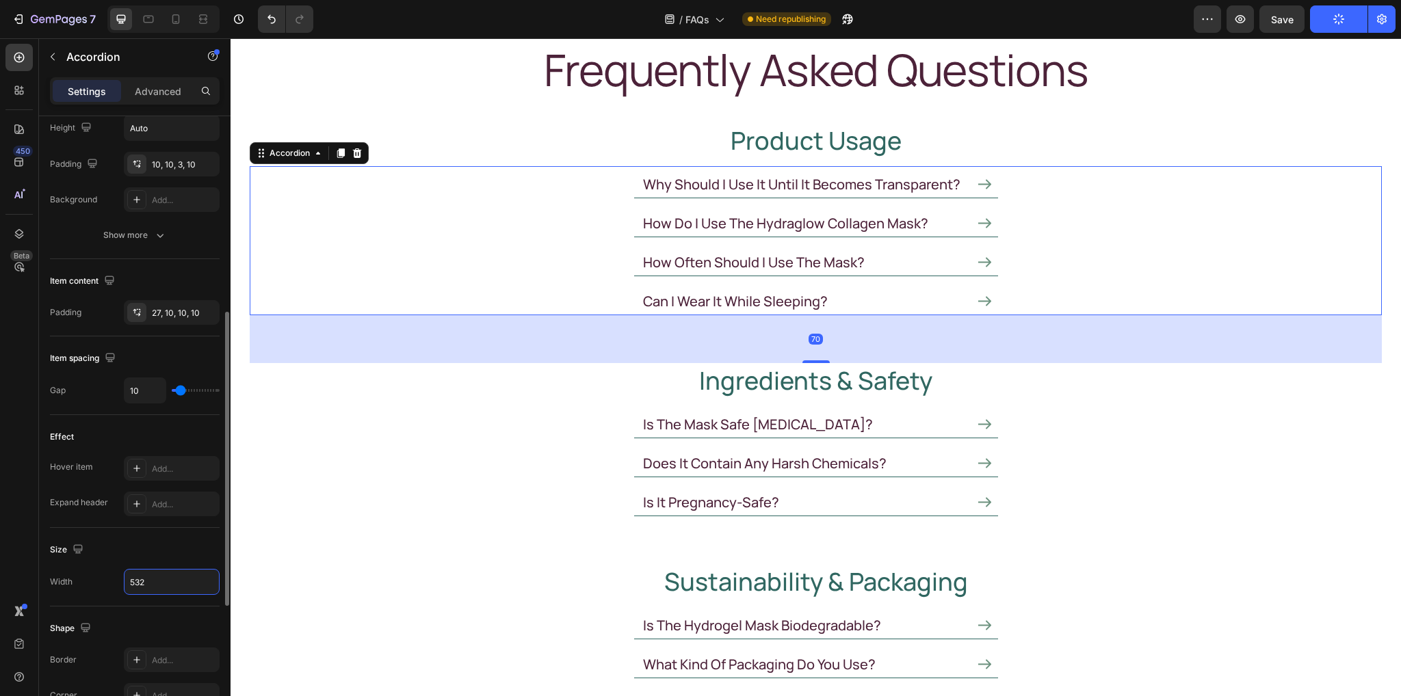
click at [164, 536] on div "Size Width 532" at bounding box center [135, 567] width 170 height 79
drag, startPoint x: 151, startPoint y: 18, endPoint x: 165, endPoint y: 18, distance: 13.7
click at [150, 18] on icon at bounding box center [149, 19] width 14 height 14
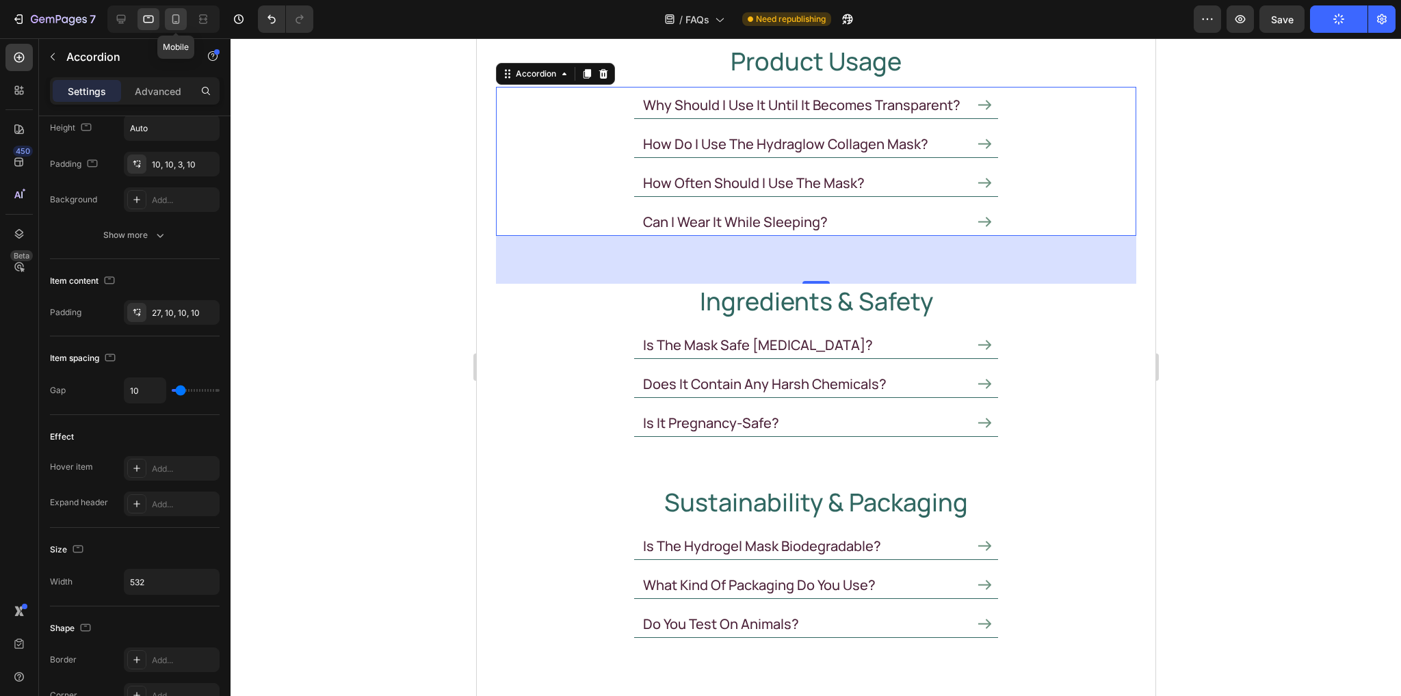
click at [175, 18] on icon at bounding box center [176, 19] width 14 height 14
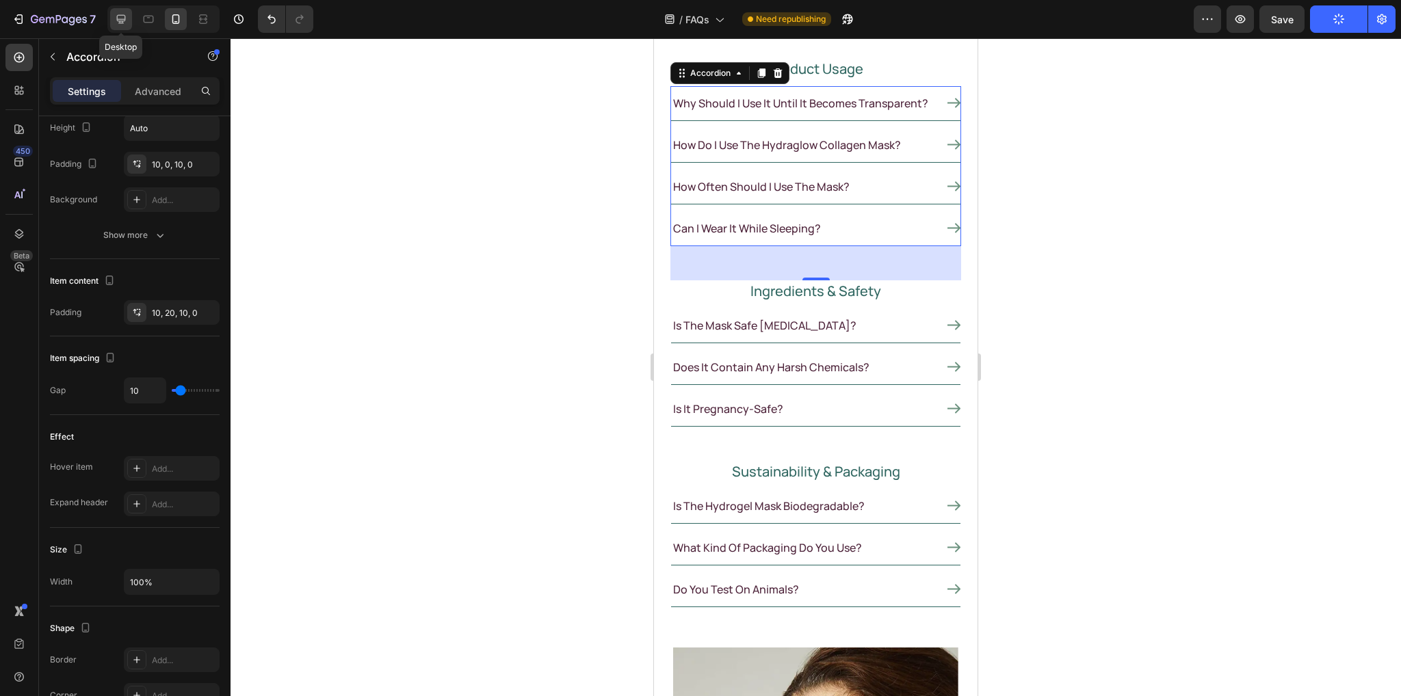
click at [121, 24] on icon at bounding box center [121, 19] width 14 height 14
type input "532"
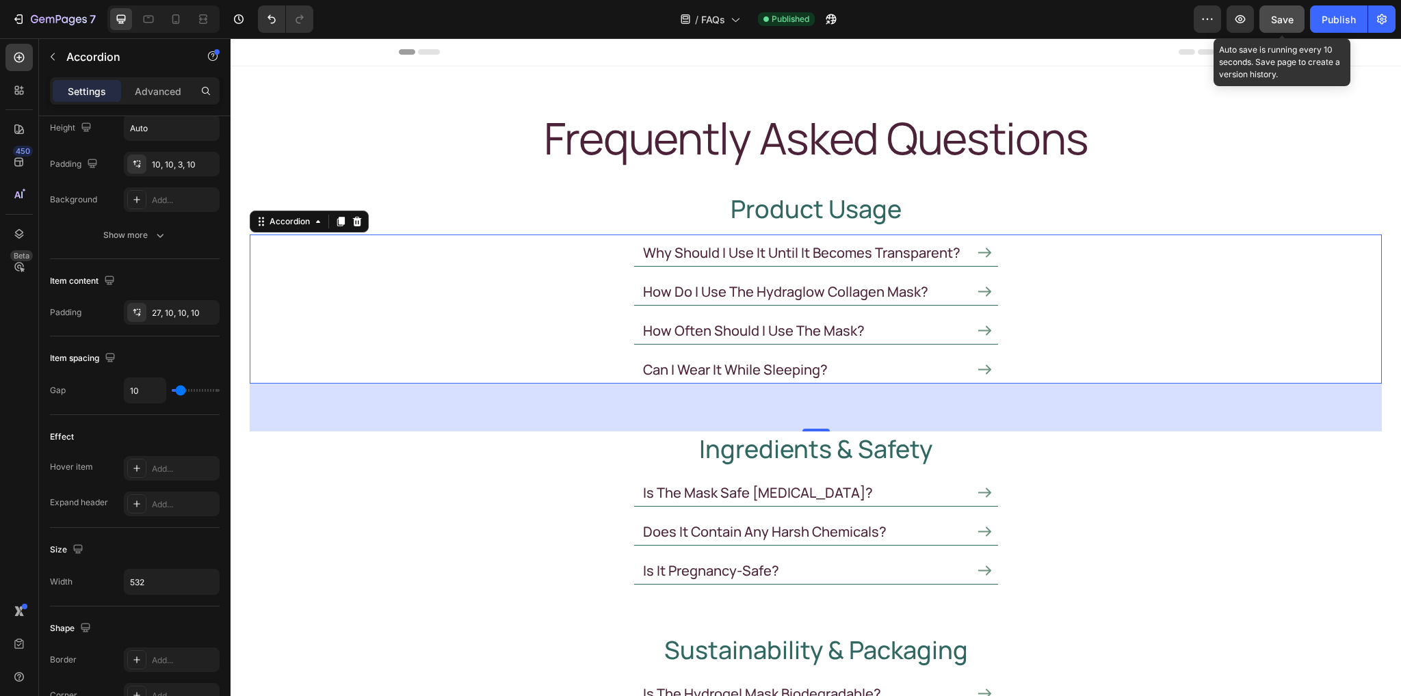
click at [1283, 21] on span "Save" at bounding box center [1282, 20] width 23 height 12
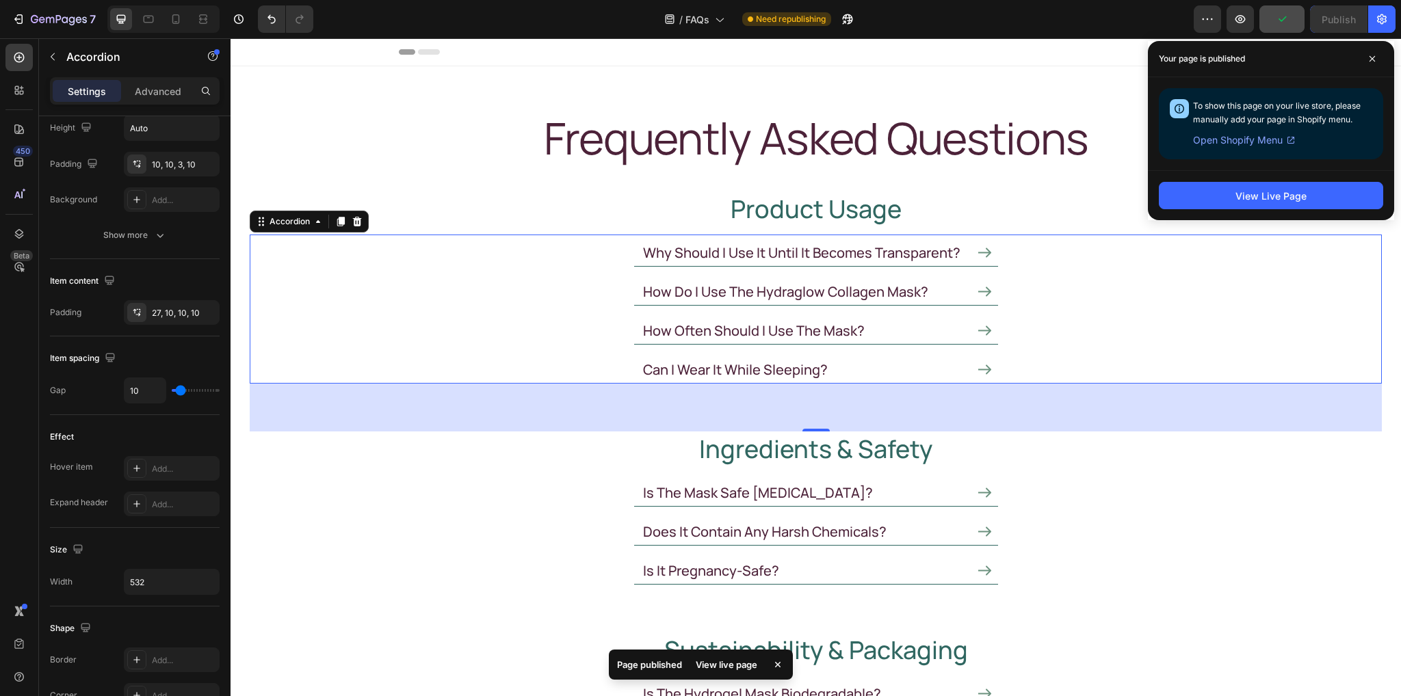
drag, startPoint x: 1099, startPoint y: 19, endPoint x: 1118, endPoint y: 15, distance: 18.9
click at [1100, 19] on div "/ FAQs Need republishing" at bounding box center [758, 18] width 869 height 27
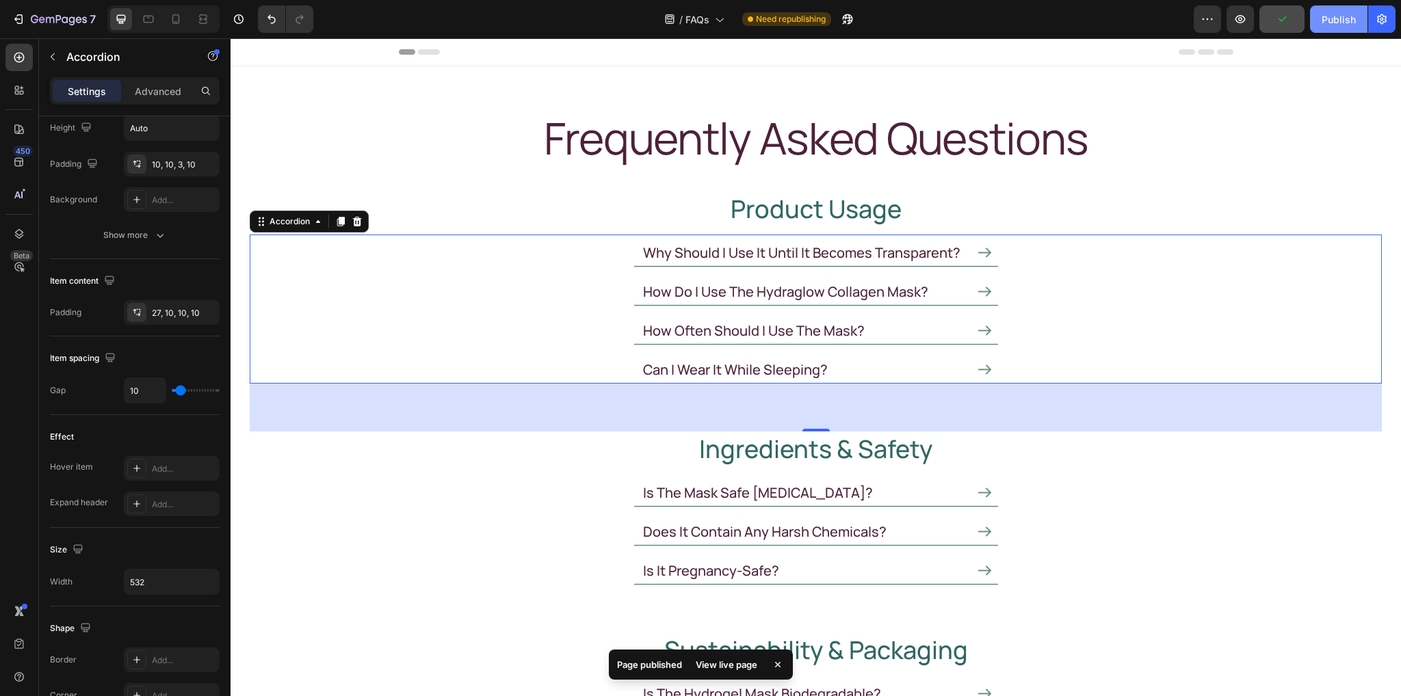
click at [1333, 23] on div "Publish" at bounding box center [1339, 19] width 34 height 14
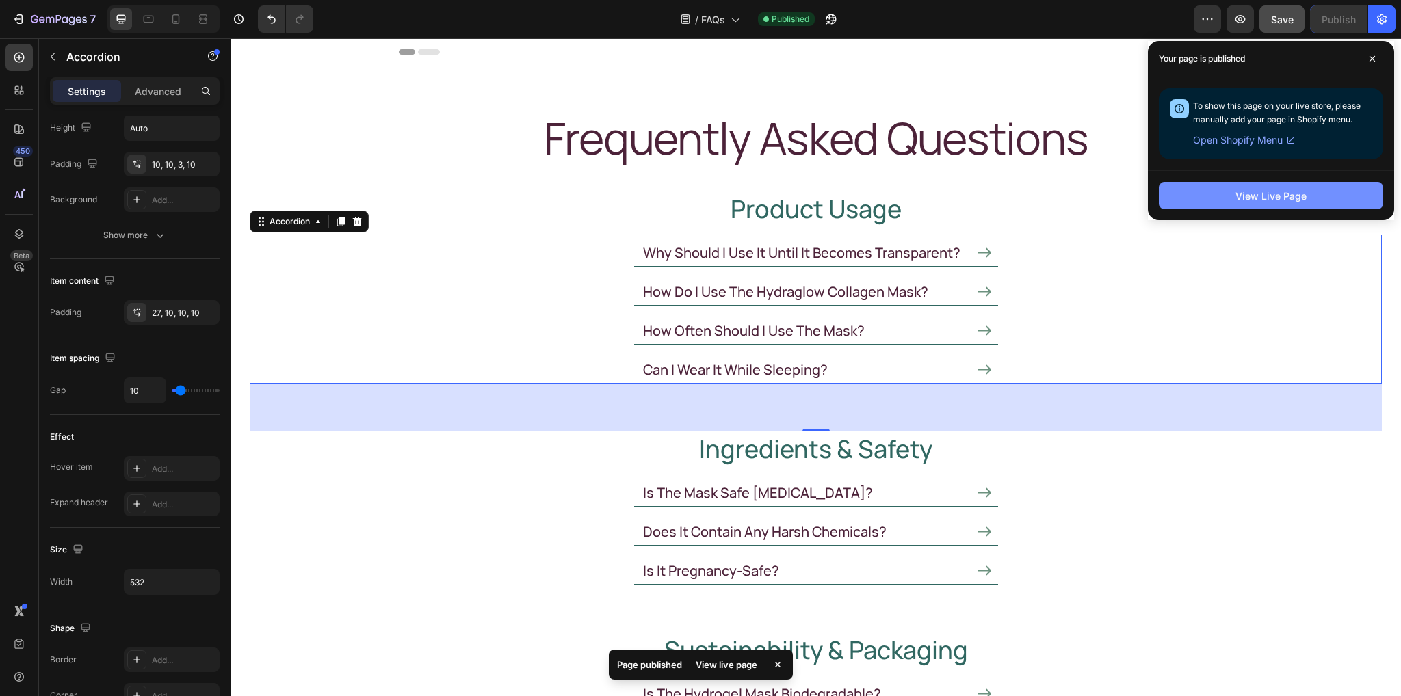
click at [1274, 203] on button "View Live Page" at bounding box center [1271, 195] width 224 height 27
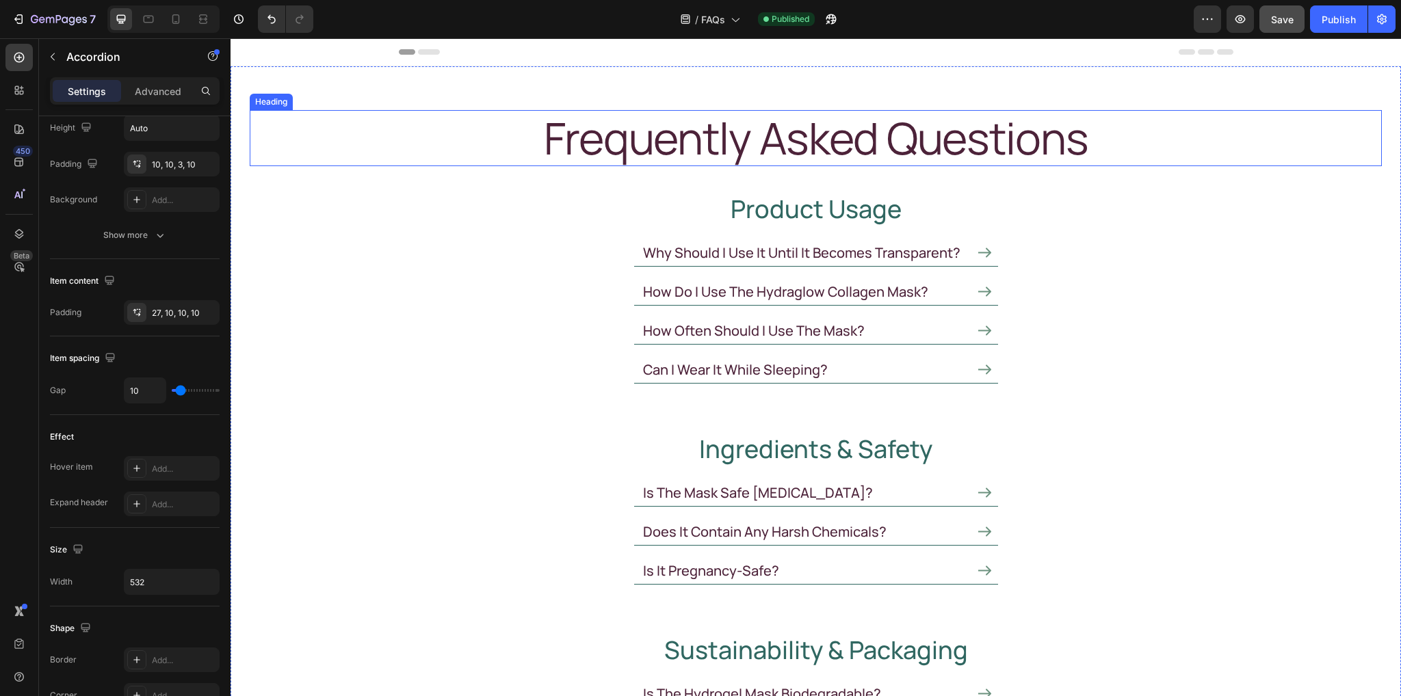
click at [772, 140] on h2 "frequently asked questions" at bounding box center [816, 138] width 835 height 56
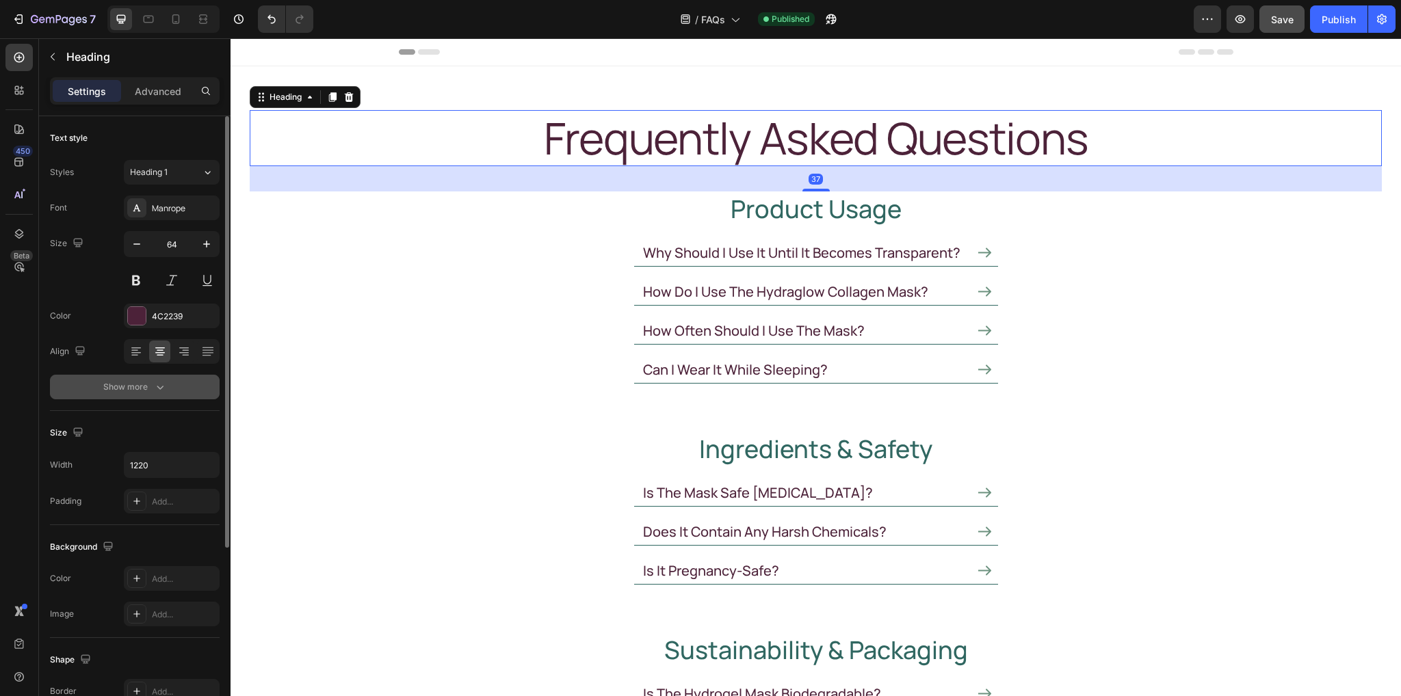
click at [144, 394] on button "Show more" at bounding box center [135, 387] width 170 height 25
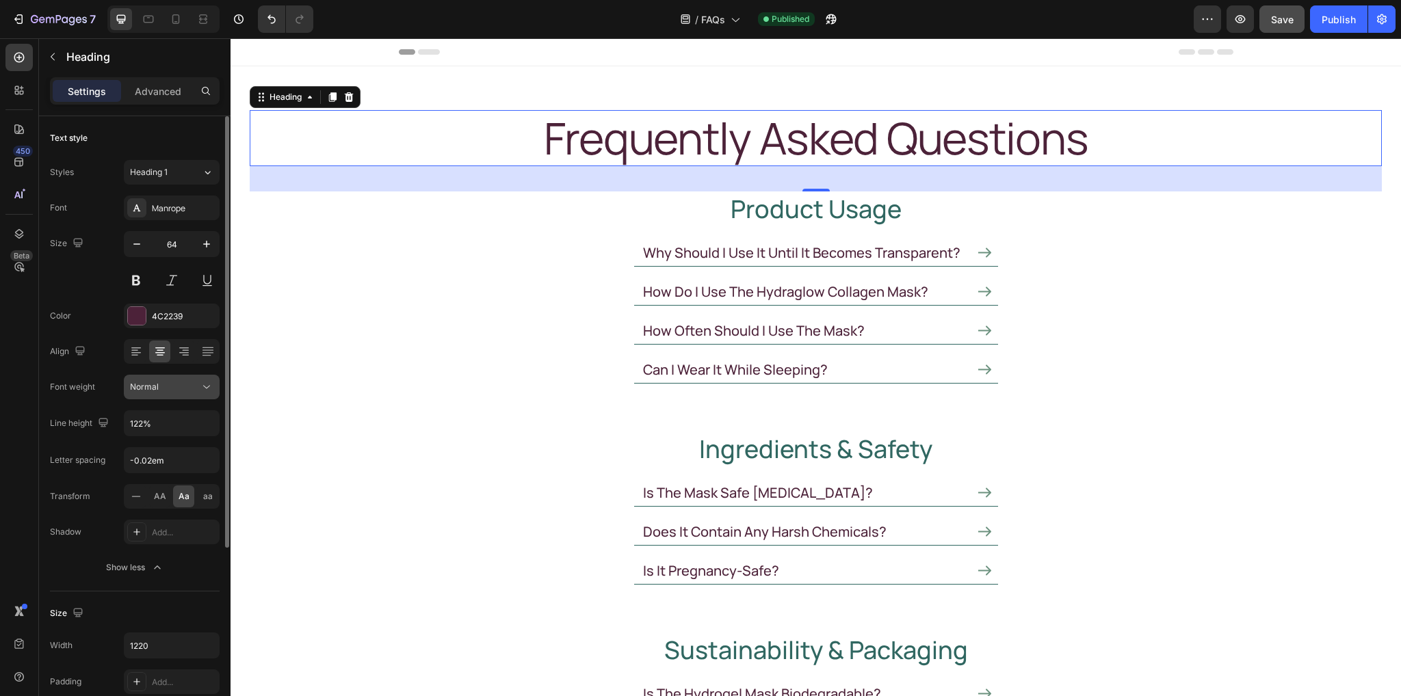
click at [155, 383] on span "Normal" at bounding box center [144, 387] width 29 height 10
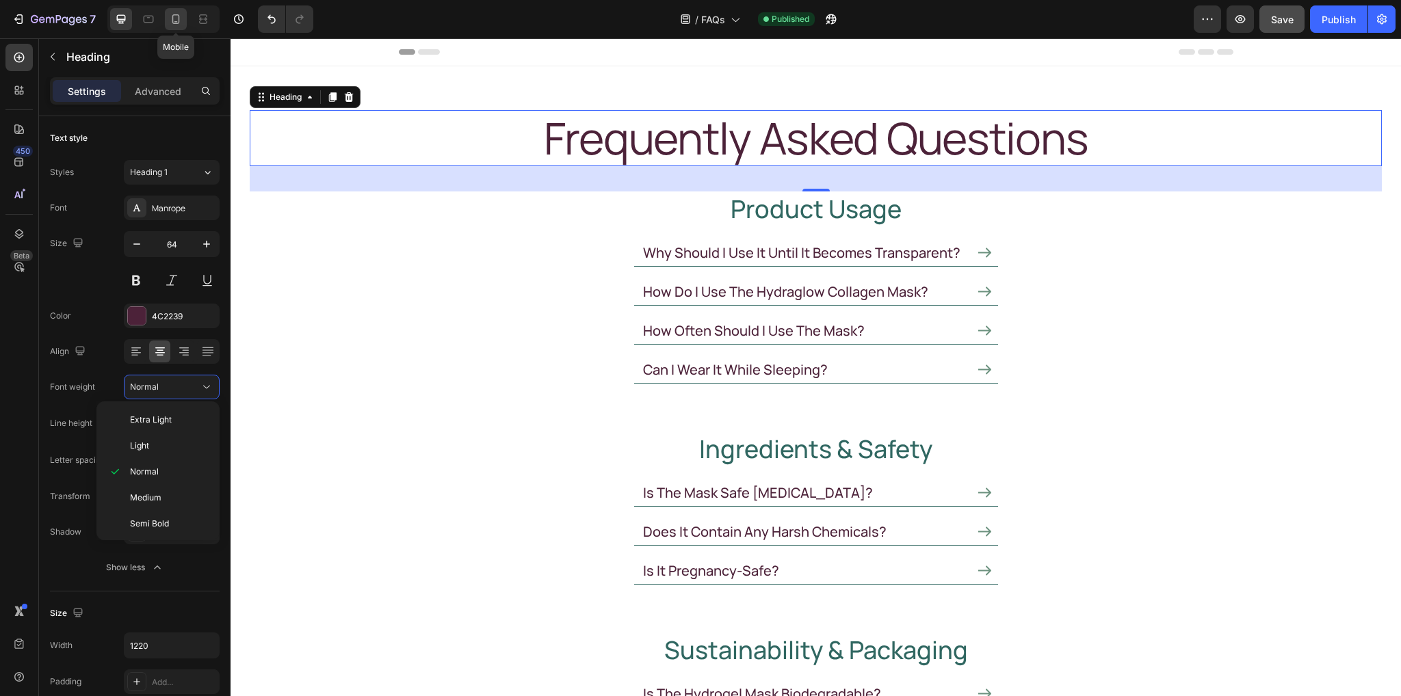
click at [176, 20] on icon at bounding box center [176, 19] width 14 height 14
type input "36"
type input "100%"
type input "136%"
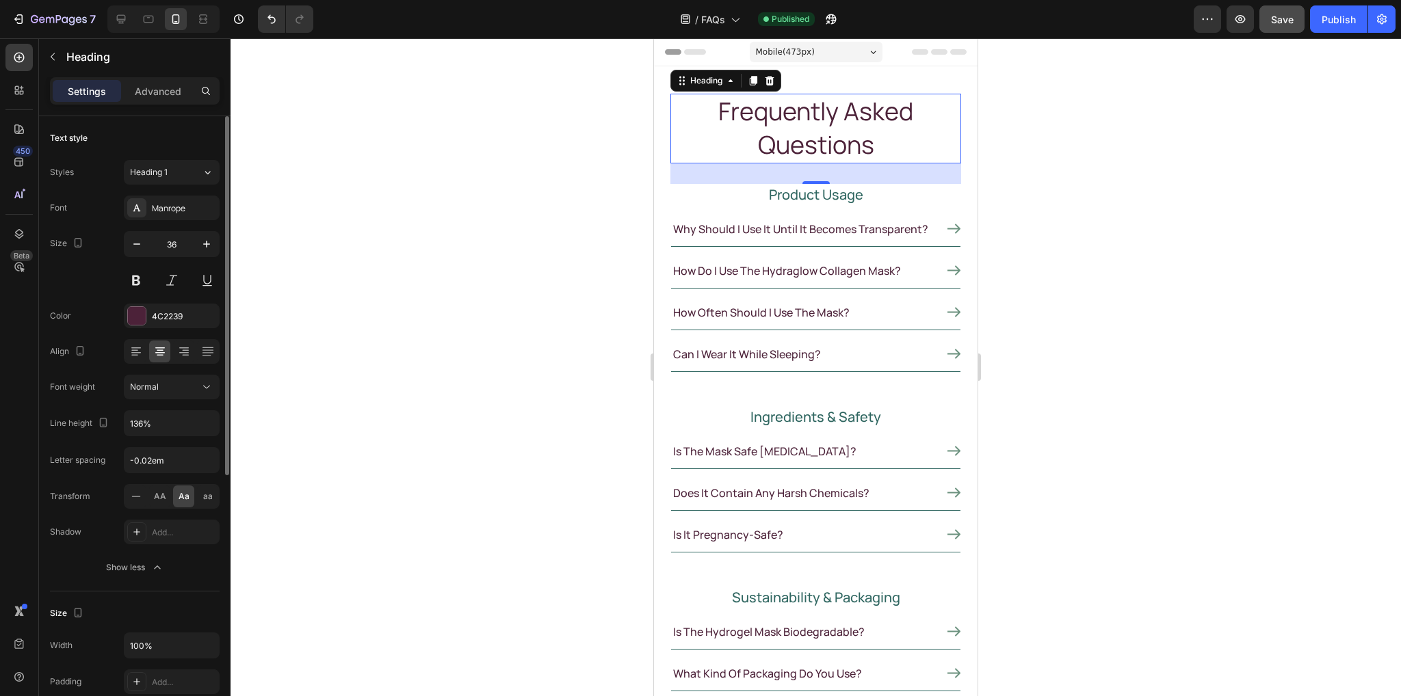
scroll to position [8, 0]
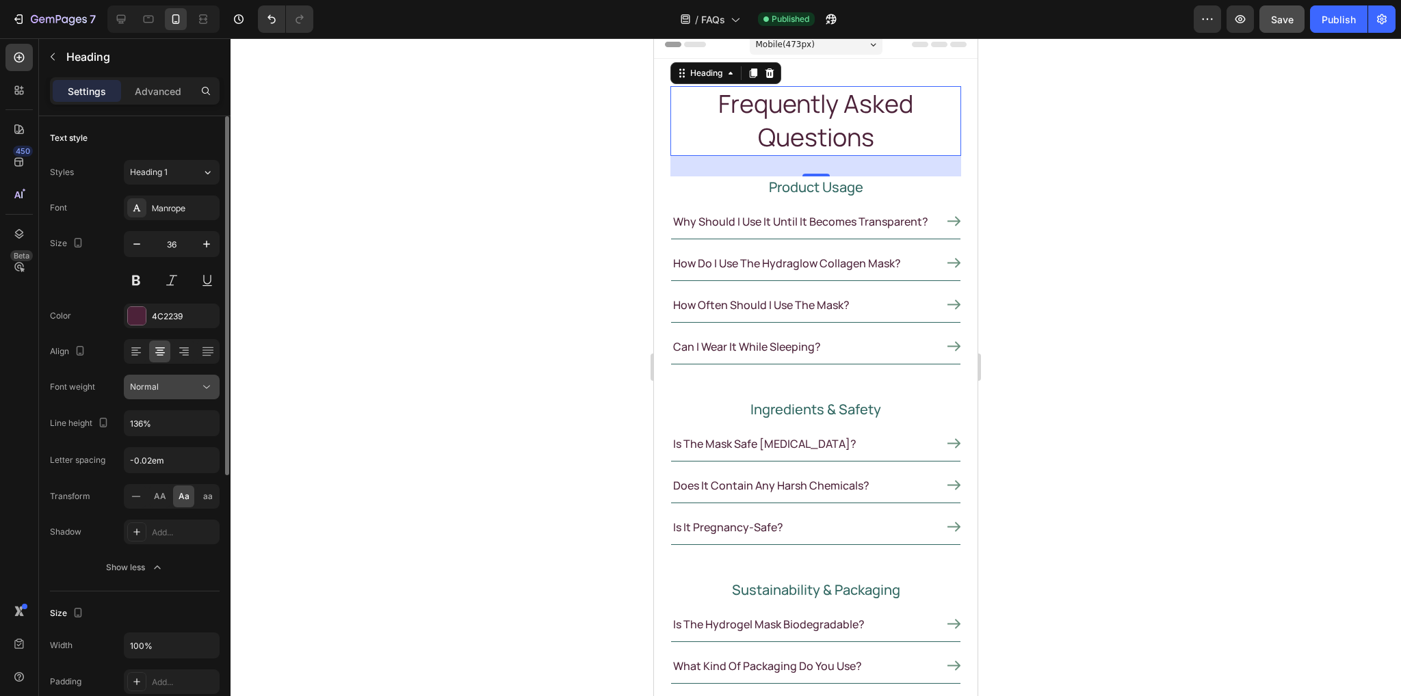
click at [161, 384] on div "Normal" at bounding box center [165, 387] width 70 height 12
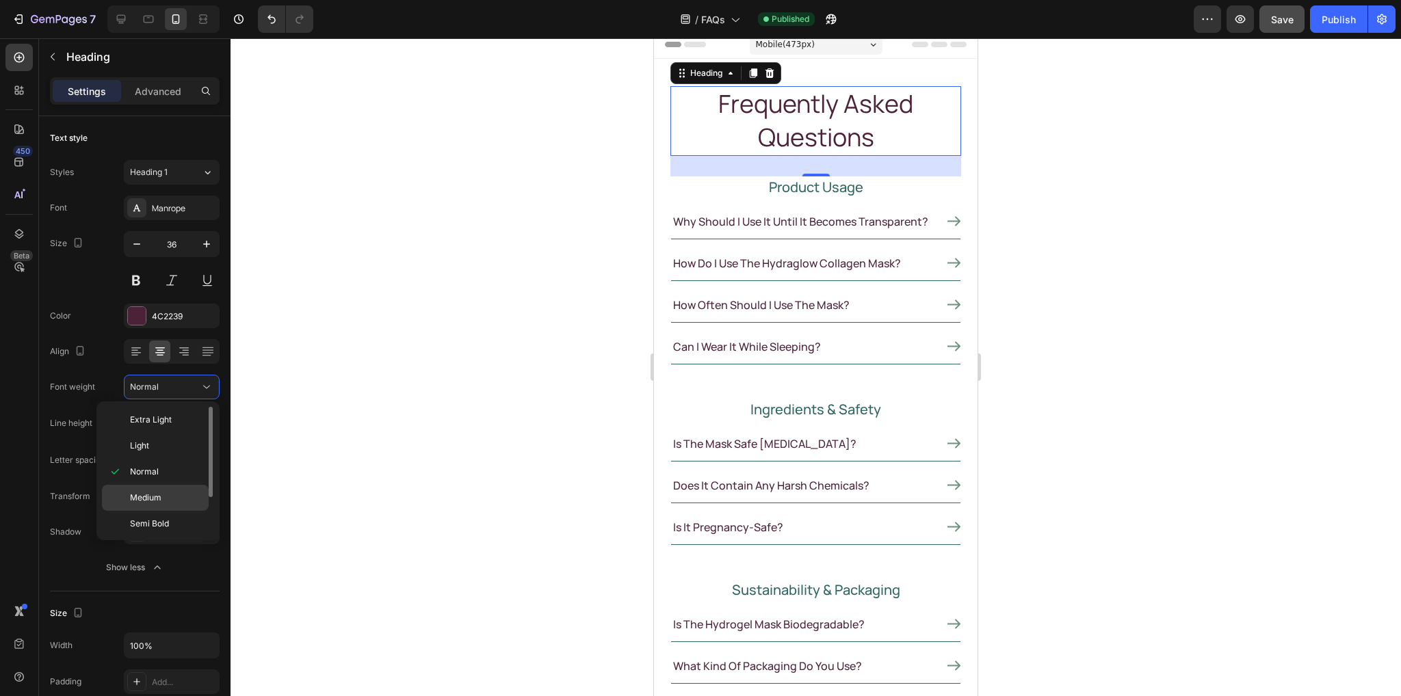
click at [155, 492] on span "Medium" at bounding box center [145, 498] width 31 height 12
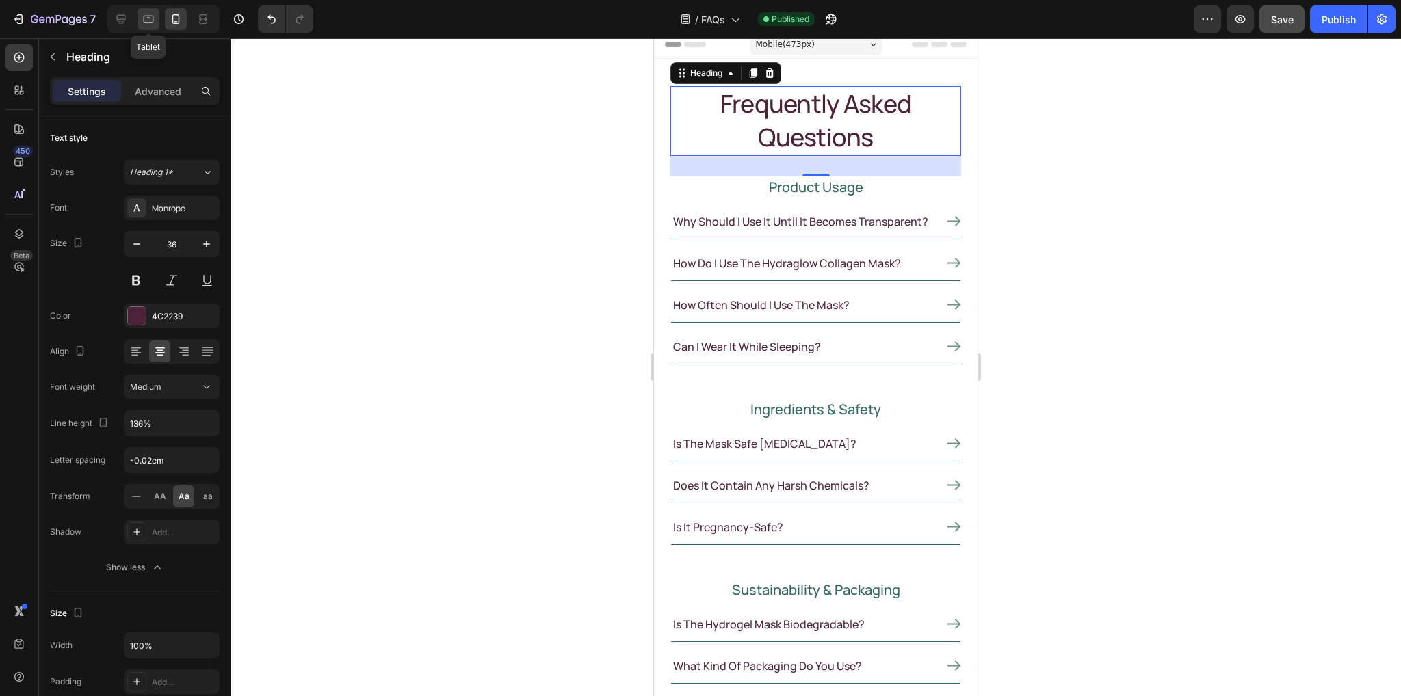
click at [148, 29] on div at bounding box center [149, 19] width 22 height 22
type input "64"
type input "122%"
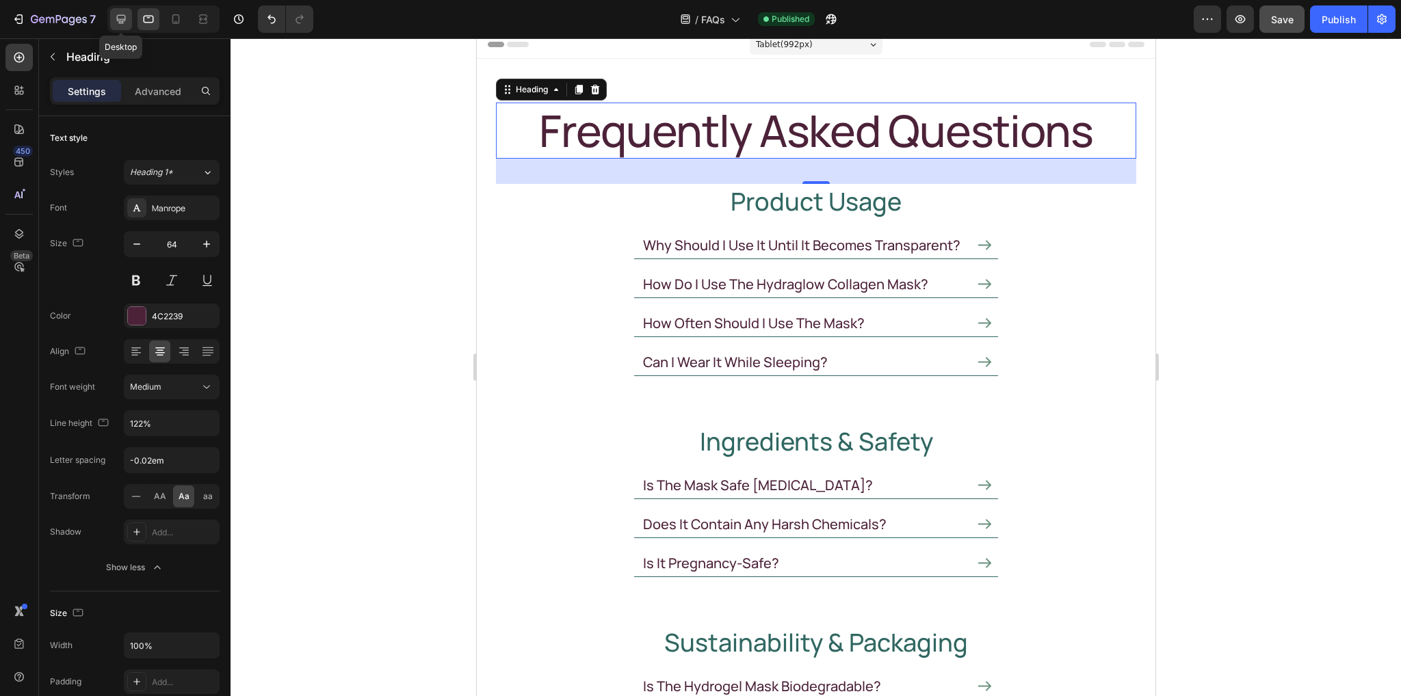
click at [118, 20] on icon at bounding box center [121, 19] width 14 height 14
type input "1220"
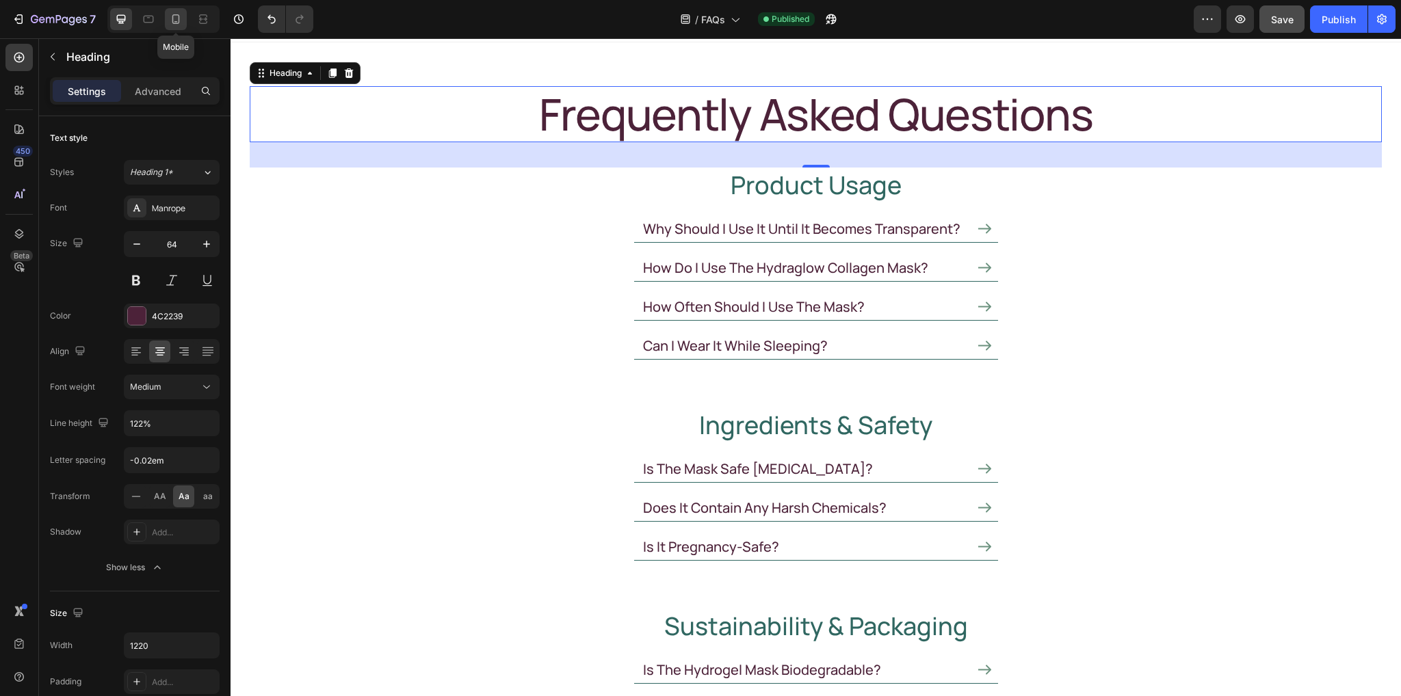
click at [181, 19] on icon at bounding box center [176, 19] width 14 height 14
type input "36"
type input "100%"
type input "136%"
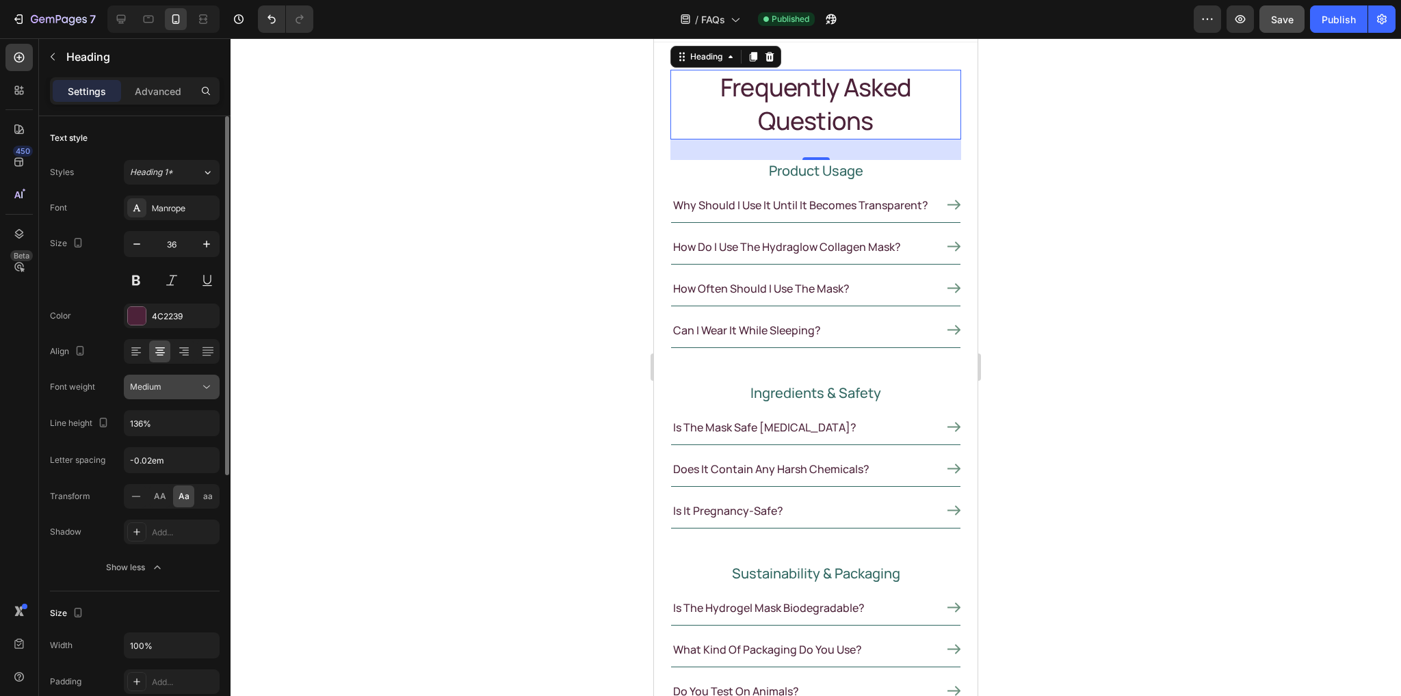
scroll to position [8, 0]
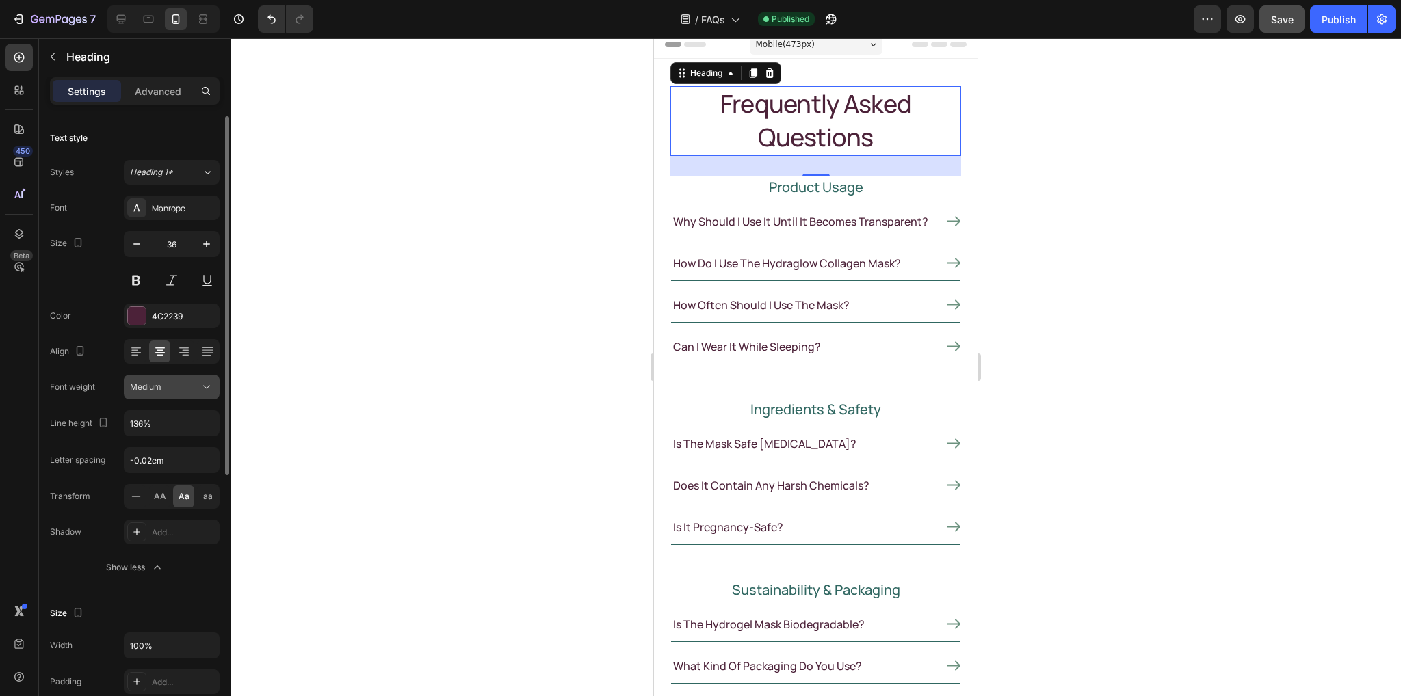
click at [164, 385] on div "Medium" at bounding box center [165, 387] width 70 height 12
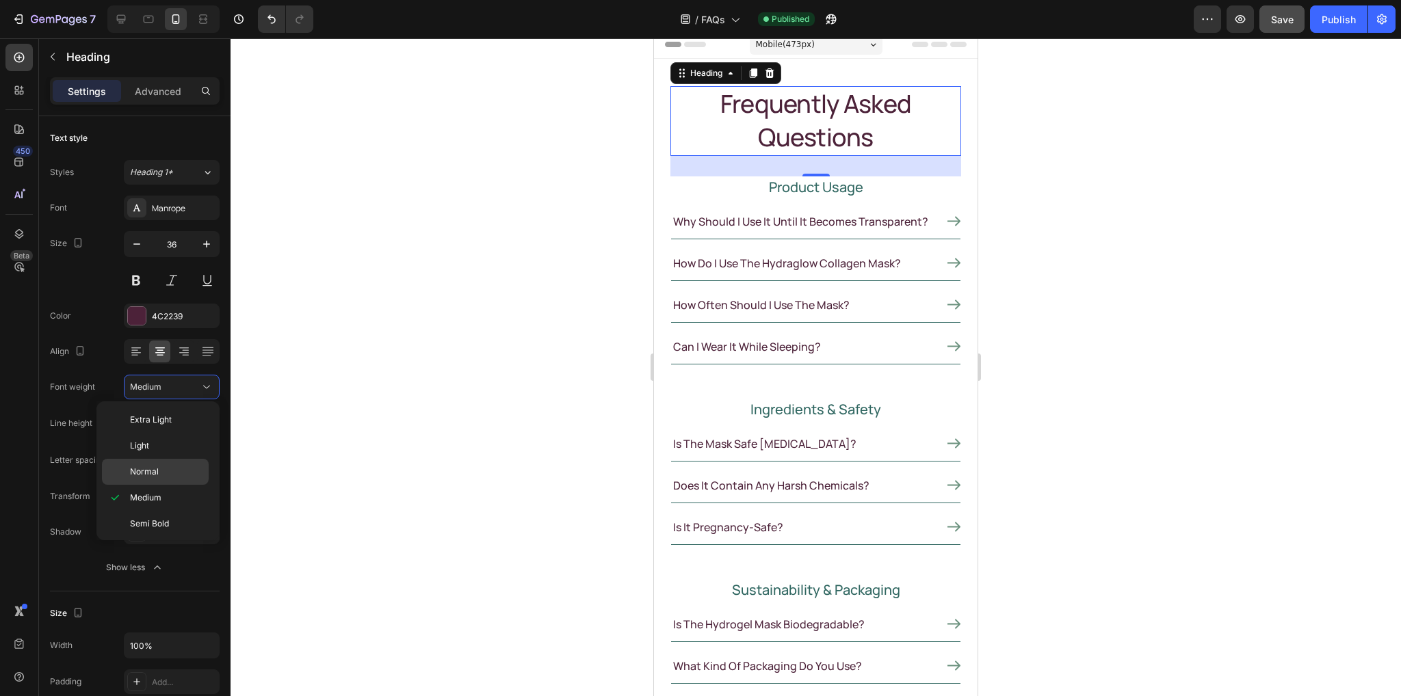
click at [151, 475] on span "Normal" at bounding box center [144, 472] width 29 height 12
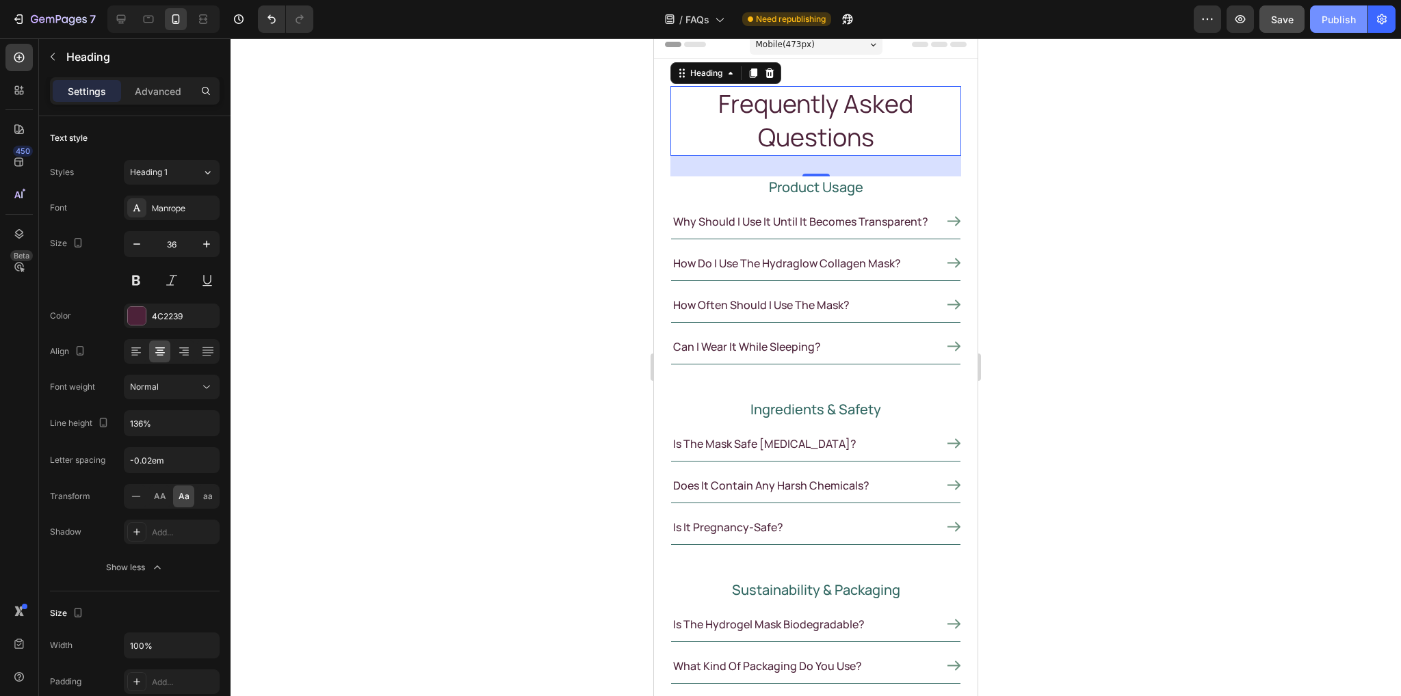
click at [1338, 24] on div "Publish" at bounding box center [1339, 19] width 34 height 14
click at [123, 17] on icon at bounding box center [121, 19] width 14 height 14
type input "64"
type input "1220"
type input "122%"
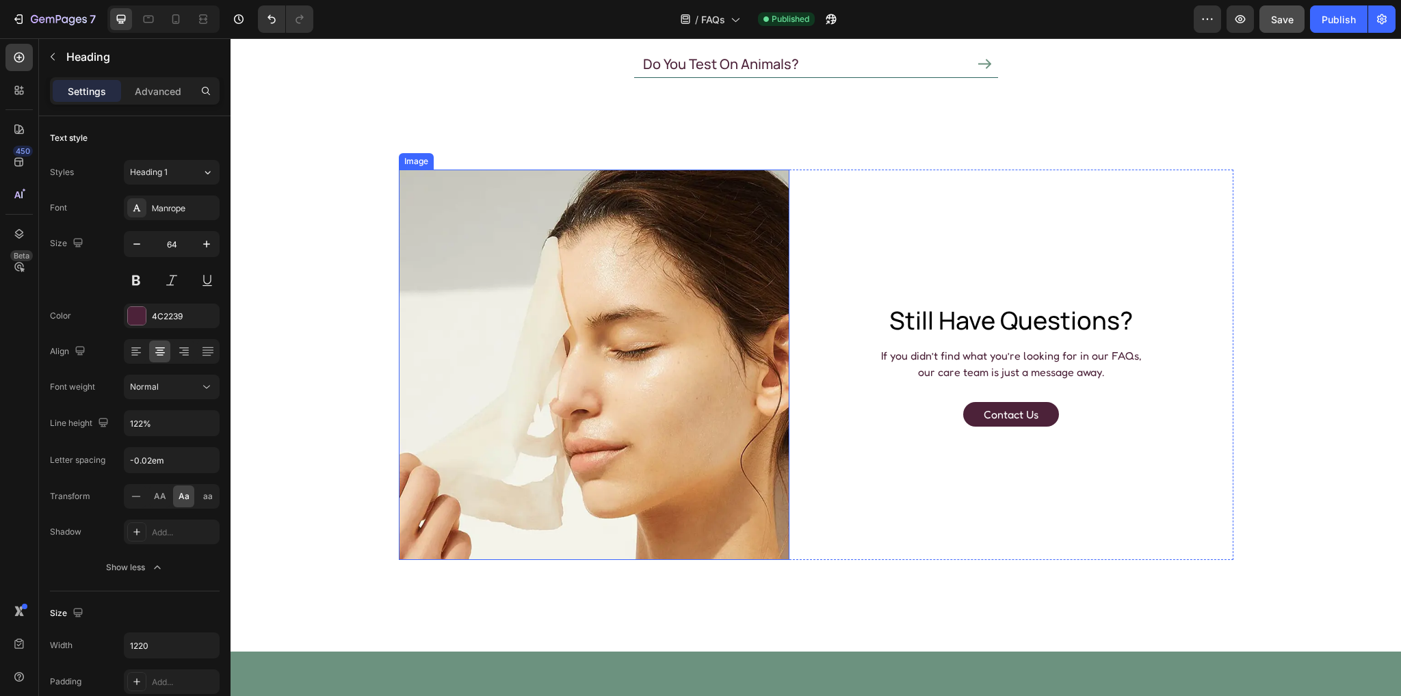
scroll to position [982, 0]
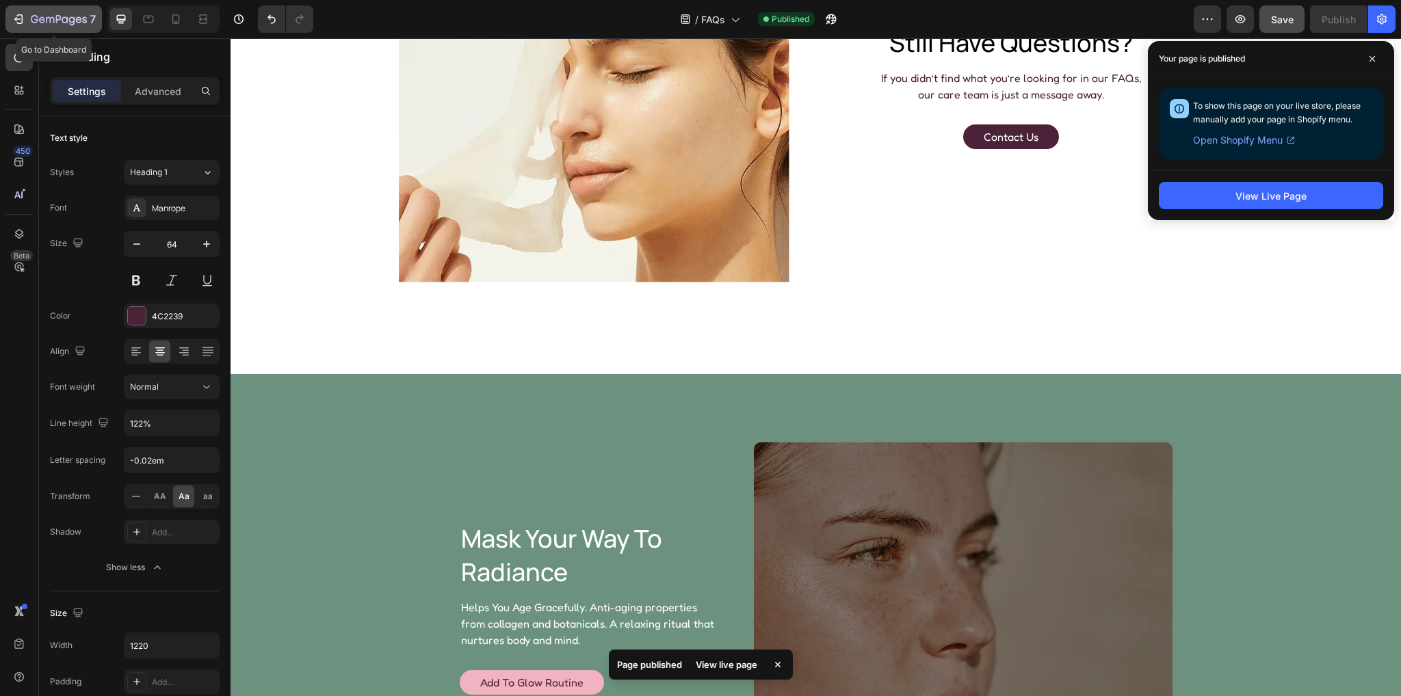
click at [51, 12] on div "7" at bounding box center [63, 19] width 65 height 16
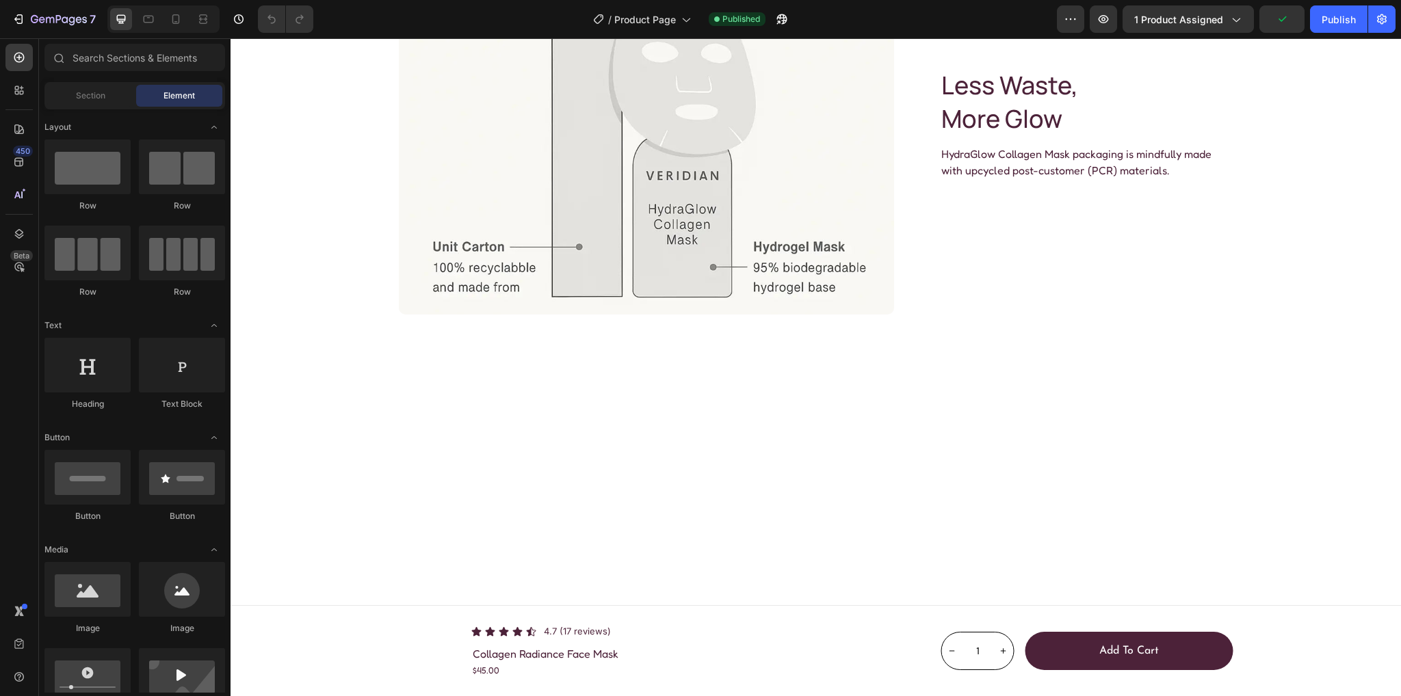
scroll to position [3694, 0]
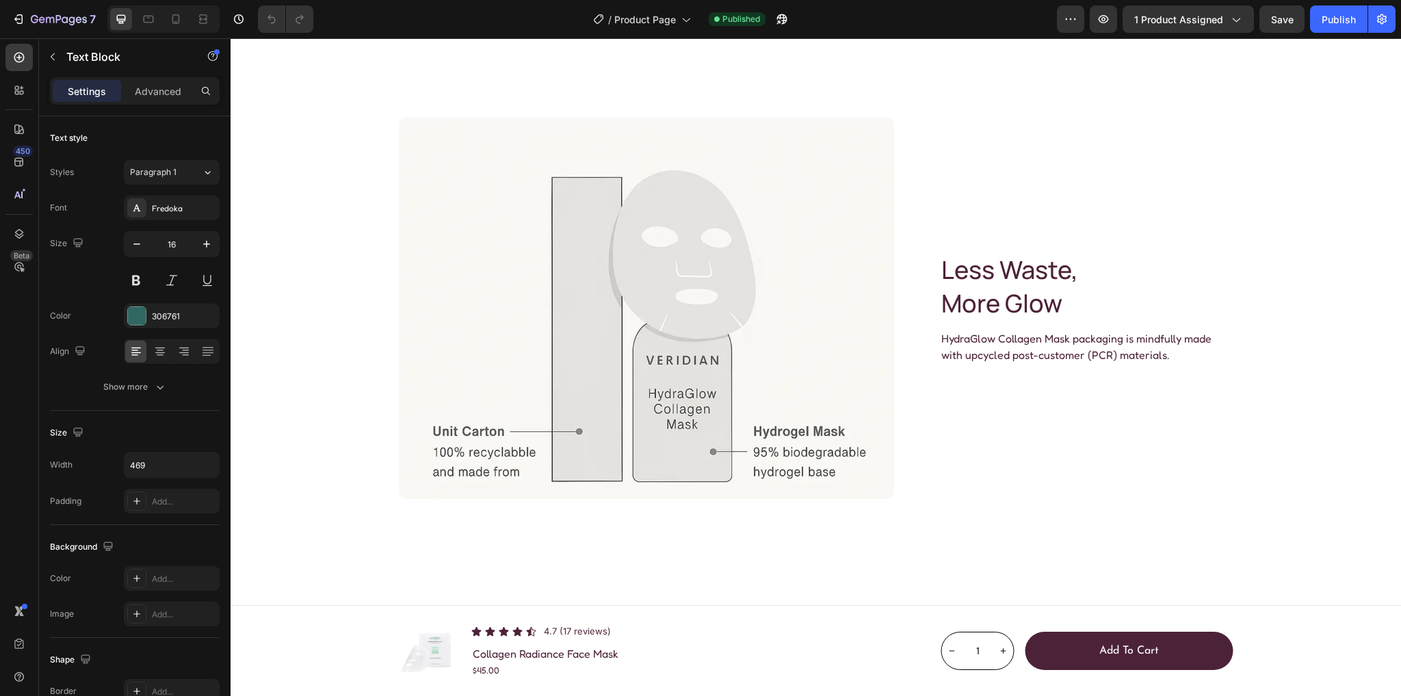
click at [164, 471] on input "469" at bounding box center [172, 465] width 94 height 25
paste input "532"
drag, startPoint x: 157, startPoint y: 460, endPoint x: 53, endPoint y: 466, distance: 104.8
click at [53, 465] on div "Width 532" at bounding box center [135, 465] width 170 height 26
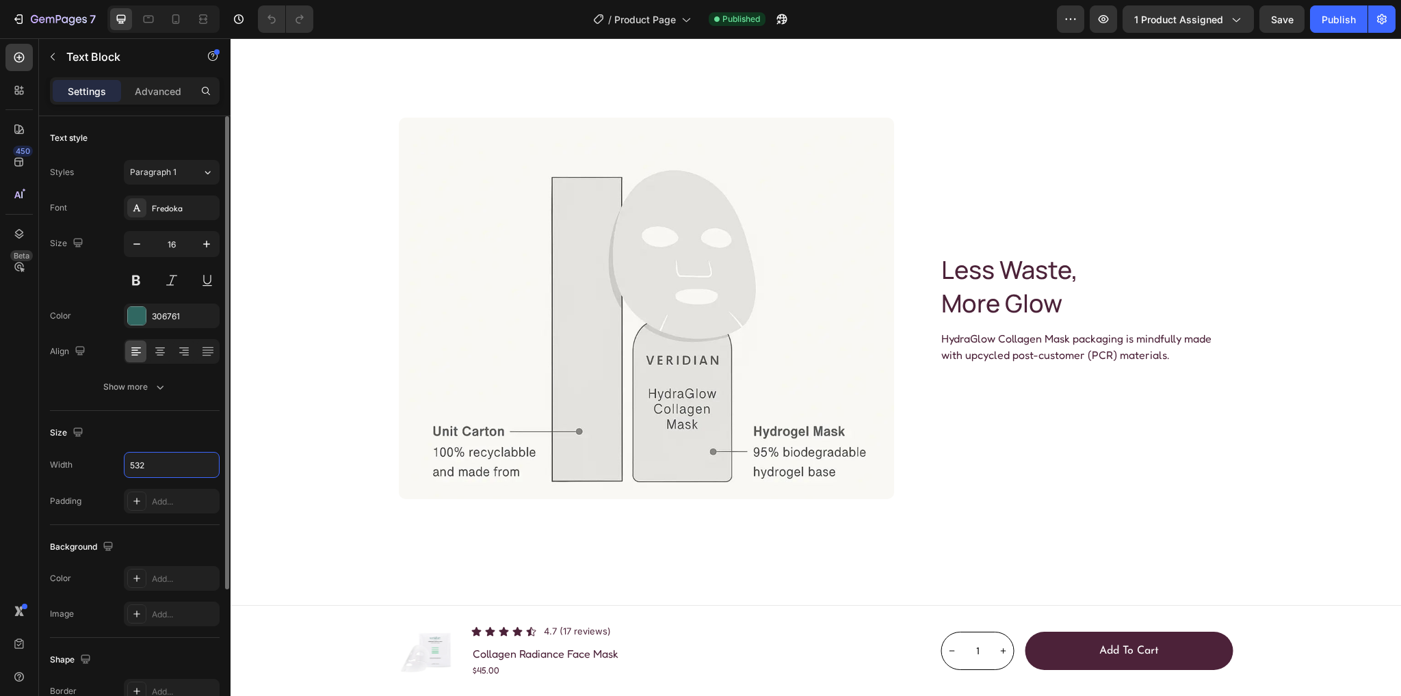
paste input "449"
click at [149, 462] on input "449" at bounding box center [172, 465] width 94 height 25
drag, startPoint x: 159, startPoint y: 459, endPoint x: 84, endPoint y: 458, distance: 74.6
click at [79, 459] on div "Width 449" at bounding box center [135, 465] width 170 height 26
click at [175, 23] on icon at bounding box center [176, 19] width 14 height 14
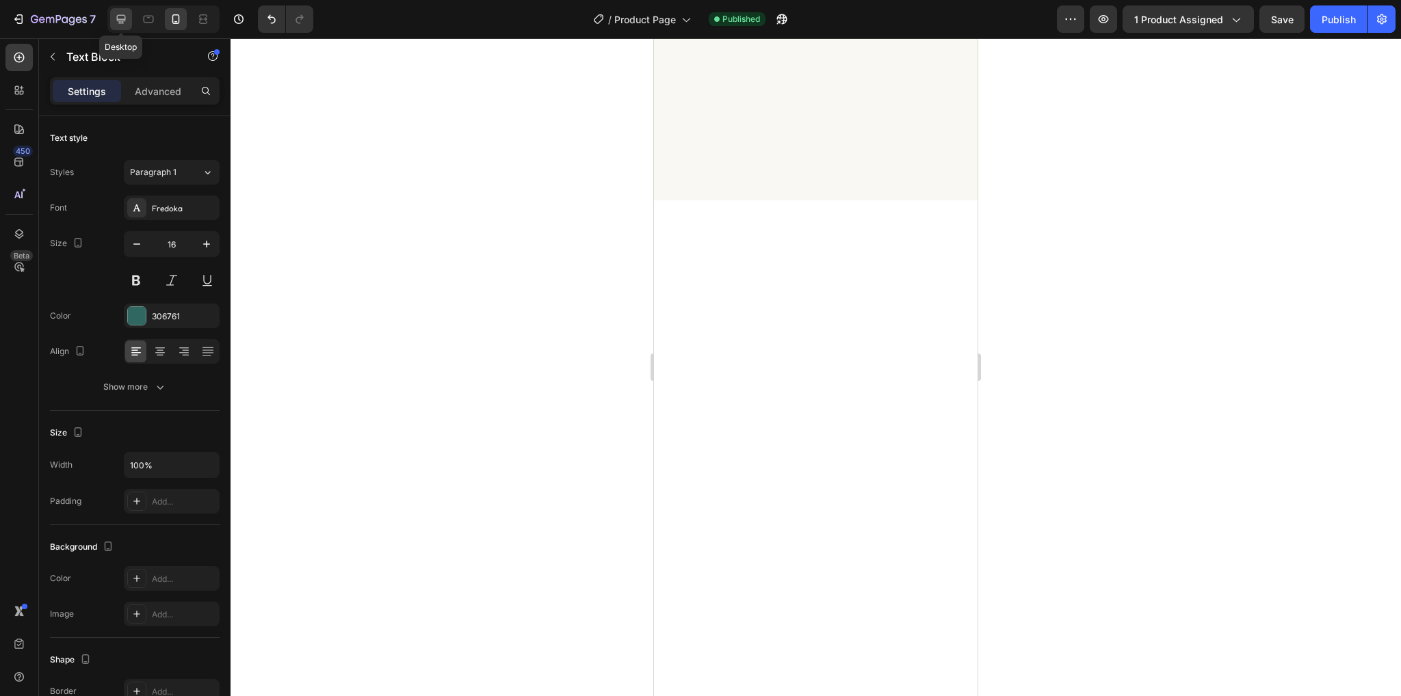
click at [124, 20] on icon at bounding box center [121, 19] width 9 height 9
type input "449"
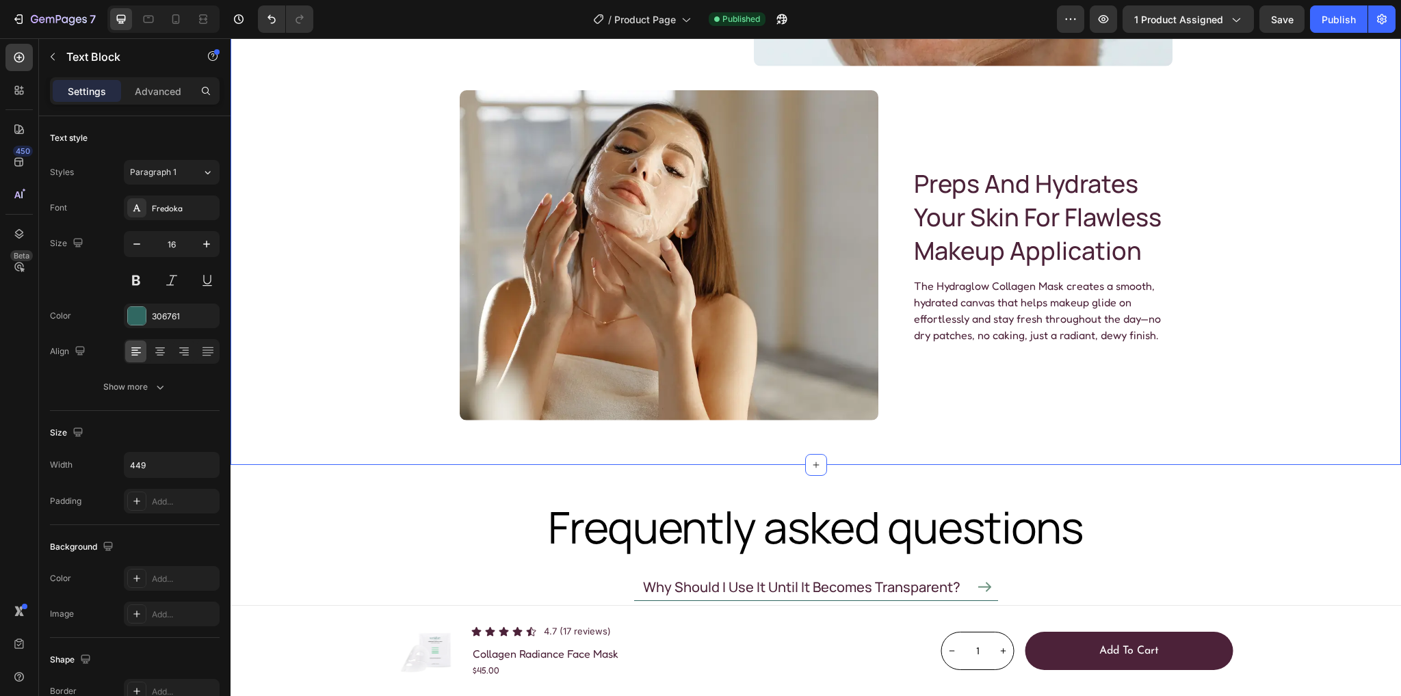
scroll to position [3797, 0]
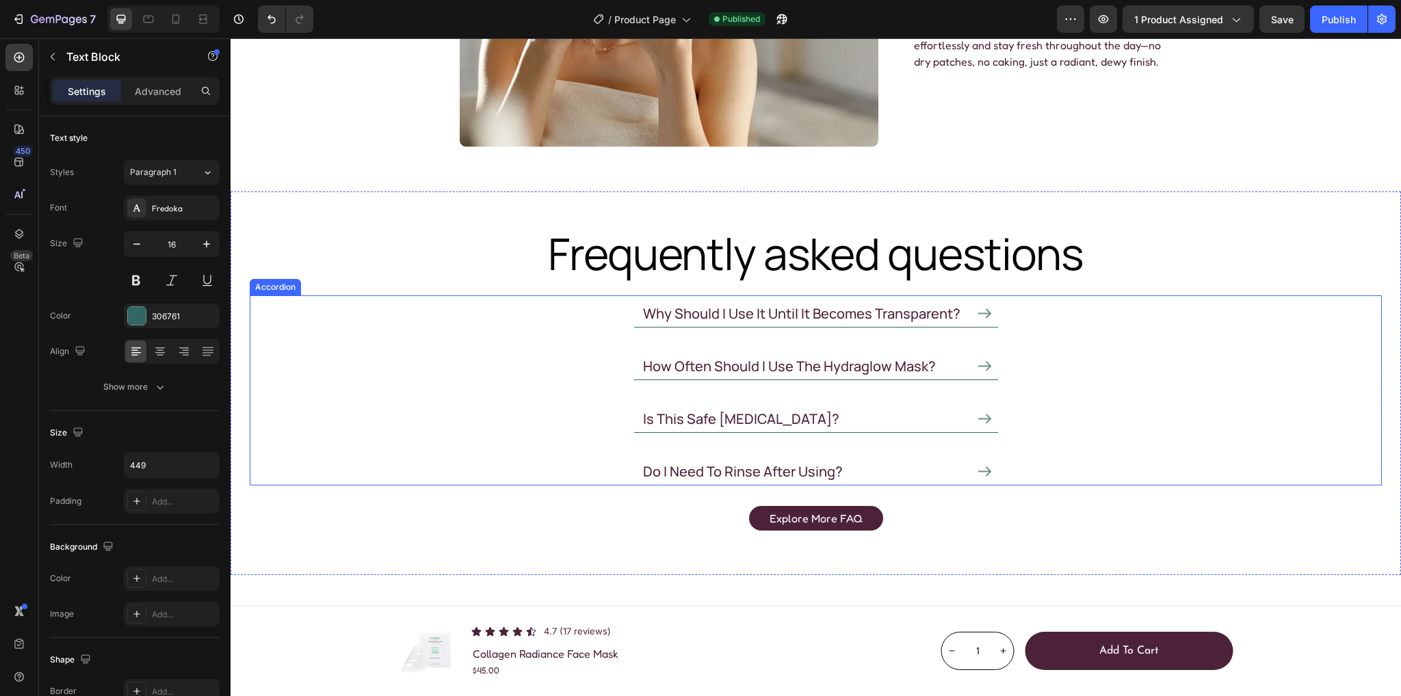
click at [981, 367] on icon at bounding box center [984, 366] width 13 height 13
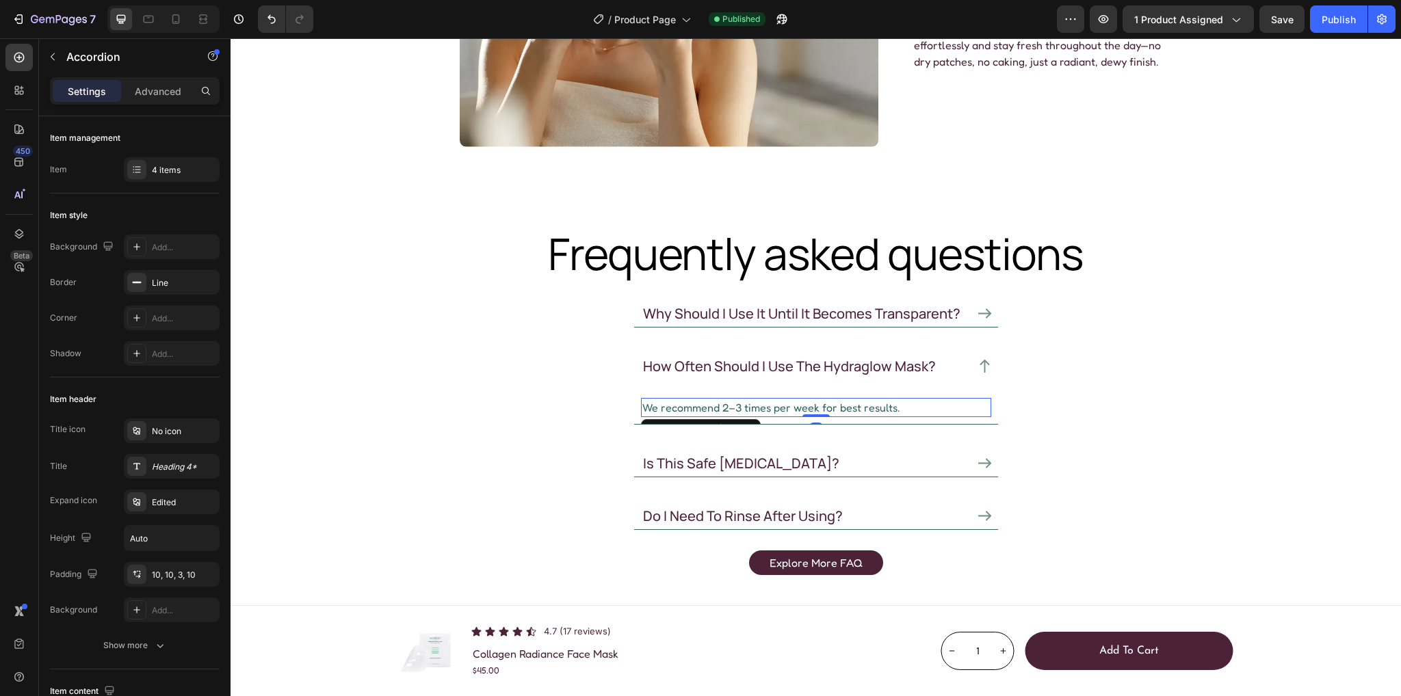
click at [769, 407] on p "We recommend 2–3 times per week for best results." at bounding box center [801, 408] width 318 height 16
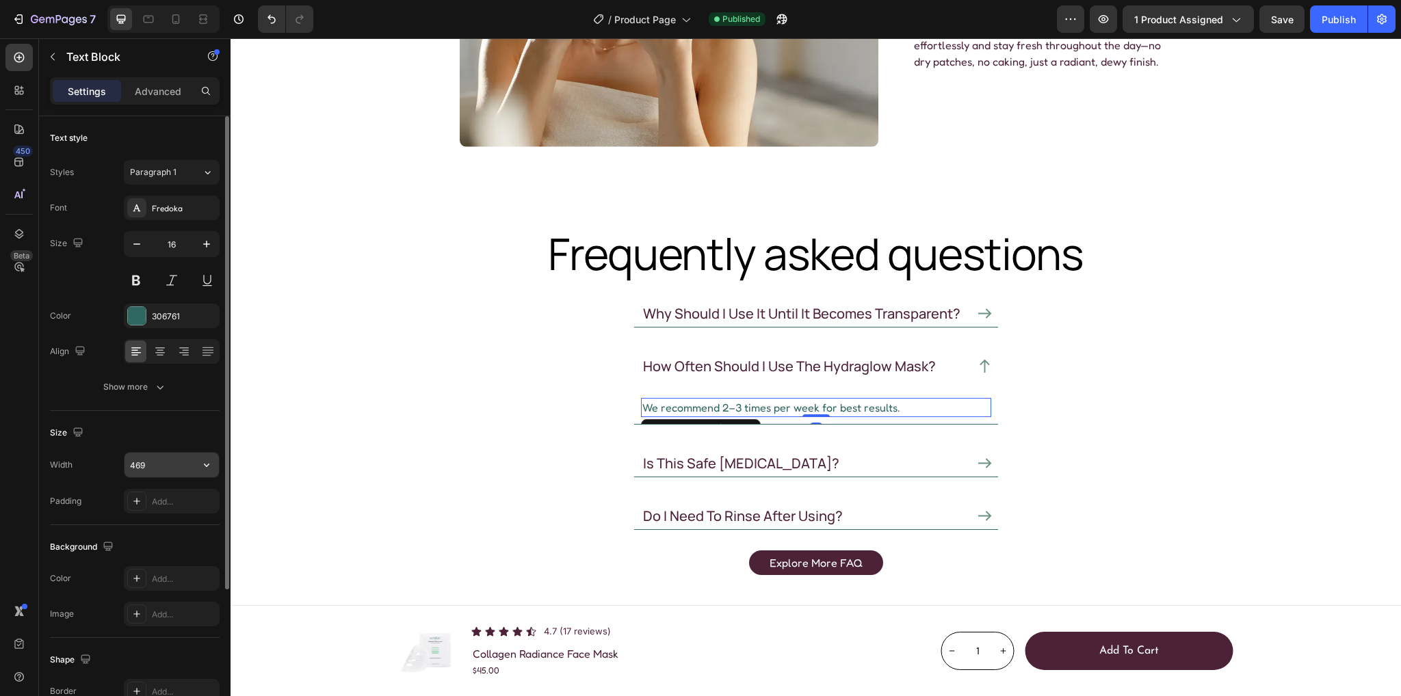
click at [161, 464] on input "469" at bounding box center [172, 465] width 94 height 25
paste input "4"
type input "449"
click at [183, 428] on div "Size" at bounding box center [135, 433] width 170 height 22
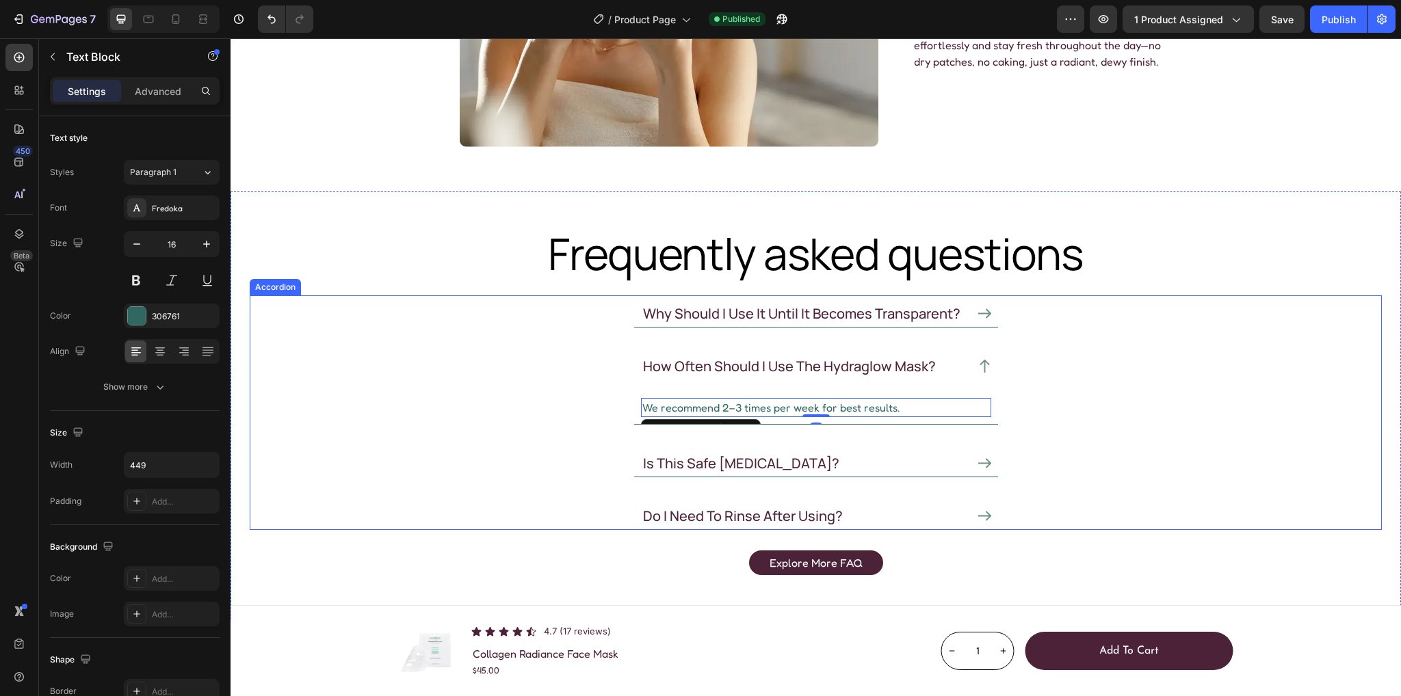
click at [978, 467] on icon at bounding box center [984, 463] width 13 height 13
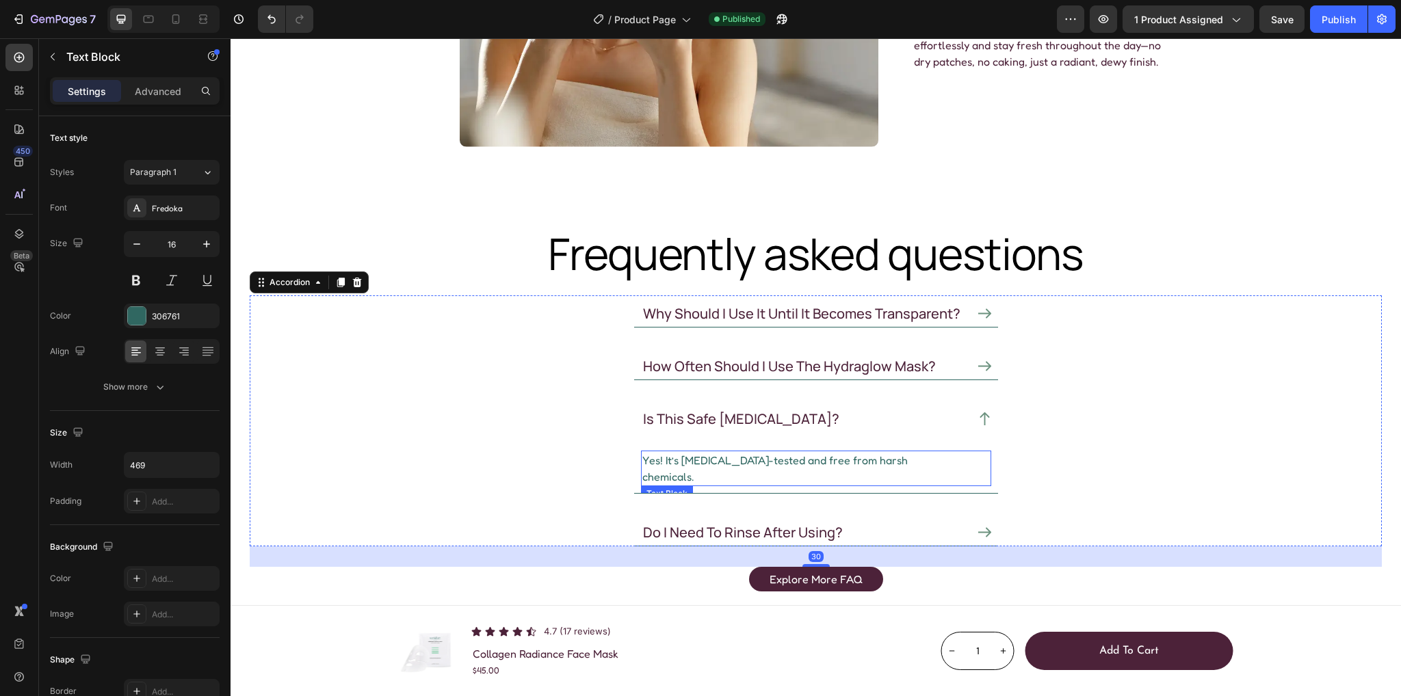
click at [722, 455] on p "Yes! It’s dermatologist-tested and free from harsh chemicals." at bounding box center [801, 468] width 318 height 33
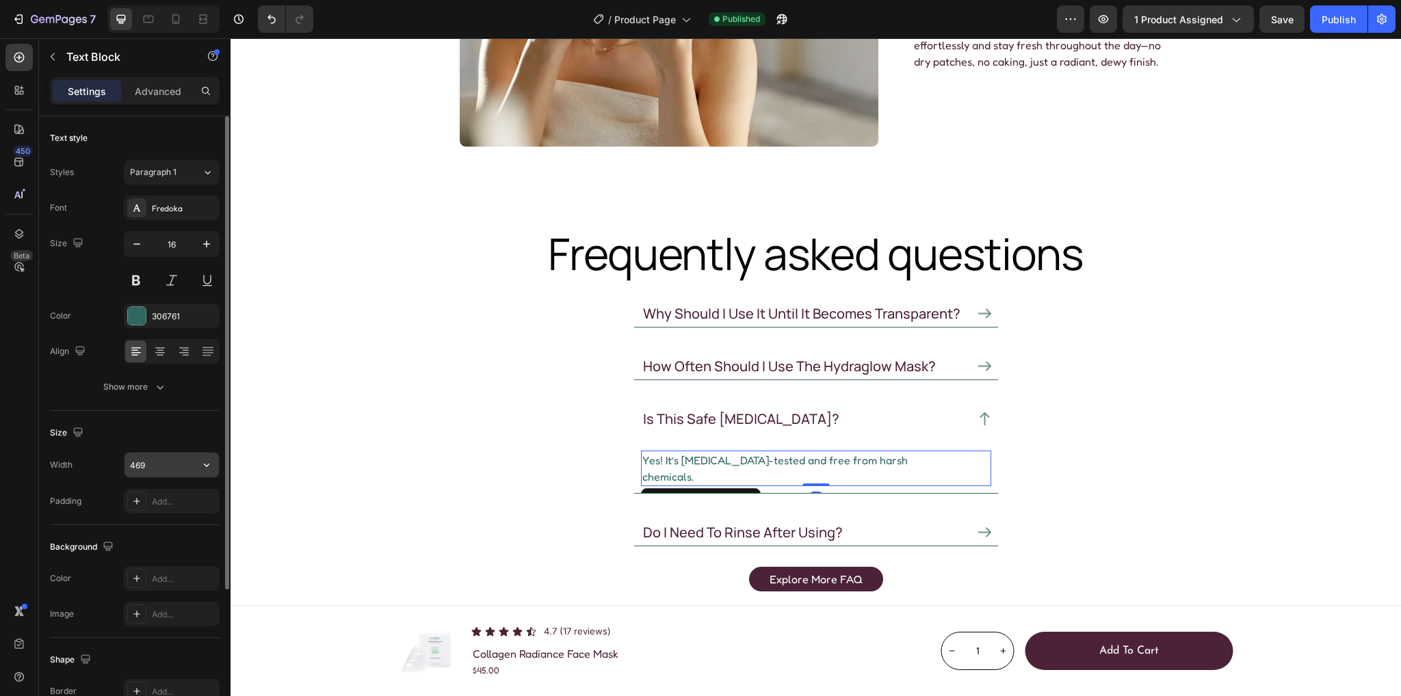
click at [159, 461] on input "469" at bounding box center [172, 465] width 94 height 25
paste input "4"
type input "449"
click at [166, 427] on div "Size" at bounding box center [135, 433] width 170 height 22
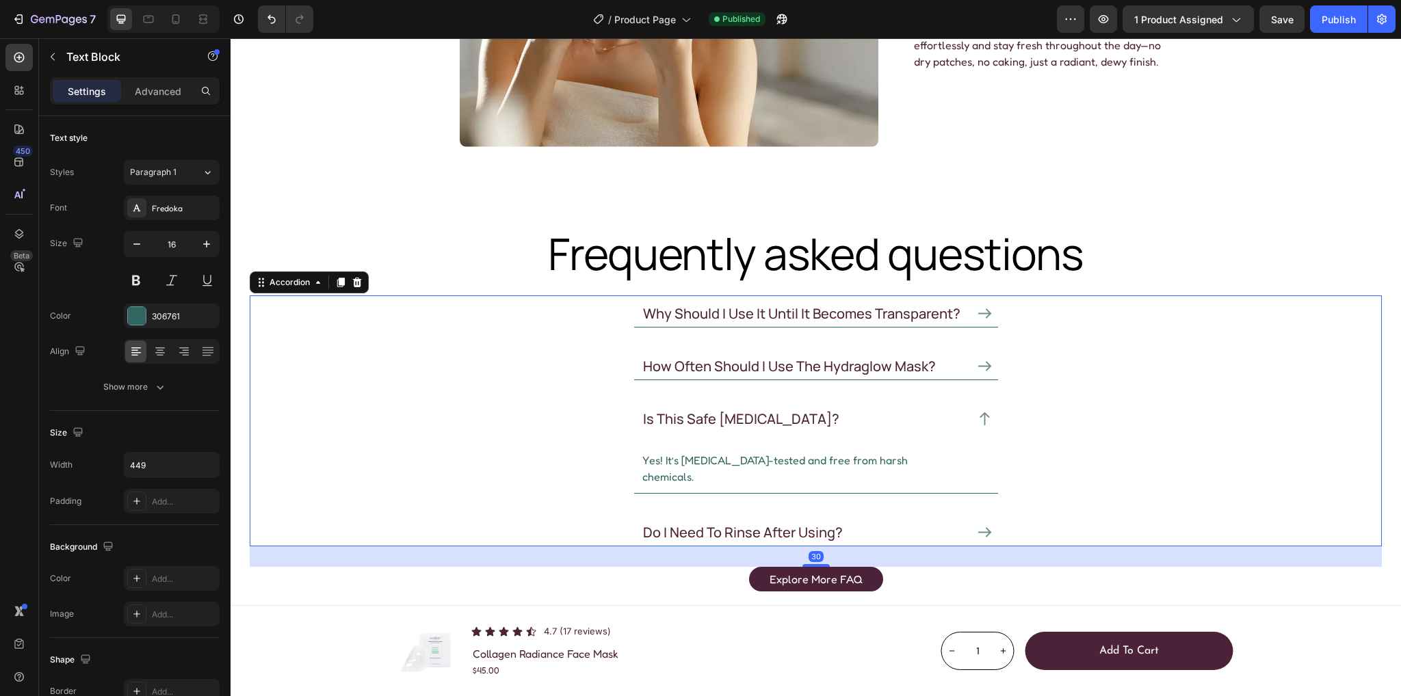
click at [981, 527] on icon at bounding box center [984, 532] width 13 height 10
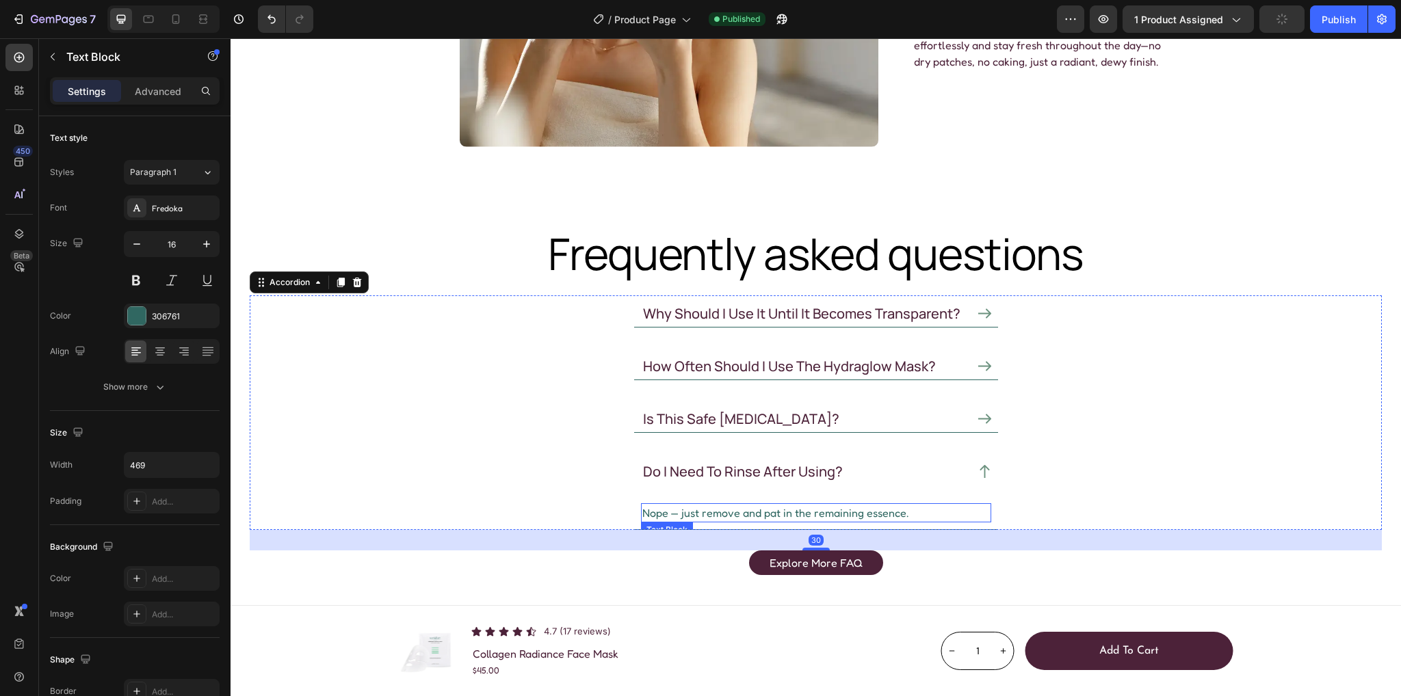
click at [777, 510] on p "Nope — just remove and pat in the remaining essence." at bounding box center [801, 513] width 318 height 16
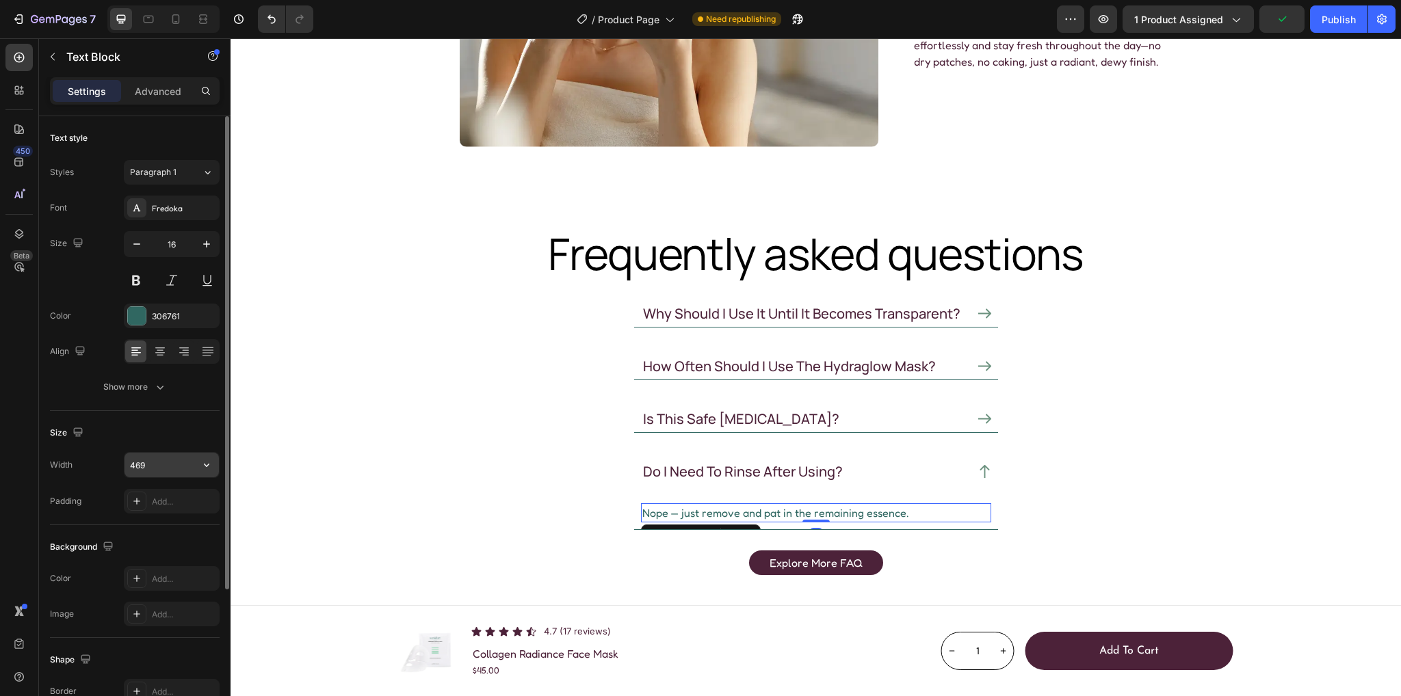
click at [164, 462] on input "469" at bounding box center [172, 465] width 94 height 25
paste input "4"
click at [166, 420] on div "Size Width 449 Padding Add..." at bounding box center [135, 468] width 170 height 114
click at [172, 18] on icon at bounding box center [176, 19] width 14 height 14
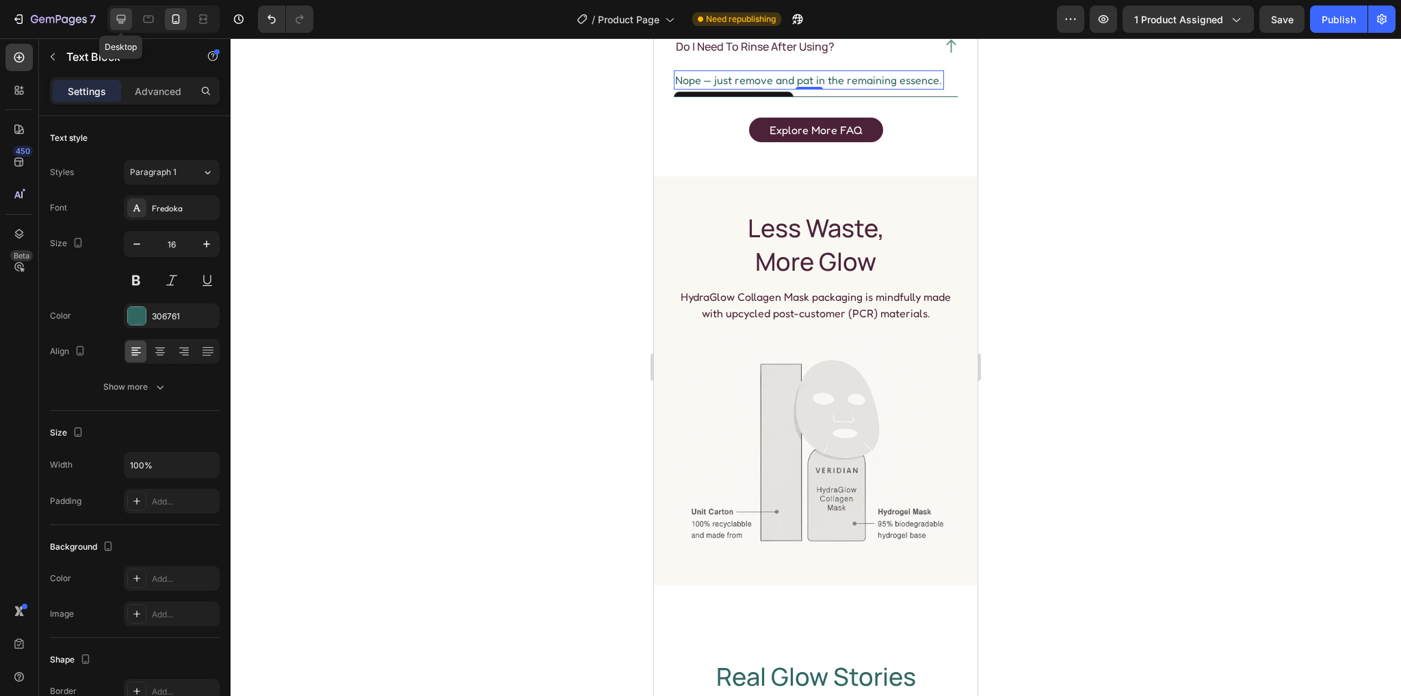
click at [118, 17] on icon at bounding box center [121, 19] width 14 height 14
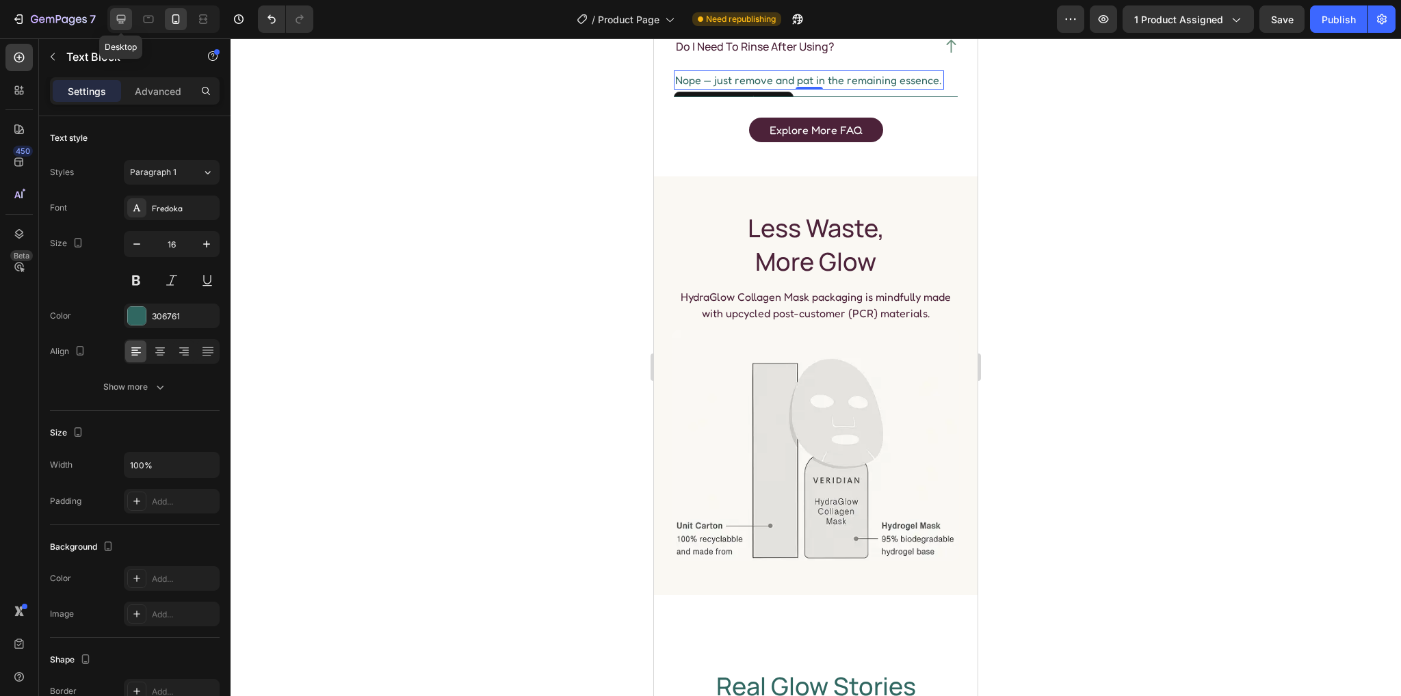
type input "449"
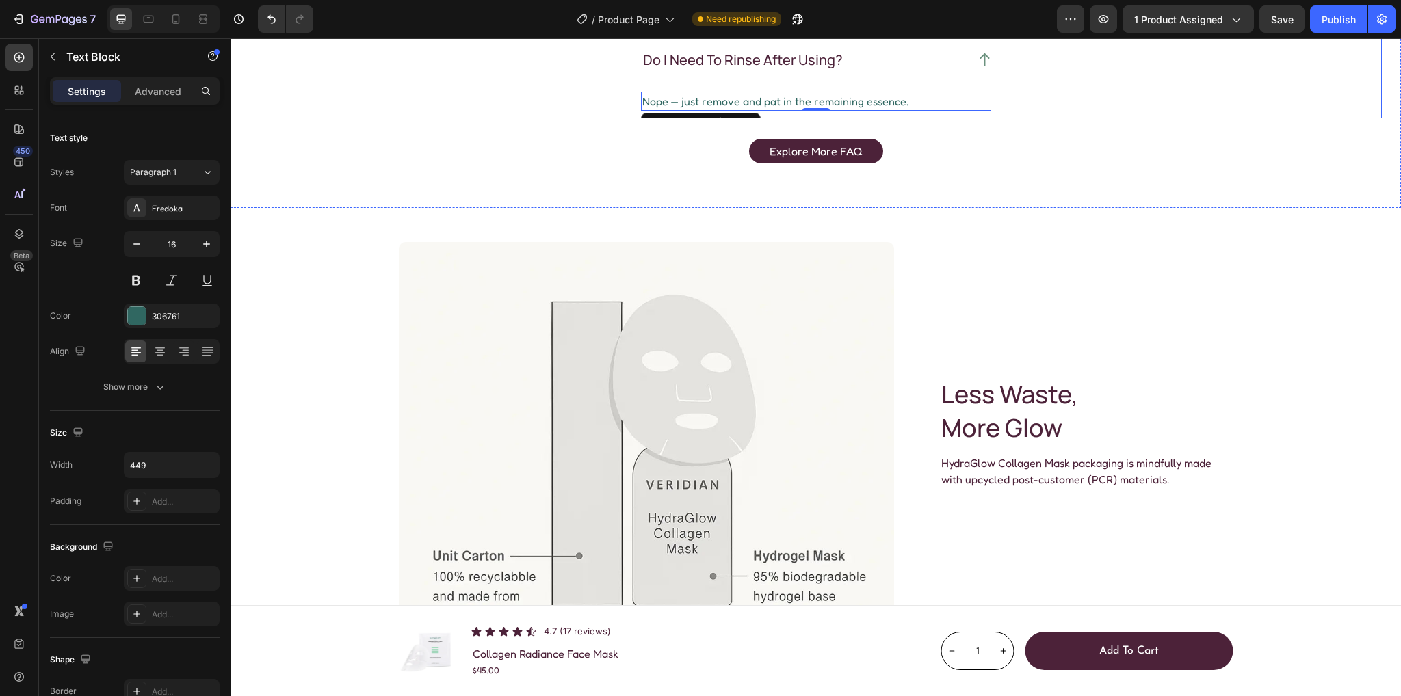
scroll to position [4026, 0]
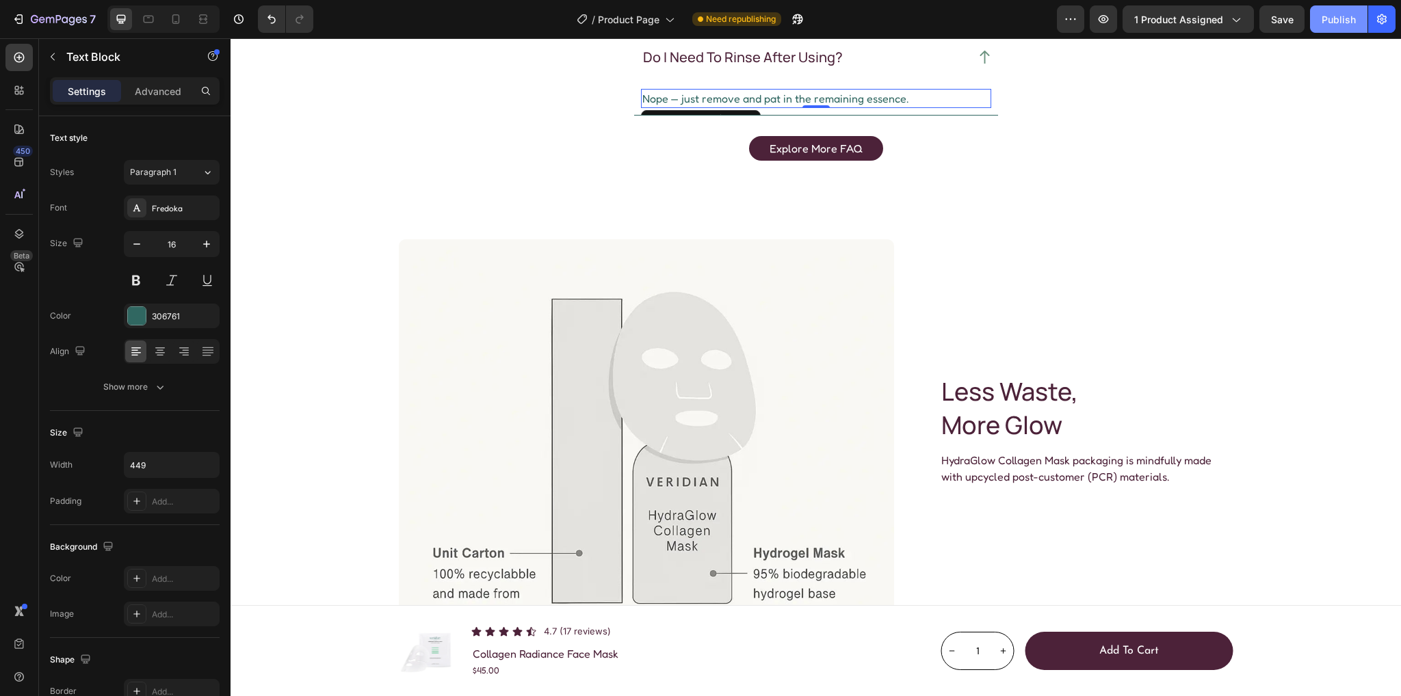
click at [1337, 23] on div "Publish" at bounding box center [1339, 19] width 34 height 14
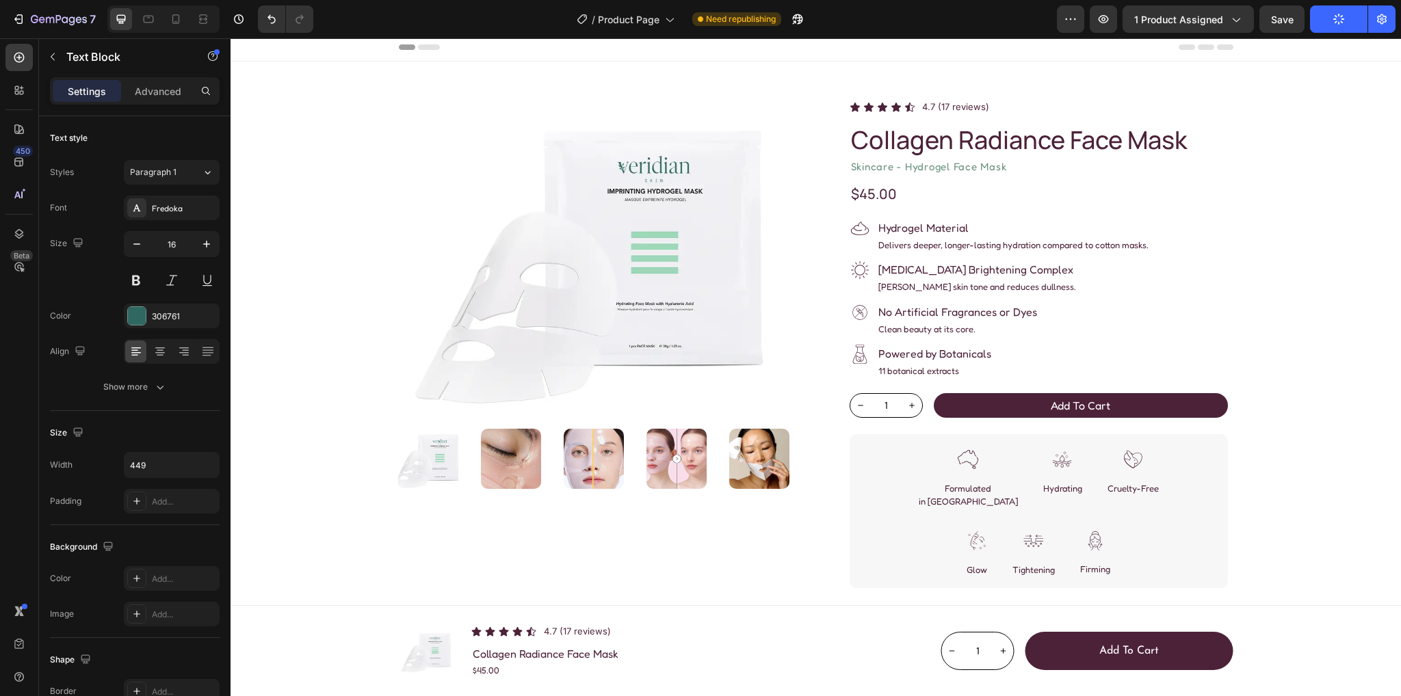
scroll to position [0, 0]
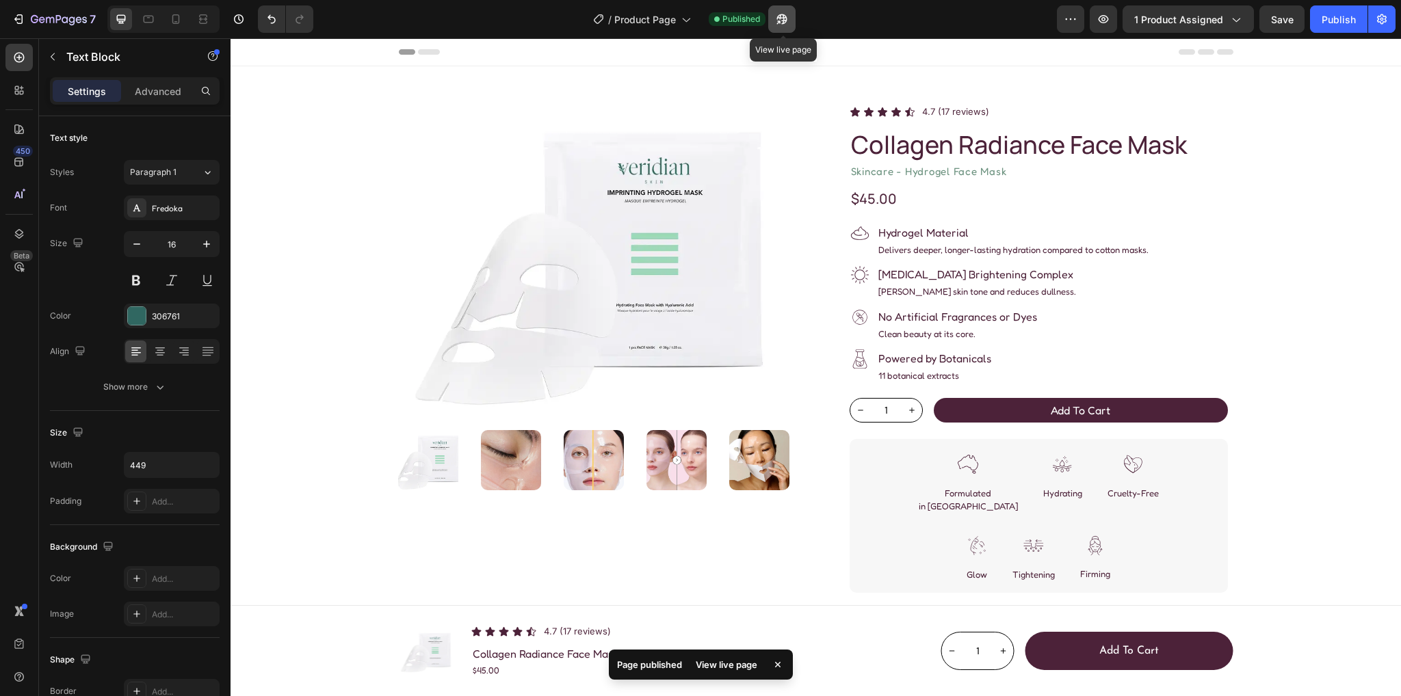
click at [794, 16] on button "button" at bounding box center [781, 18] width 27 height 27
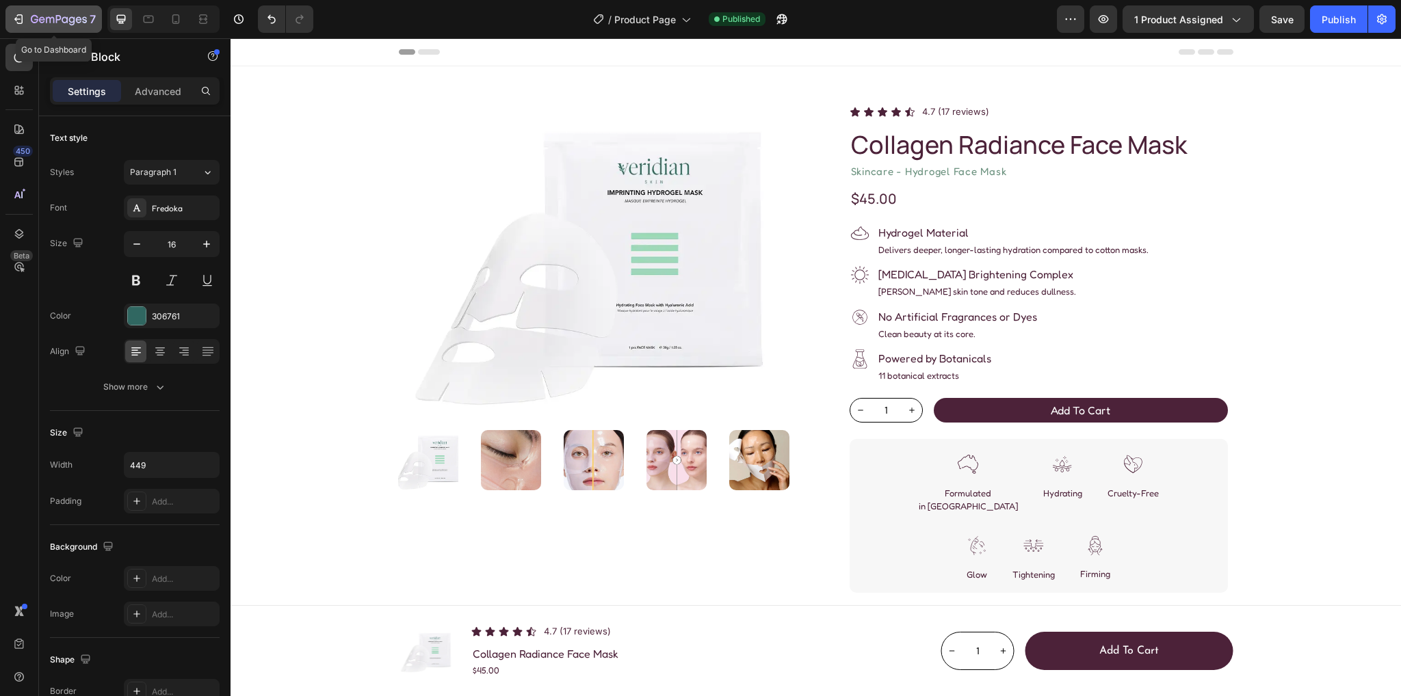
click at [49, 20] on icon "button" at bounding box center [50, 20] width 8 height 6
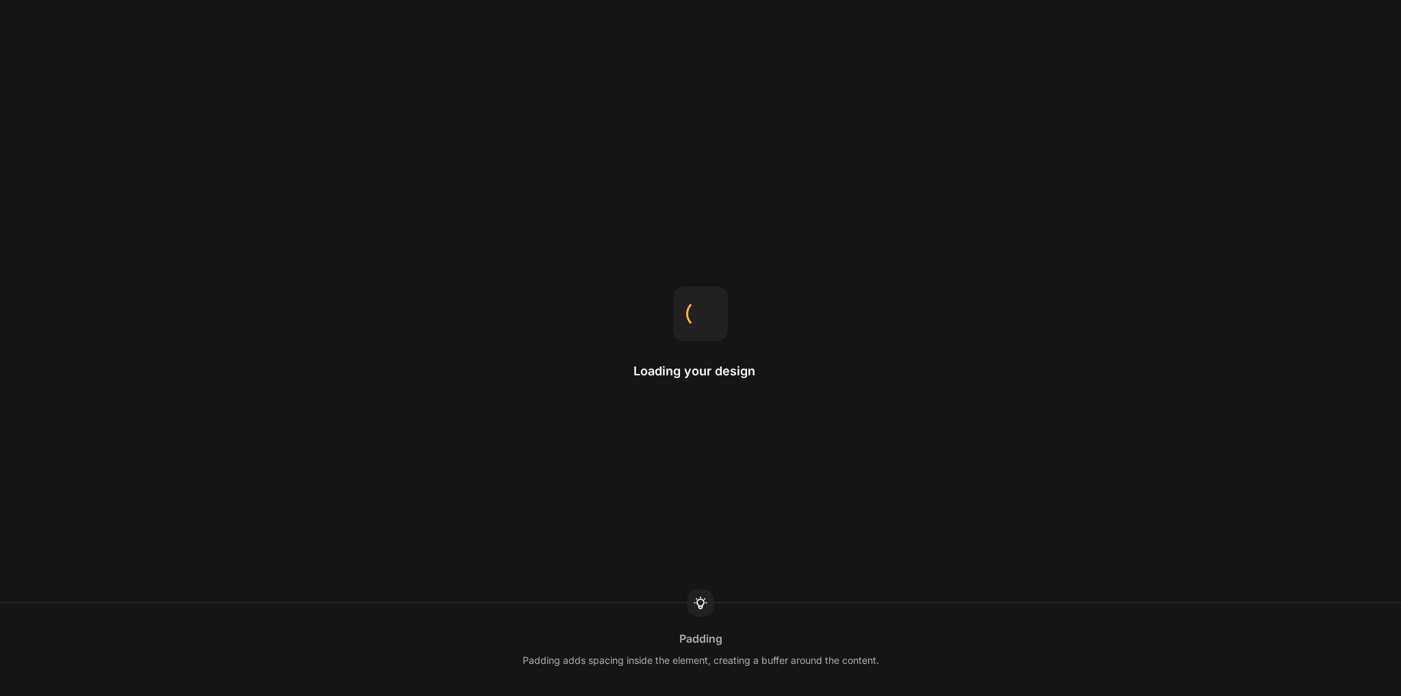
click at [518, 105] on div "Loading your design Padding Padding adds spacing inside the element, creating a…" at bounding box center [700, 348] width 1401 height 696
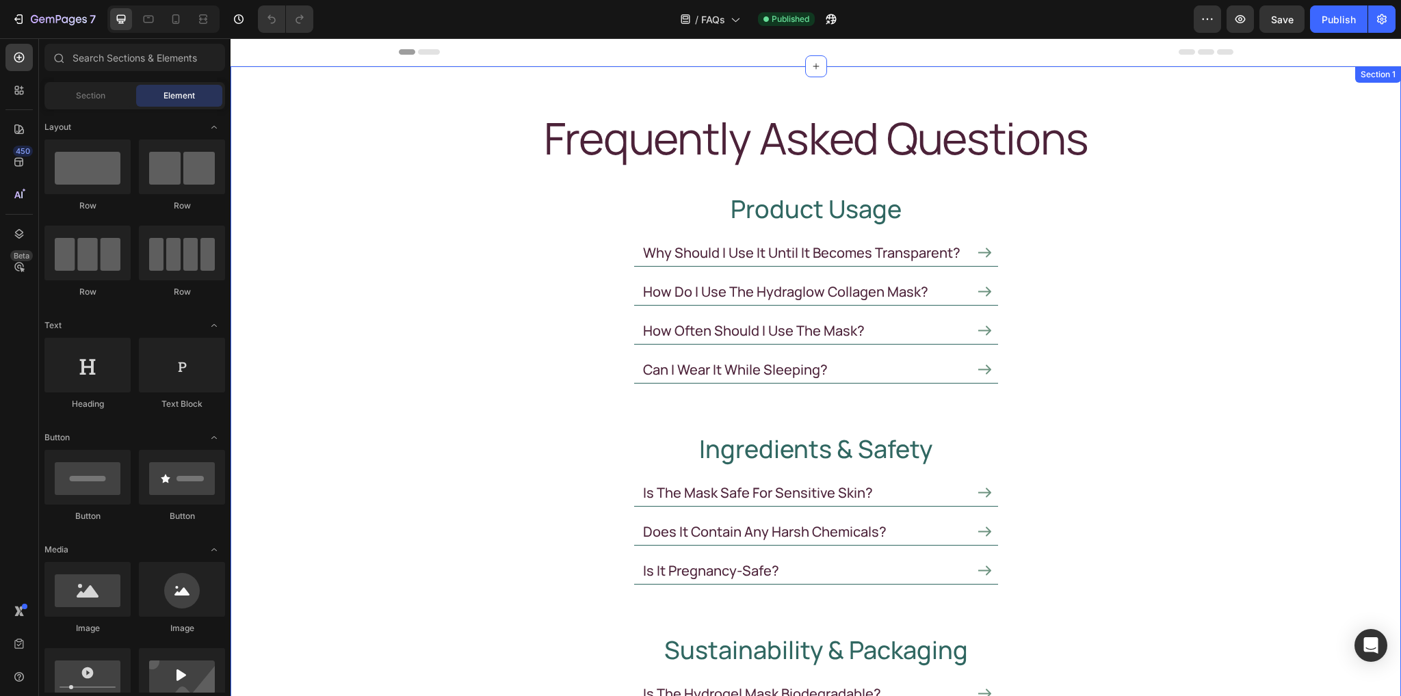
click at [651, 140] on h2 "frequently asked questions" at bounding box center [816, 138] width 835 height 56
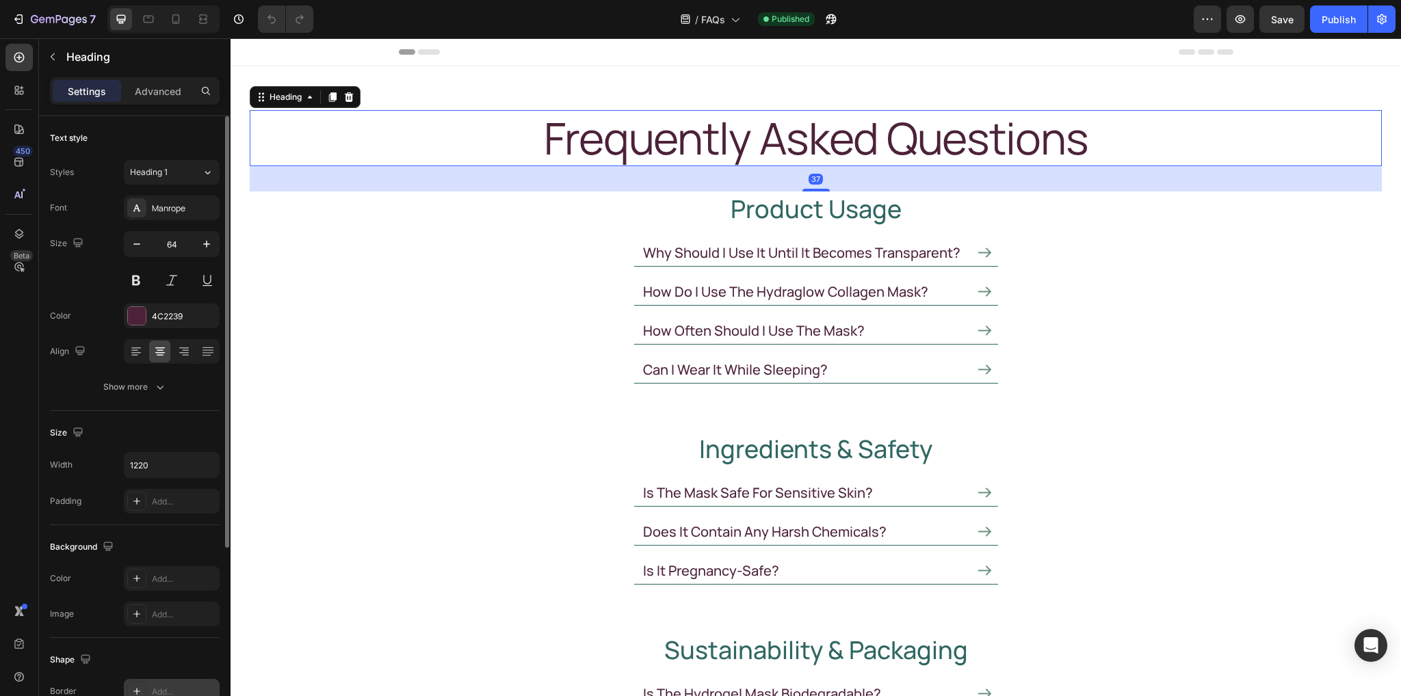
scroll to position [267, 0]
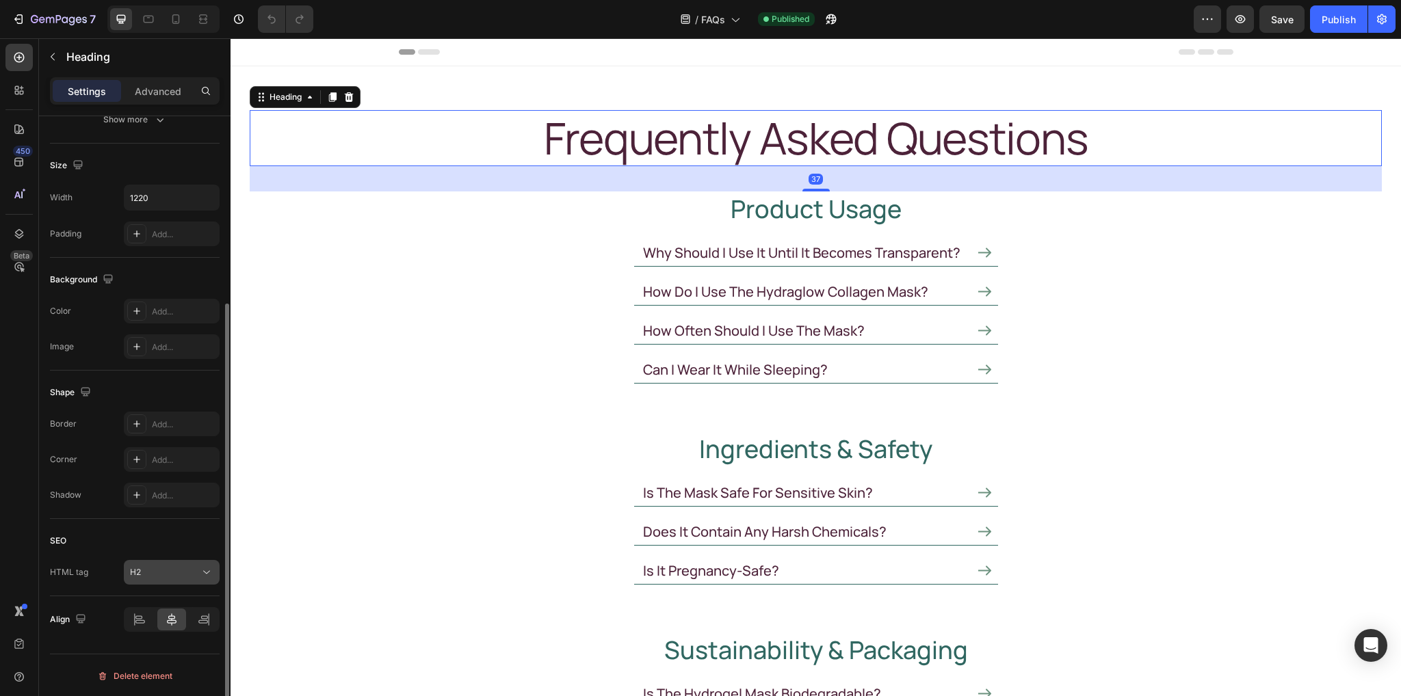
click at [153, 575] on div "H2" at bounding box center [165, 572] width 70 height 12
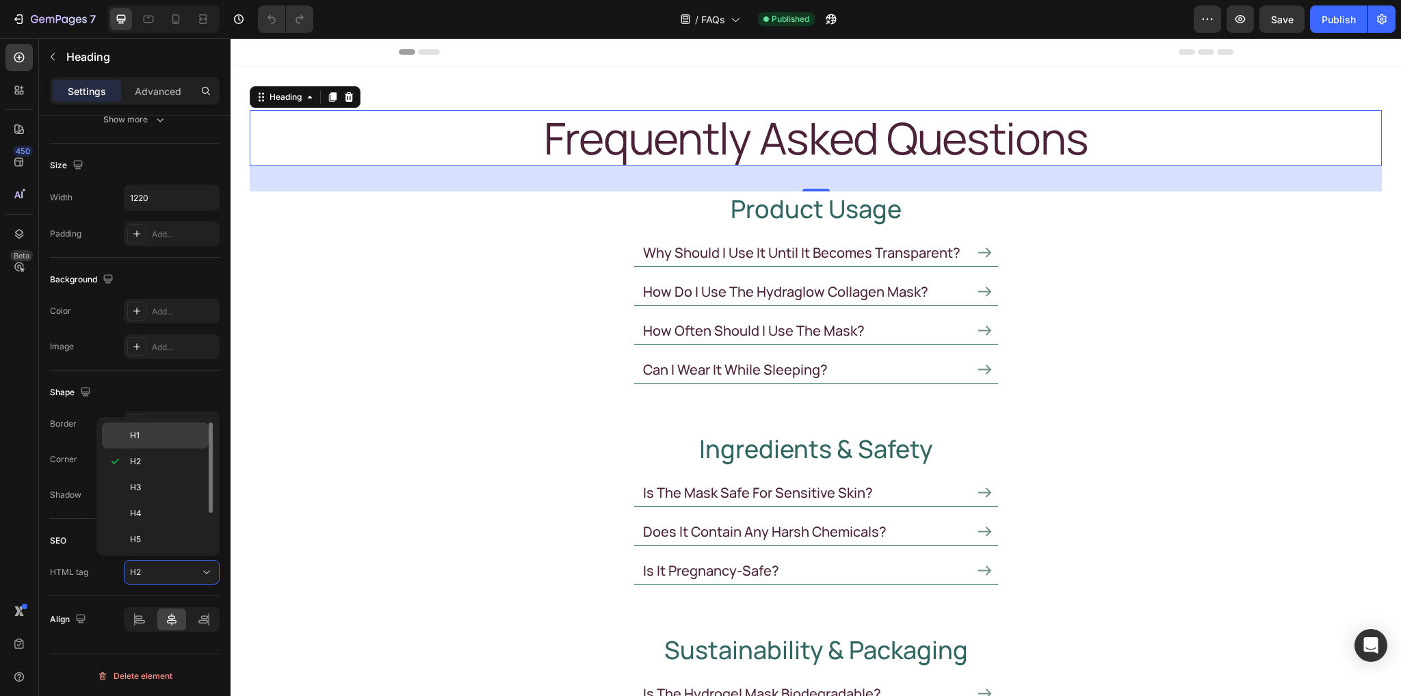
click at [151, 438] on p "H1" at bounding box center [166, 436] width 73 height 12
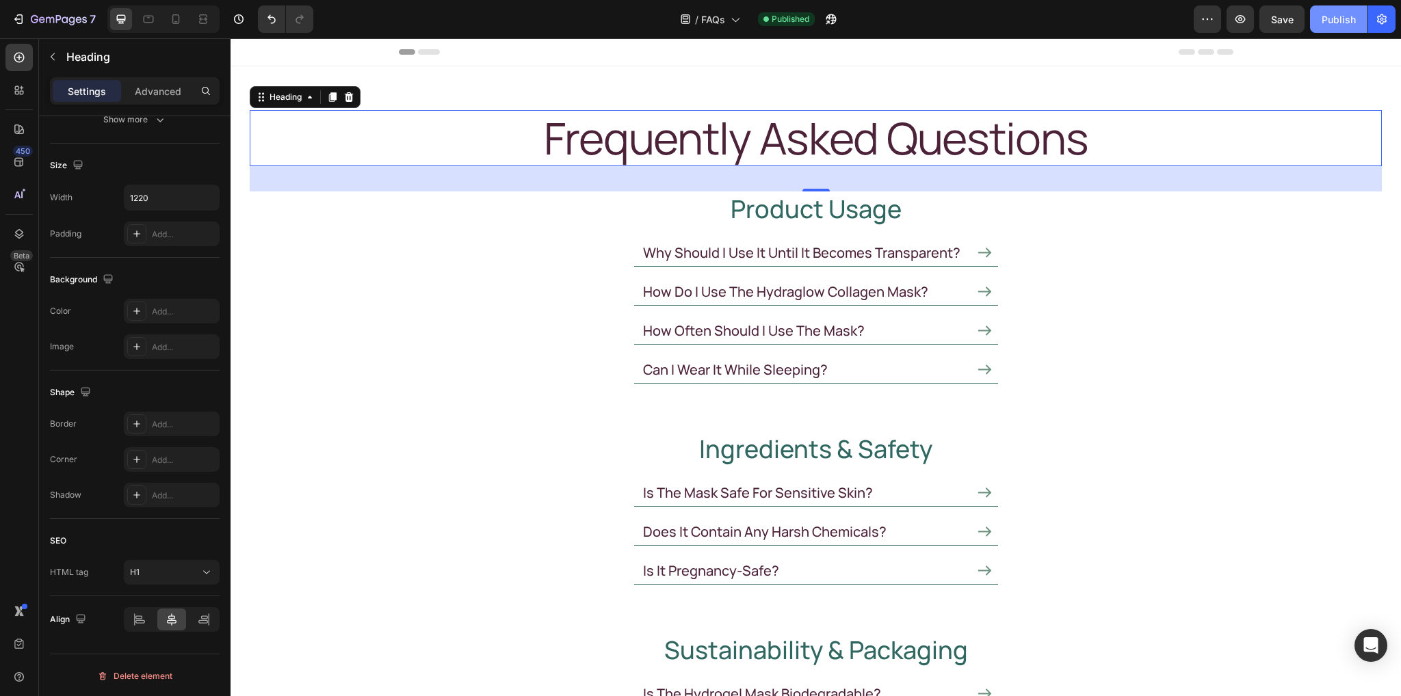
click at [1339, 14] on div "Publish" at bounding box center [1339, 19] width 34 height 14
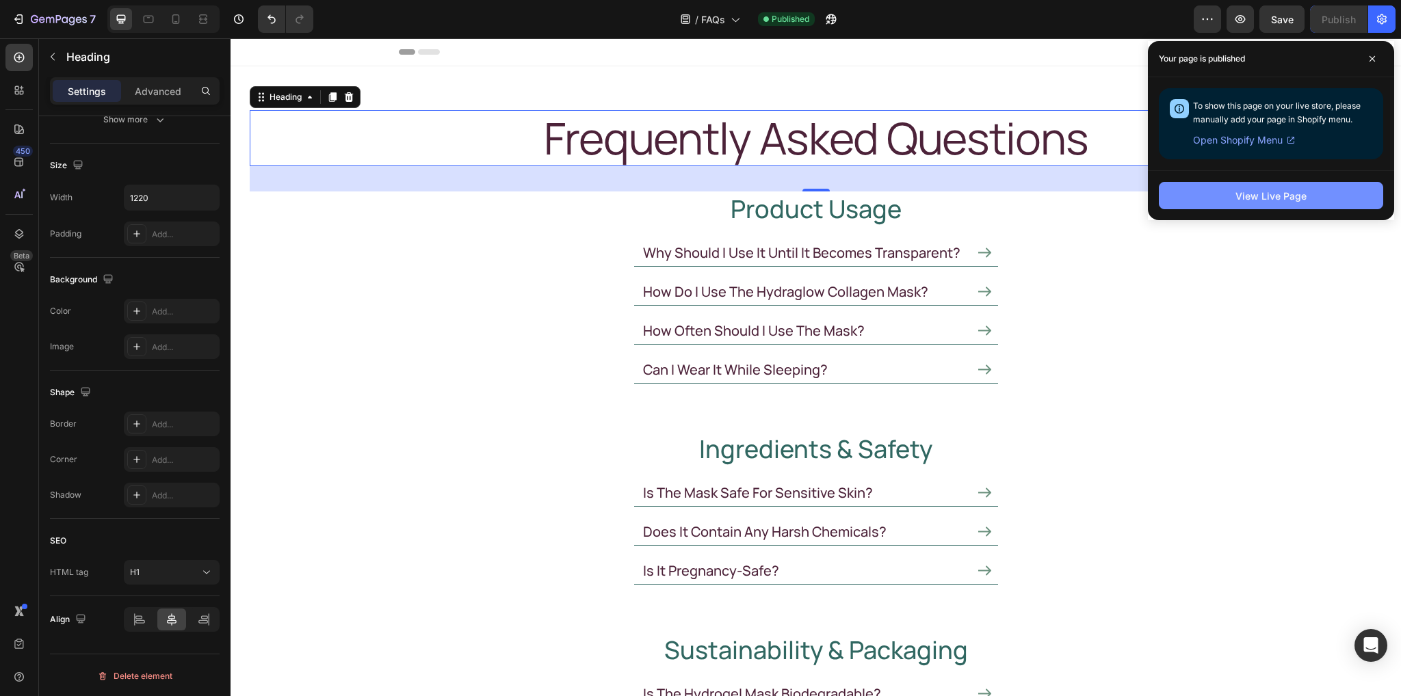
click at [1216, 198] on button "View Live Page" at bounding box center [1271, 195] width 224 height 27
